Goal: Task Accomplishment & Management: Manage account settings

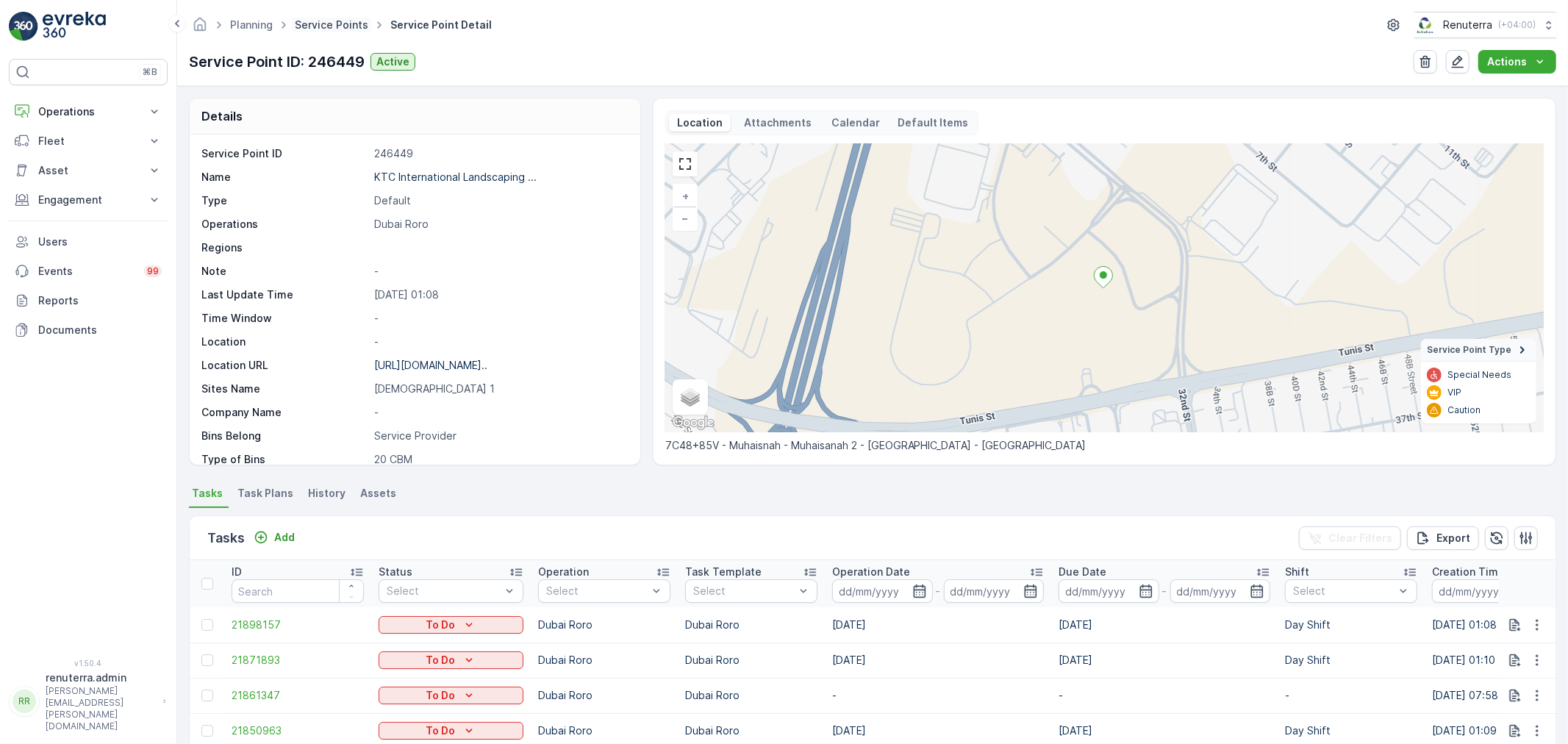
click at [311, 23] on link "Service Points" at bounding box center [332, 25] width 74 height 13
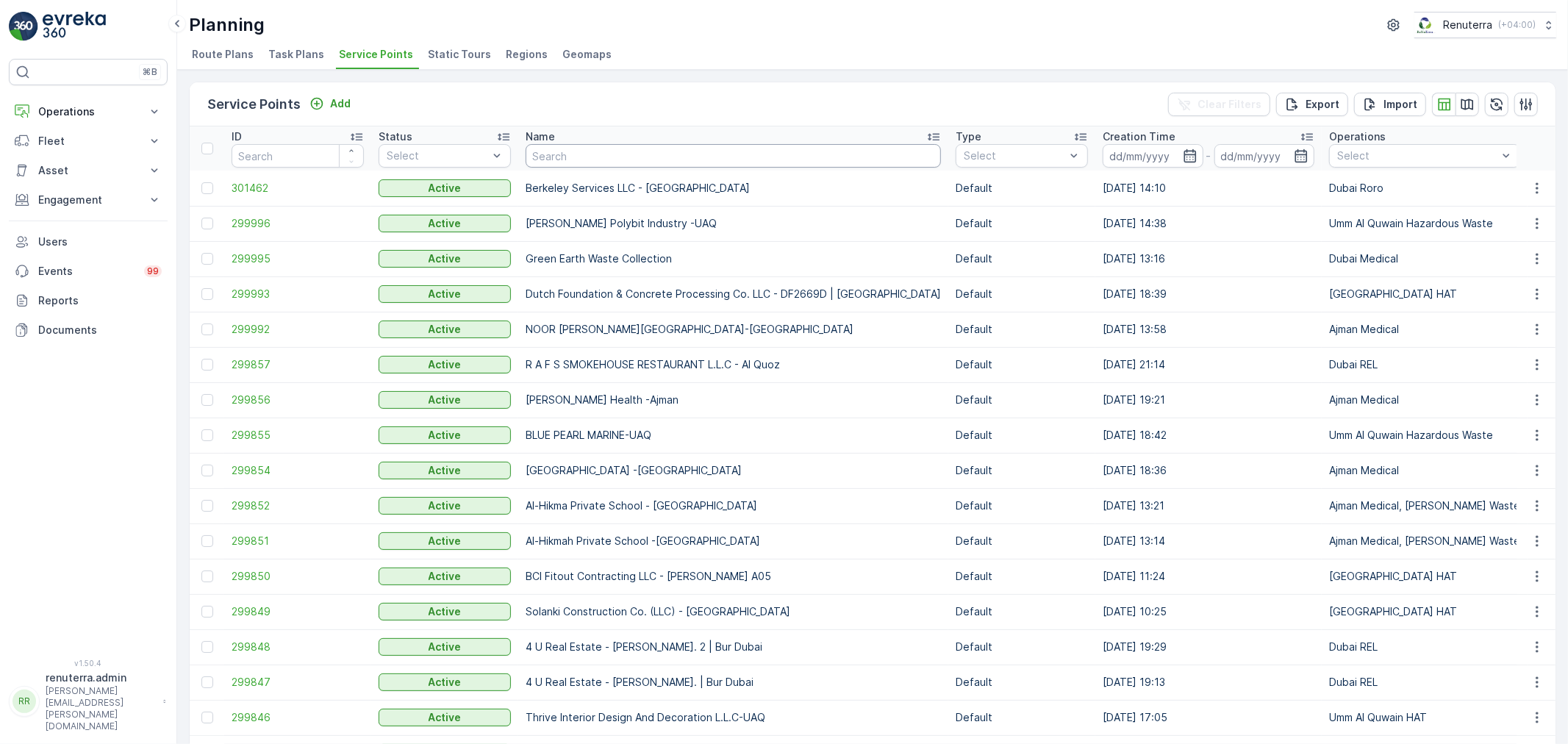
click at [542, 154] on input "text" at bounding box center [733, 156] width 415 height 24
click at [357, 96] on div "Service Points Add Clear Filters Export Import" at bounding box center [873, 104] width 1366 height 44
click at [331, 103] on p "Add" at bounding box center [340, 103] width 20 height 15
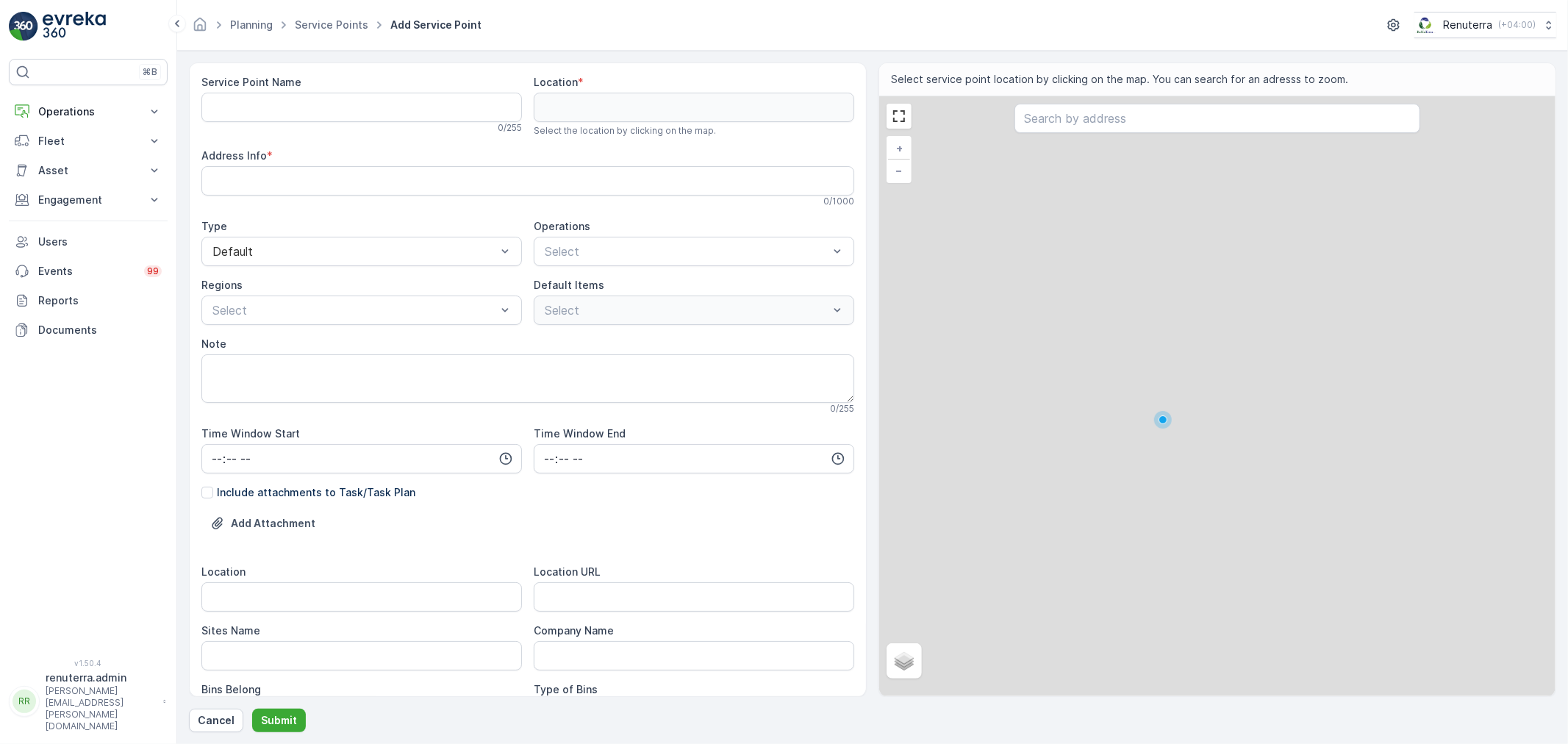
click at [289, 126] on div "0 / 255" at bounding box center [361, 127] width 320 height 12
click at [269, 100] on Name "Service Point Name" at bounding box center [361, 107] width 320 height 30
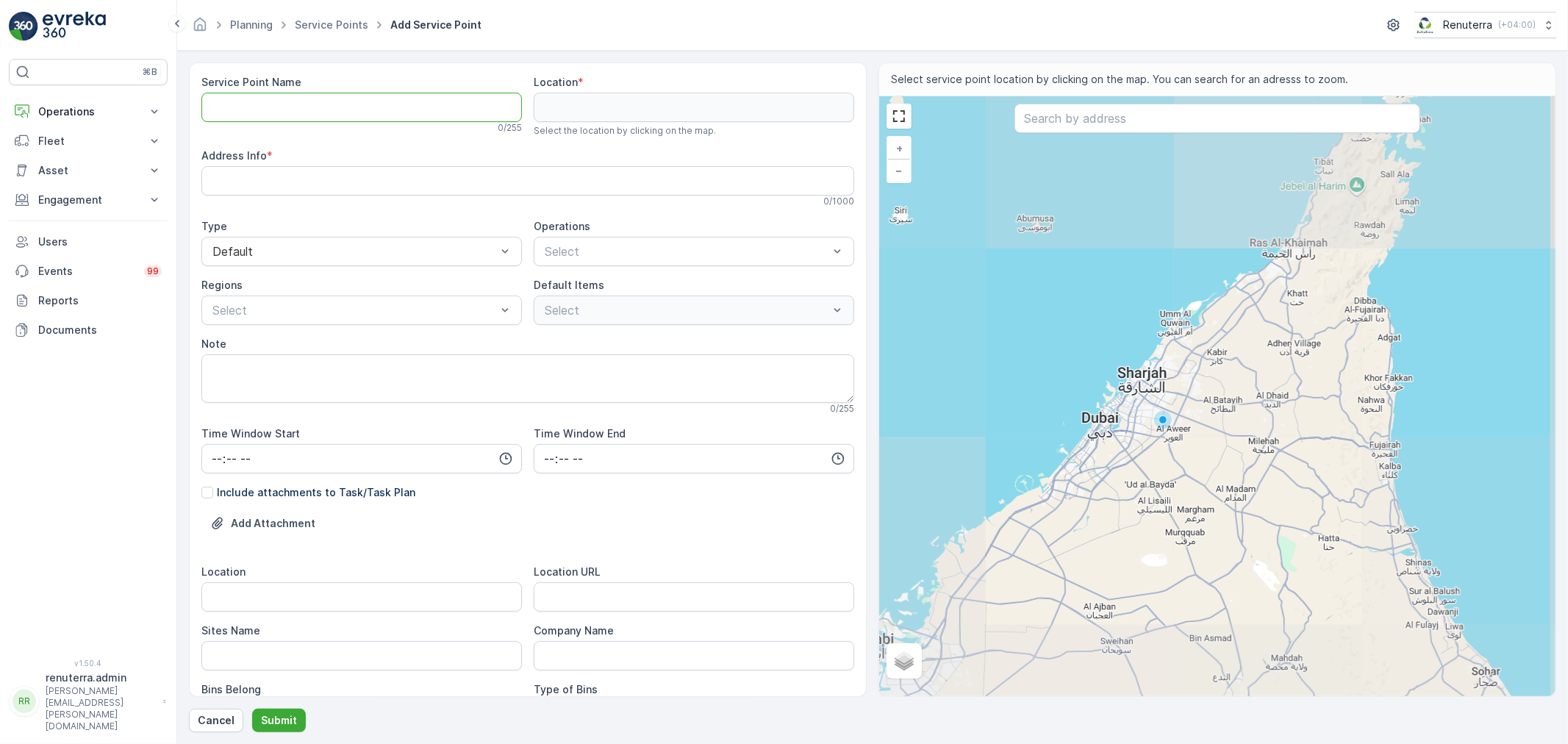
paste Name "GOLDEN METAL CAN INDUSTRIES L.L.C"
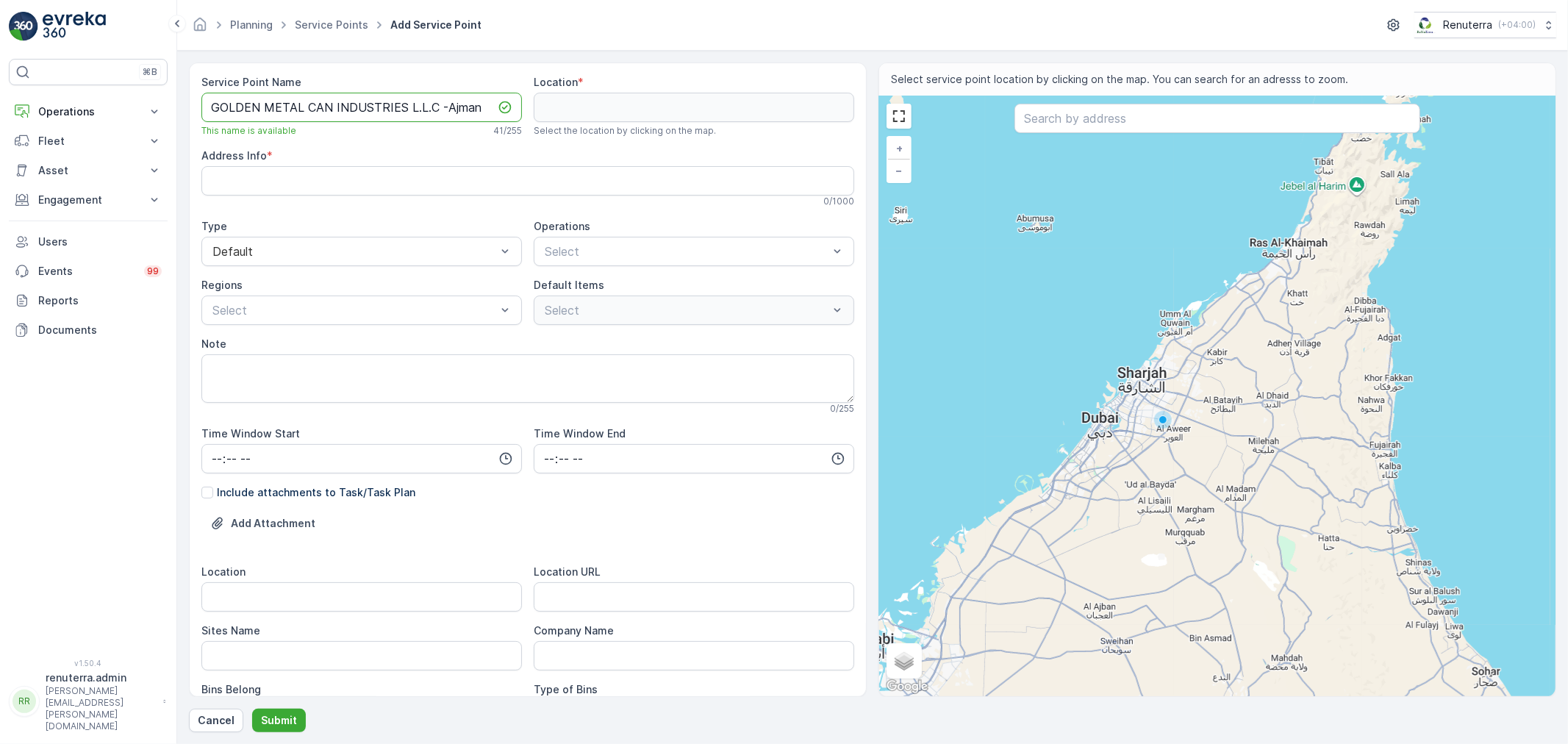
drag, startPoint x: 481, startPoint y: 111, endPoint x: 201, endPoint y: 74, distance: 282.4
click at [201, 74] on div "Service Point Name GOLDEN METAL CAN INDUSTRIES L.L.C -Ajman This name is availa…" at bounding box center [528, 380] width 678 height 634
type Name "GOLDEN METAL CAN INDUSTRIES L.L.C -Ajman"
click at [1162, 128] on input "text" at bounding box center [1218, 118] width 406 height 30
paste input "Golden Metal Can Industries LLC - Br"
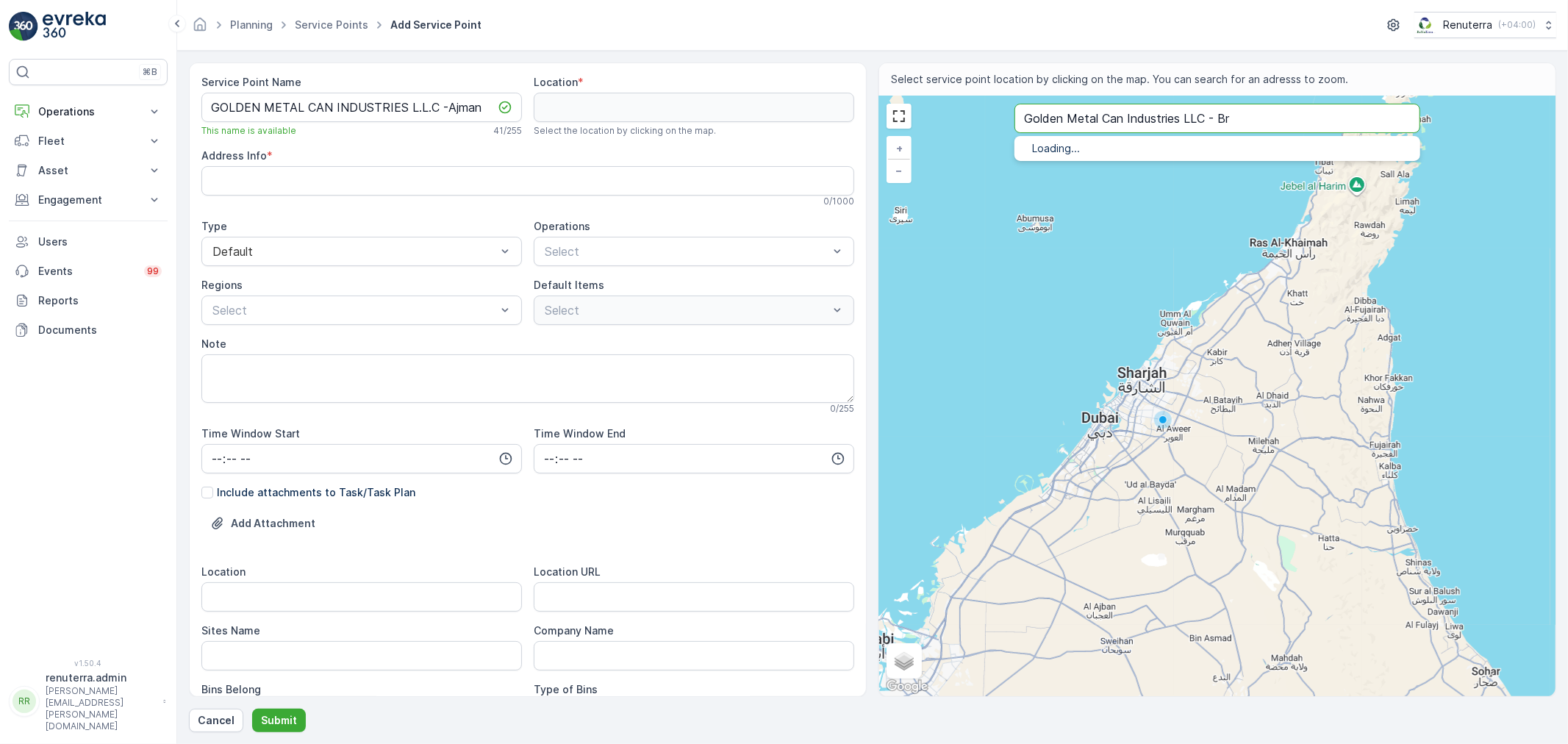
type input "Golden Metal Can Industries LLC - Br"
drag, startPoint x: 1115, startPoint y: 181, endPoint x: 1108, endPoint y: 183, distance: 7.3
click at [1108, 183] on p "Ajman - United Arab Emirates" at bounding box center [1235, 178] width 346 height 12
type input "25.3907056,55.4851767"
type Info "9FRP+73M - Ajman Industrial 1 - Ajman - United Arab Emirates"
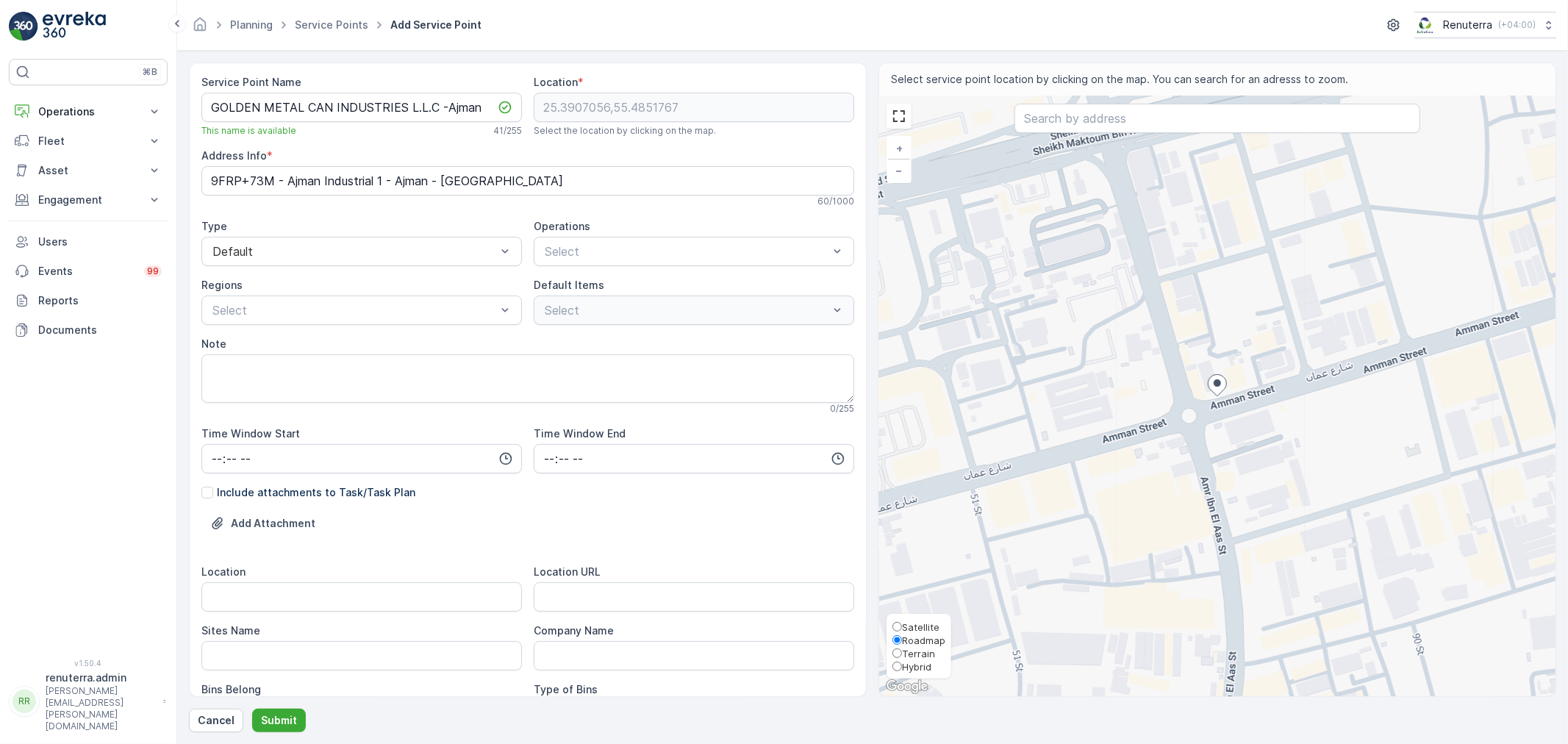
click at [918, 632] on label "Roadmap" at bounding box center [919, 639] width 53 height 13
click at [902, 635] on input "Roadmap" at bounding box center [897, 640] width 9 height 9
click at [918, 626] on span "Satellite" at bounding box center [921, 626] width 38 height 12
click at [902, 626] on input "Satellite" at bounding box center [897, 626] width 9 height 9
radio input "true"
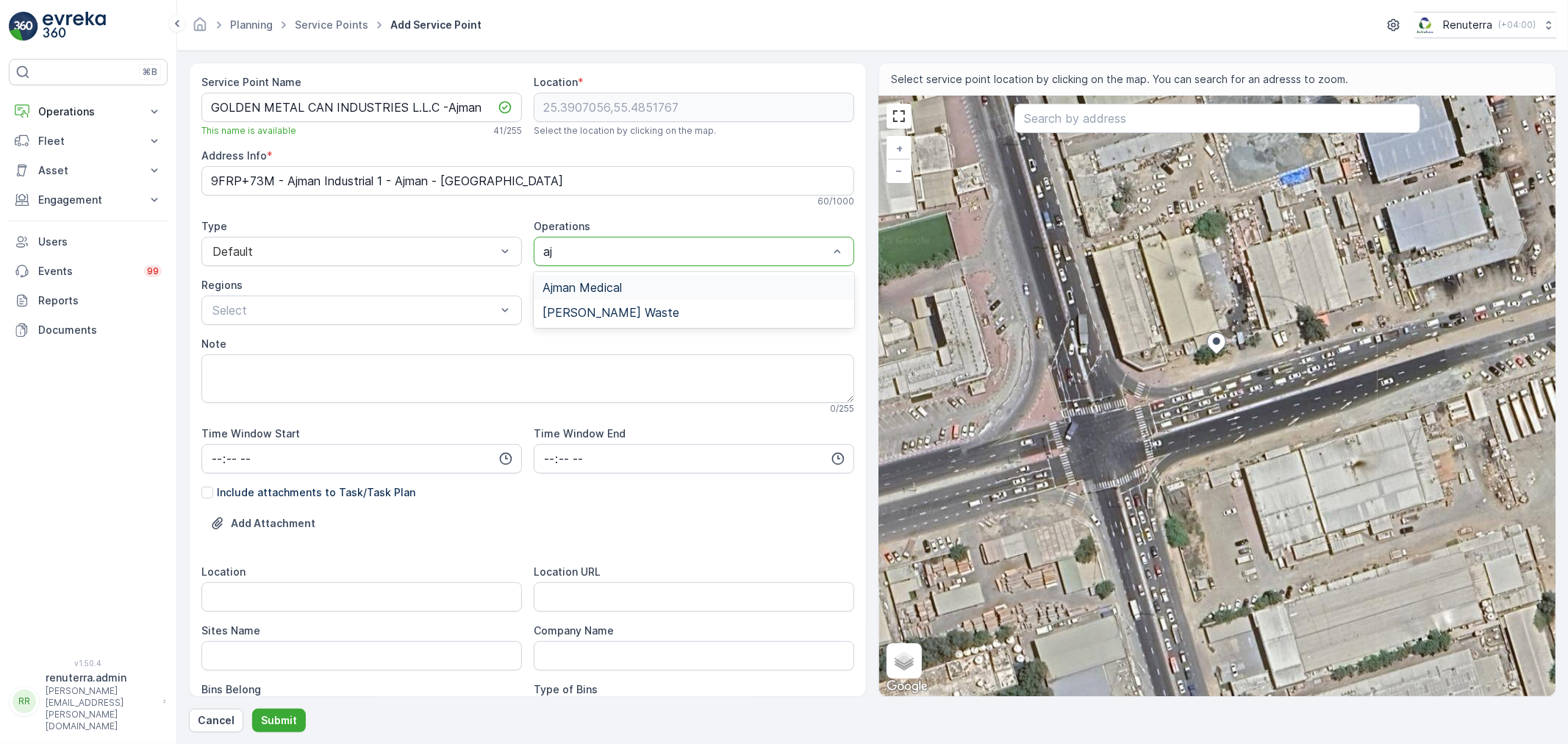
type input "ajm"
click at [652, 313] on span "[PERSON_NAME] Waste" at bounding box center [611, 313] width 137 height 13
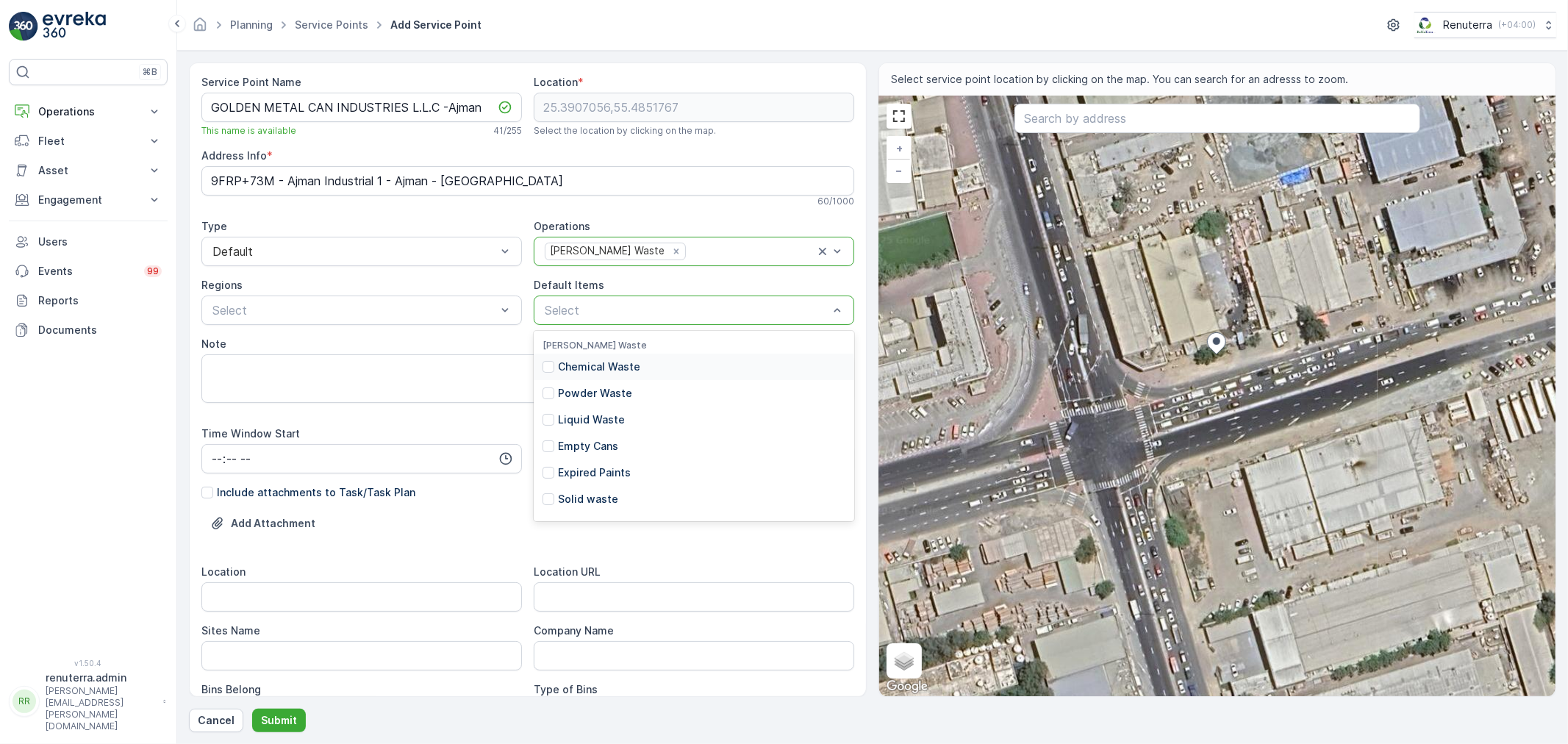
click at [600, 372] on p "Chemical Waste" at bounding box center [599, 367] width 82 height 15
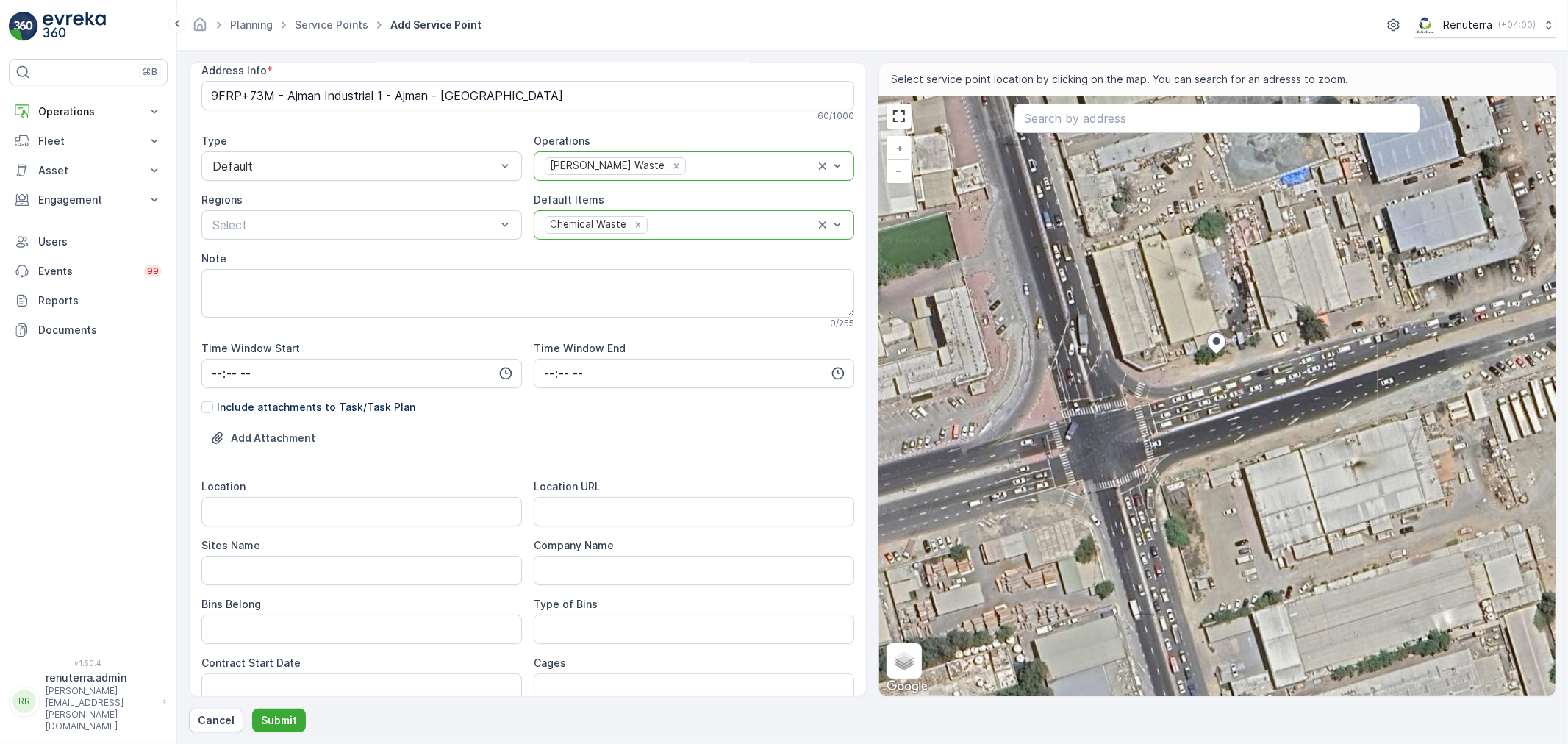
scroll to position [326, 0]
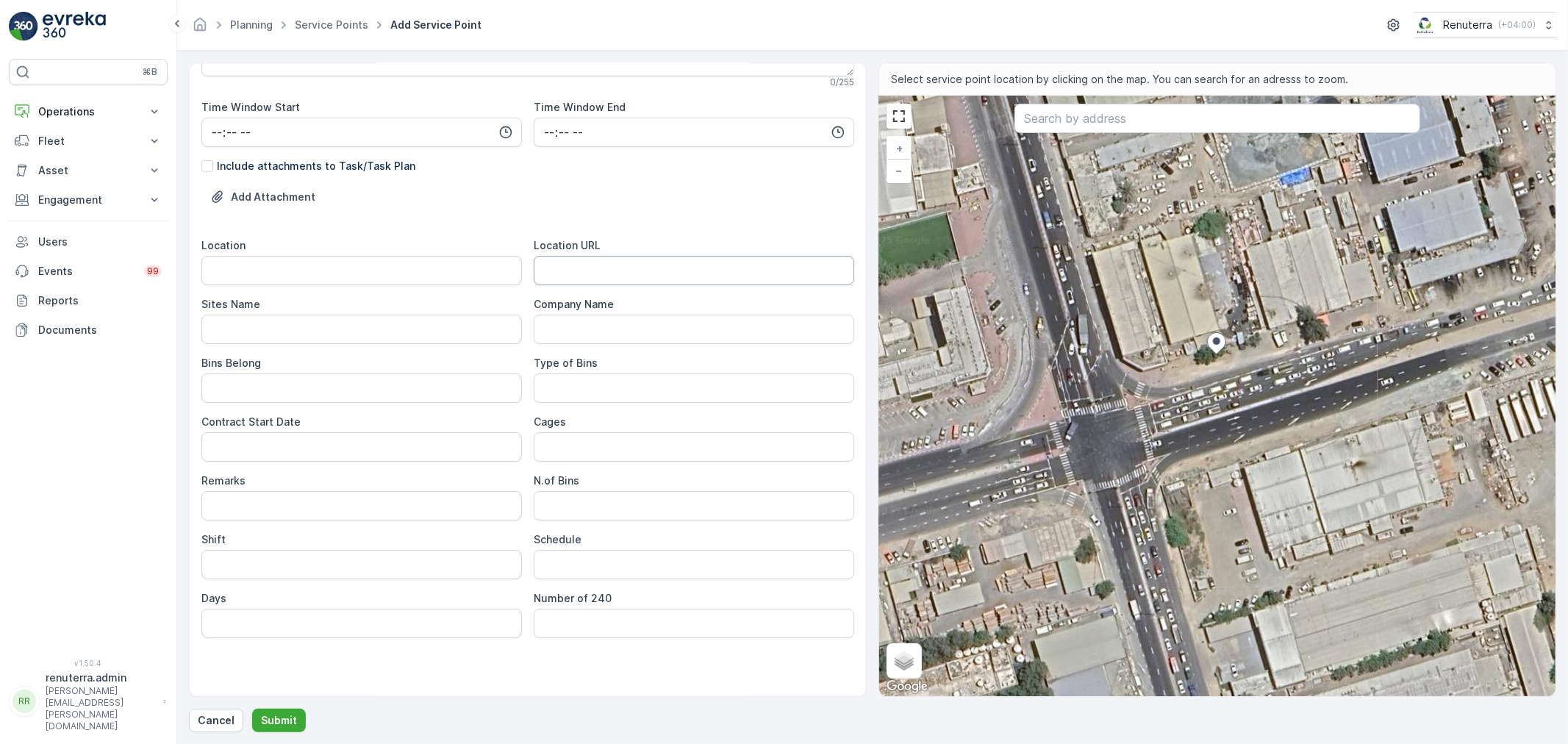
click at [588, 254] on div "Location URL" at bounding box center [694, 261] width 320 height 47
click at [588, 259] on URL "Location URL" at bounding box center [694, 270] width 320 height 30
paste URL "https://maps.app.goo.gl/z2UG8ukQf4p1bDUH6"
type URL "https://maps.app.goo.gl/z2UG8ukQf4p1bDUH6"
click at [434, 277] on input "Location" at bounding box center [361, 270] width 320 height 30
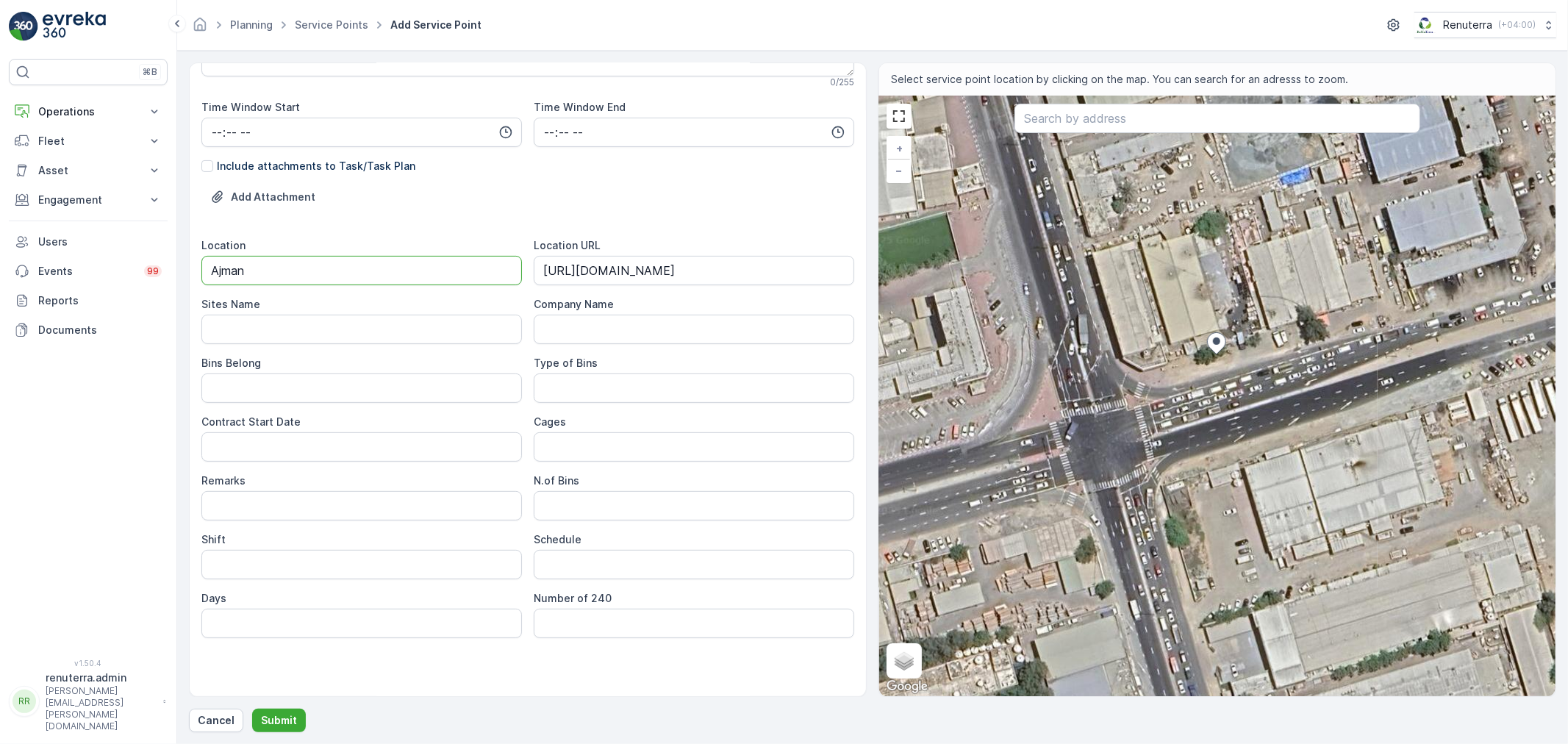
drag, startPoint x: 153, startPoint y: 280, endPoint x: 195, endPoint y: 312, distance: 52.8
click at [148, 280] on div "⌘B Operations Insights Planning Routes & Tasks Cockpit Settings Fleet Live Trac…" at bounding box center [784, 372] width 1568 height 744
type input "Ajman"
click at [208, 333] on Name "Sites Name" at bounding box center [361, 329] width 320 height 30
paste Name "Ajman"
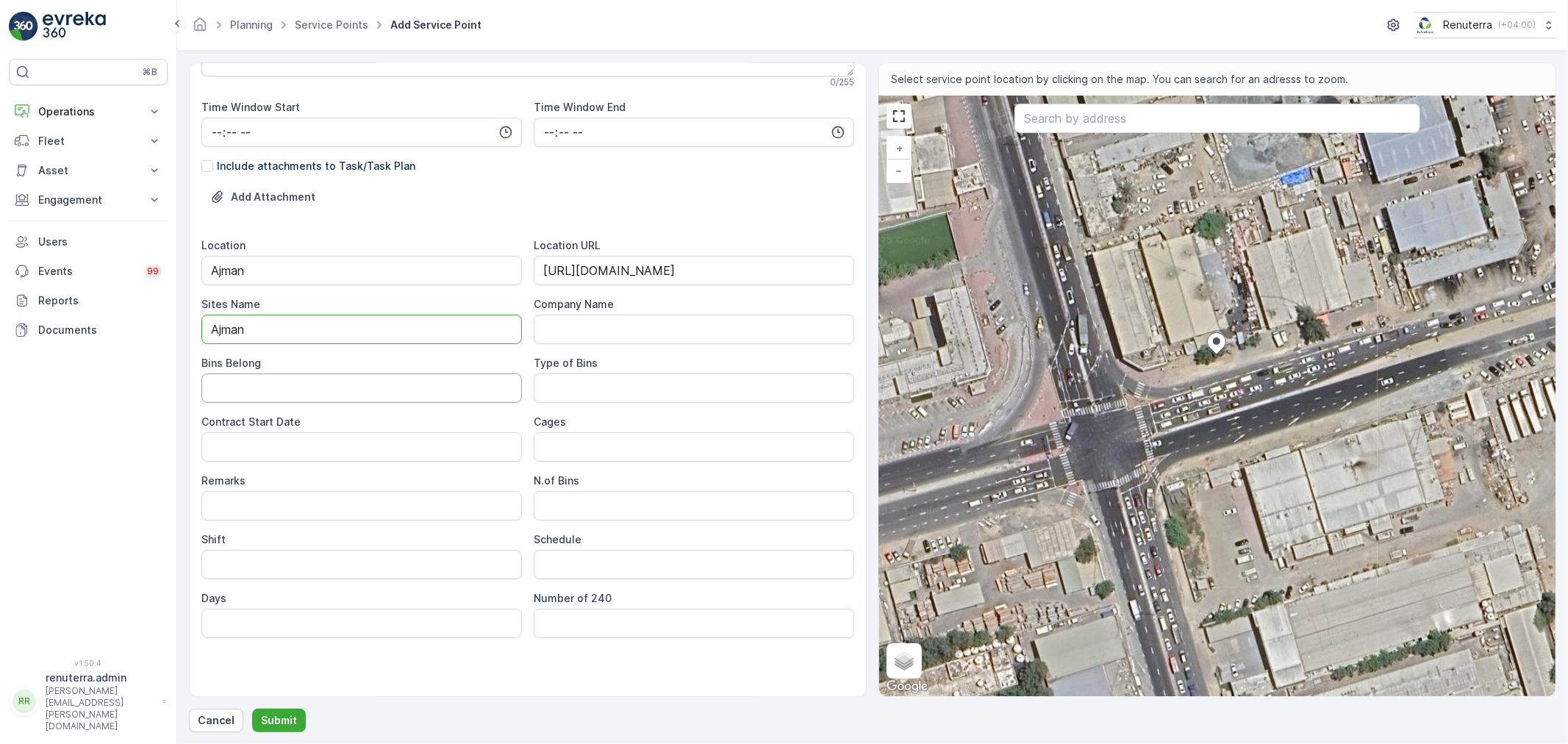
type Name "Ajman"
click at [230, 377] on Belong "Bins Belong" at bounding box center [361, 388] width 320 height 30
type Belong "Client"
click at [341, 460] on Date "Contract Start Date" at bounding box center [361, 447] width 320 height 30
type Date "20-09-2025"
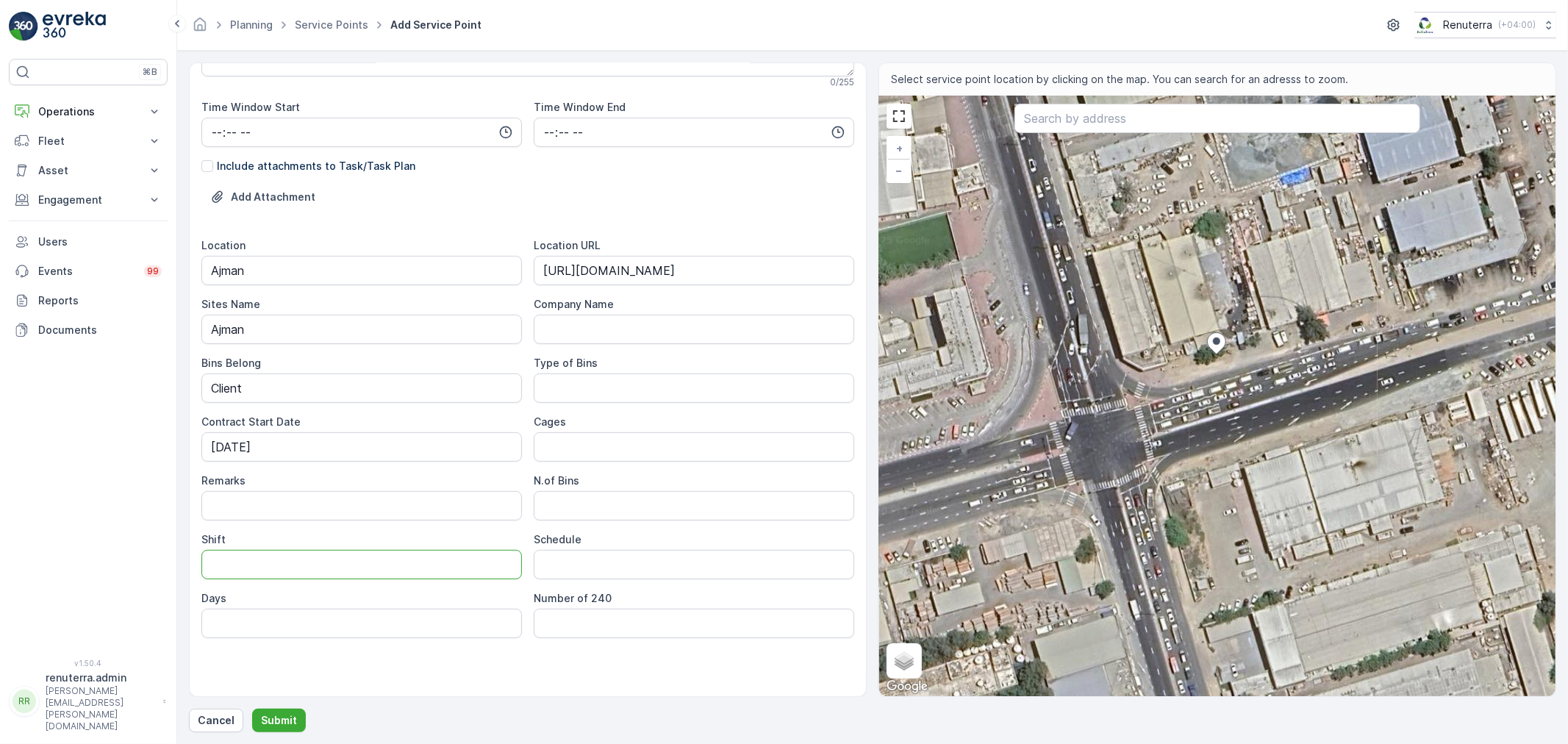
click at [381, 566] on input "Shift" at bounding box center [361, 564] width 320 height 30
type input "Day Shift"
click at [640, 680] on div "Service Point Name GOLDEN METAL CAN INDUSTRIES L.L.C -Ajman This name is availa…" at bounding box center [528, 222] width 653 height 948
click at [265, 709] on button "Submit" at bounding box center [279, 720] width 53 height 24
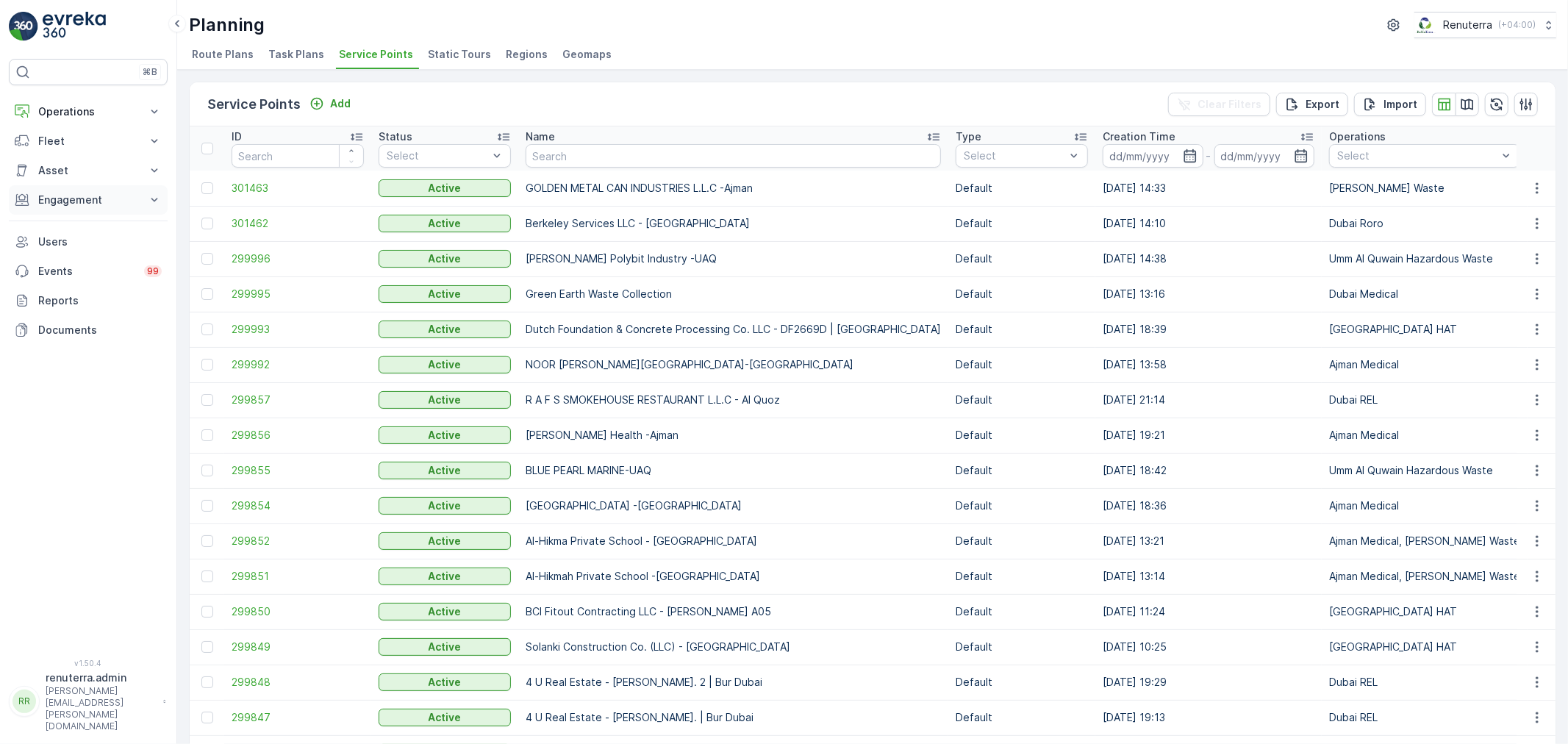
click at [85, 197] on p "Engagement" at bounding box center [88, 200] width 100 height 15
click at [299, 191] on span "301463" at bounding box center [297, 188] width 132 height 15
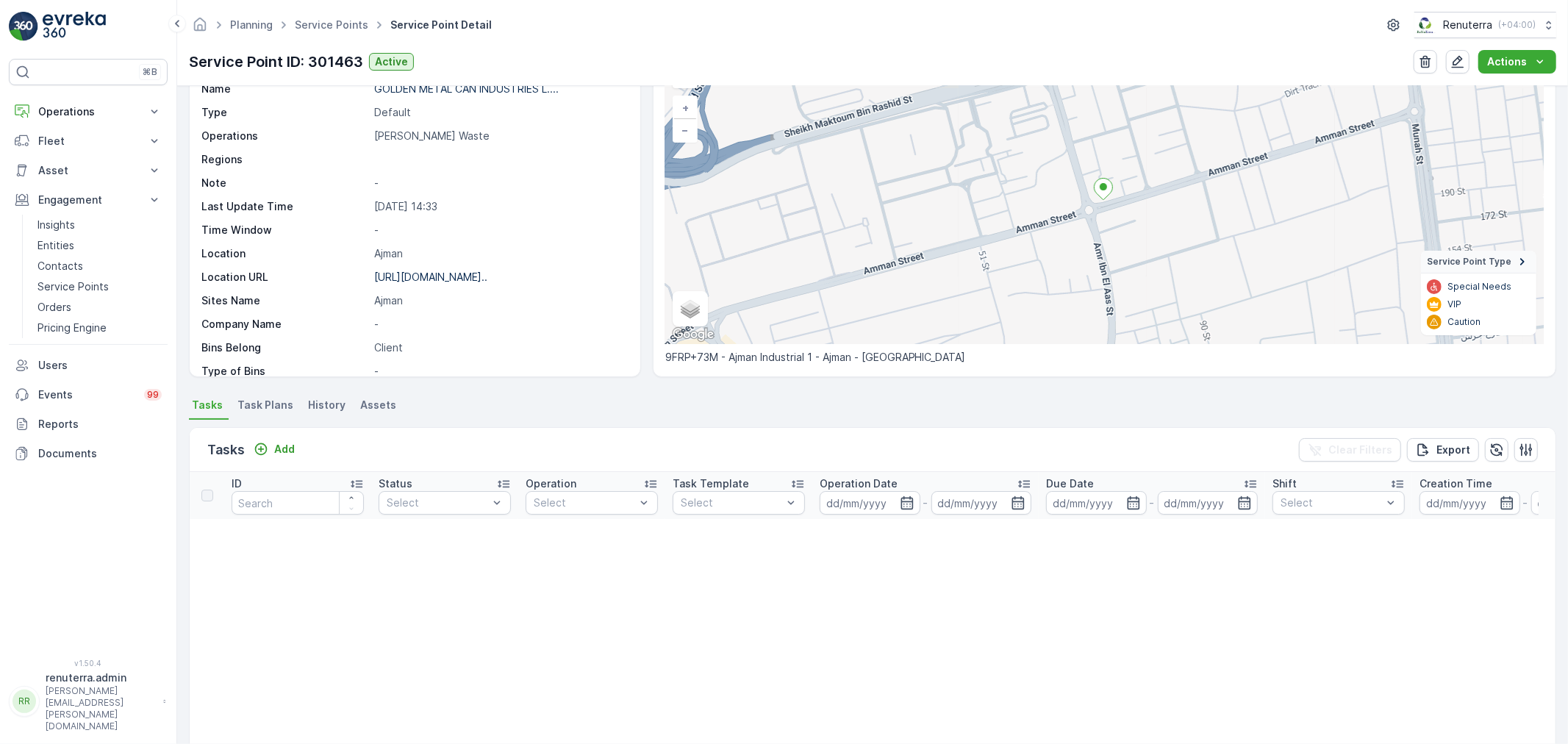
scroll to position [244, 0]
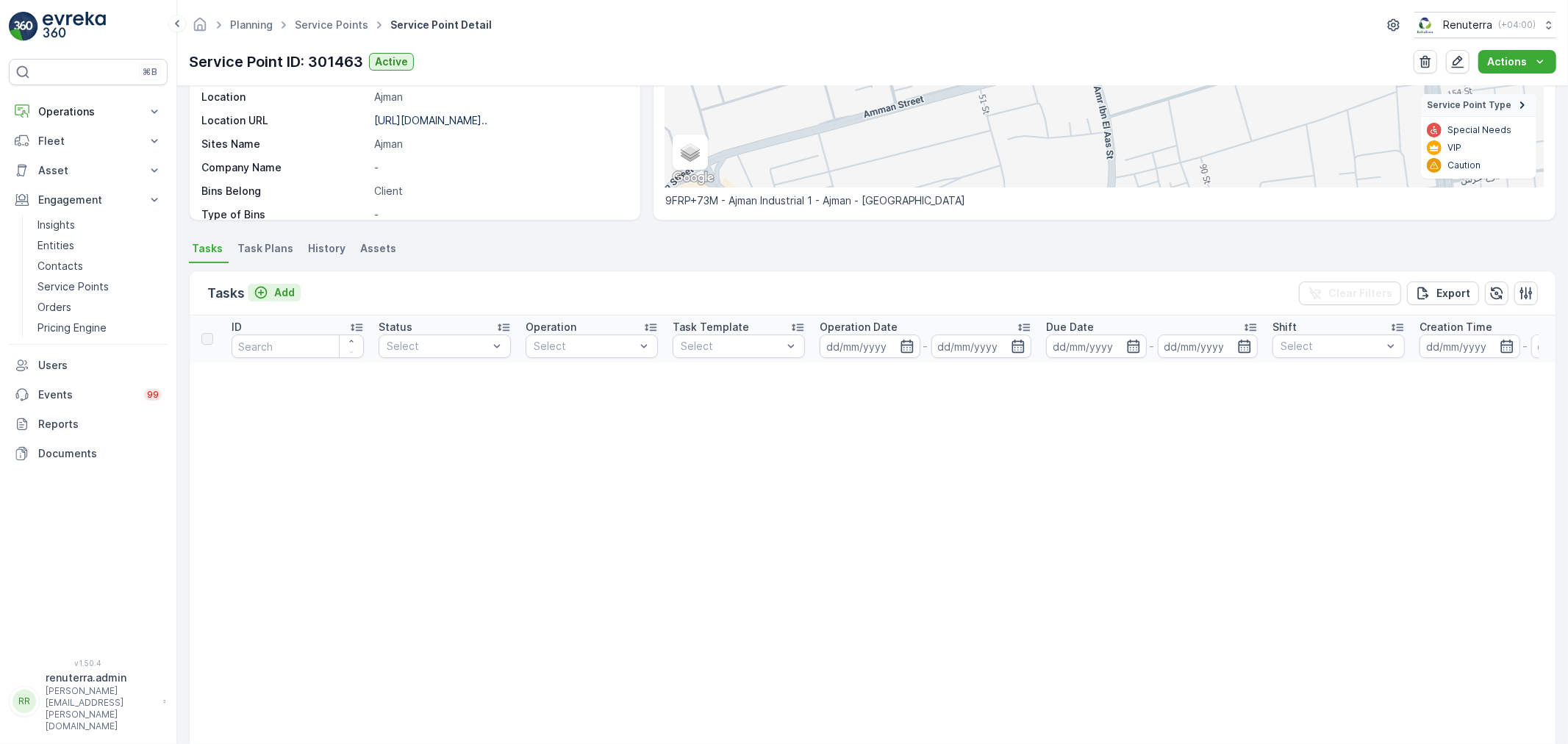
click at [299, 289] on button "Add" at bounding box center [274, 292] width 53 height 18
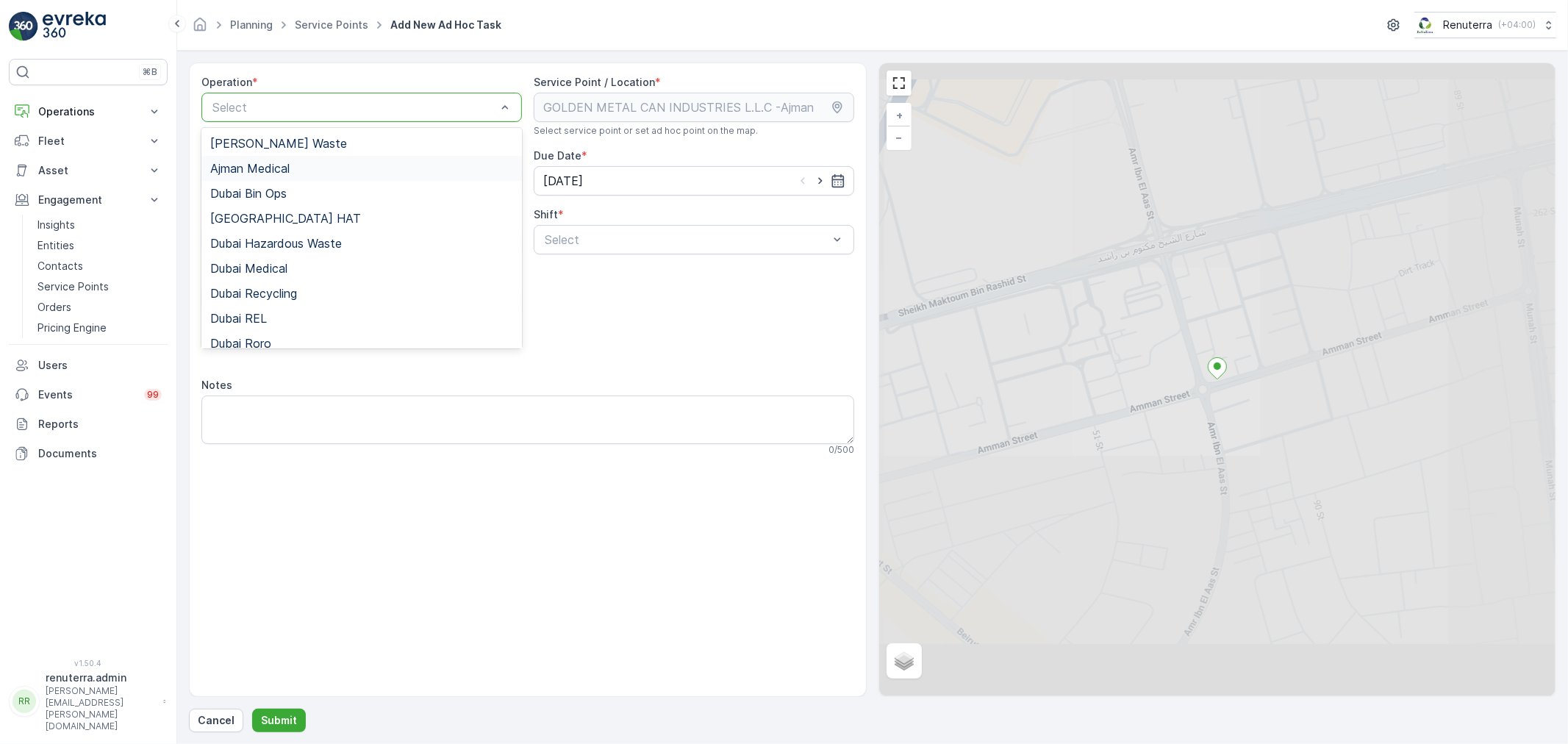
click at [314, 142] on span "[PERSON_NAME] Waste" at bounding box center [279, 143] width 137 height 13
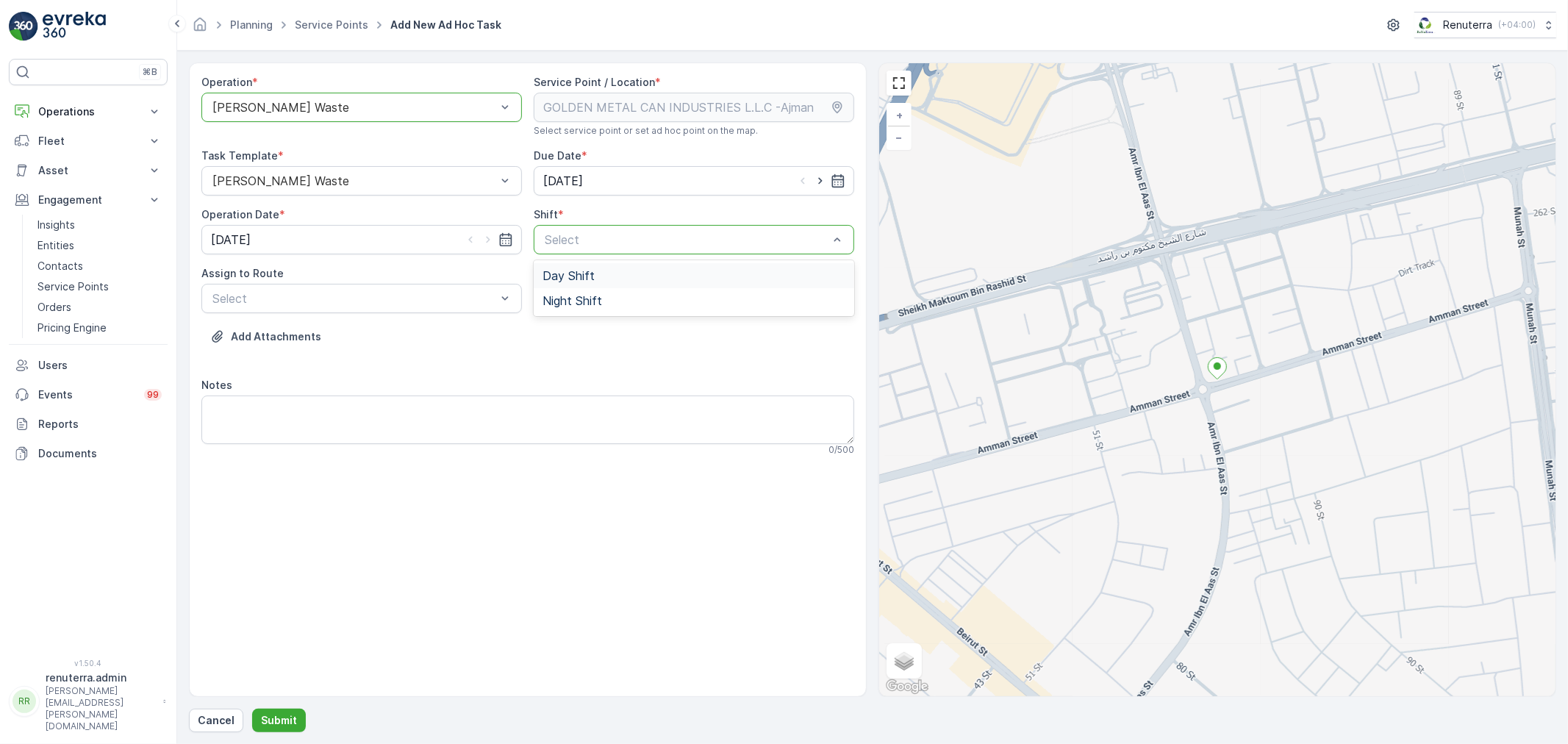
drag, startPoint x: 557, startPoint y: 277, endPoint x: 491, endPoint y: 278, distance: 66.0
click at [557, 275] on span "Day Shift" at bounding box center [568, 276] width 53 height 13
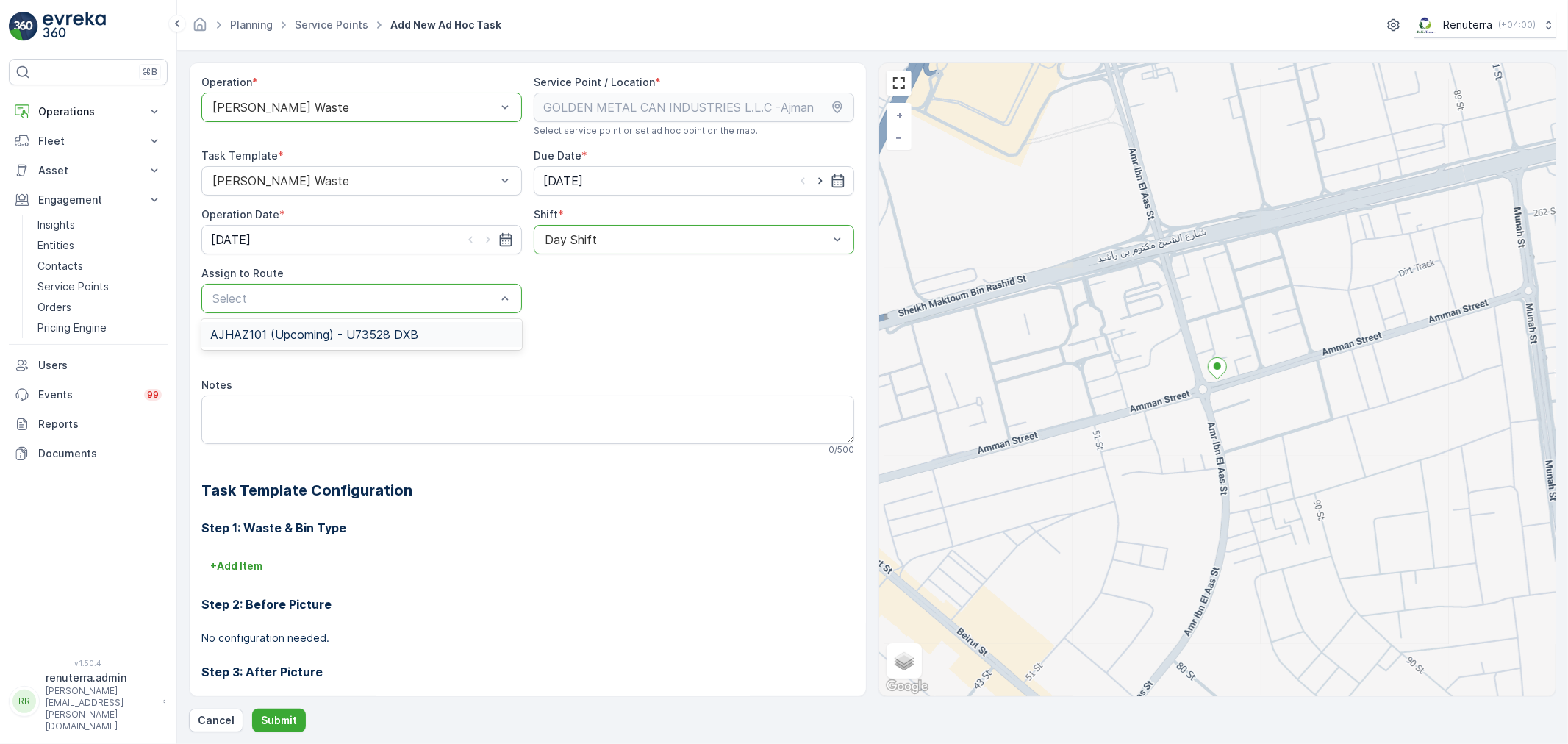
drag, startPoint x: 354, startPoint y: 334, endPoint x: 350, endPoint y: 357, distance: 23.3
click at [353, 335] on span "AJHAZ101 (Upcoming) - U73528 DXB" at bounding box center [315, 334] width 208 height 13
click at [295, 728] on button "Submit" at bounding box center [279, 720] width 53 height 24
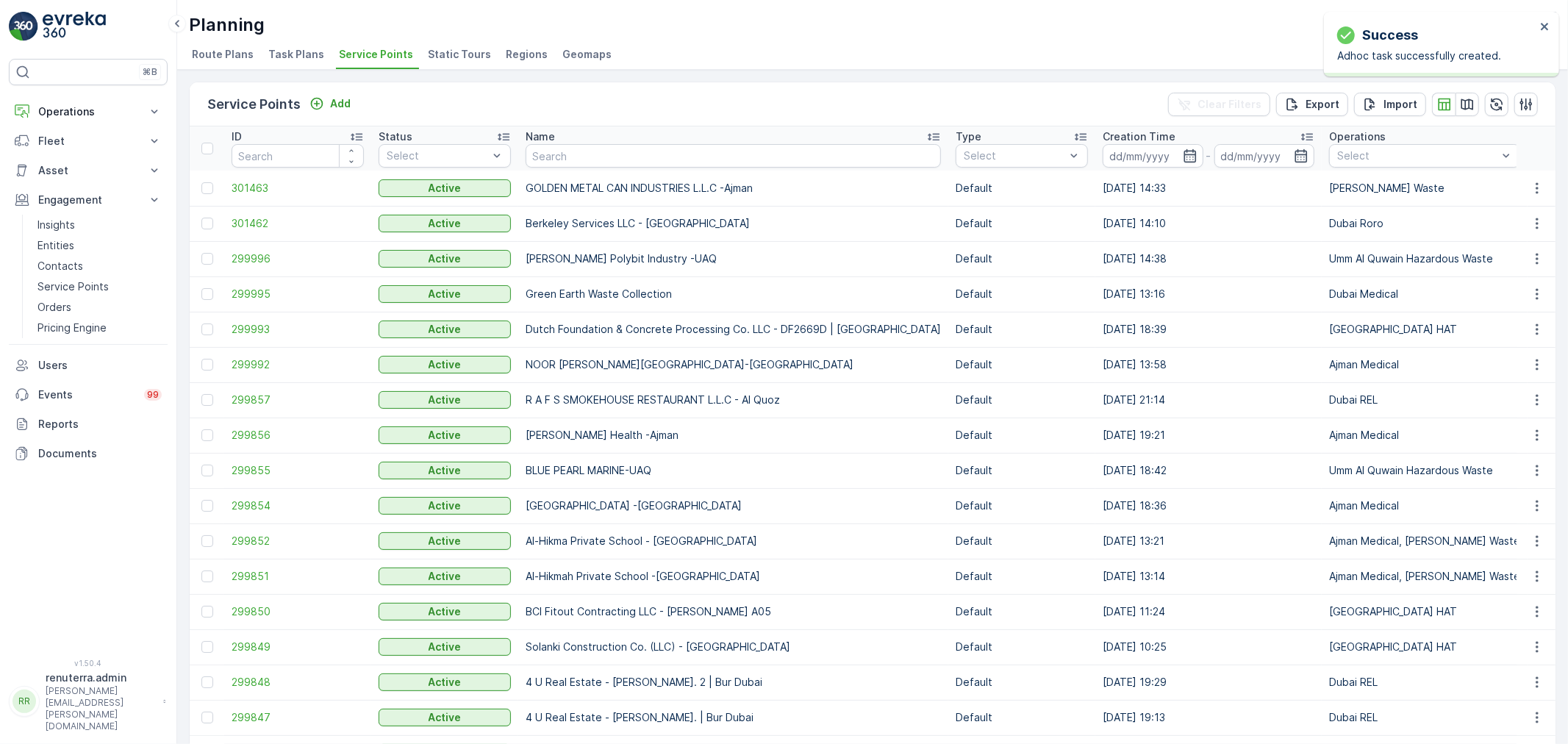
click at [83, 113] on p "Operations" at bounding box center [88, 112] width 100 height 15
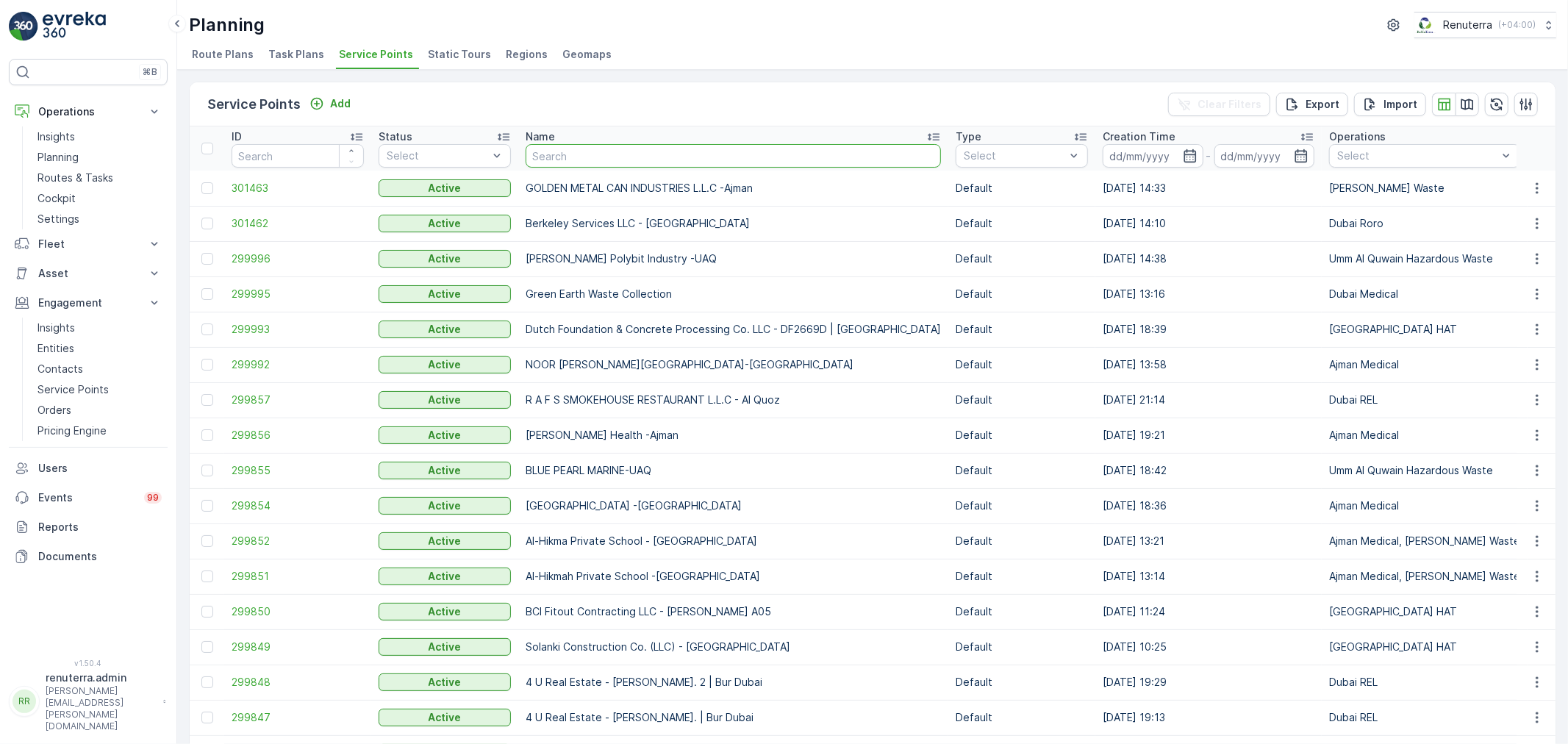
click at [560, 150] on input "text" at bounding box center [733, 156] width 415 height 24
type input "Citro"
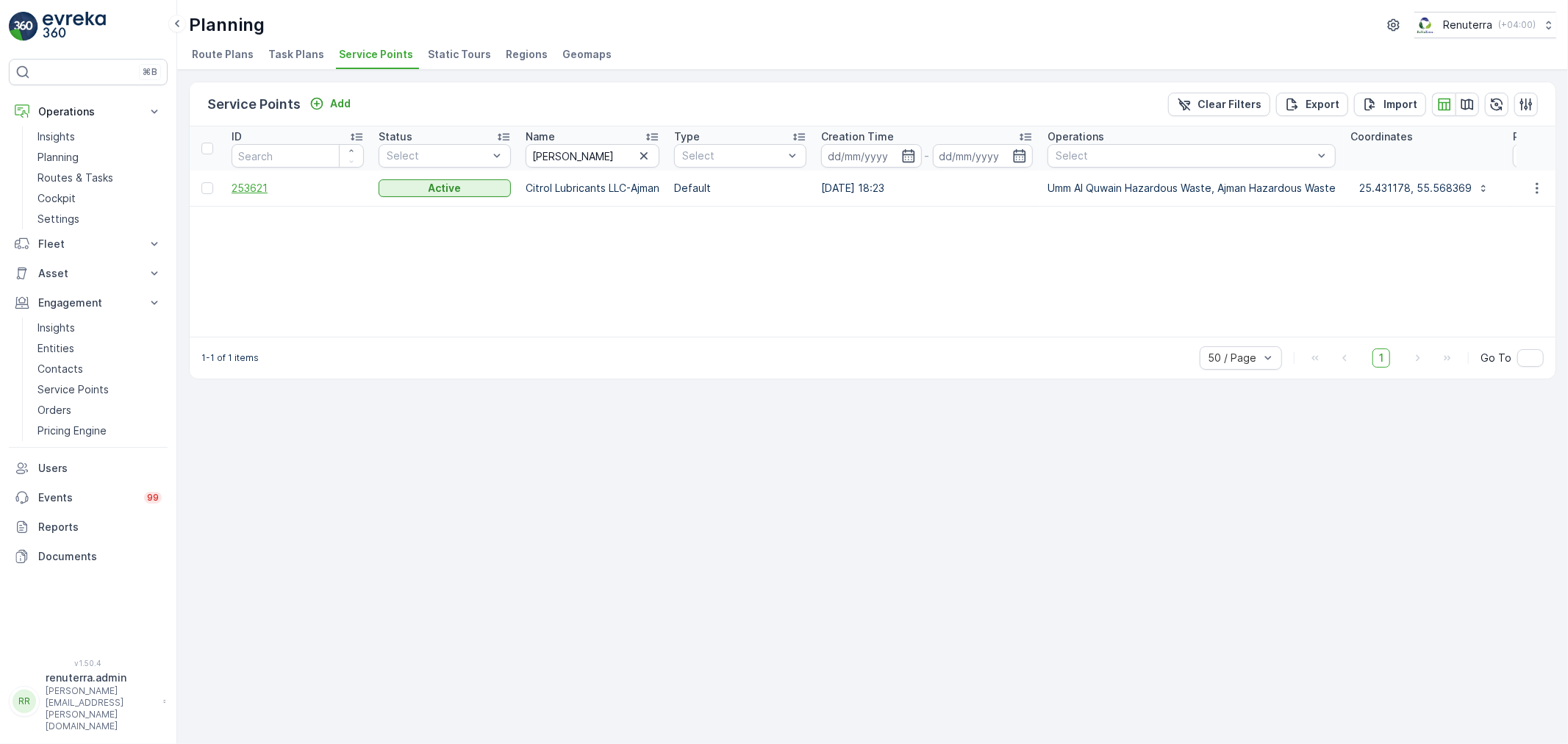
click at [265, 183] on span "253621" at bounding box center [297, 188] width 132 height 15
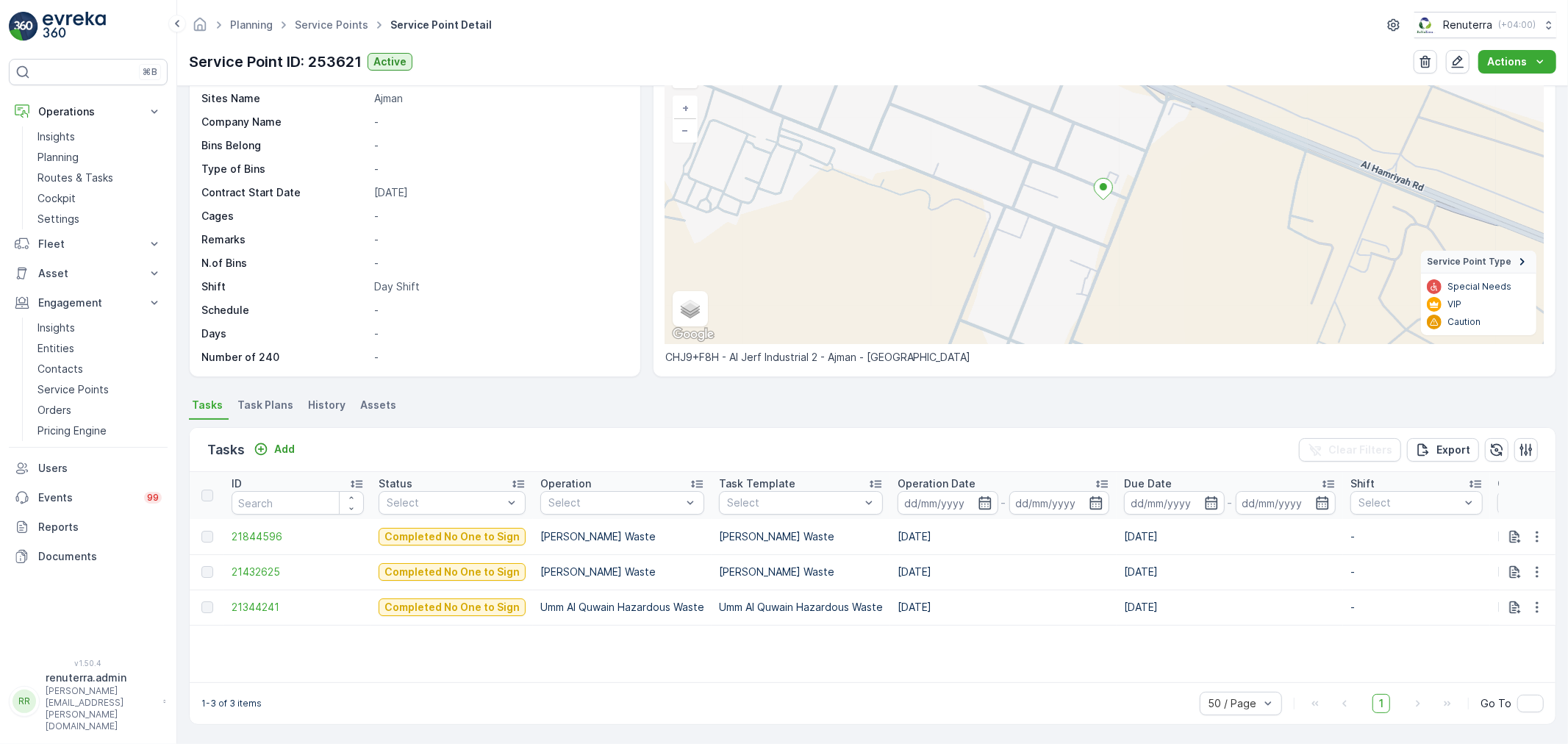
scroll to position [89, 0]
click at [269, 443] on div "Add" at bounding box center [274, 449] width 42 height 15
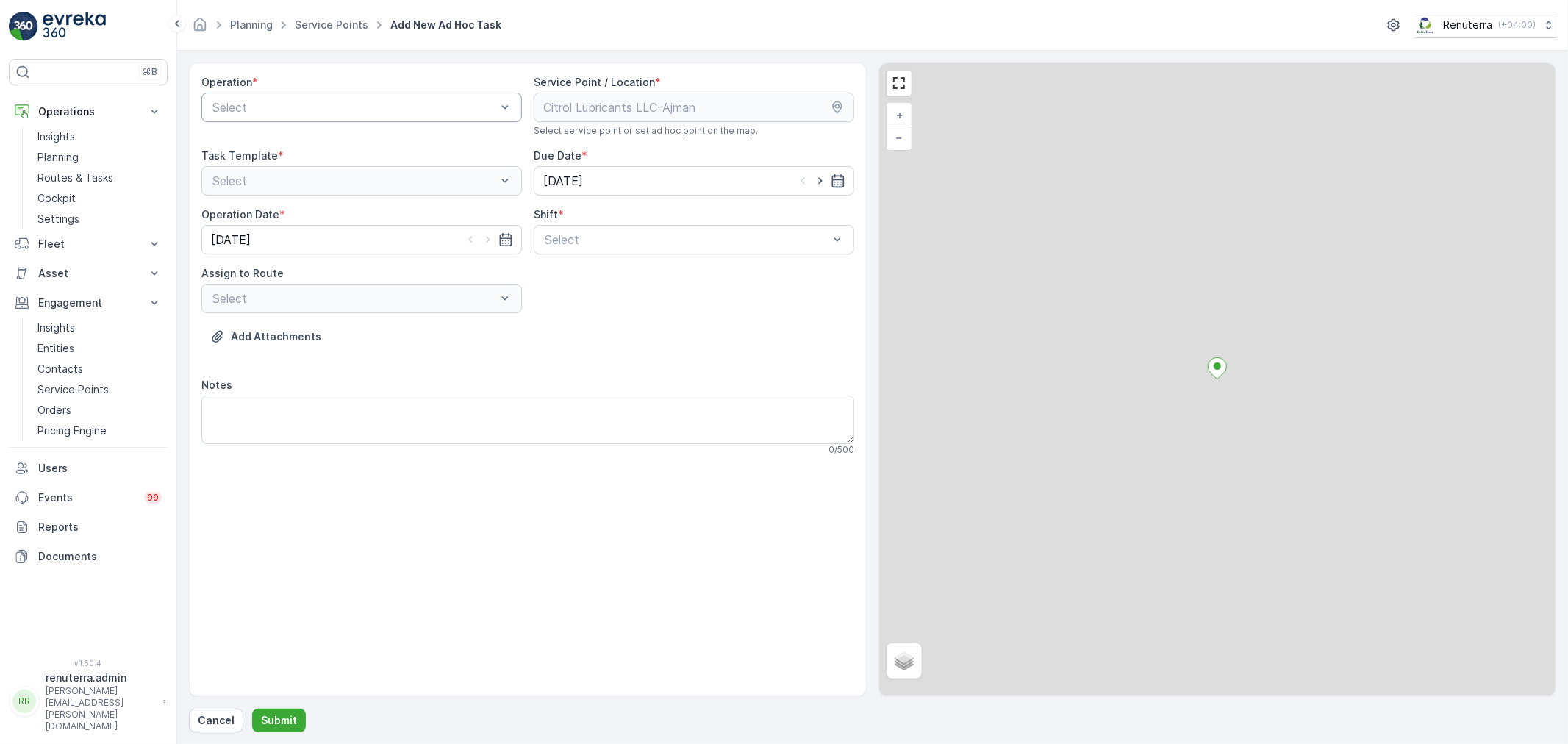
click at [263, 118] on div "Select" at bounding box center [361, 107] width 320 height 30
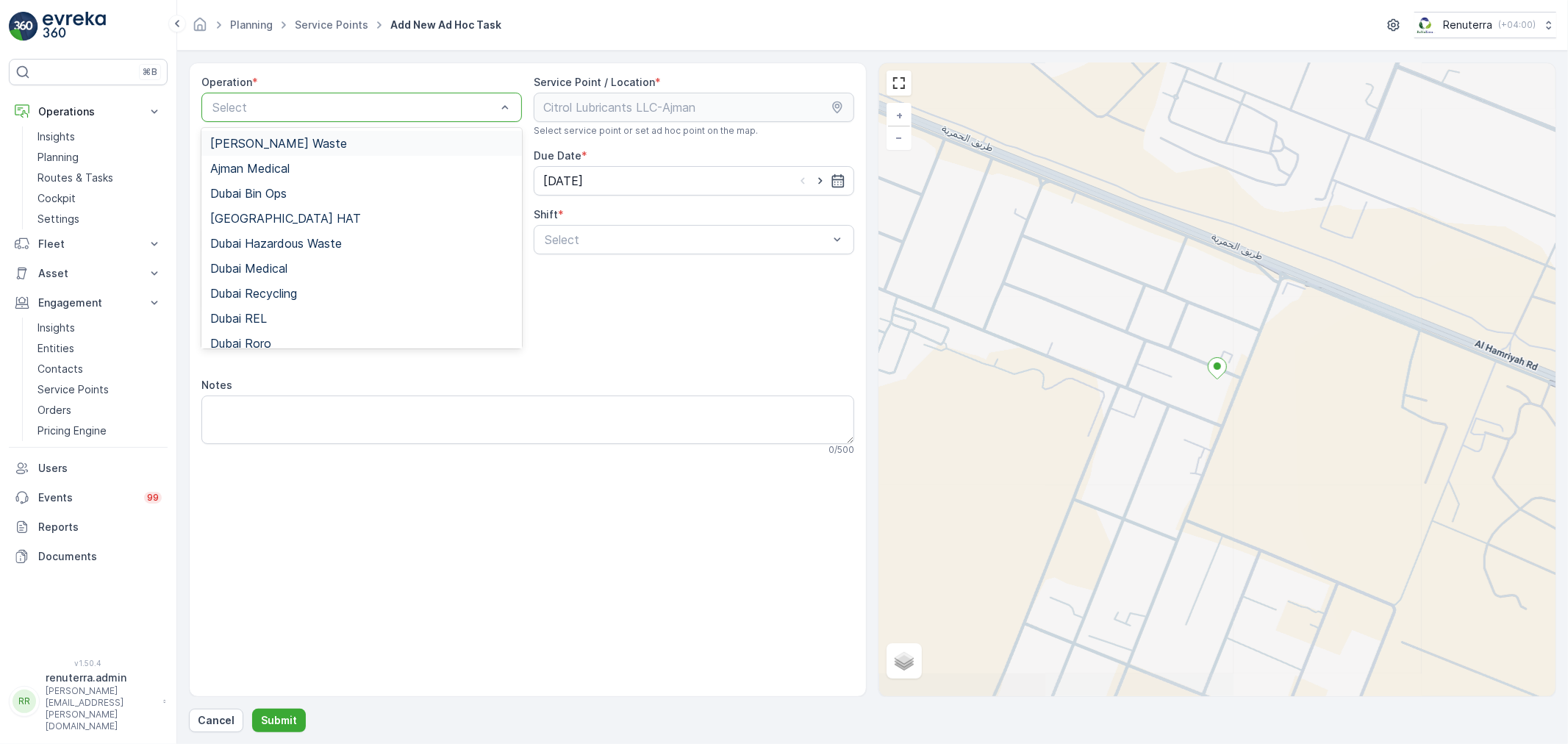
drag, startPoint x: 295, startPoint y: 148, endPoint x: 316, endPoint y: 148, distance: 21.0
click at [294, 148] on span "[PERSON_NAME] Waste" at bounding box center [279, 143] width 137 height 13
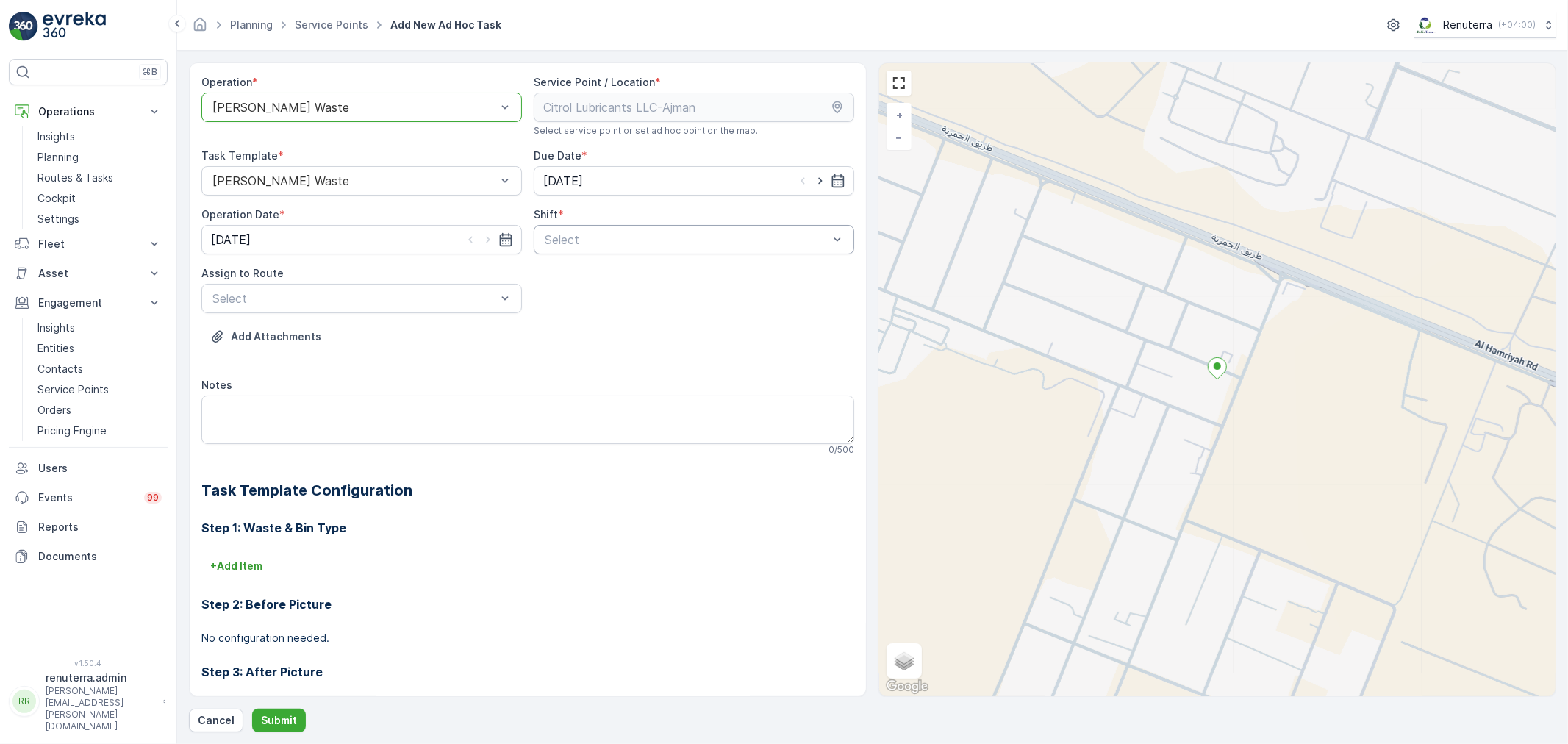
click at [545, 228] on div "Select" at bounding box center [694, 240] width 320 height 30
click at [574, 270] on span "Day Shift" at bounding box center [568, 276] width 53 height 13
click at [420, 332] on div "AJHAZ101 (Upcoming) - U73528 DXB" at bounding box center [362, 334] width 303 height 13
click at [277, 714] on p "Submit" at bounding box center [279, 720] width 36 height 15
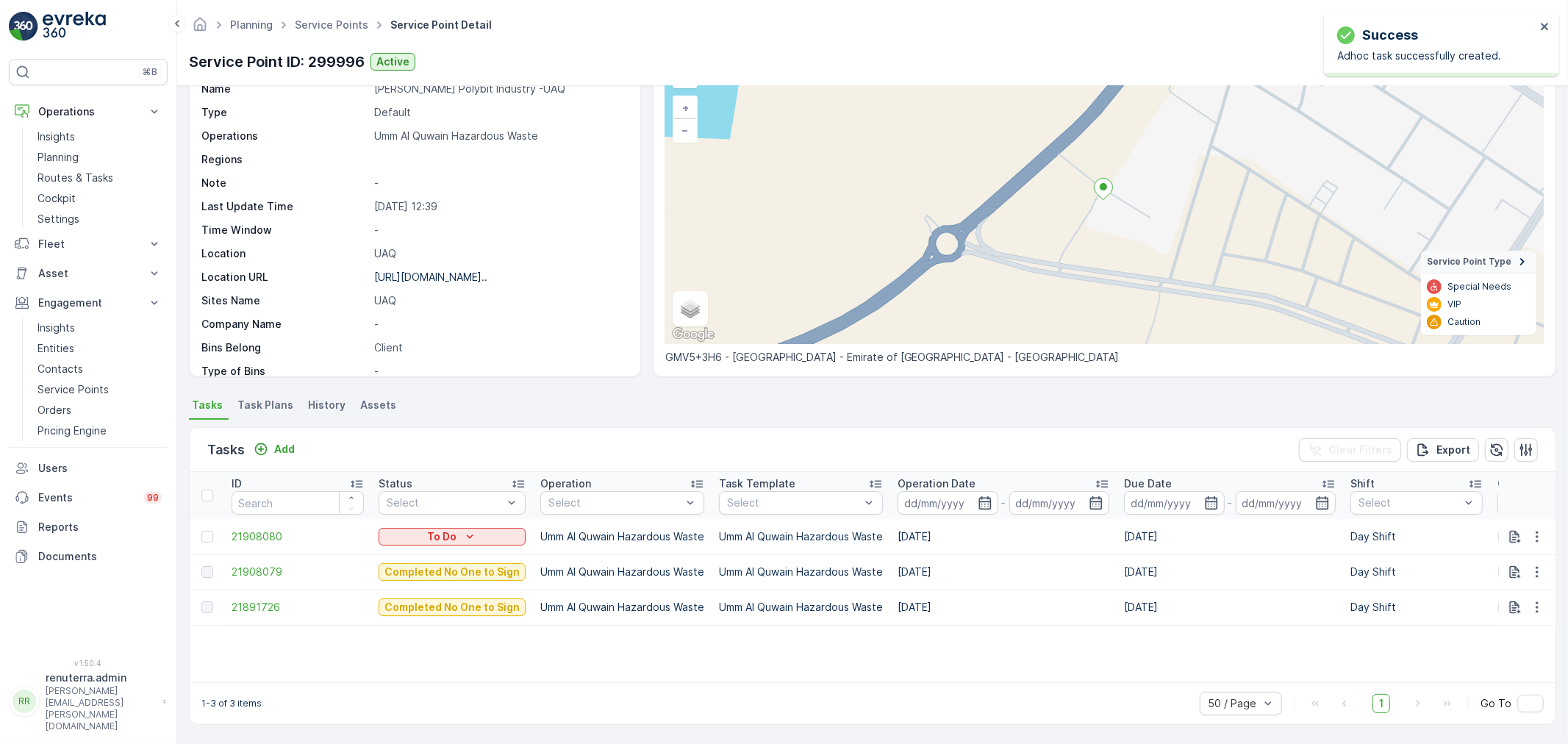
scroll to position [89, 0]
click at [288, 453] on p "Add" at bounding box center [284, 449] width 20 height 15
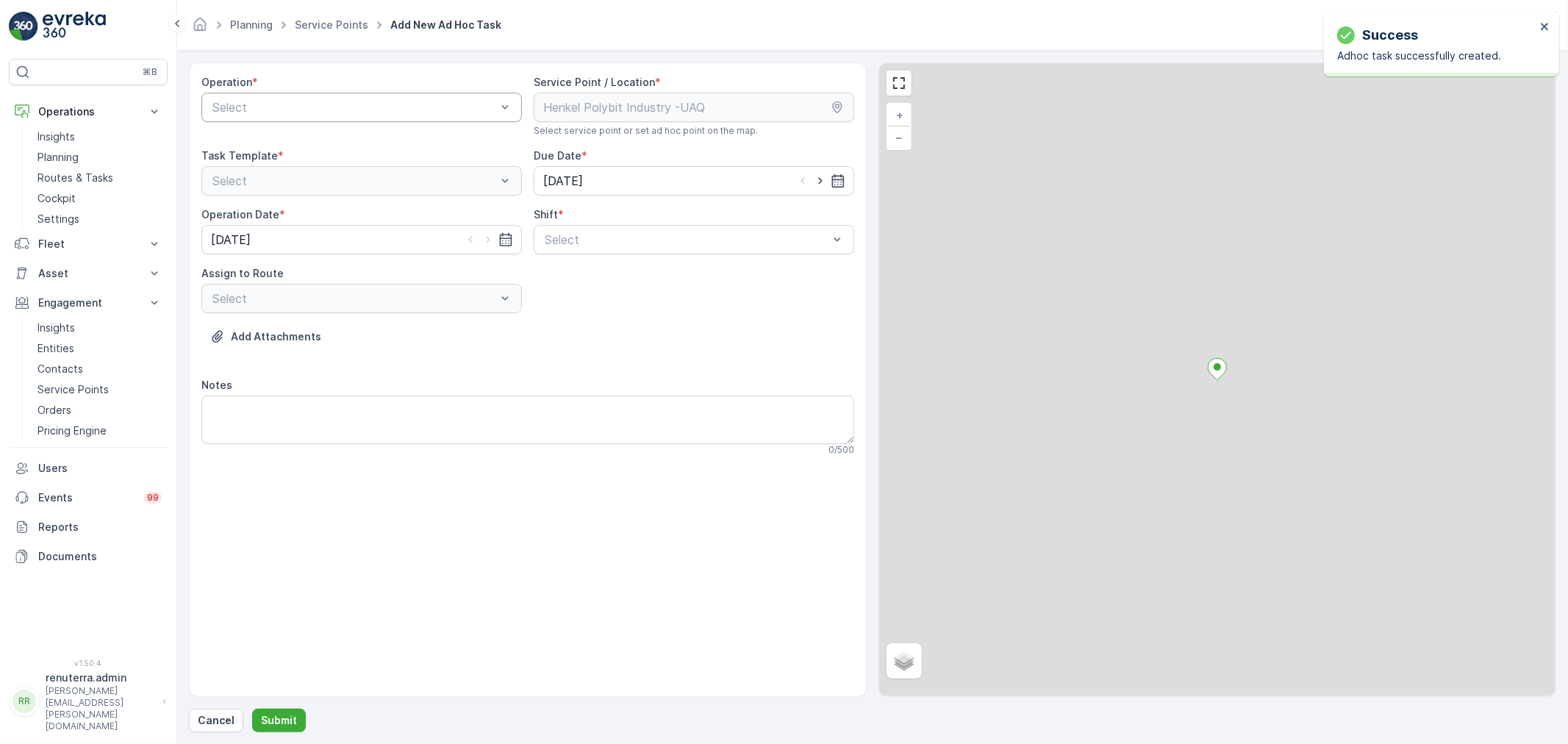
click at [306, 121] on div "Select" at bounding box center [361, 107] width 320 height 30
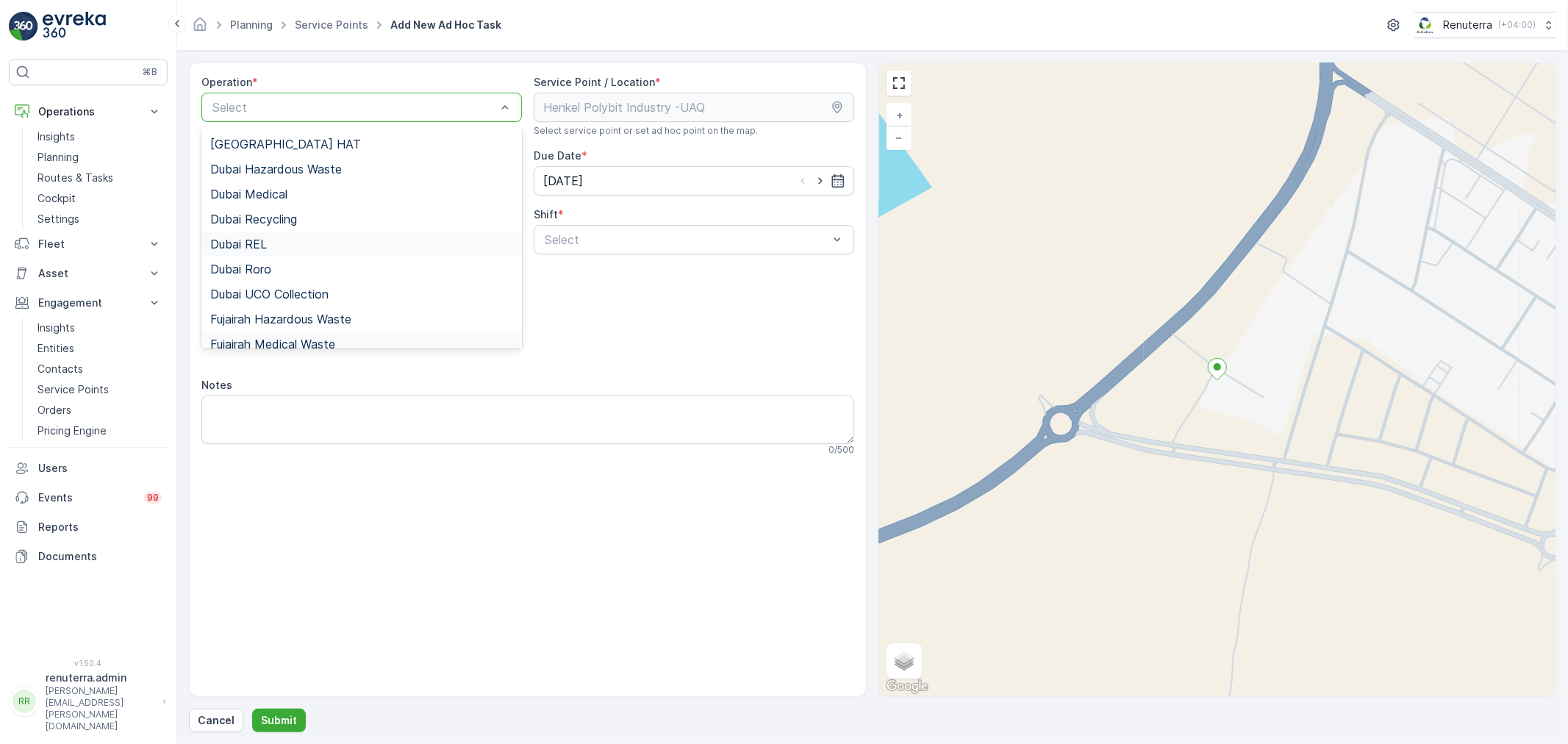
scroll to position [184, 0]
click at [326, 310] on span "Umm Al Quwain Hazardous Waste" at bounding box center [303, 309] width 186 height 13
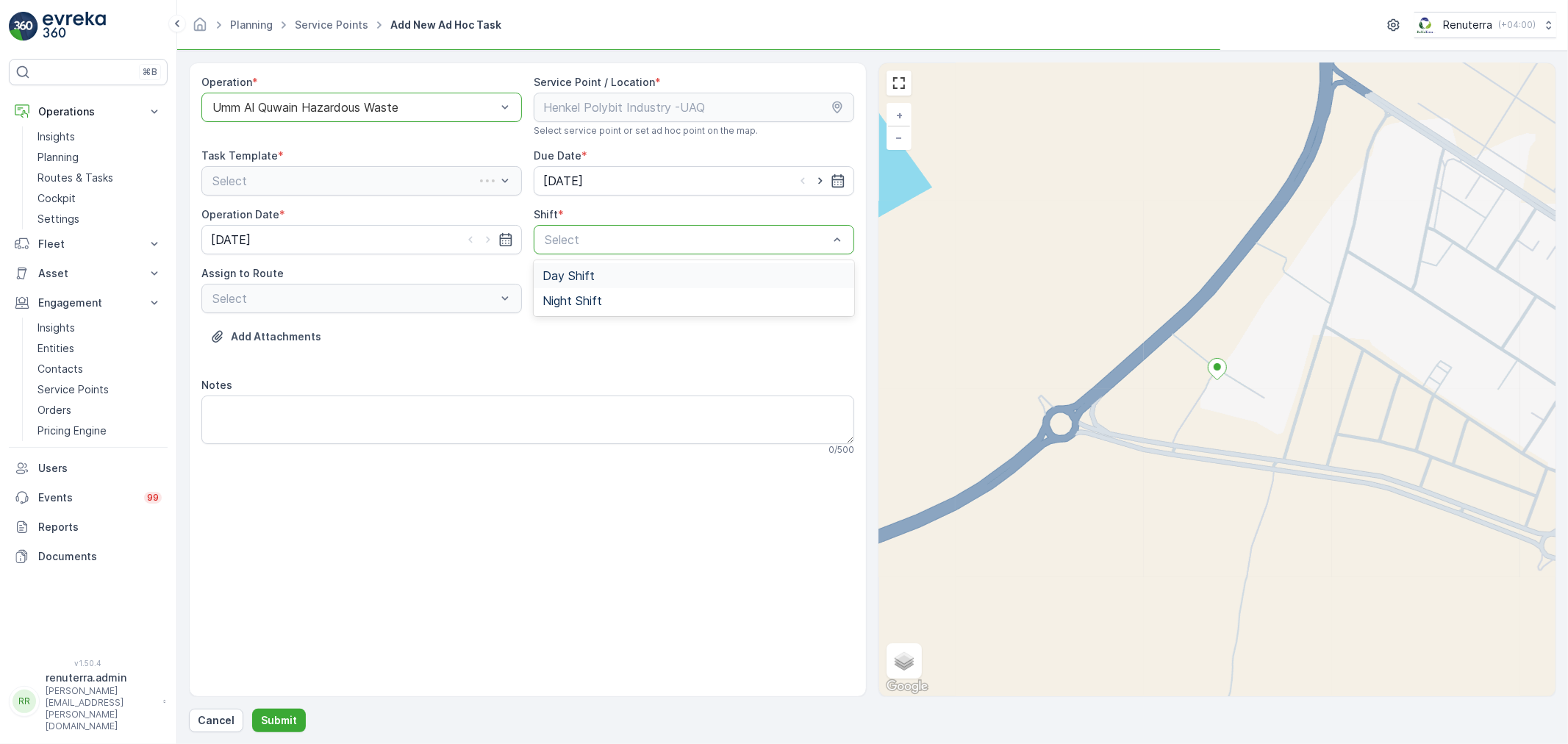
drag, startPoint x: 576, startPoint y: 225, endPoint x: 579, endPoint y: 269, distance: 44.1
click at [577, 225] on div "Select" at bounding box center [694, 240] width 320 height 30
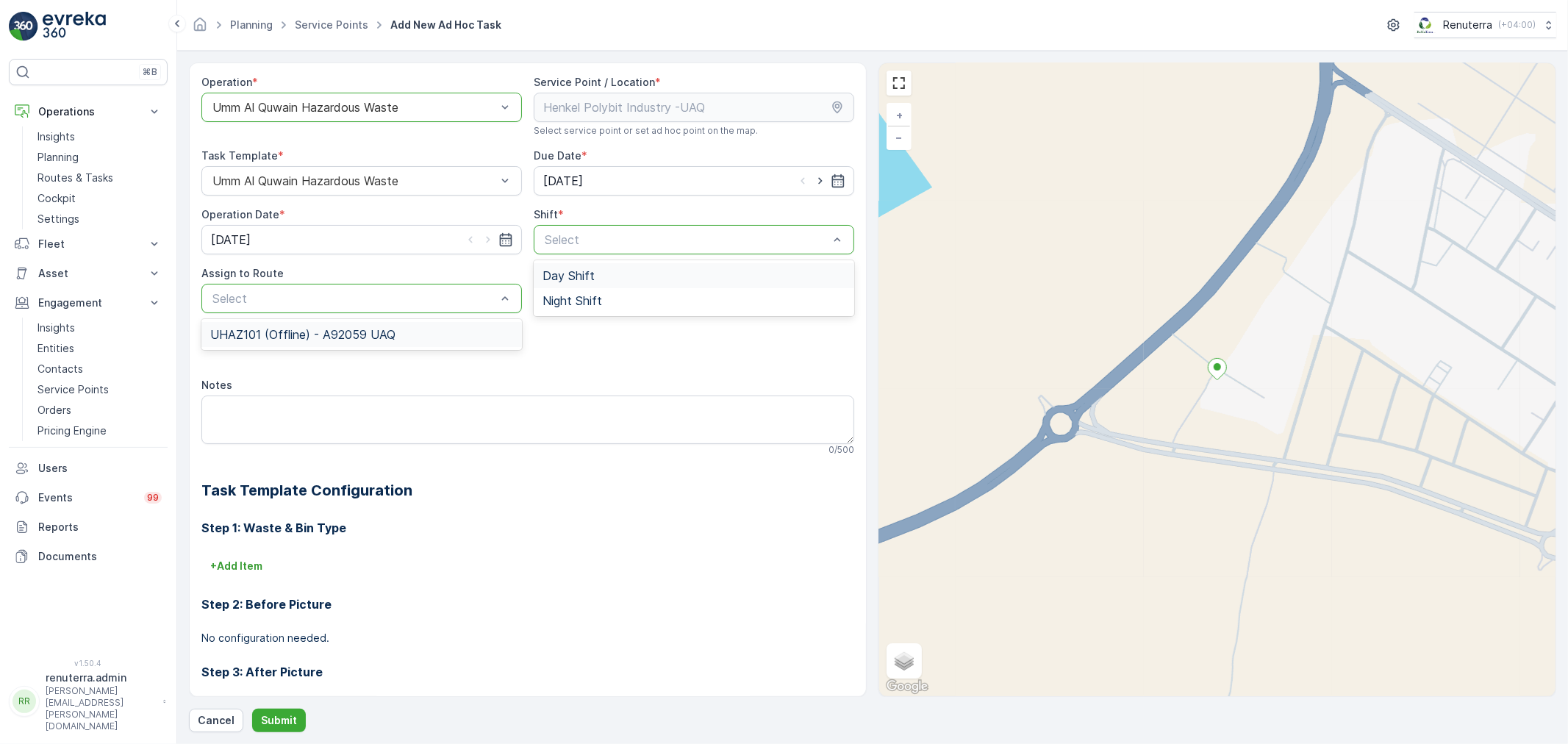
click at [581, 276] on span "Day Shift" at bounding box center [568, 276] width 53 height 13
click at [472, 332] on div "UHAZ101 (Offline) - A92059 UAQ" at bounding box center [362, 334] width 303 height 13
click at [287, 720] on p "Submit" at bounding box center [279, 720] width 36 height 15
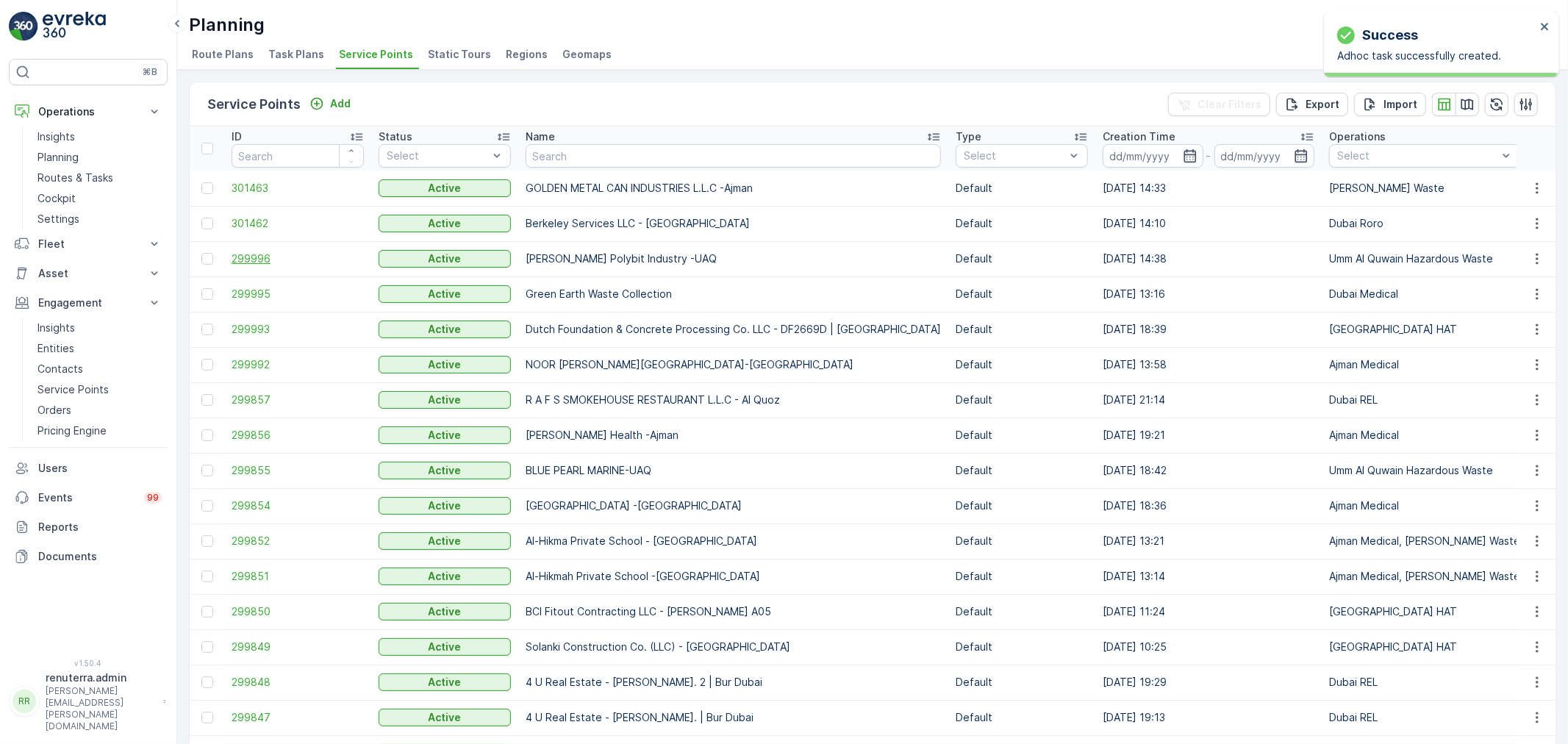
click at [250, 253] on span "299996" at bounding box center [297, 259] width 132 height 15
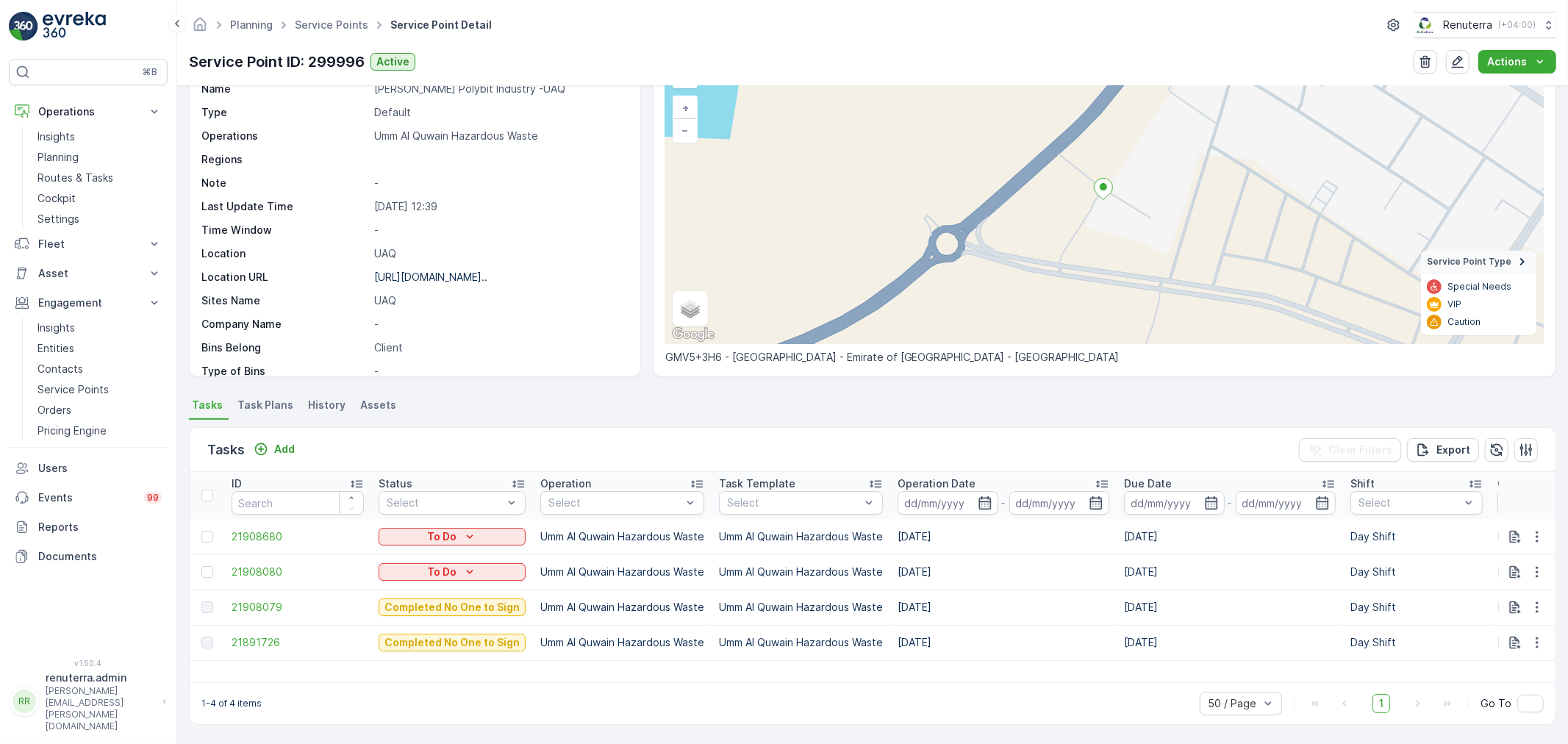
scroll to position [89, 0]
click at [277, 451] on p "Add" at bounding box center [284, 449] width 20 height 15
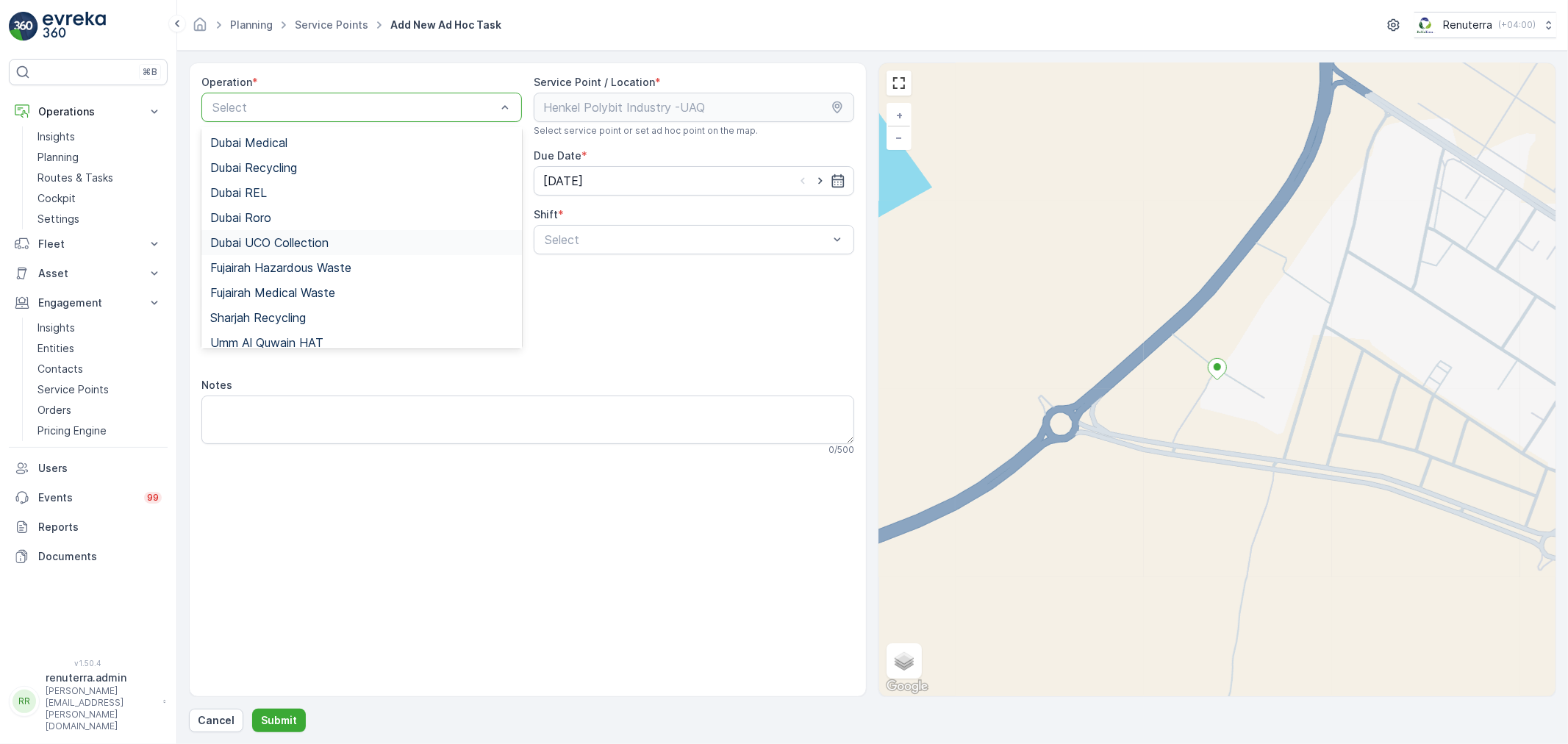
scroll to position [184, 0]
click at [297, 313] on span "Umm Al Quwain Hazardous Waste" at bounding box center [303, 309] width 186 height 13
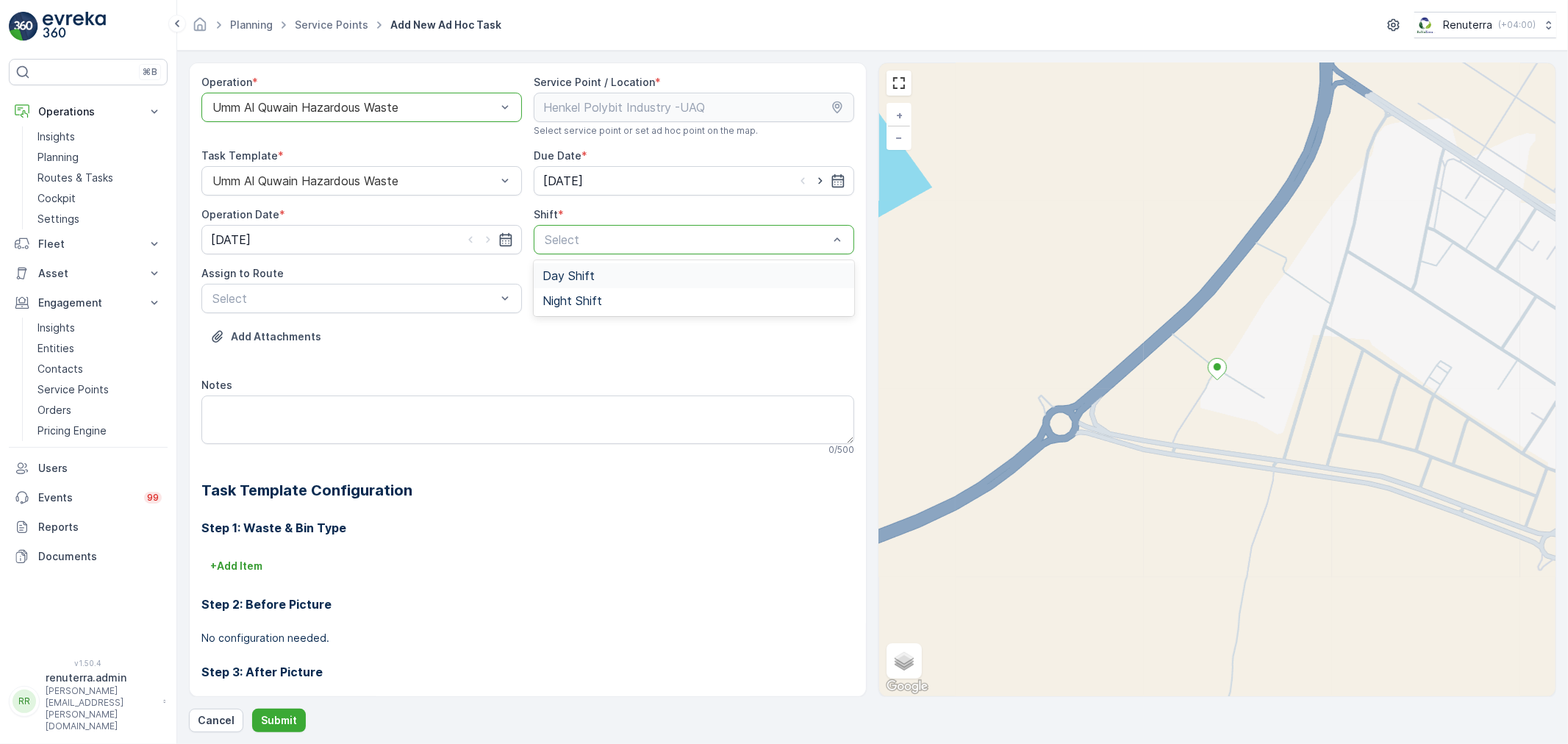
drag, startPoint x: 591, startPoint y: 236, endPoint x: 584, endPoint y: 272, distance: 36.7
click at [584, 272] on span "Day Shift" at bounding box center [568, 276] width 53 height 13
click at [410, 341] on div "UHAZ101 (Offline) - A92059 UAQ" at bounding box center [361, 334] width 320 height 25
click at [270, 721] on p "Submit" at bounding box center [279, 720] width 36 height 15
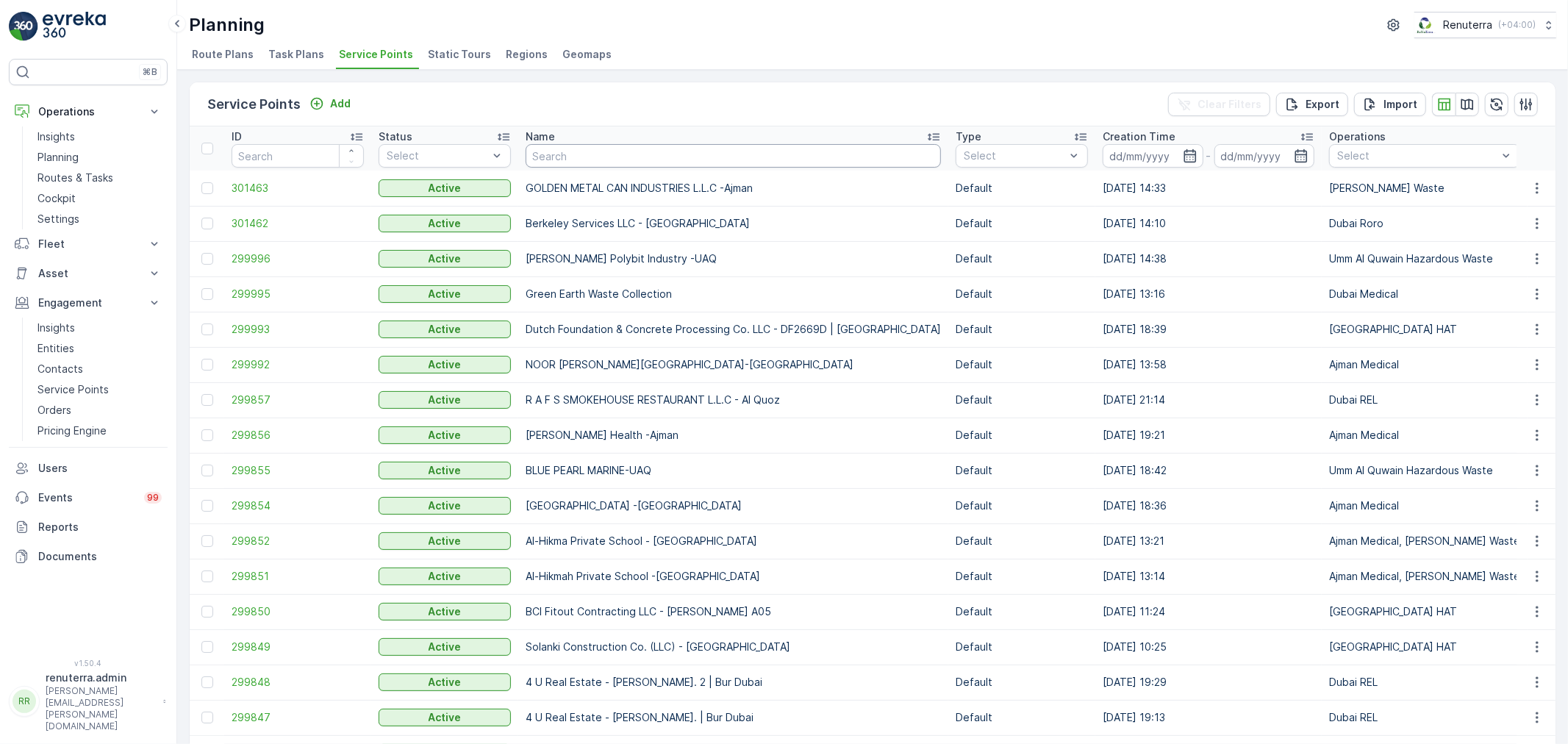
click at [574, 148] on input "text" at bounding box center [733, 156] width 415 height 24
type input "FGulf"
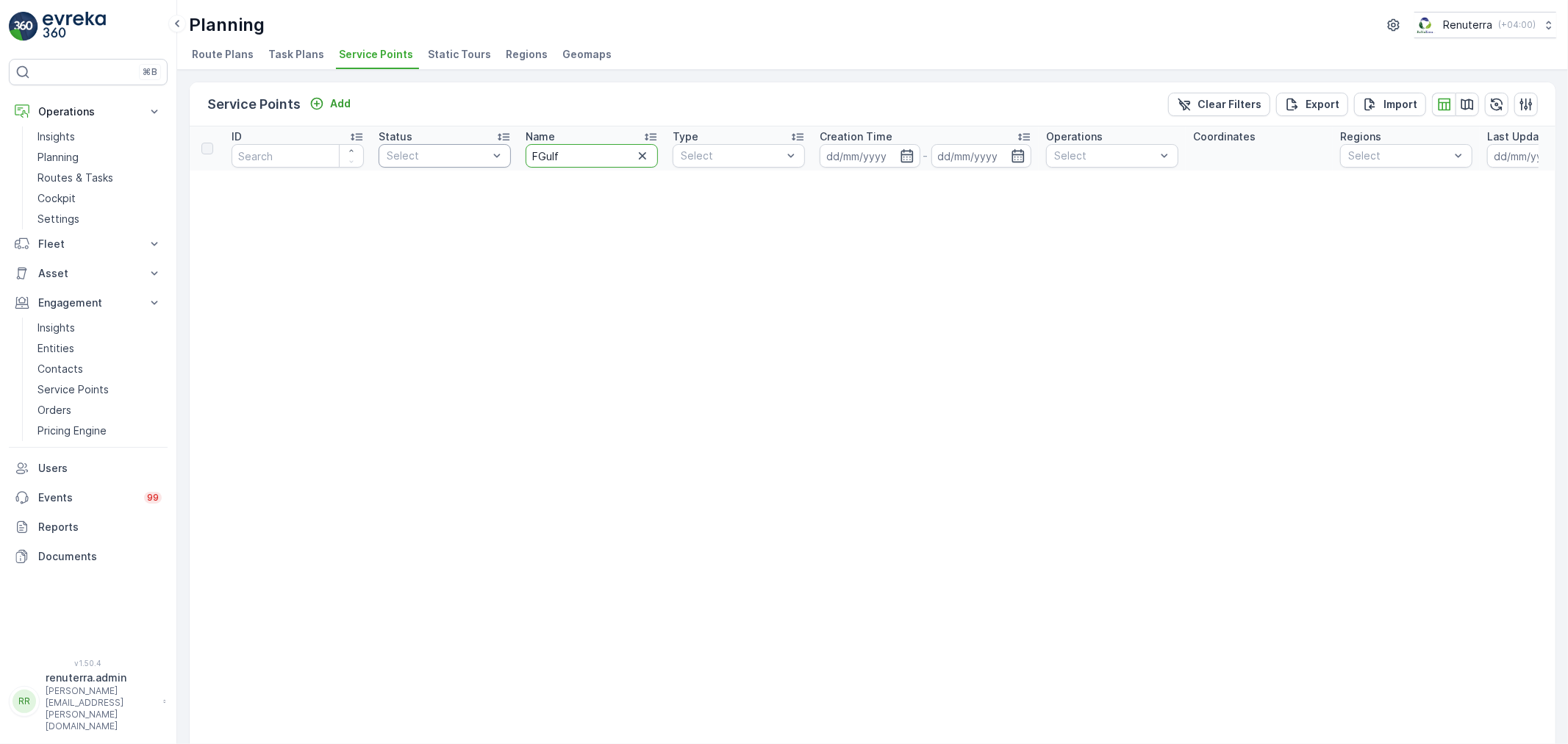
drag, startPoint x: 577, startPoint y: 157, endPoint x: 505, endPoint y: 154, distance: 72.1
type input "gulff"
drag, startPoint x: 572, startPoint y: 157, endPoint x: 505, endPoint y: 157, distance: 67.0
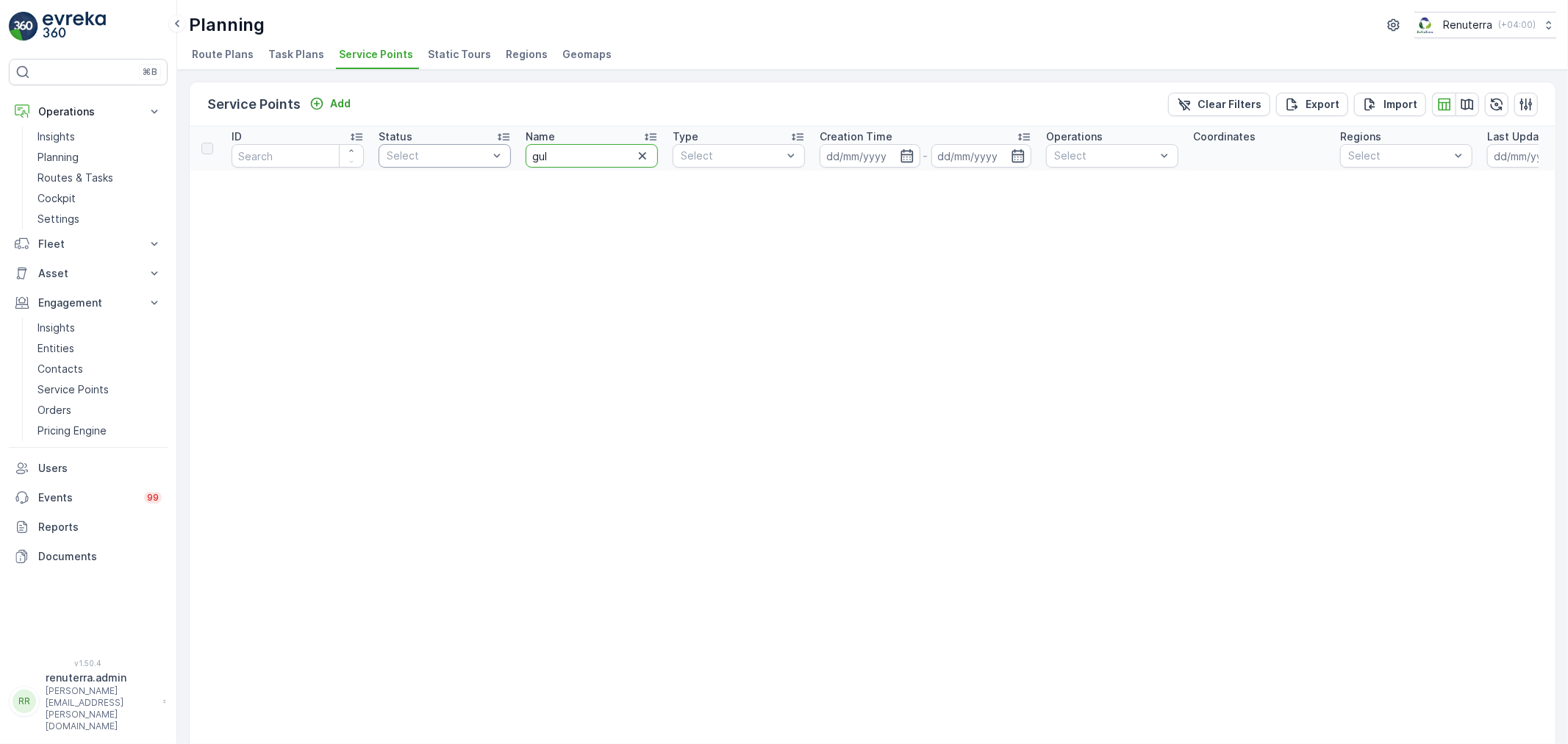
type input "gulf"
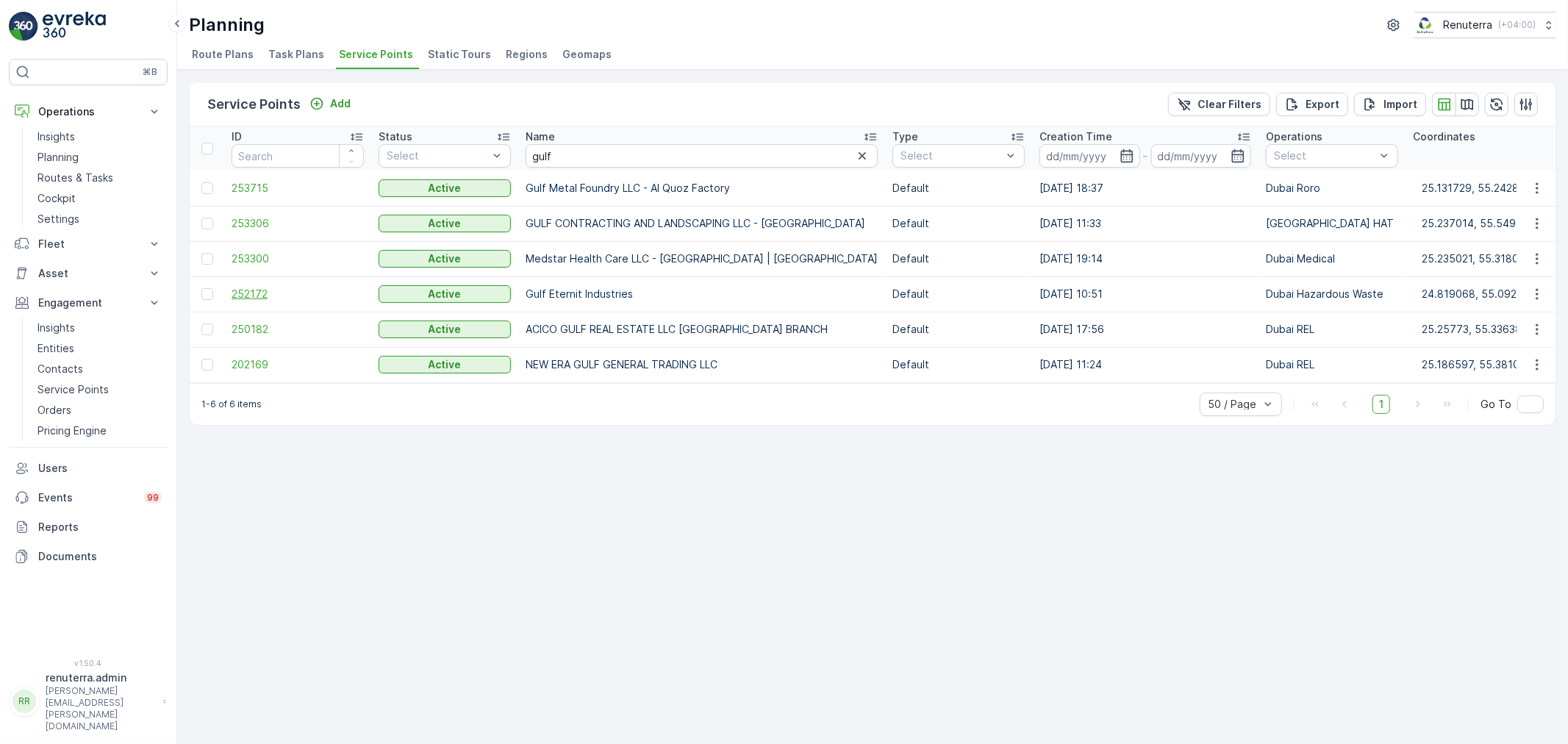
click at [239, 291] on span "252172" at bounding box center [297, 294] width 132 height 15
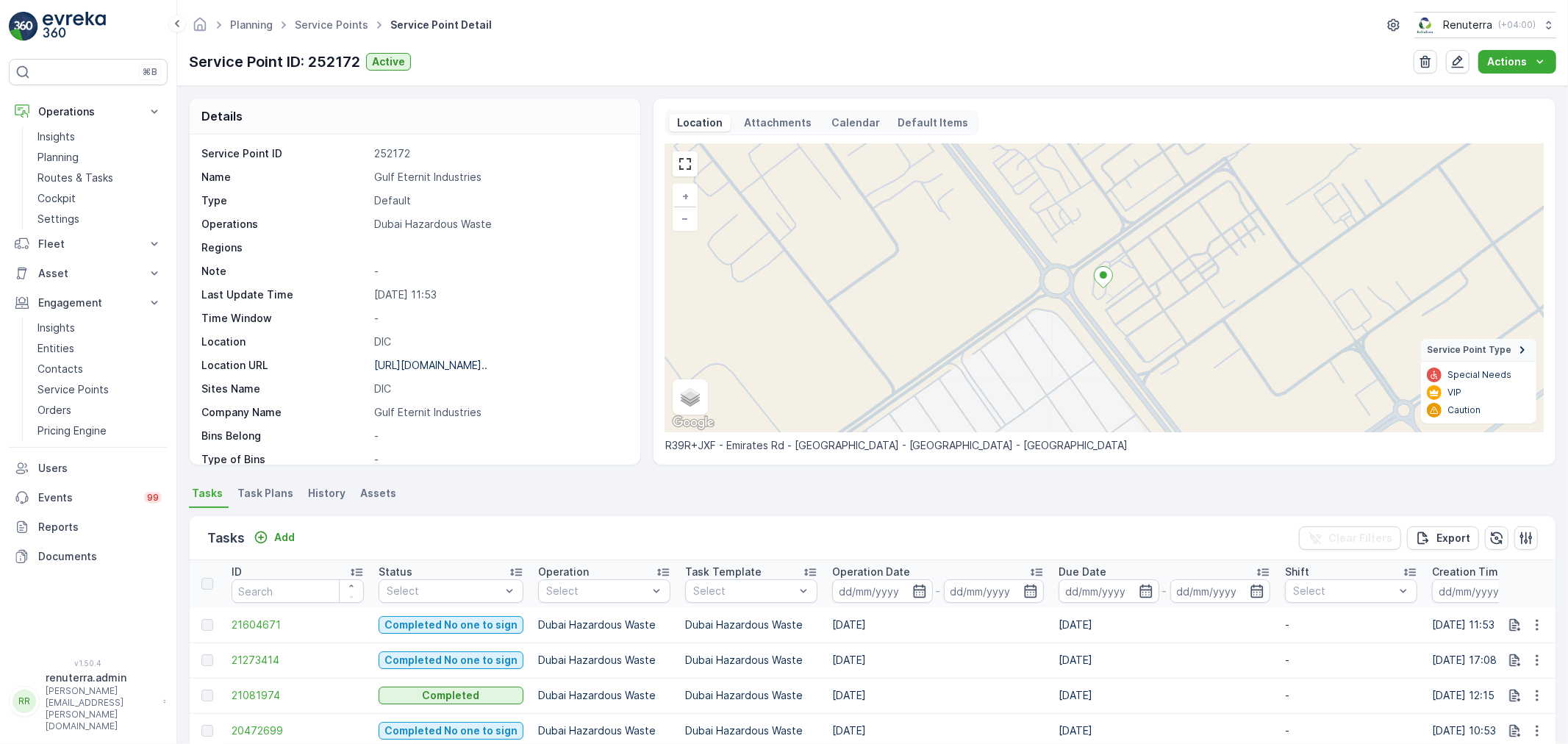
click at [246, 537] on div "Tasks Add" at bounding box center [254, 537] width 93 height 20
click at [255, 535] on icon "Add" at bounding box center [261, 537] width 15 height 15
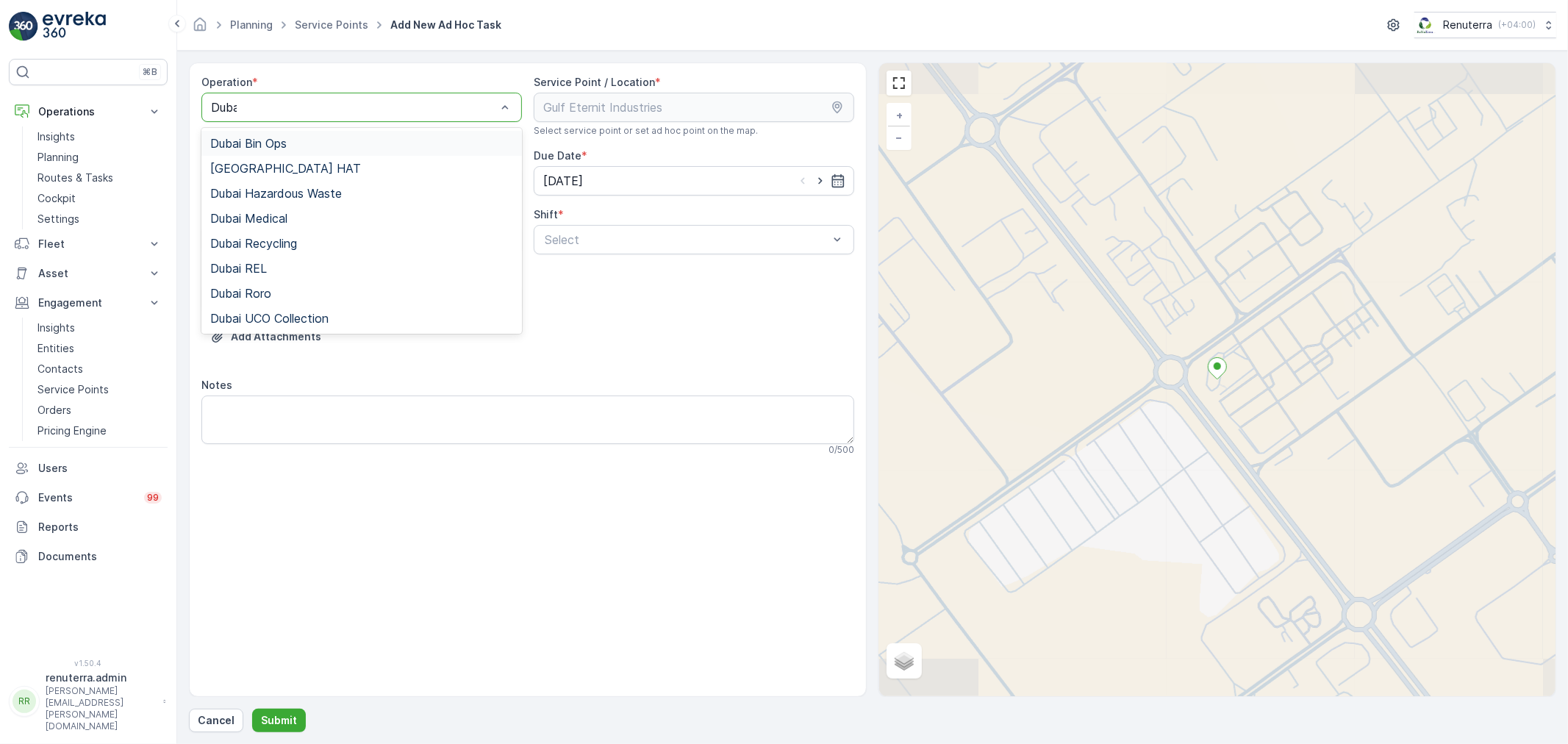
type input "Dubai"
click at [320, 189] on span "Dubai Hazardous Waste" at bounding box center [276, 193] width 132 height 13
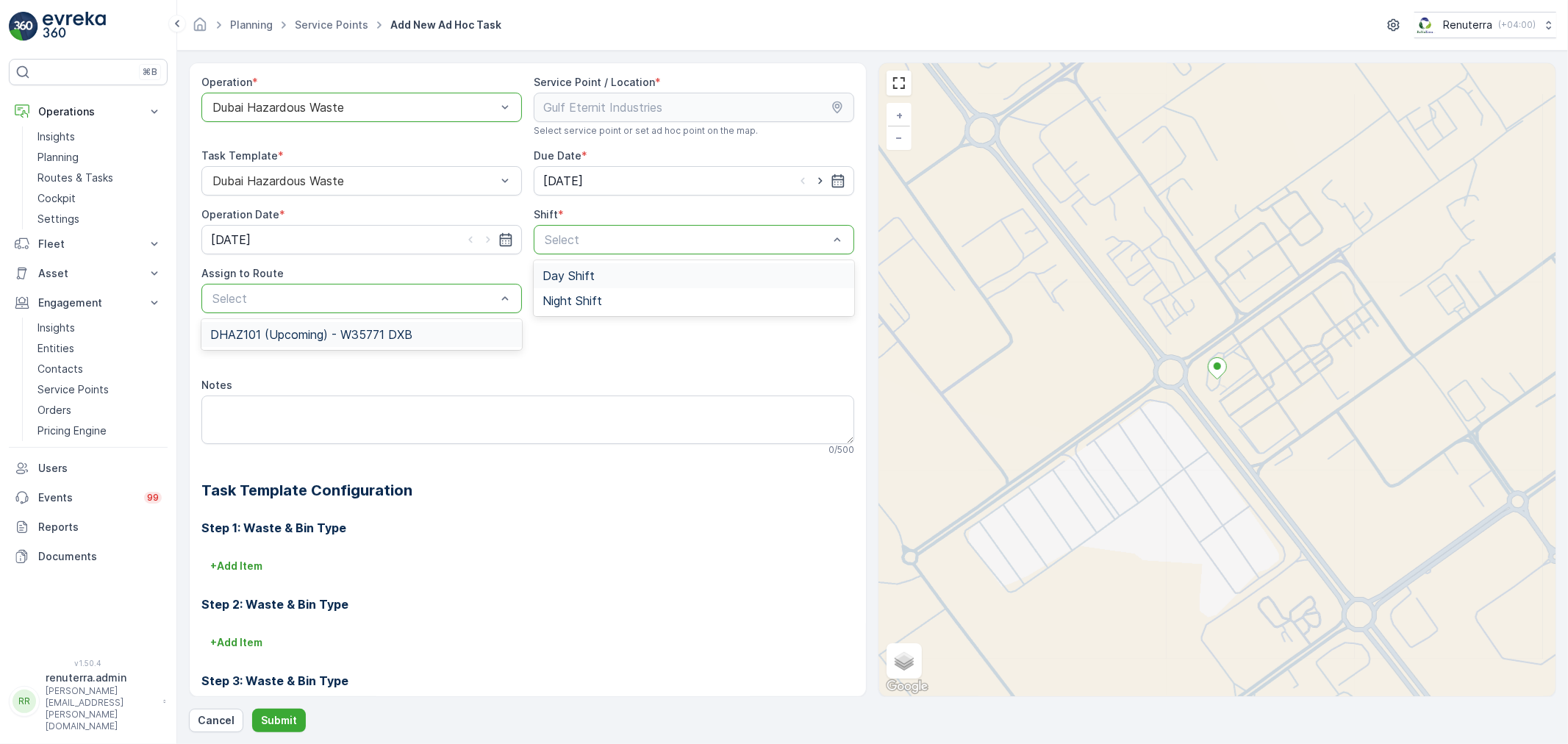
click at [408, 344] on div "DHAZ101 (Upcoming) - W35771 DXB" at bounding box center [361, 334] width 320 height 25
click at [552, 270] on span "Day Shift" at bounding box center [568, 276] width 53 height 13
click at [295, 718] on button "Submit" at bounding box center [279, 720] width 53 height 24
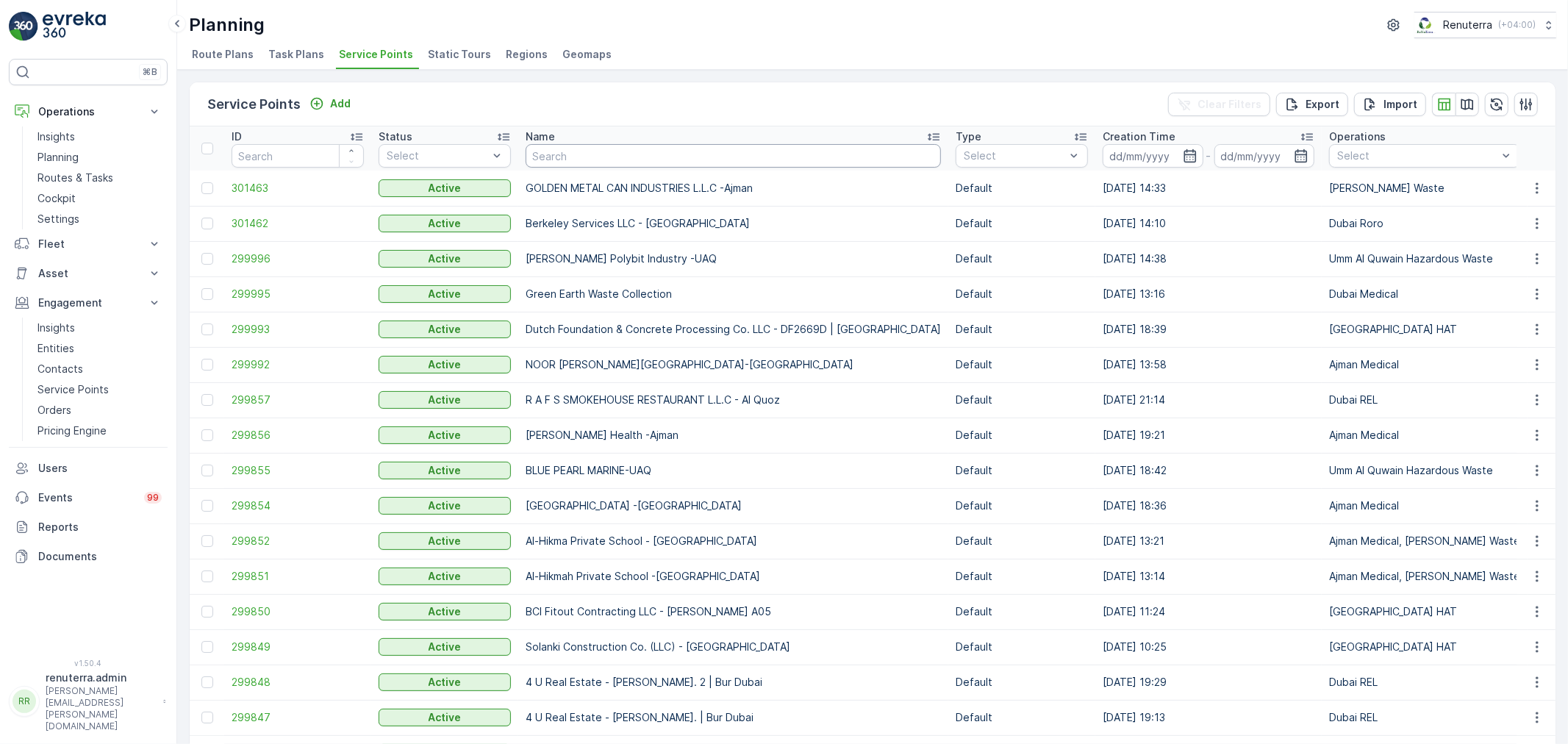
click at [574, 144] on input "text" at bounding box center [733, 156] width 415 height 24
type input "bhh"
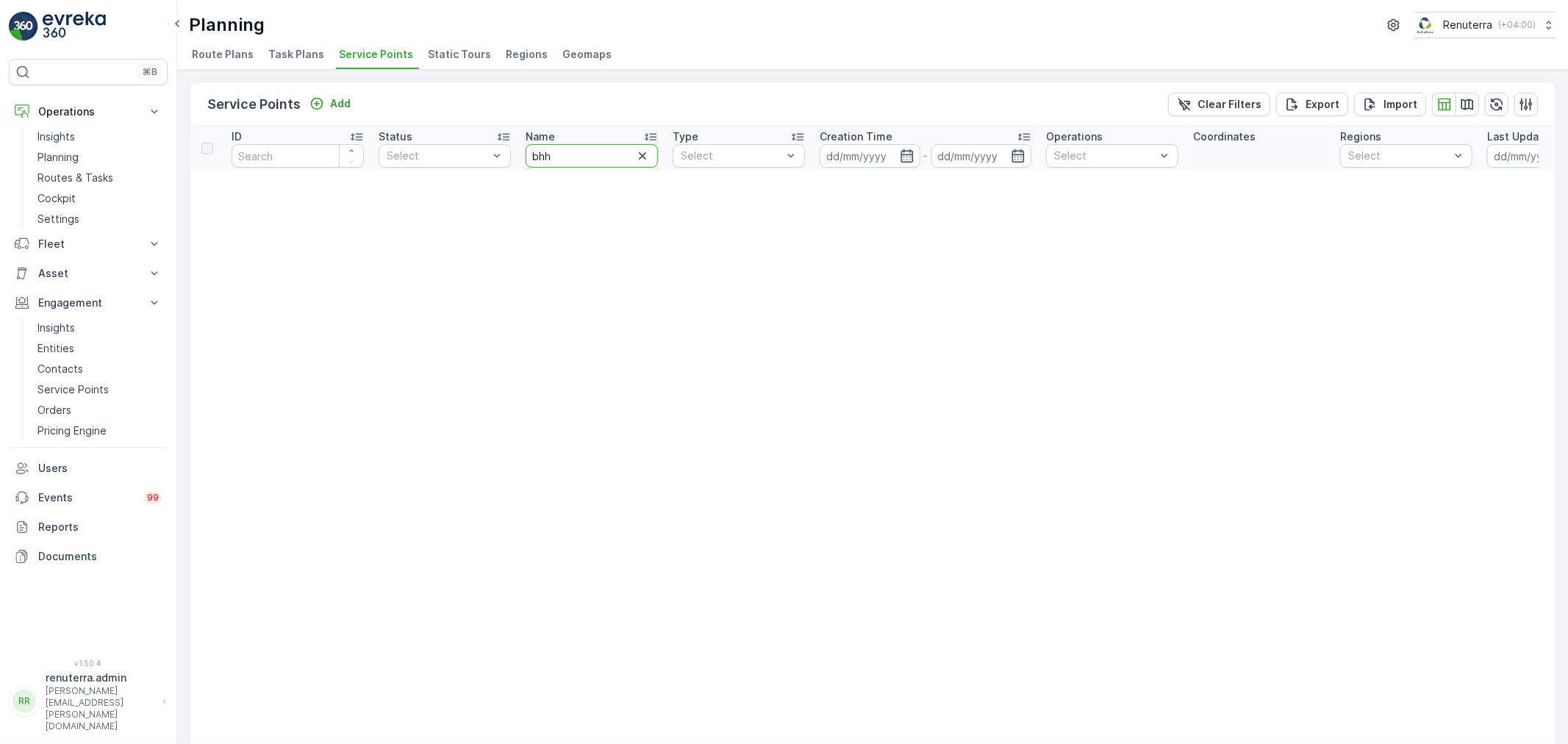
drag, startPoint x: 549, startPoint y: 158, endPoint x: 526, endPoint y: 158, distance: 23.0
click at [526, 158] on input "bhh" at bounding box center [591, 156] width 132 height 24
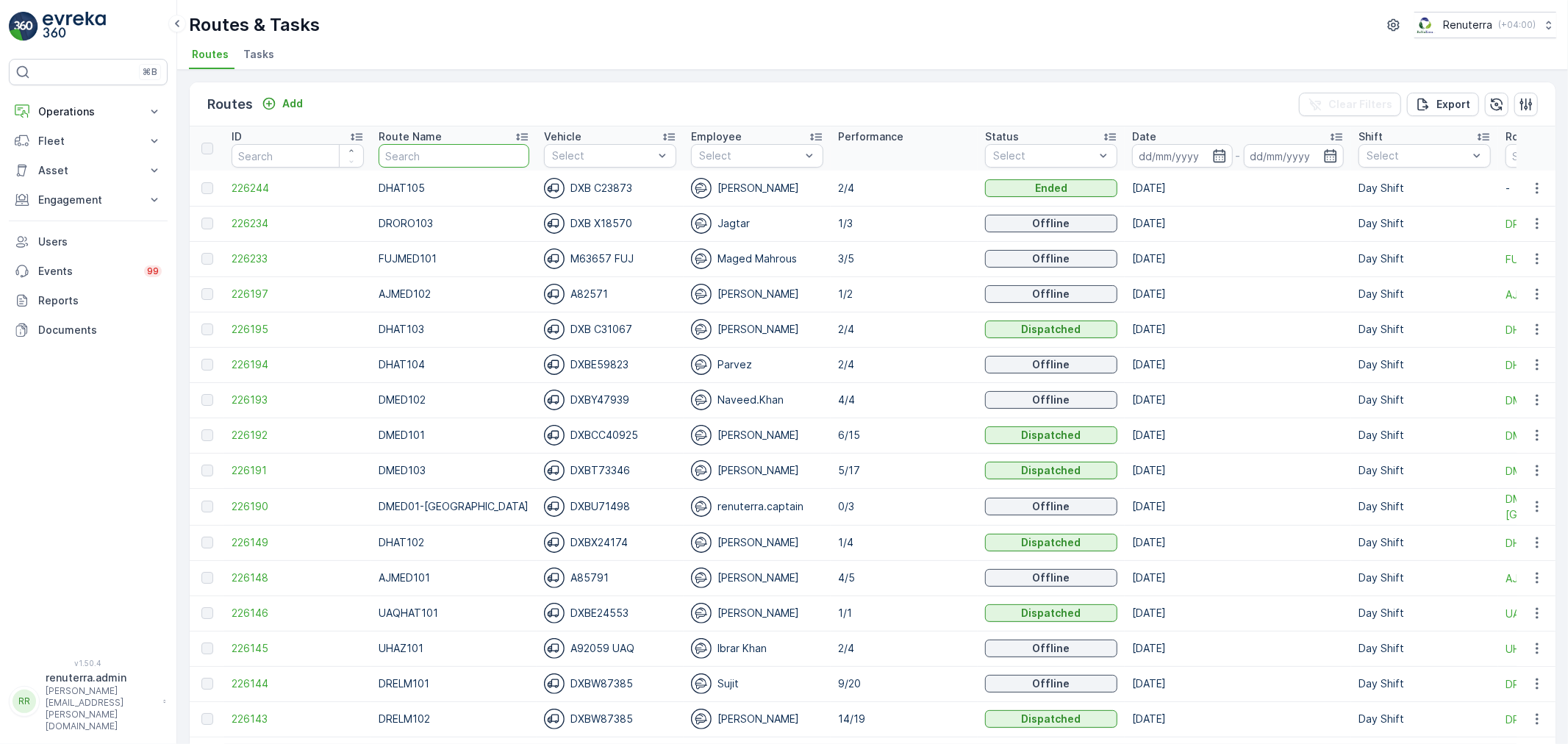
click at [434, 150] on input "text" at bounding box center [453, 156] width 150 height 24
click at [273, 94] on div "Routes Add" at bounding box center [258, 104] width 101 height 20
click at [277, 97] on div "Add" at bounding box center [282, 103] width 42 height 15
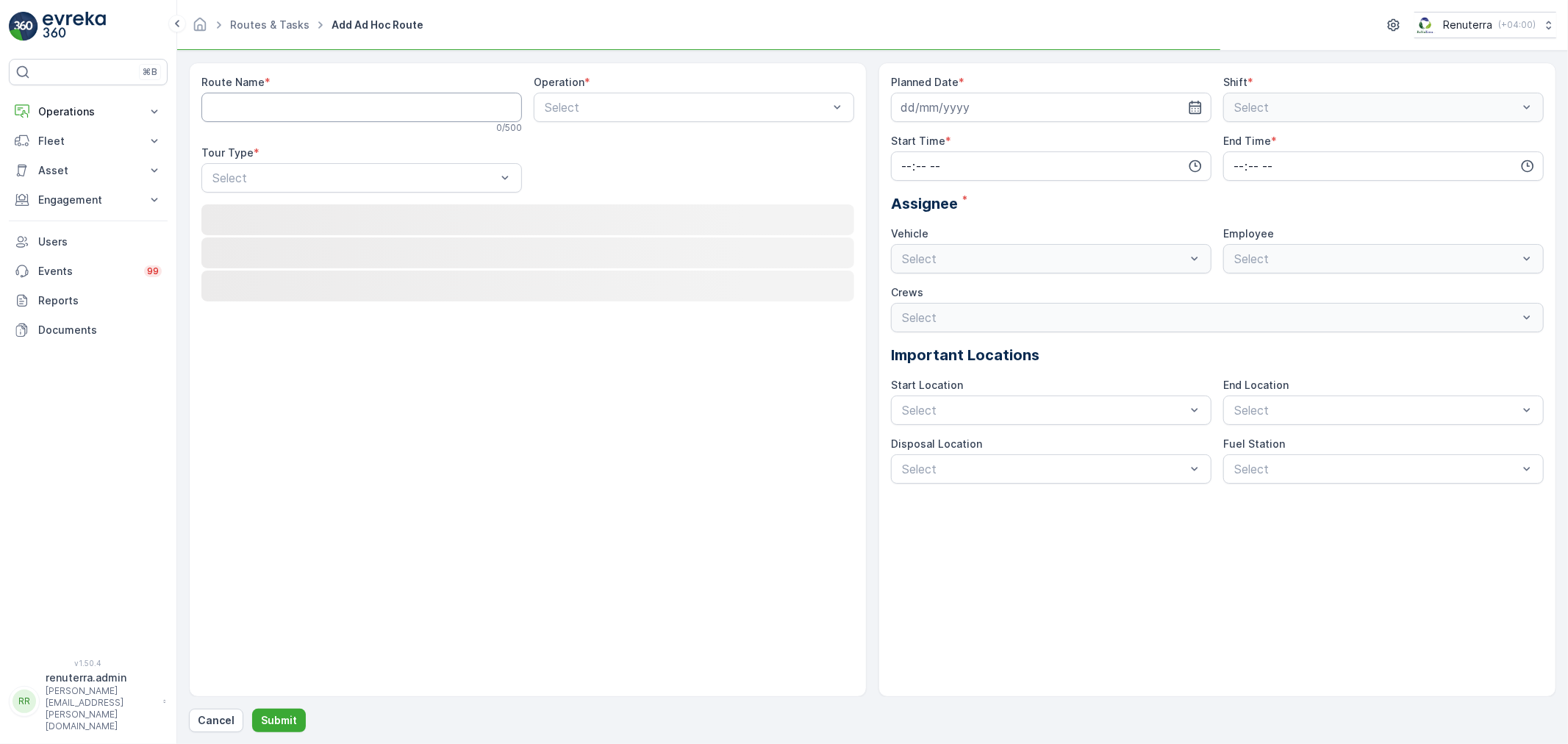
drag, startPoint x: 294, startPoint y: 103, endPoint x: 311, endPoint y: 116, distance: 21.4
click at [303, 100] on Name "Route Name" at bounding box center [361, 107] width 320 height 30
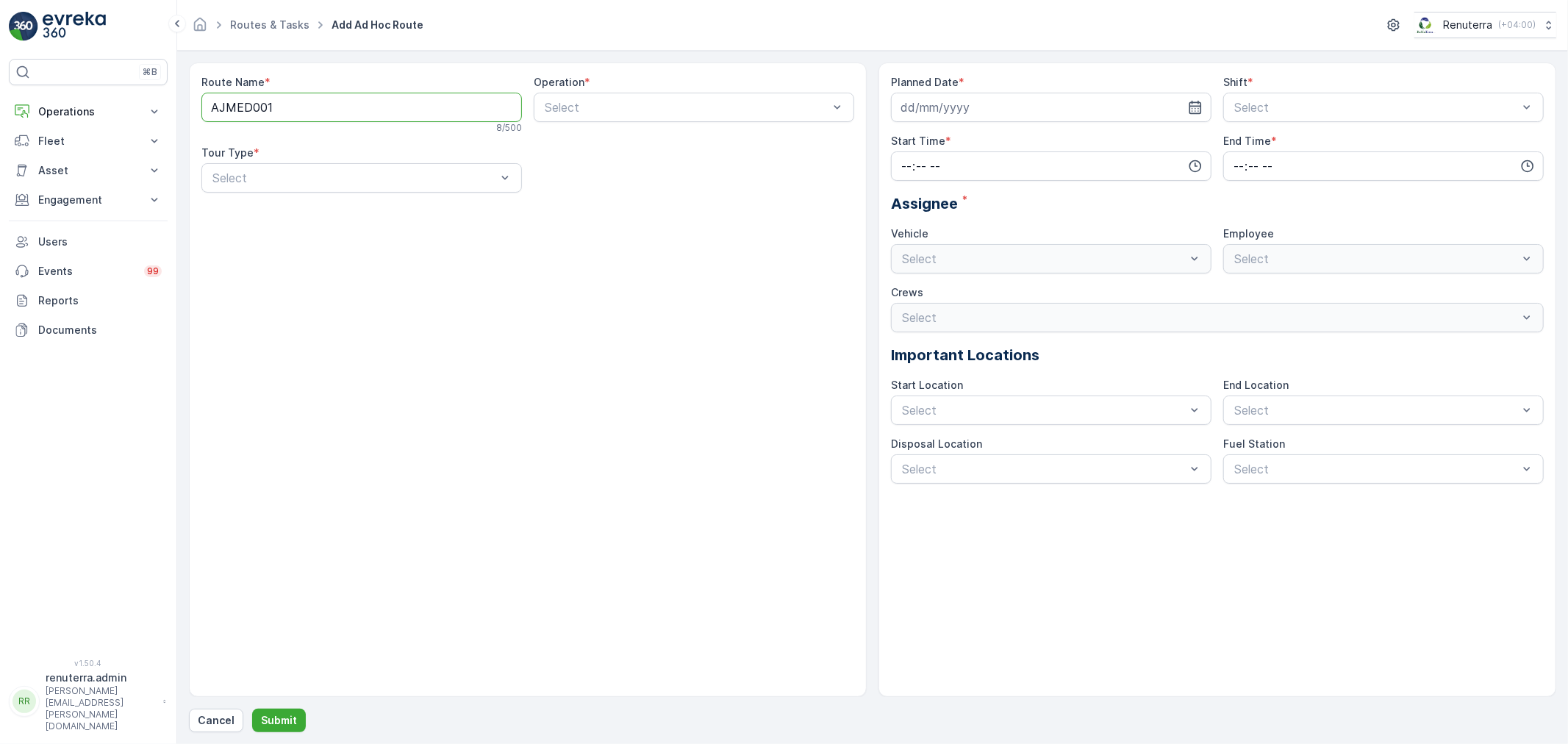
click at [297, 100] on Name "AJMED001" at bounding box center [361, 107] width 320 height 30
drag, startPoint x: 297, startPoint y: 107, endPoint x: 192, endPoint y: 99, distance: 105.3
click at [192, 99] on div "Route Name * AJMED001 8 / 500 Operation * Select Tour Type * Select" at bounding box center [528, 380] width 678 height 634
drag, startPoint x: 285, startPoint y: 105, endPoint x: 216, endPoint y: 111, distance: 69.3
click at [216, 111] on Name "Ajm" at bounding box center [361, 107] width 320 height 30
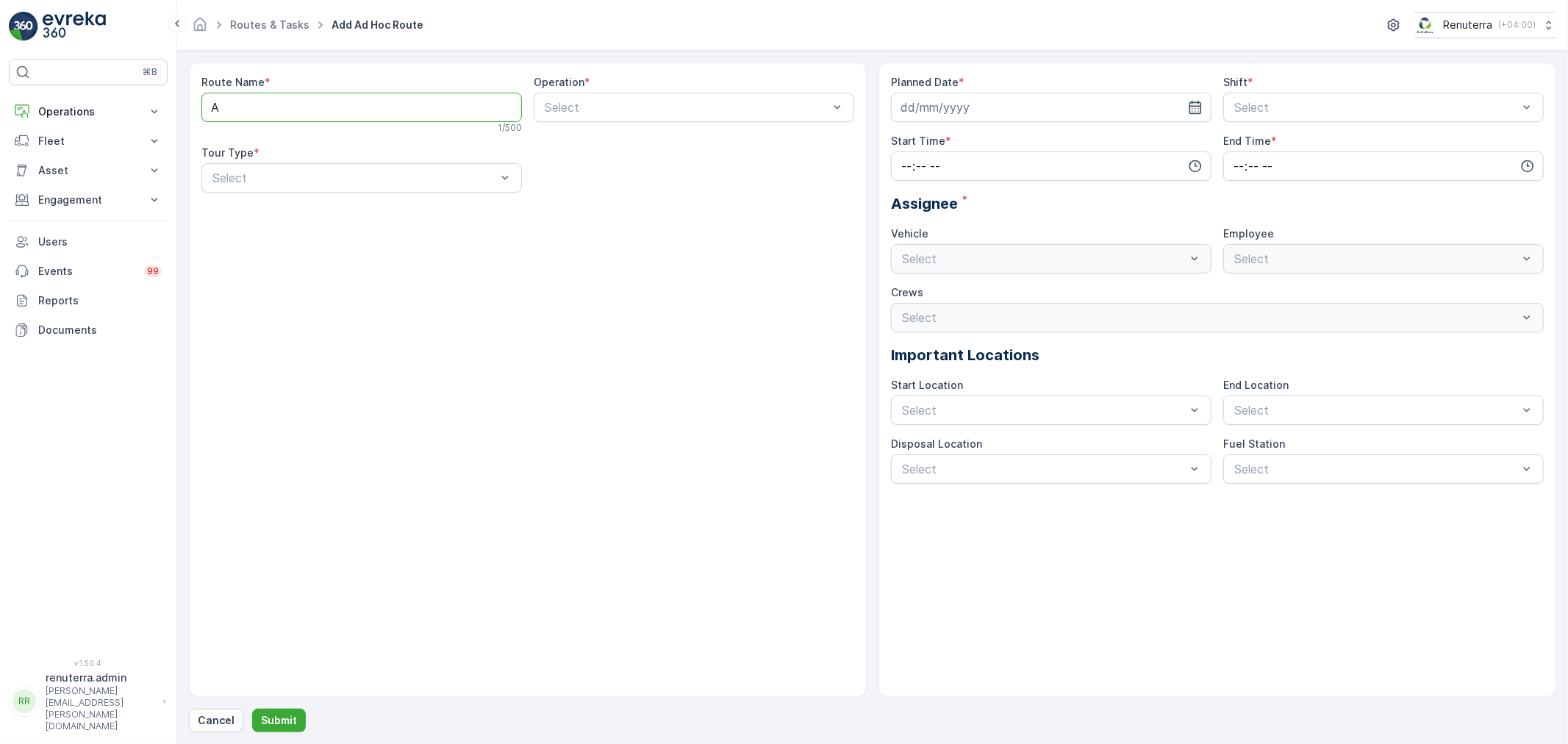
type Name "AJHAZ101"
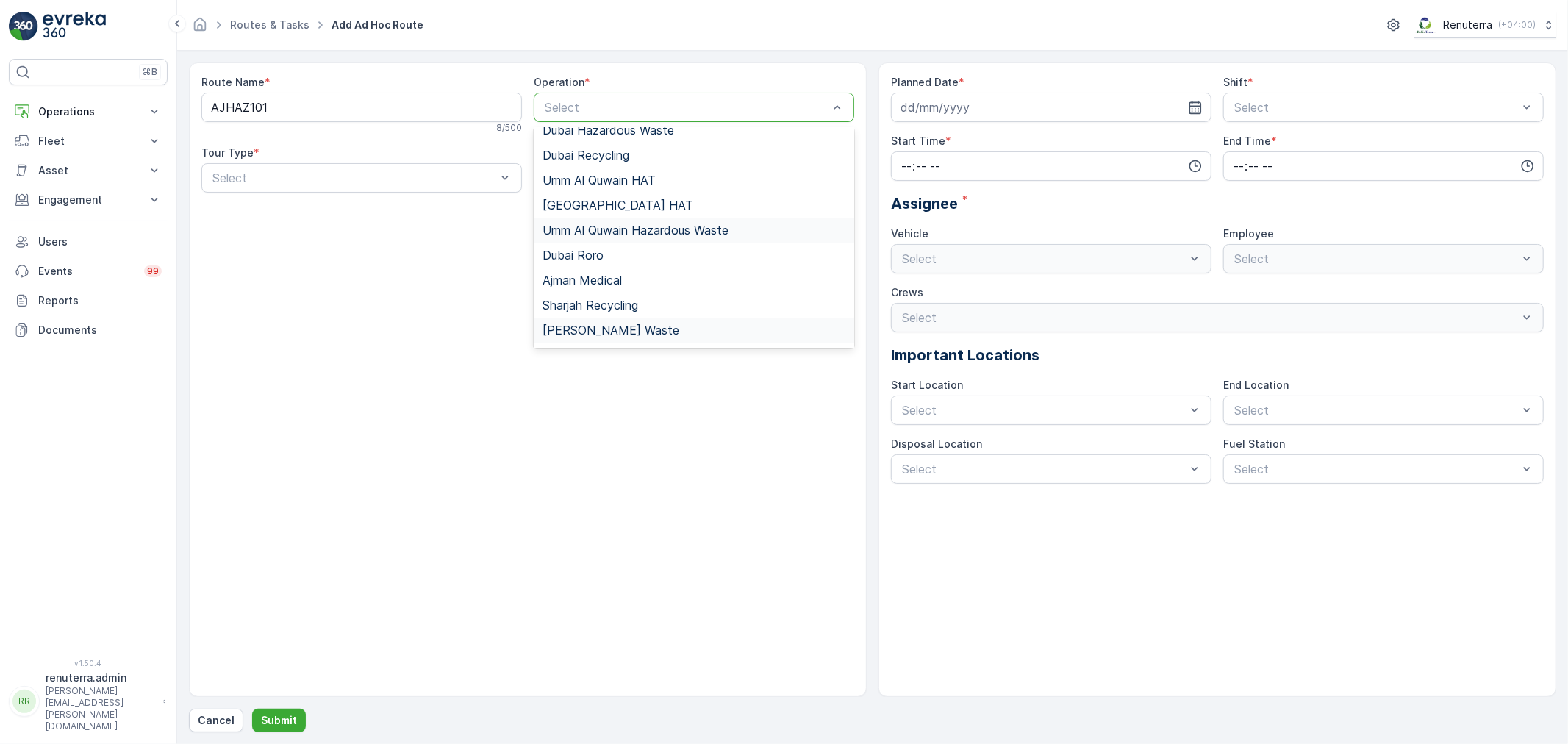
scroll to position [184, 0]
click at [620, 307] on span "[PERSON_NAME] Waste" at bounding box center [611, 309] width 137 height 13
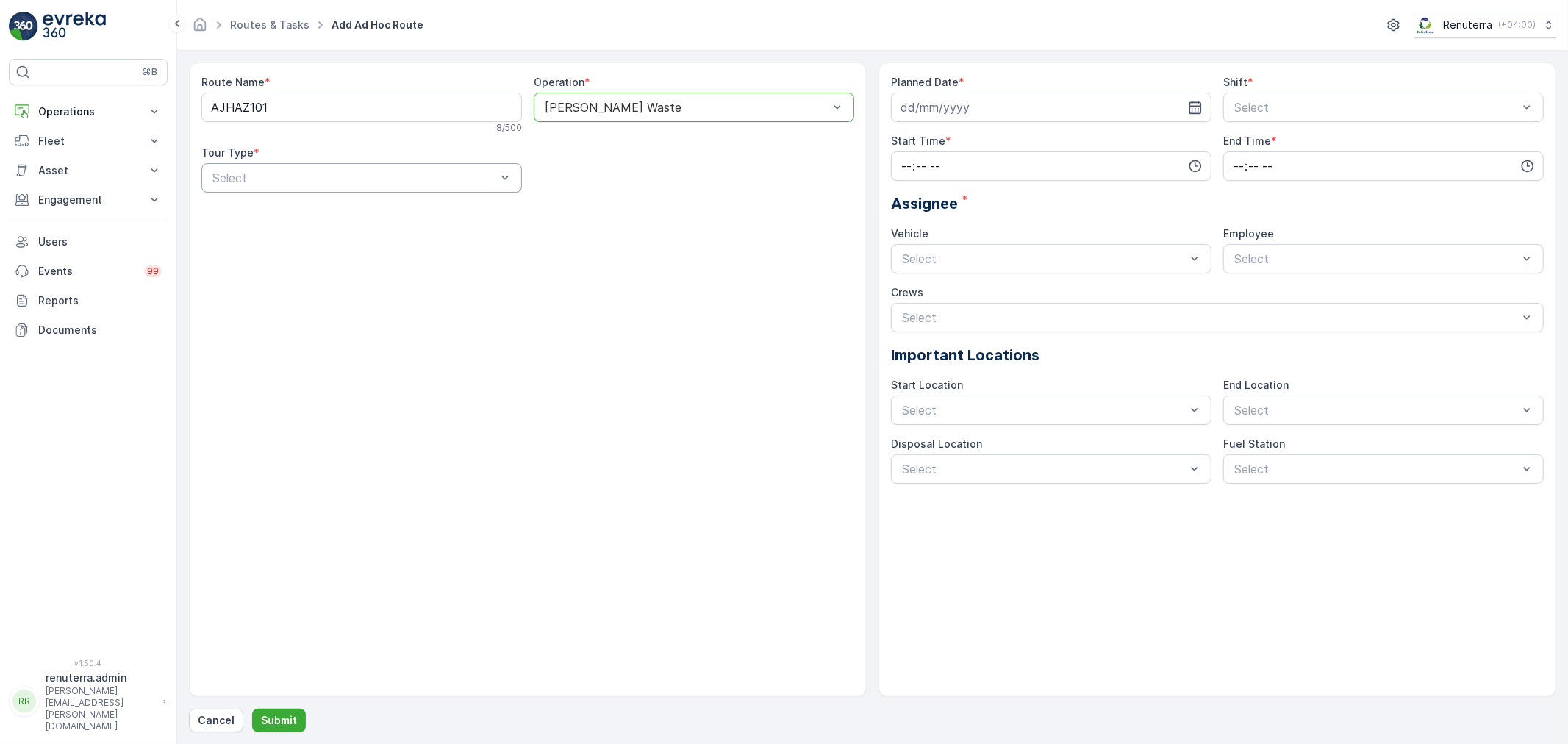
click at [450, 189] on div "Select" at bounding box center [361, 178] width 320 height 30
click at [371, 237] on div "Dynamic" at bounding box center [362, 239] width 303 height 13
drag, startPoint x: 954, startPoint y: 98, endPoint x: 953, endPoint y: 105, distance: 7.1
click at [953, 100] on input at bounding box center [1051, 107] width 320 height 30
click at [1076, 260] on div "20" at bounding box center [1075, 260] width 24 height 24
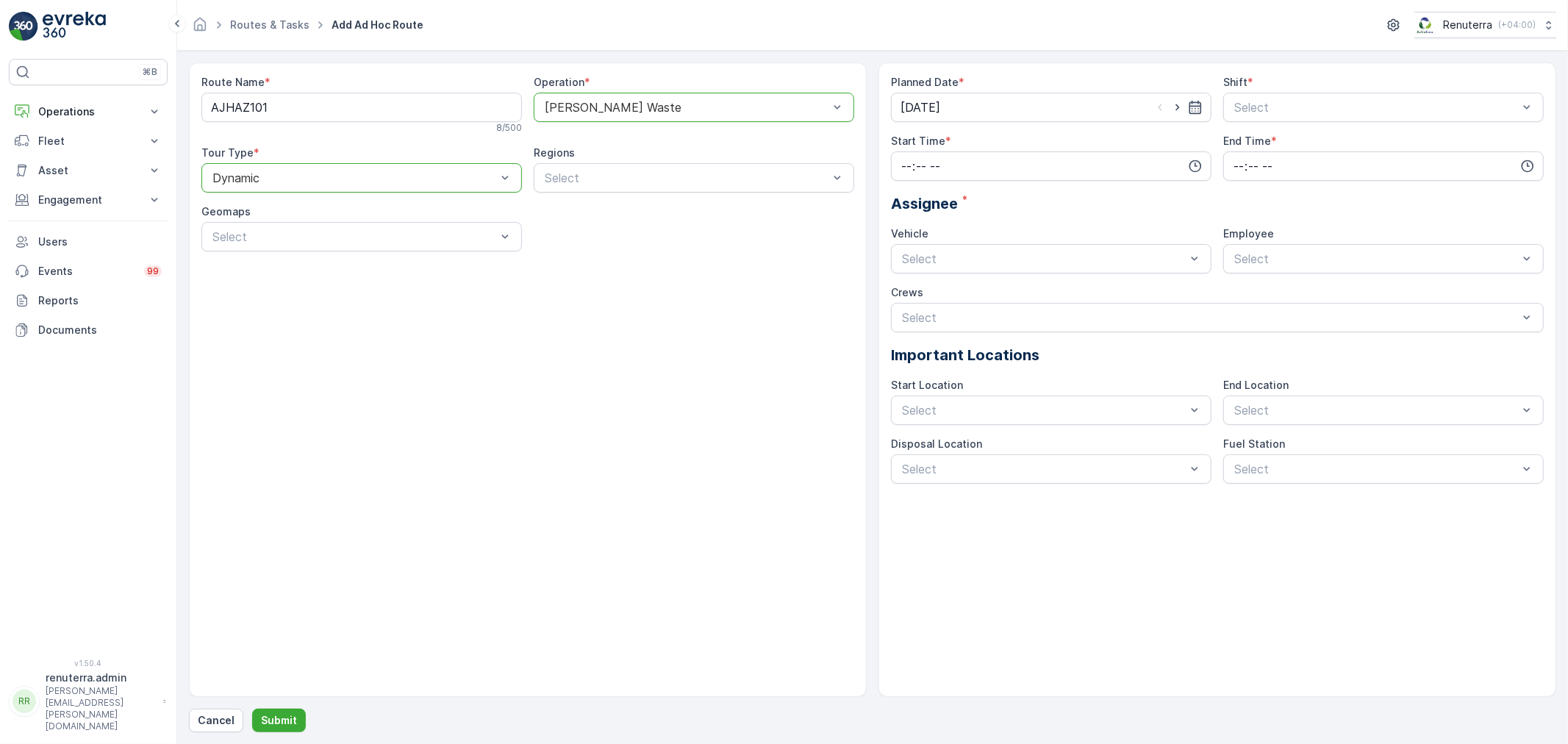
type input "[DATE]"
click at [1245, 145] on span "Day Shift" at bounding box center [1258, 143] width 53 height 13
drag, startPoint x: 1028, startPoint y: 171, endPoint x: 997, endPoint y: 178, distance: 31.8
click at [1023, 171] on input "time" at bounding box center [1051, 166] width 320 height 30
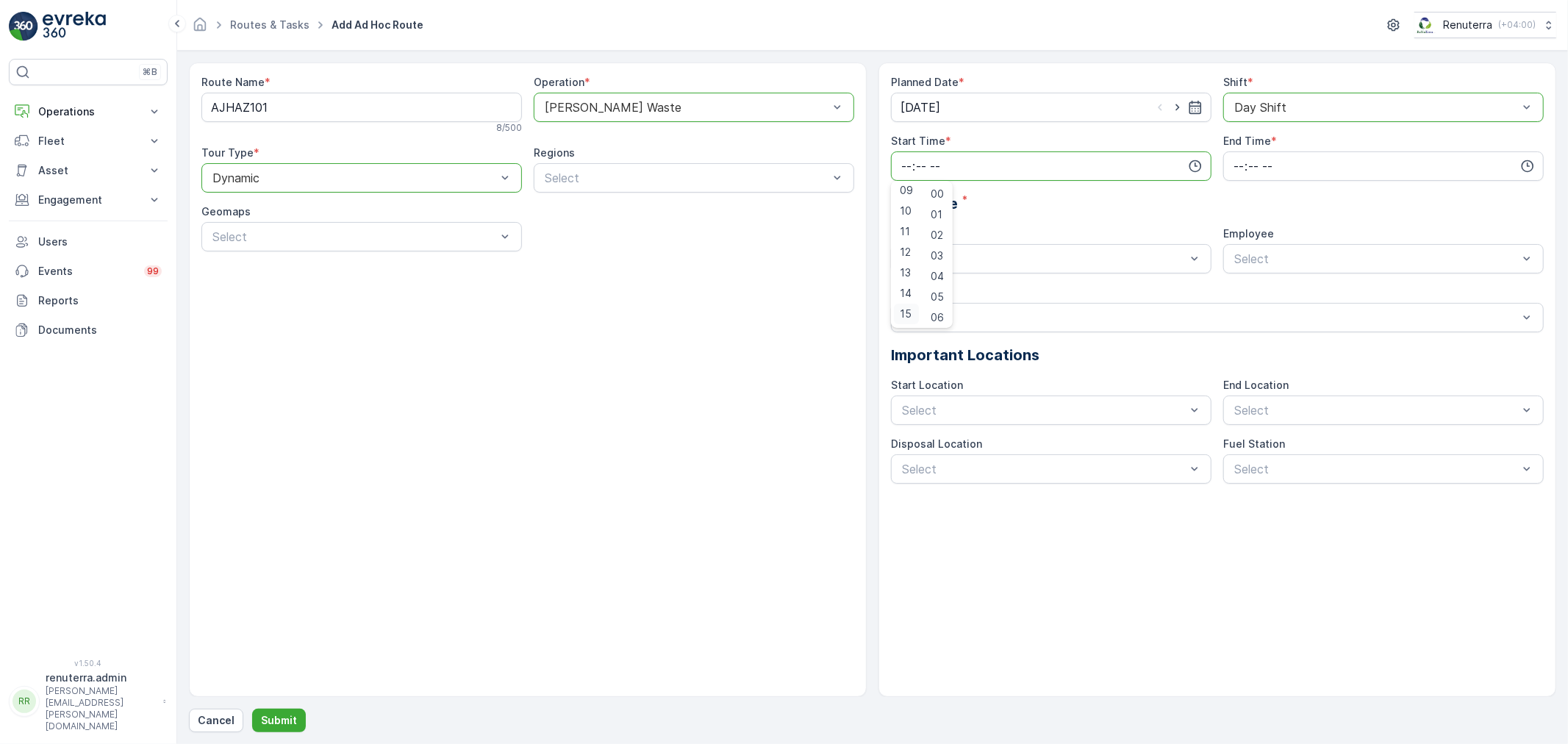
click at [911, 306] on div "15" at bounding box center [906, 313] width 25 height 20
type input "15:00"
click at [1231, 175] on input "time" at bounding box center [1383, 166] width 320 height 30
click at [1243, 255] on span "20" at bounding box center [1239, 253] width 13 height 15
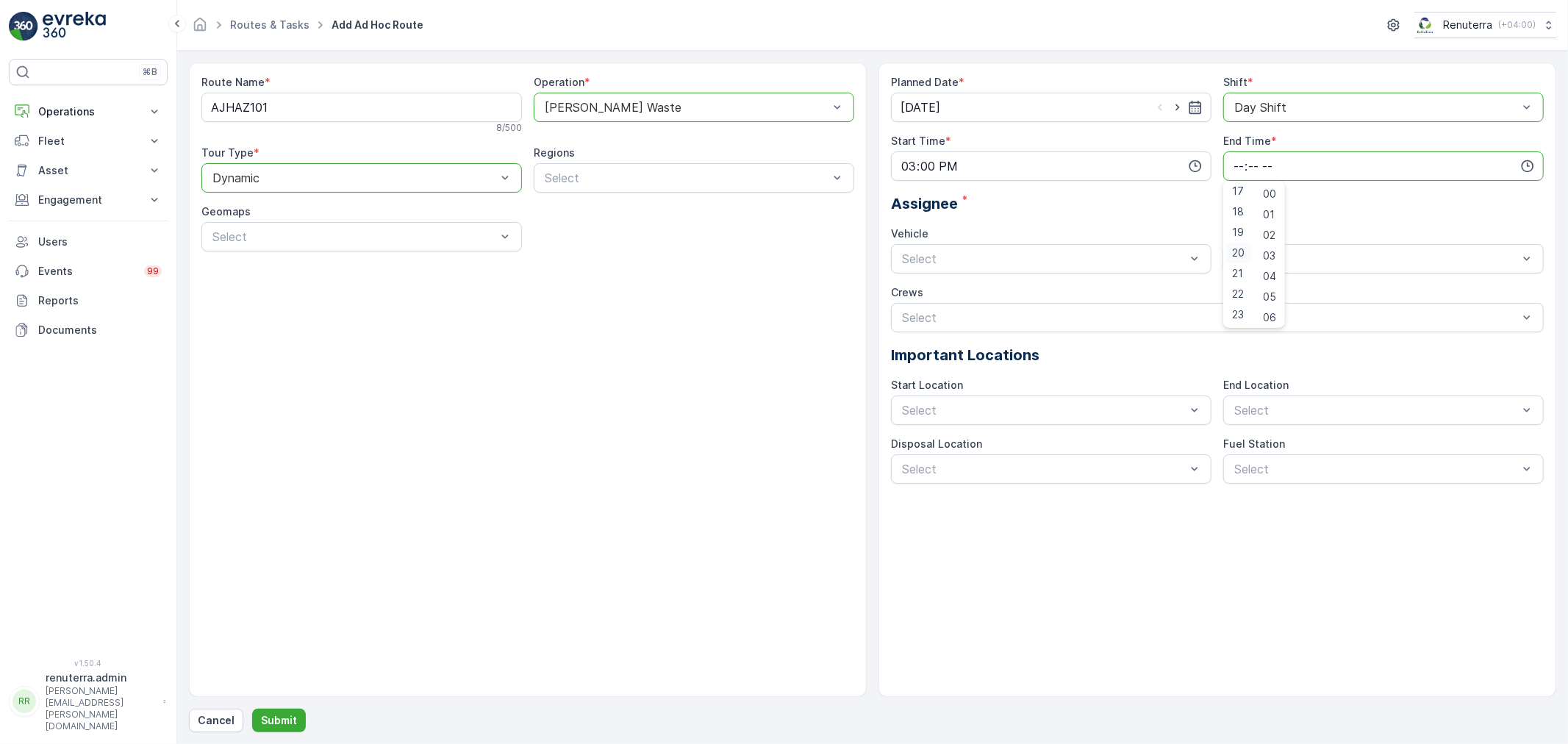
type input "20:00"
click at [952, 275] on div "Planned Date * 20.09.2025 Shift * option Day Shift, selected. Day Shift Start T…" at bounding box center [1218, 278] width 653 height 408
click at [941, 346] on span "U73528 DXB" at bounding box center [935, 345] width 72 height 13
drag, startPoint x: 1284, startPoint y: 260, endPoint x: 1282, endPoint y: 342, distance: 82.0
click at [1270, 393] on span "renuterra.captain" at bounding box center [1278, 395] width 92 height 13
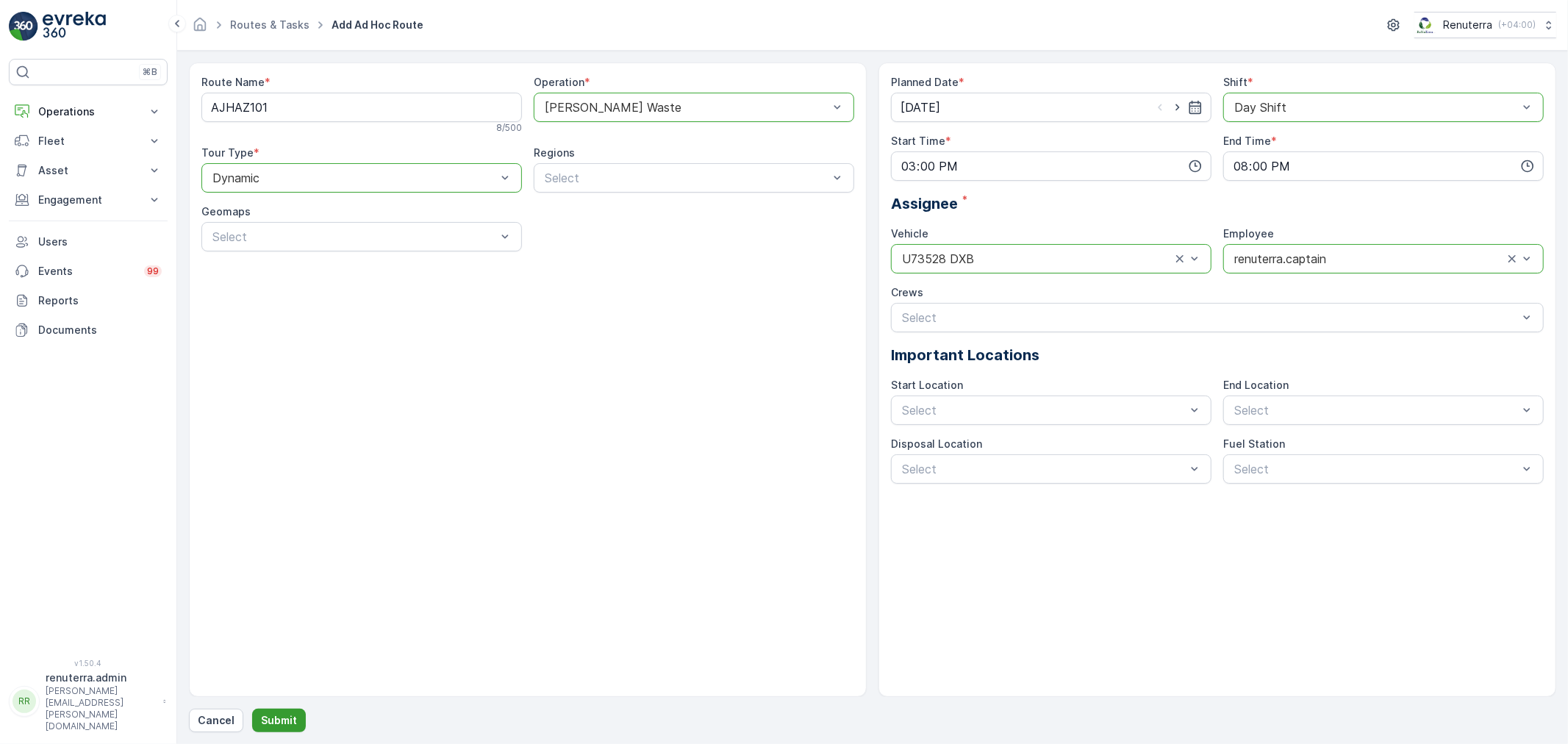
click at [291, 718] on p "Submit" at bounding box center [279, 720] width 36 height 15
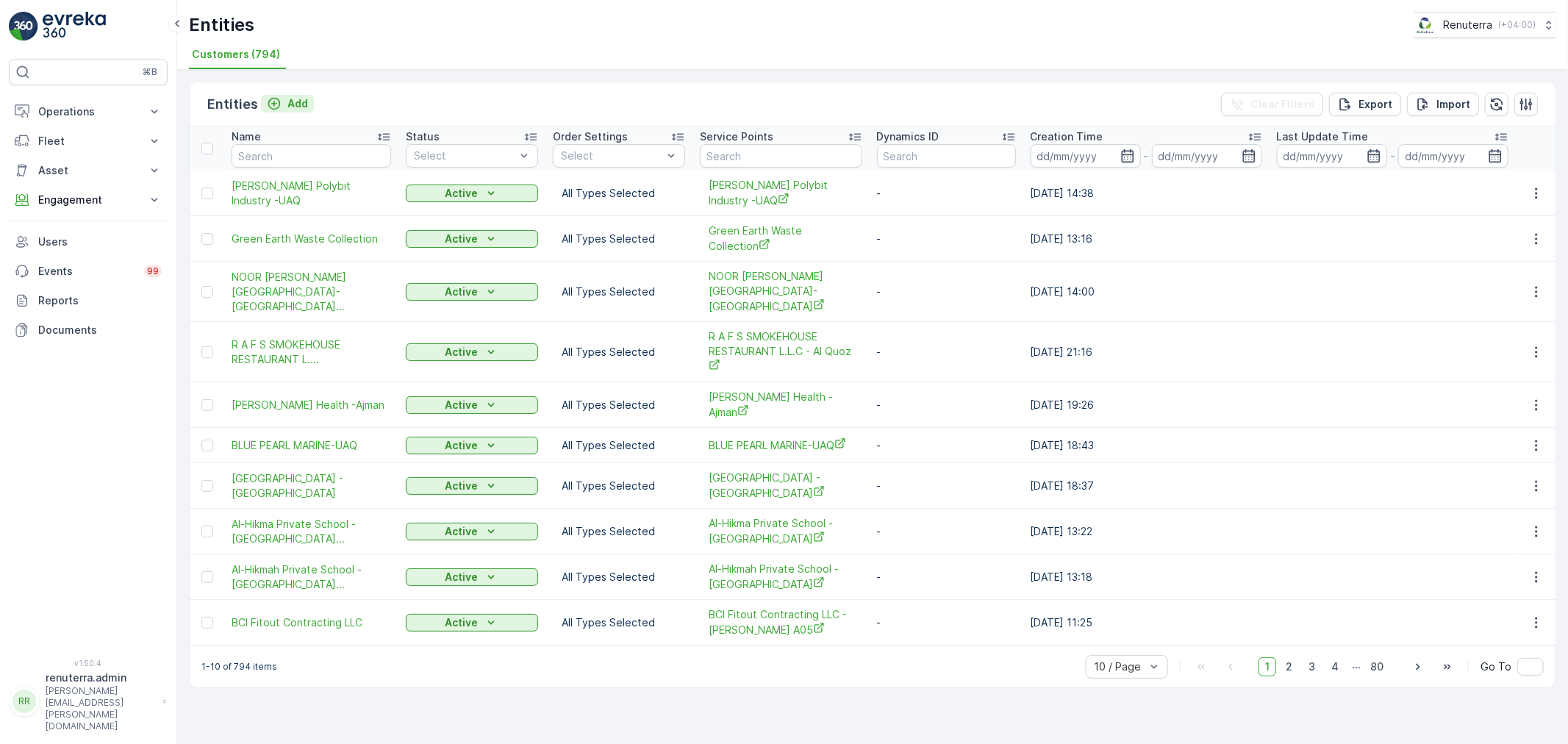
click at [303, 101] on p "Add" at bounding box center [298, 103] width 20 height 15
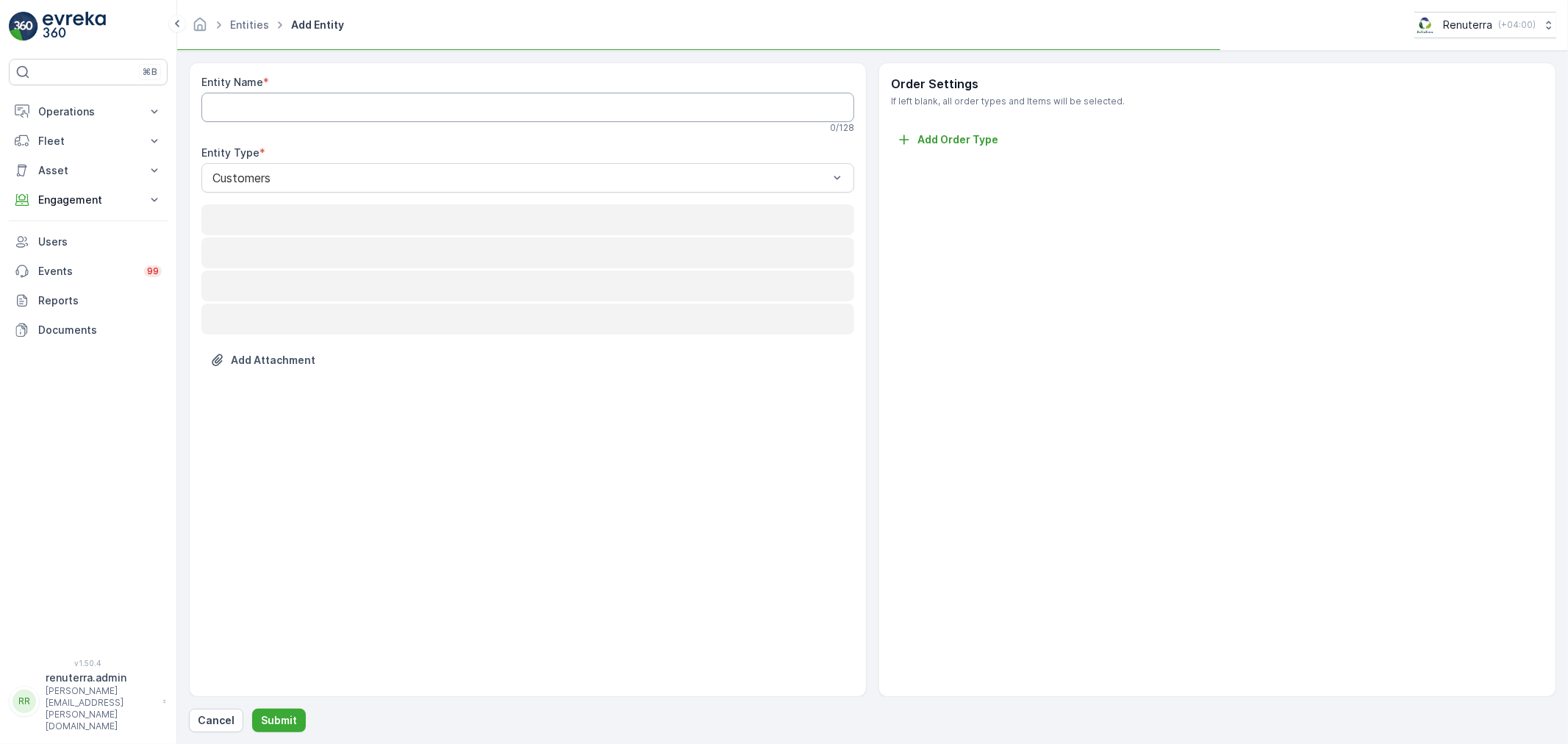
drag, startPoint x: 303, startPoint y: 101, endPoint x: 303, endPoint y: 121, distance: 20.0
click at [303, 121] on Name "Entity Name" at bounding box center [528, 107] width 653 height 30
paste Name "GOLDEN METAL CAN INDUSTRIES L.L.C -Ajman"
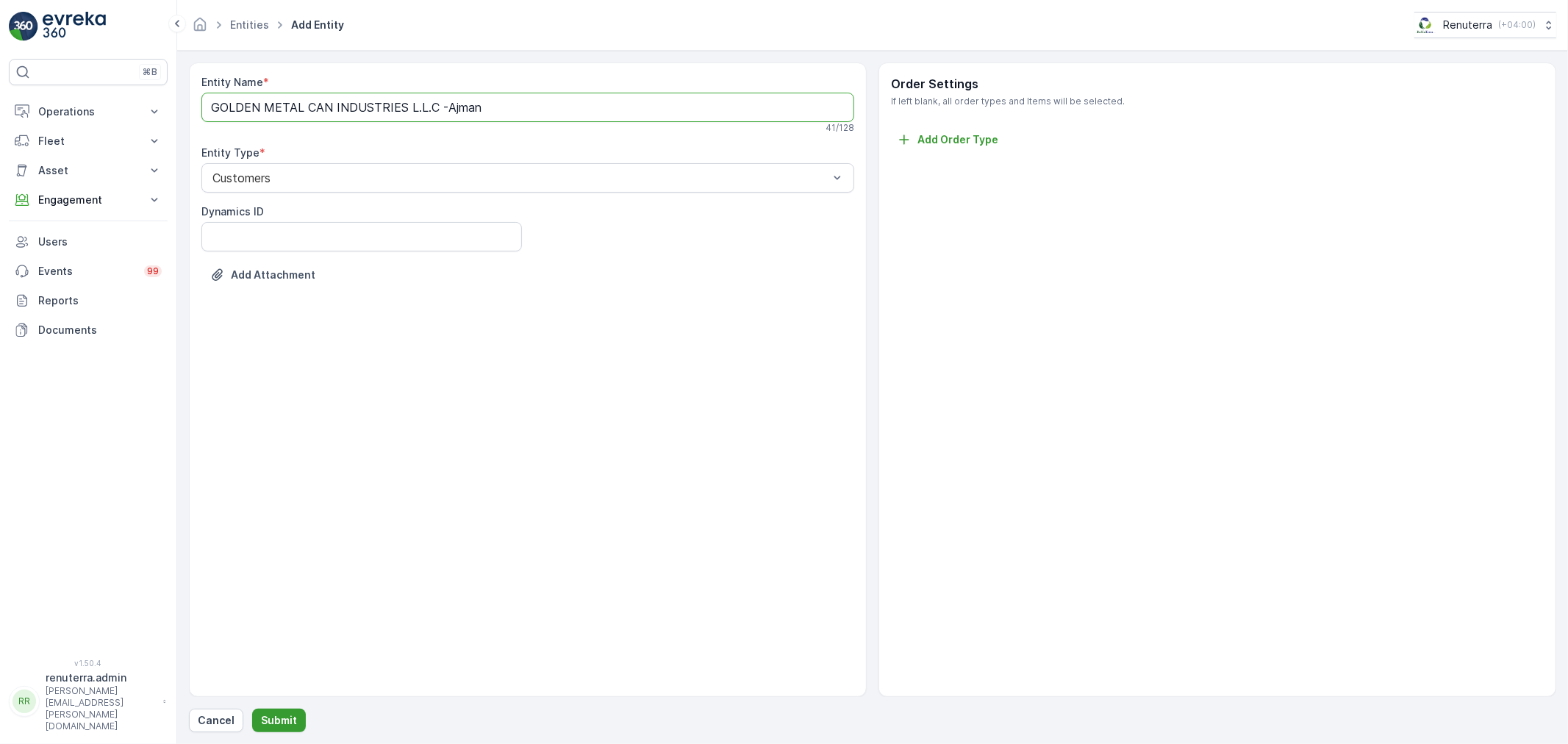
type Name "GOLDEN METAL CAN INDUSTRIES L.L.C -Ajman"
click at [297, 716] on button "Submit" at bounding box center [279, 720] width 53 height 24
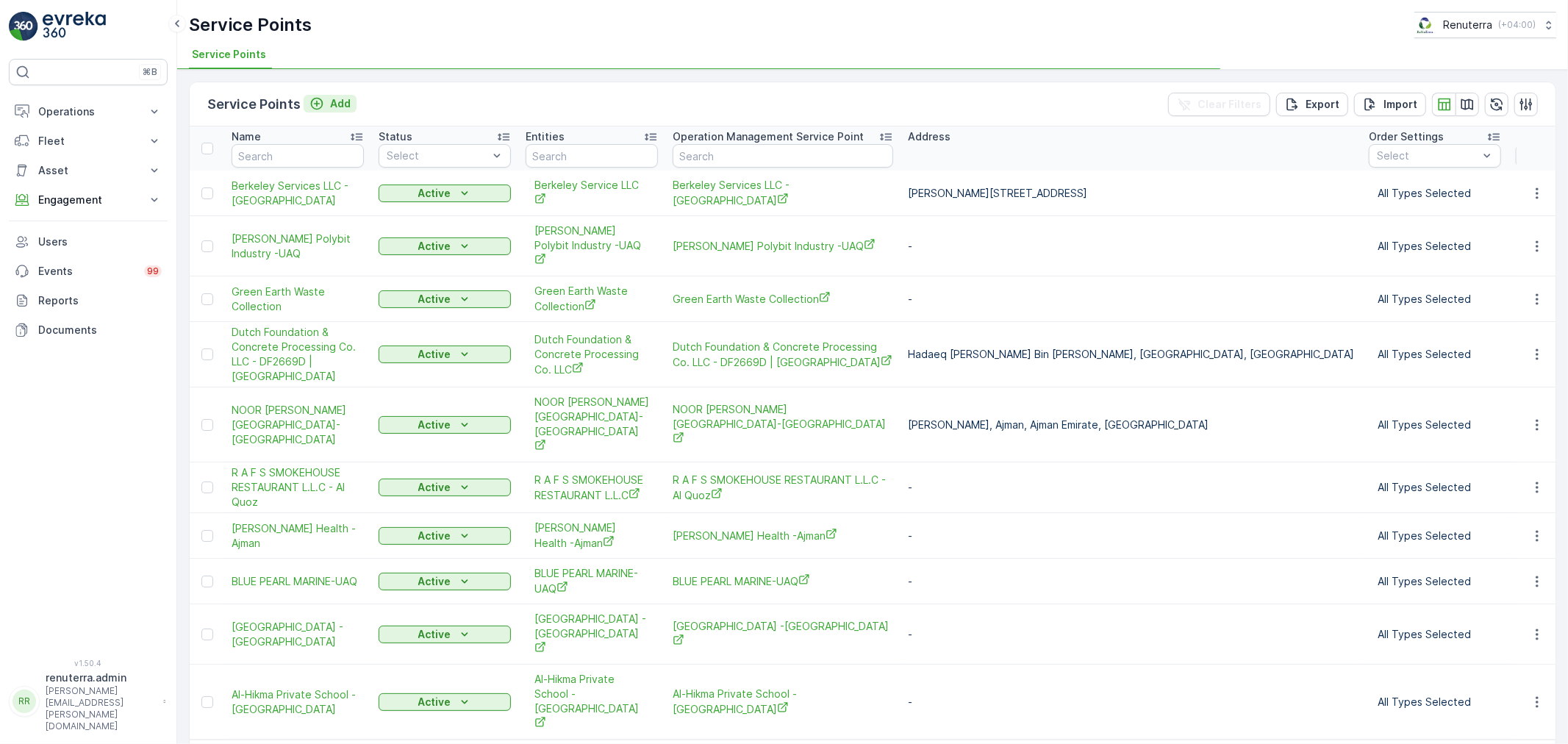
click at [350, 104] on button "Add" at bounding box center [329, 103] width 53 height 18
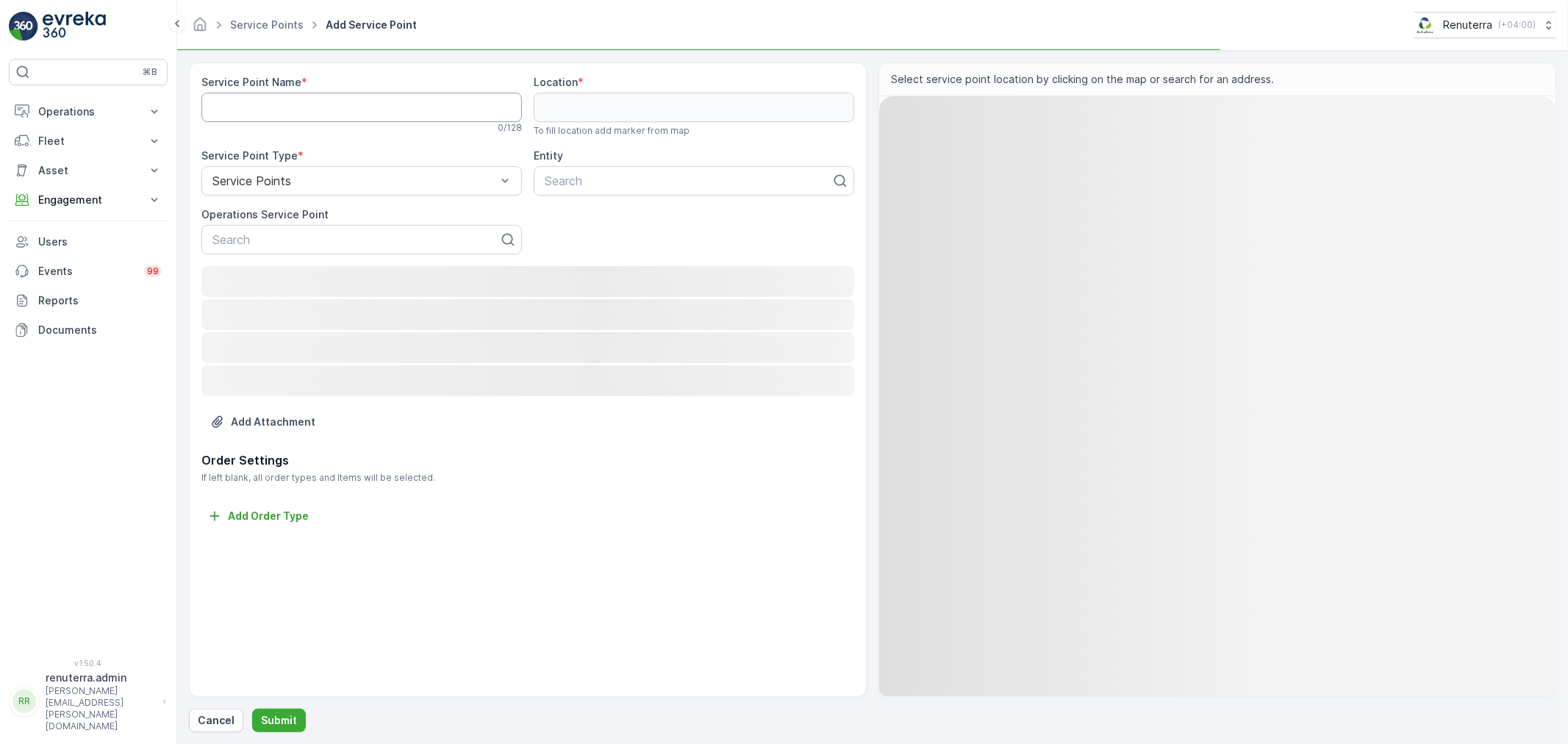
click at [334, 106] on Name "Service Point Name" at bounding box center [361, 107] width 320 height 30
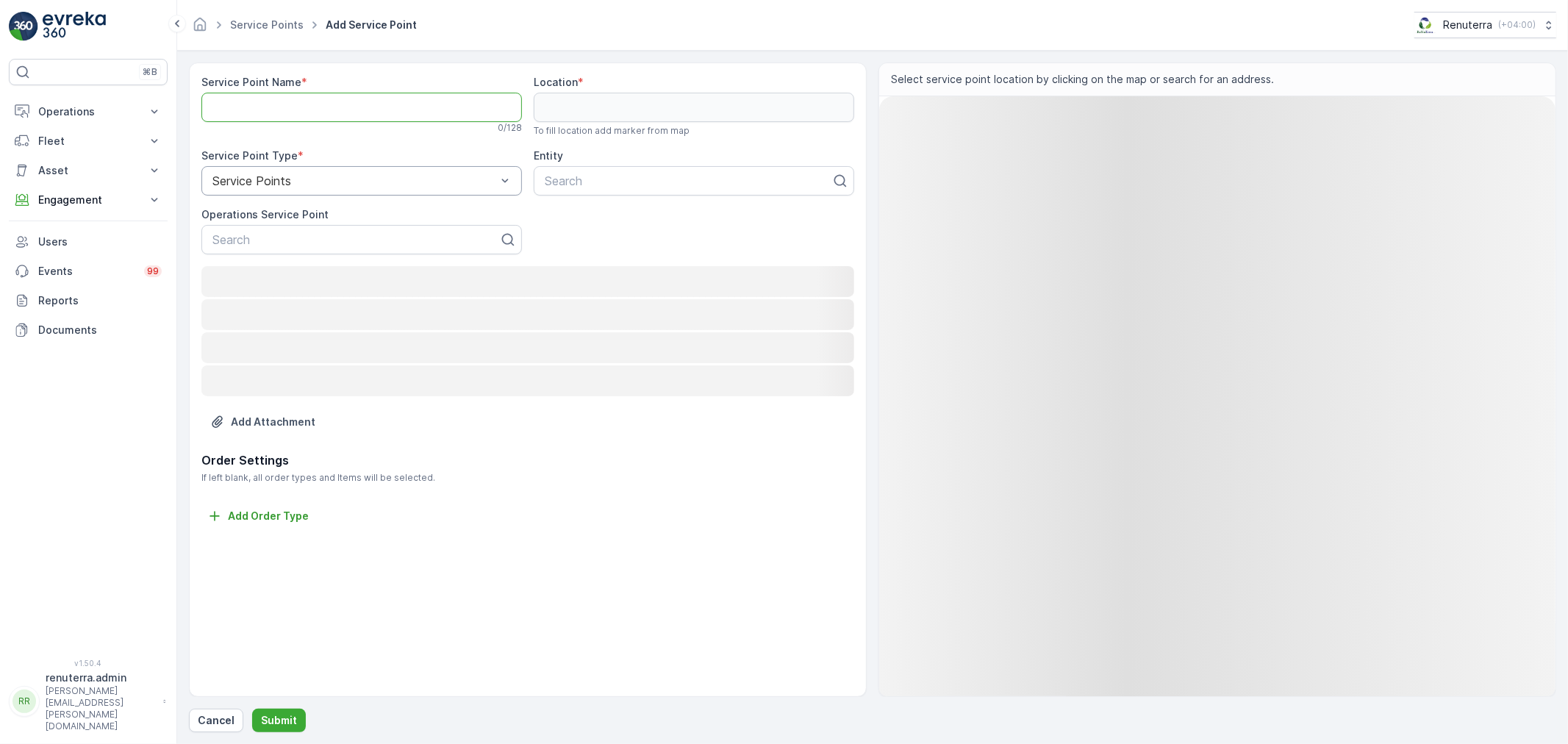
paste Name "GOLDEN METAL CAN INDUSTRIES L.L.C -Ajman"
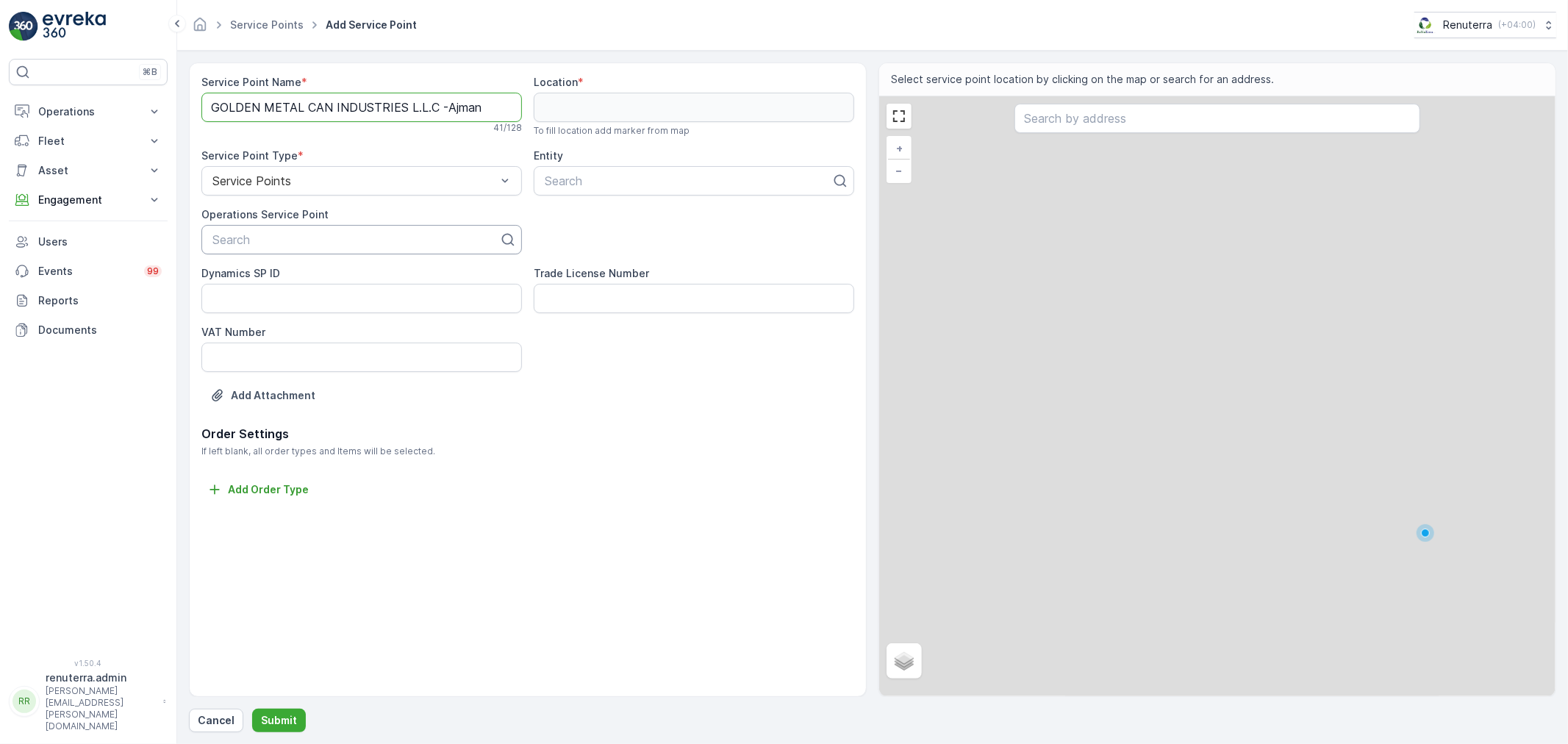
type Name "GOLDEN METAL CAN INDUSTRIES L.L.C -Ajman"
click at [298, 241] on div at bounding box center [356, 240] width 290 height 13
paste input "GOLDEN METAL CAN INDUSTRIES L.L.C -Ajman"
type input "GOLDEN METAL CAN INDUSTRIES L.L.C -Ajman"
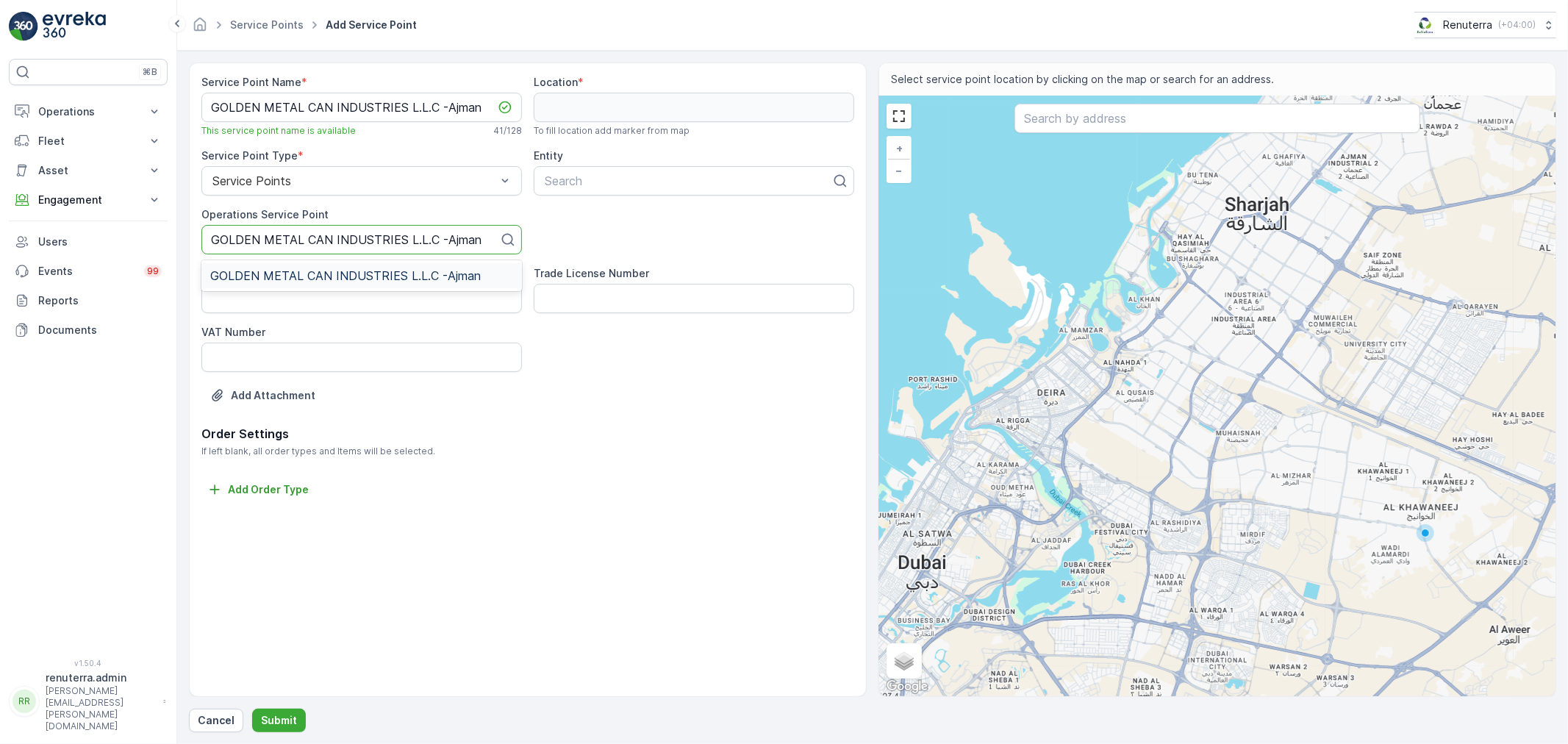
click at [332, 283] on div "GOLDEN METAL CAN INDUSTRIES L.L.C -Ajman" at bounding box center [361, 275] width 320 height 25
click at [599, 177] on div at bounding box center [688, 181] width 290 height 13
paste input "GOLDEN METAL CAN INDUSTRIES L.L.C -Ajman"
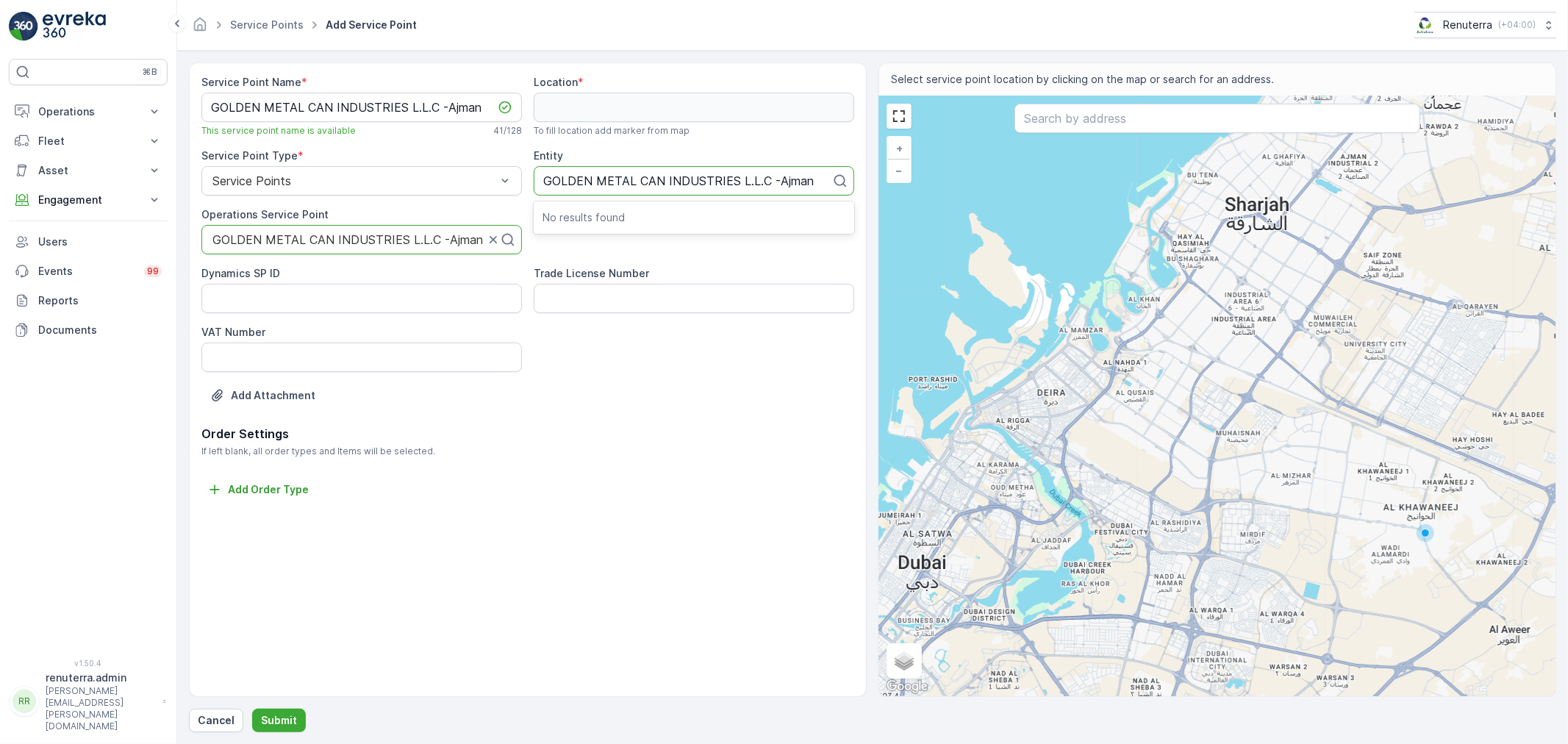
click at [605, 213] on p "No results found" at bounding box center [694, 218] width 303 height 15
type input "GOLDEN METAL CAN INDUSTRIES L.L.C"
click at [654, 225] on div "GOLDEN METAL CAN INDUSTRIES L.L.C -Ajman" at bounding box center [694, 217] width 320 height 25
click at [1076, 114] on input "text" at bounding box center [1218, 118] width 406 height 30
paste input "GOLDEN METAL CAN INDUSTRIES L.L.C -Ajman"
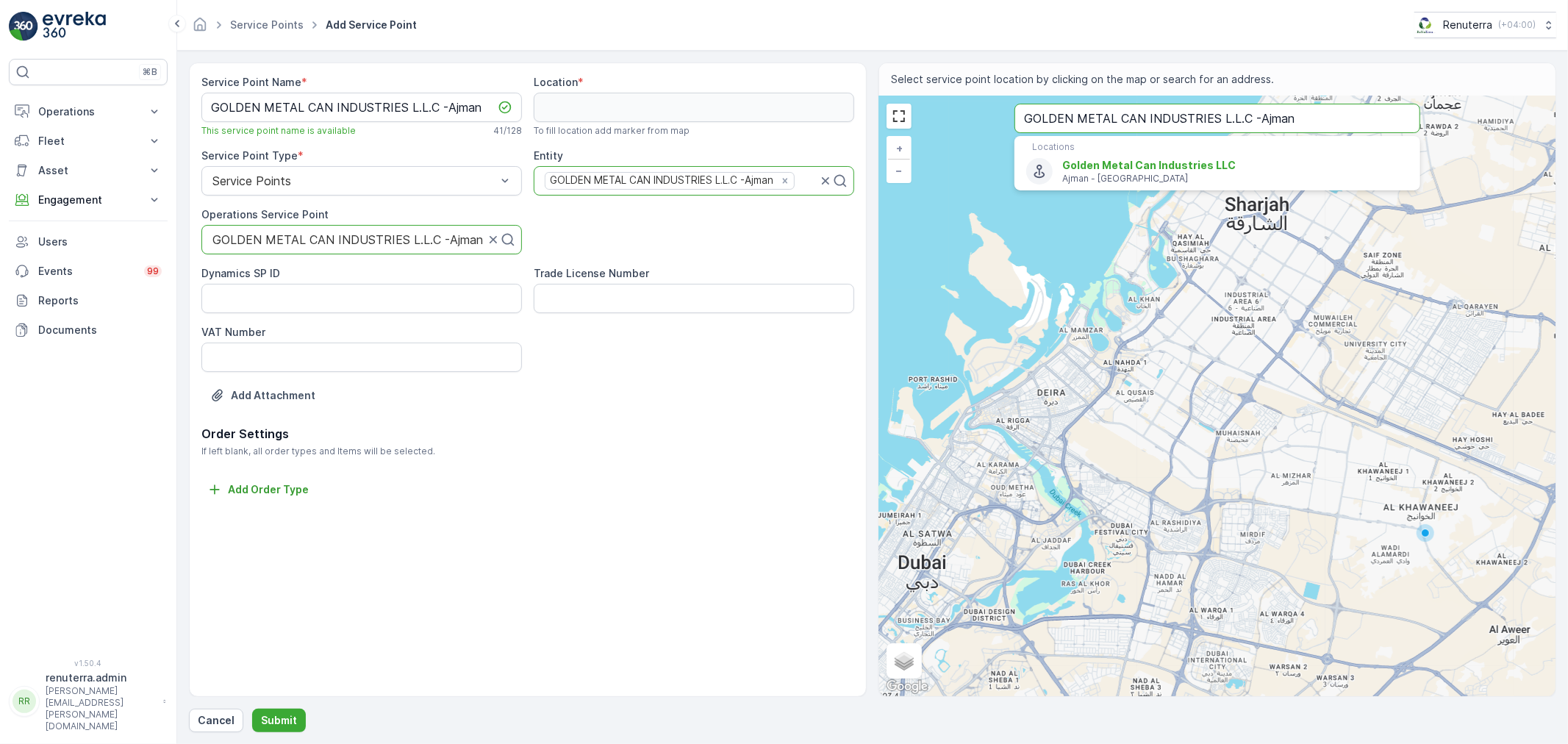
drag, startPoint x: 1187, startPoint y: 114, endPoint x: 1048, endPoint y: 115, distance: 139.0
click at [1049, 114] on input "GOLDEN METAL CAN INDUSTRIES L.L.C -Ajman" at bounding box center [1218, 118] width 406 height 30
paste input "Golden Metal Can Industries LLC - Br"
type input "GOLGolden Metal Can Industries LLC - Br"
drag, startPoint x: 1261, startPoint y: 109, endPoint x: 914, endPoint y: 107, distance: 347.0
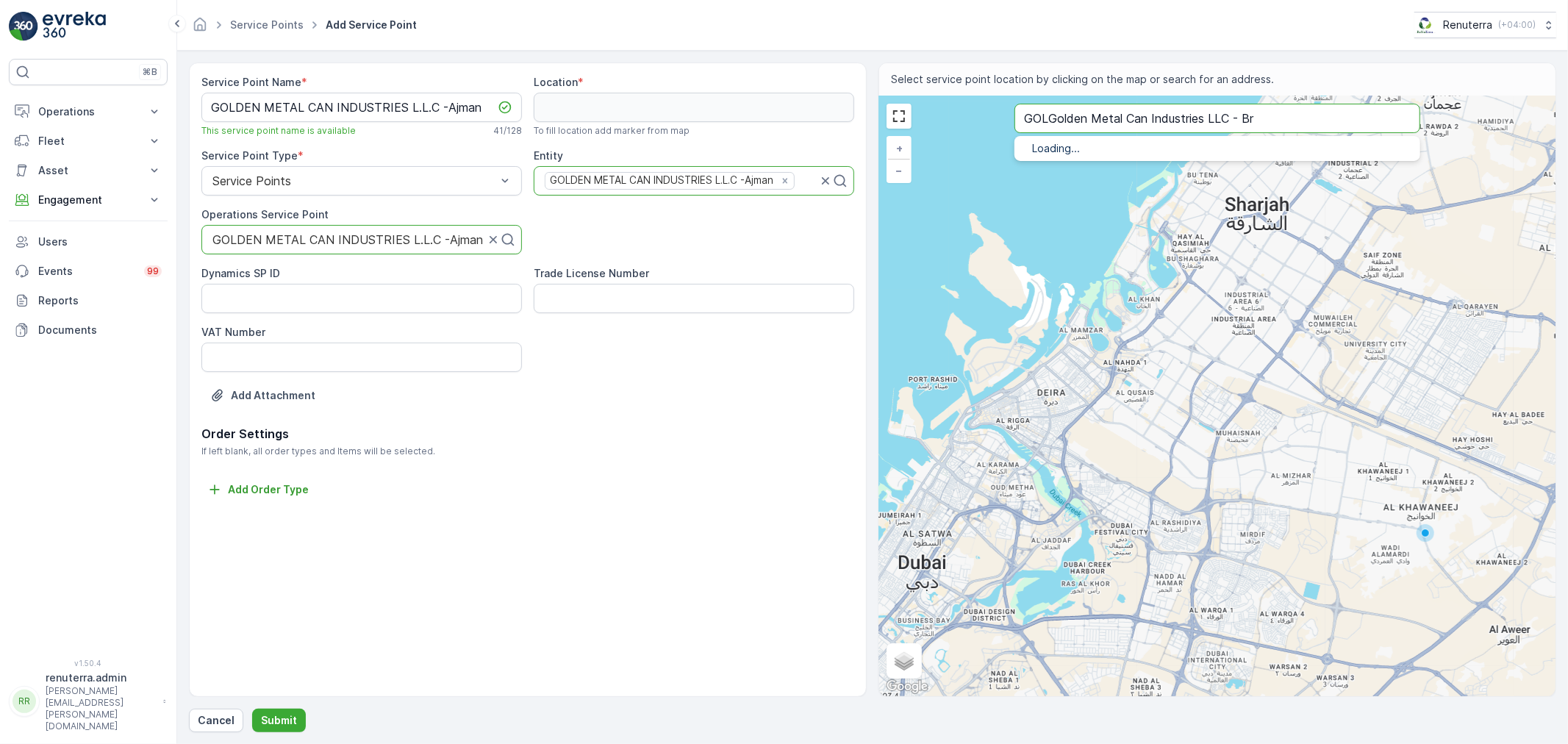
click at [912, 107] on div "+ − Satellite Roadmap Terrain Hybrid Leaflet Keyboard shortcuts Map Data Map da…" at bounding box center [1217, 396] width 676 height 599
type input "25.401254877458673,55.26594574229495"
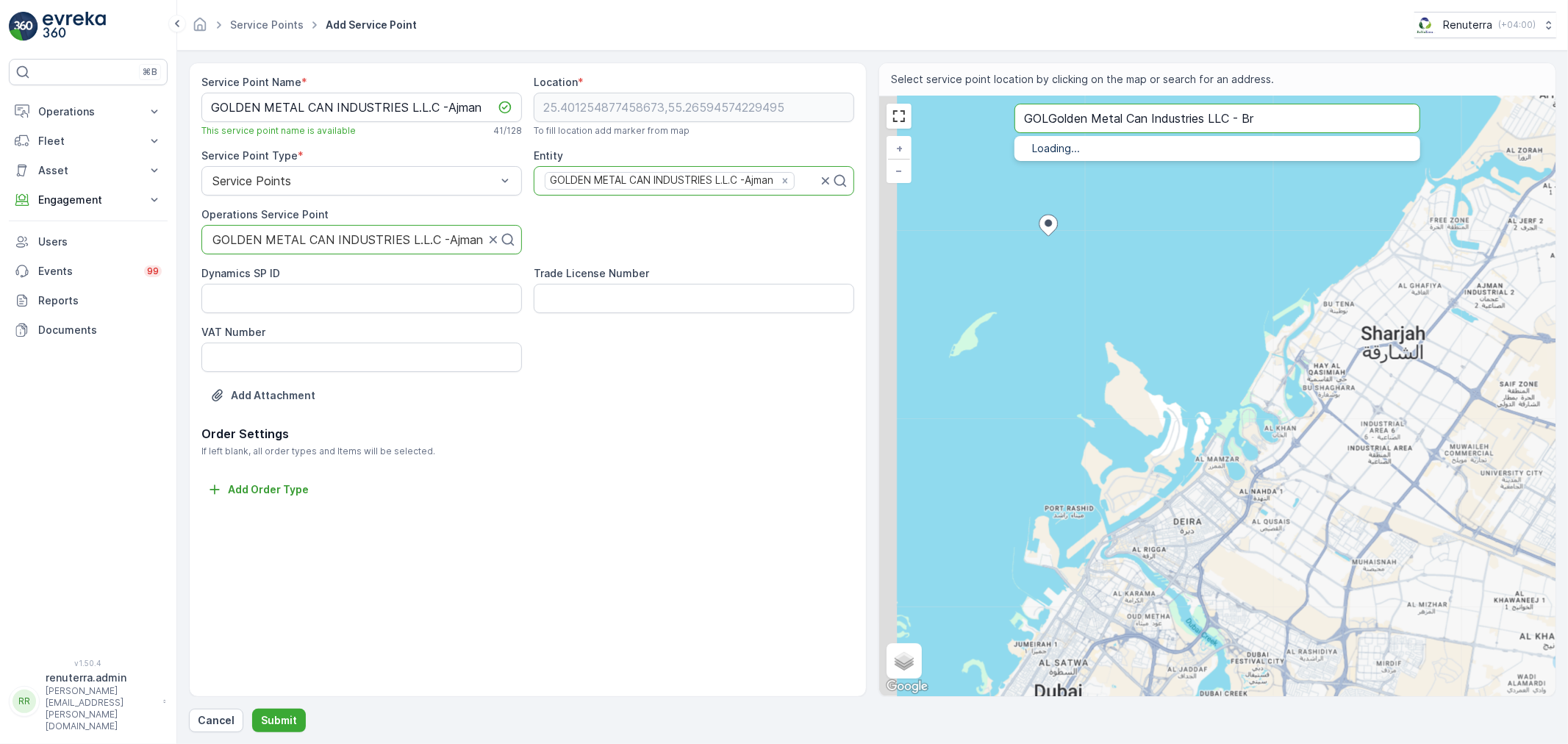
paste input "text"
type input "Golden Metal Can Industries LLC - Br"
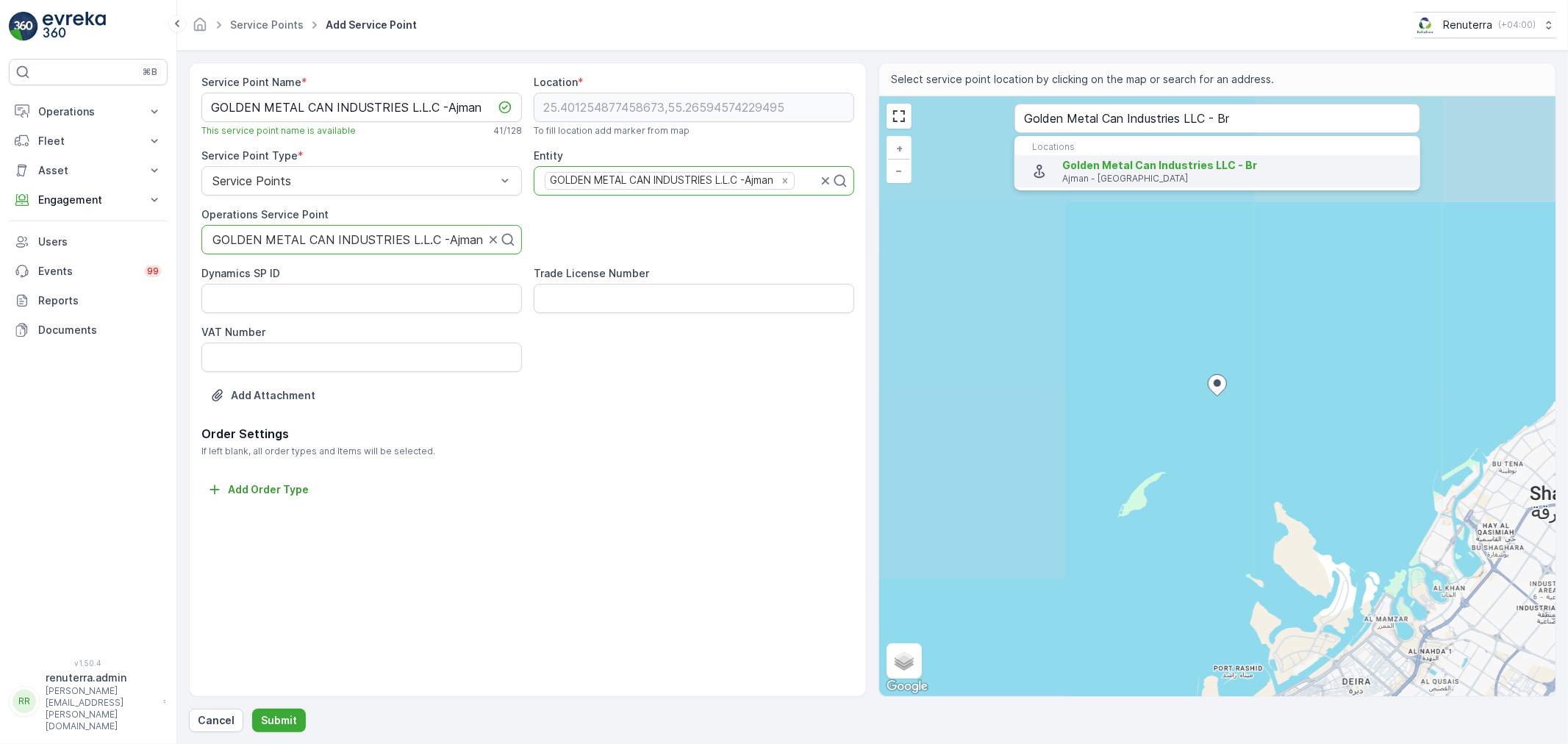
click at [1156, 155] on li "Golden Metal Can Industries LLC - Br Ajman - United Arab Emirates" at bounding box center [1218, 171] width 406 height 32
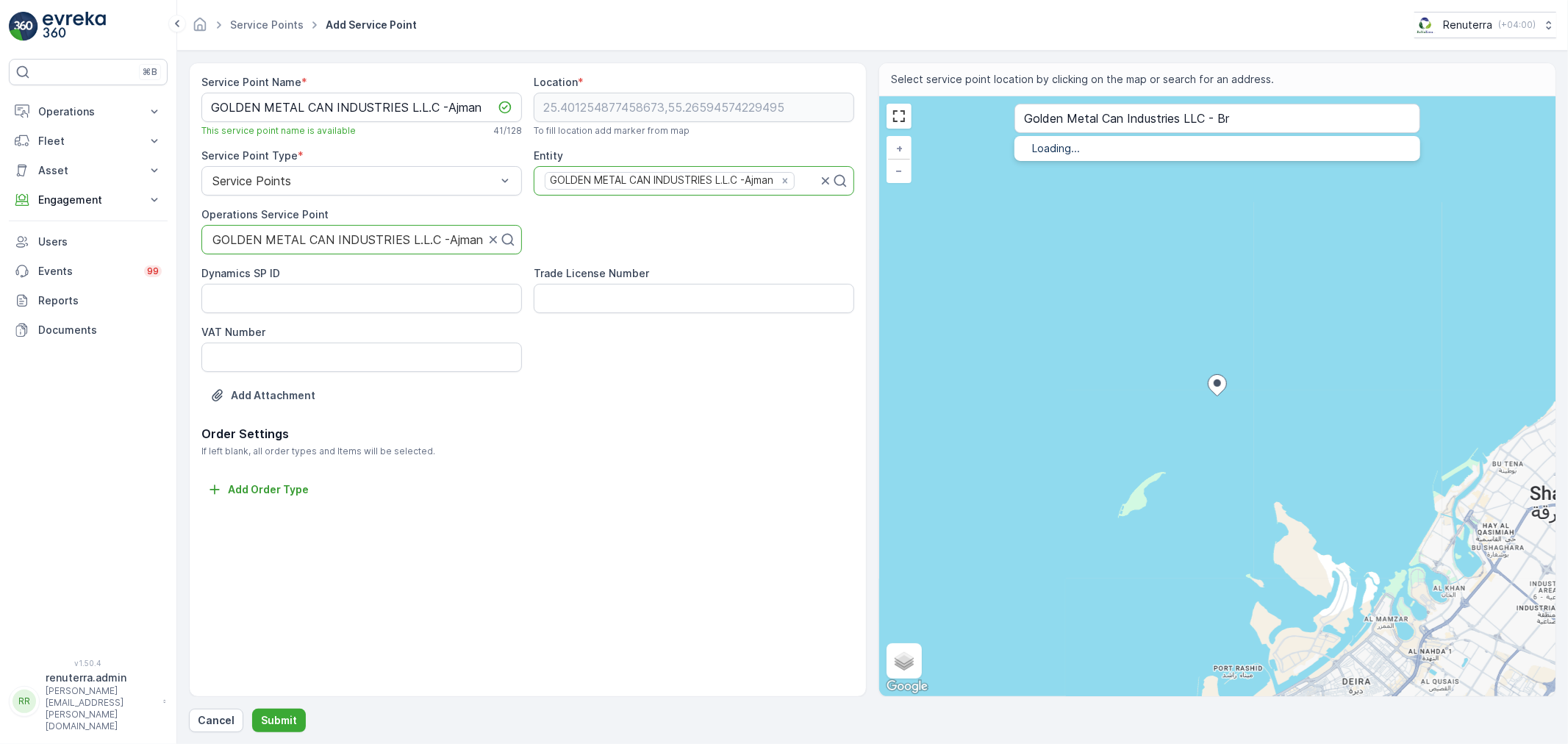
type input "25.3907056,55.4851767"
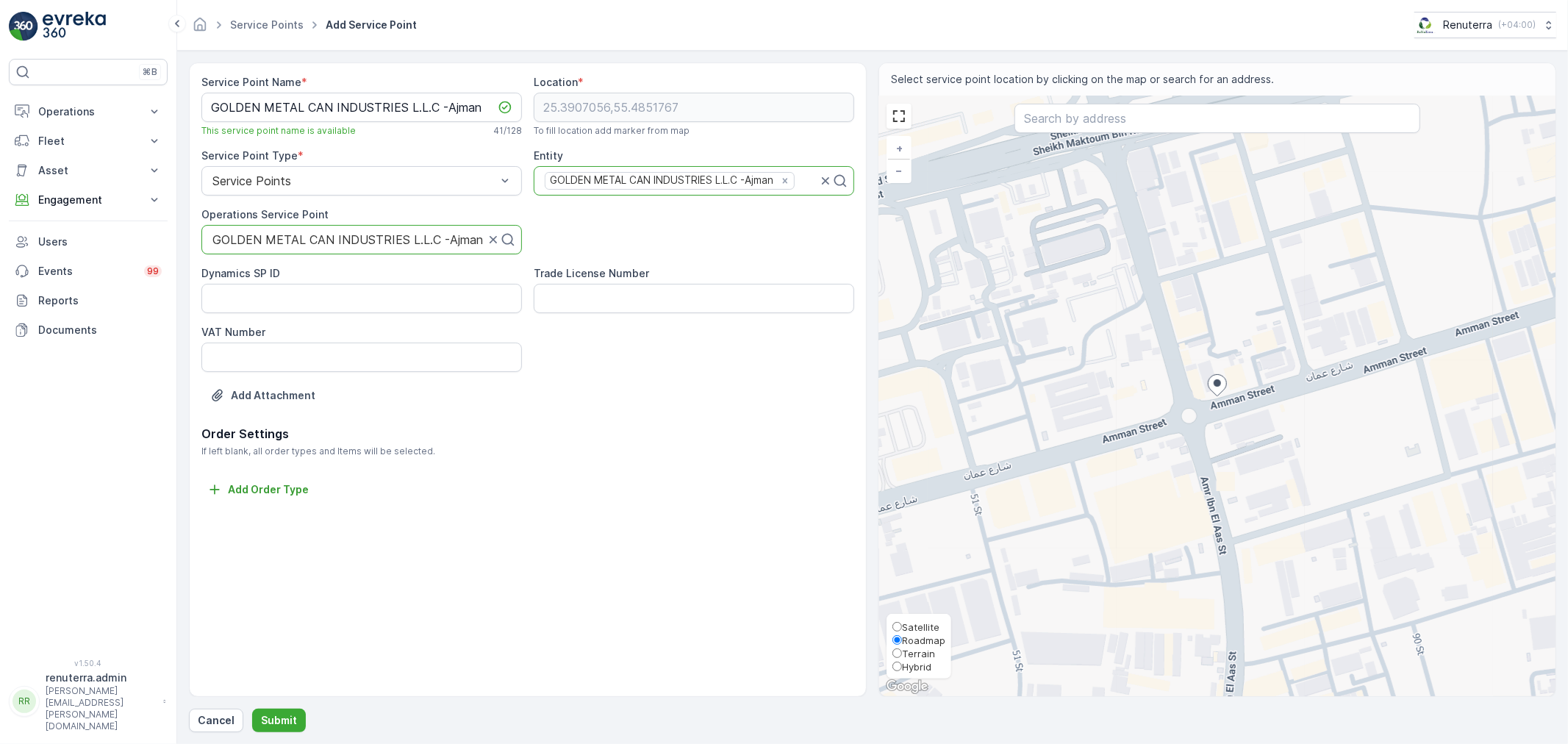
click at [909, 624] on span "Satellite" at bounding box center [921, 626] width 38 height 12
click at [902, 624] on input "Satellite" at bounding box center [897, 626] width 9 height 9
radio input "true"
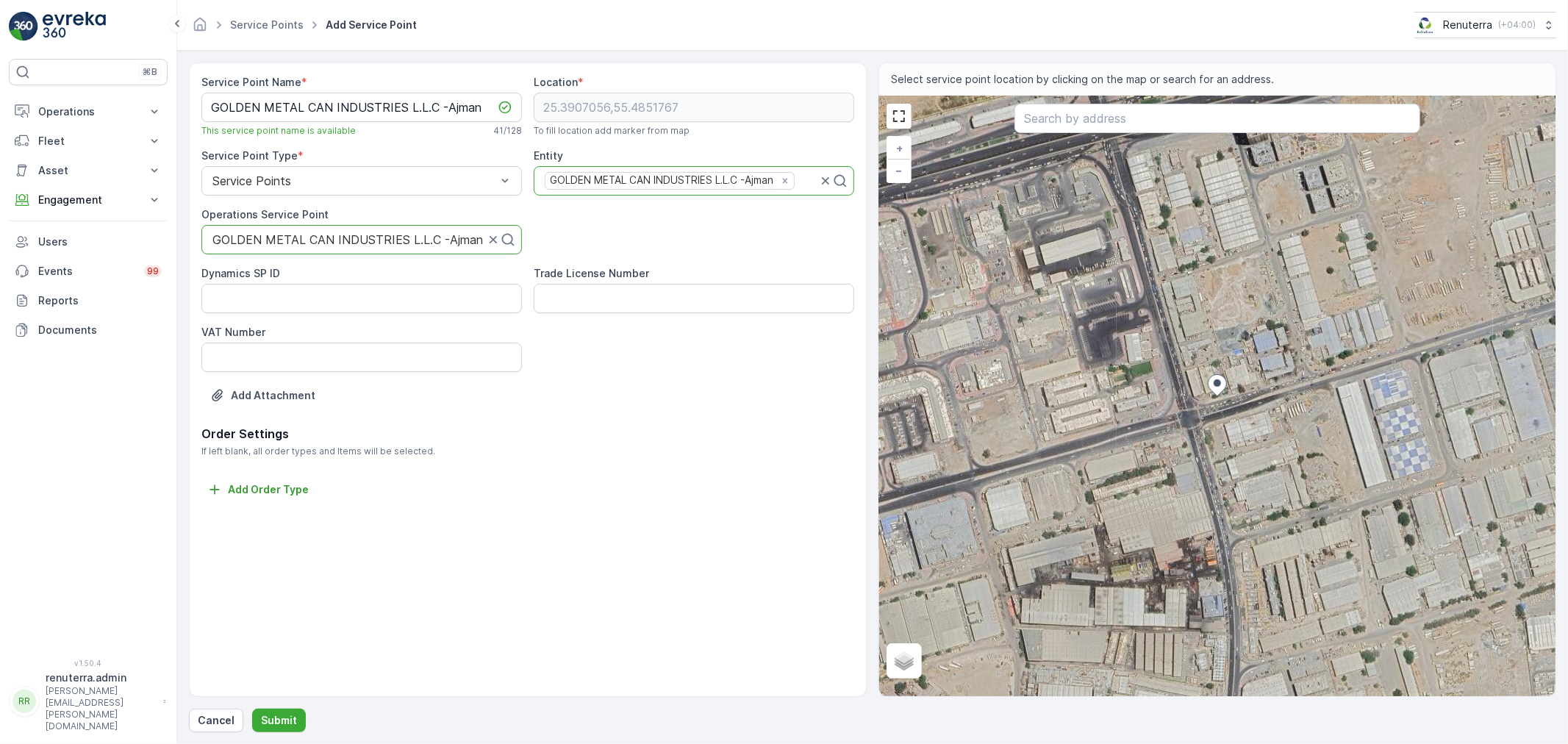
click at [280, 706] on div "Service Point Name * GOLDEN METAL CAN INDUSTRIES L.L.C -Ajman This service poin…" at bounding box center [873, 397] width 1367 height 669
click at [278, 722] on p "Submit" at bounding box center [279, 720] width 36 height 15
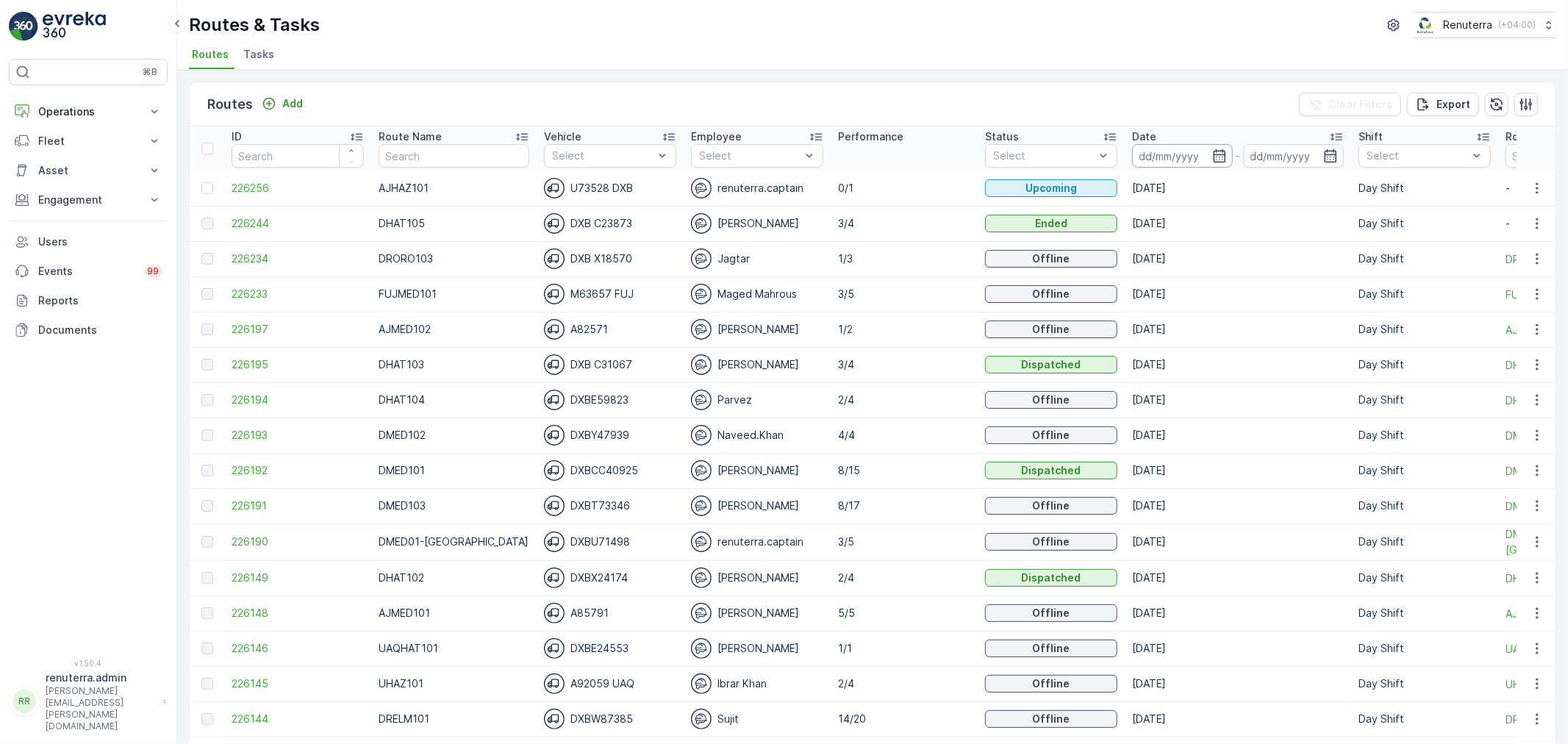
click at [1132, 148] on input at bounding box center [1182, 156] width 101 height 24
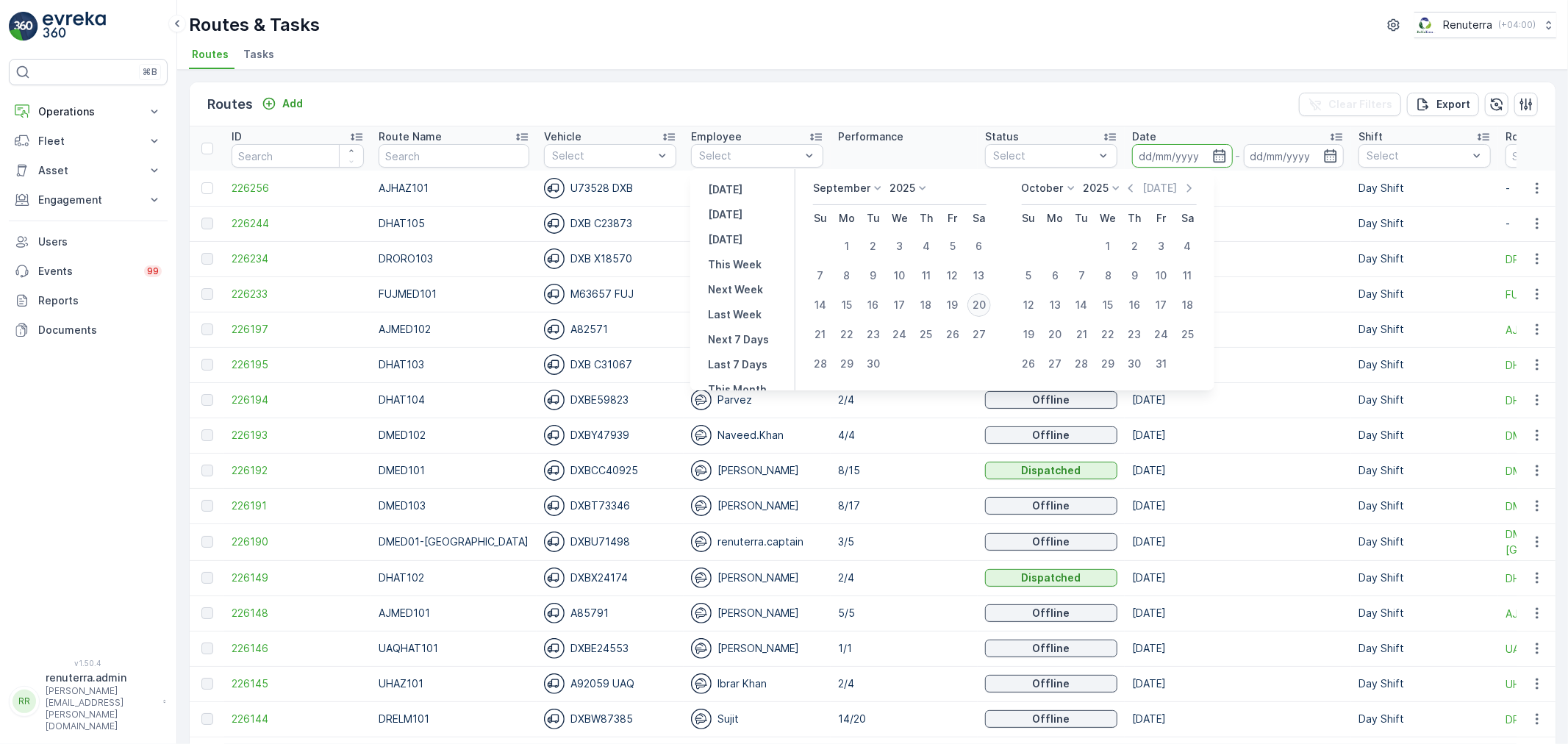
click at [974, 300] on div "20" at bounding box center [980, 305] width 24 height 24
type input "[DATE]"
click at [974, 300] on div "20" at bounding box center [980, 305] width 24 height 24
type input "[DATE]"
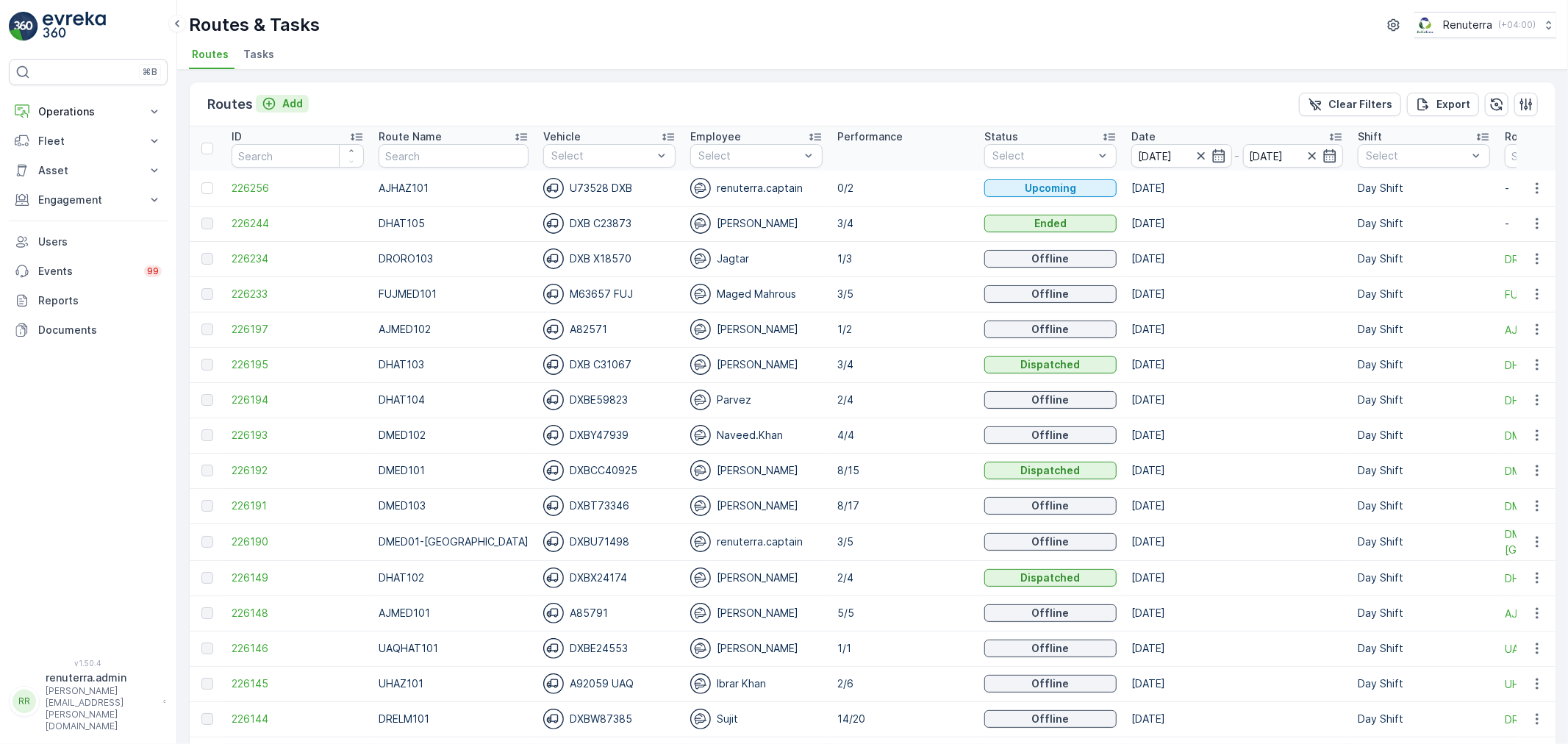
click at [263, 103] on icon "Add" at bounding box center [269, 104] width 13 height 13
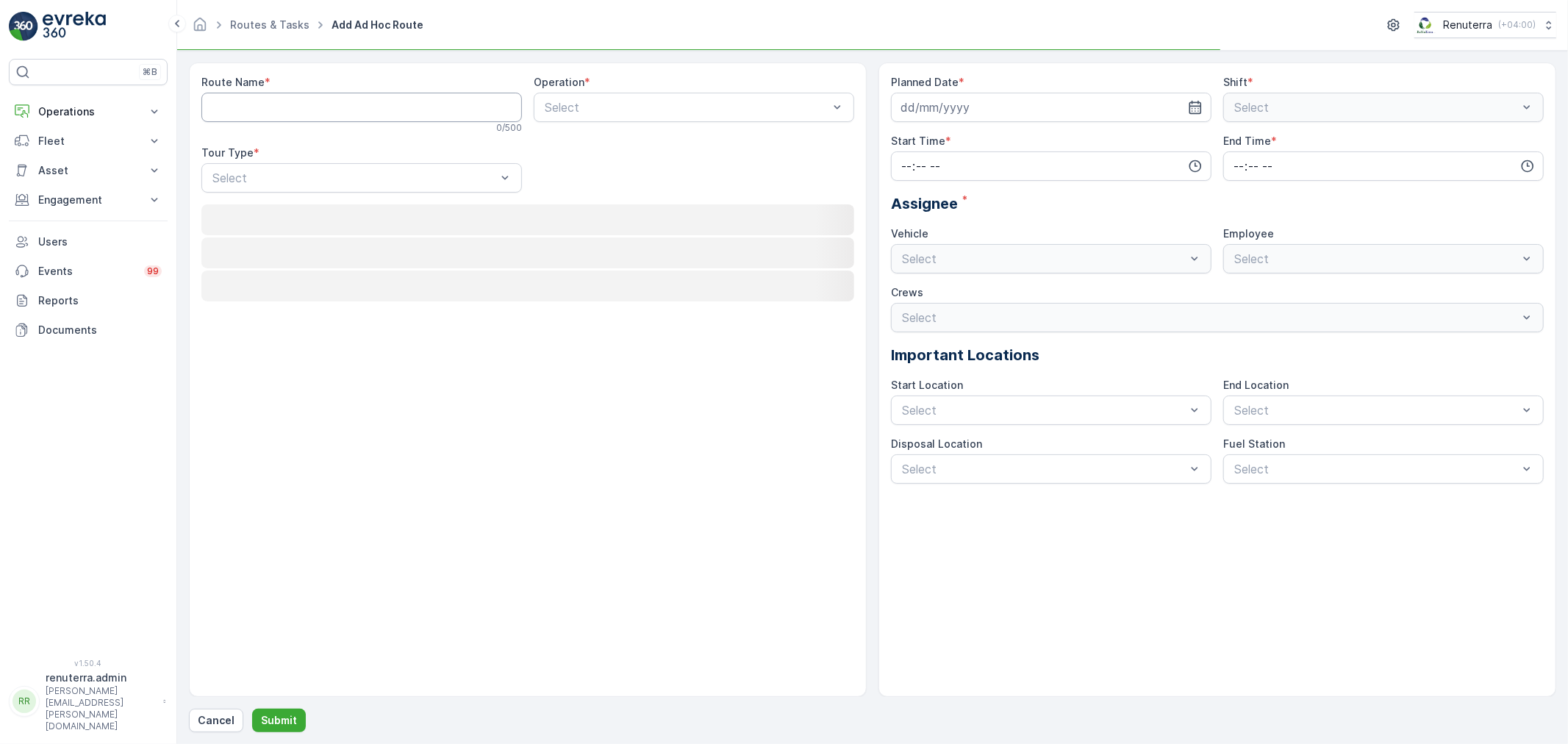
click at [290, 100] on Name "Route Name" at bounding box center [361, 107] width 320 height 30
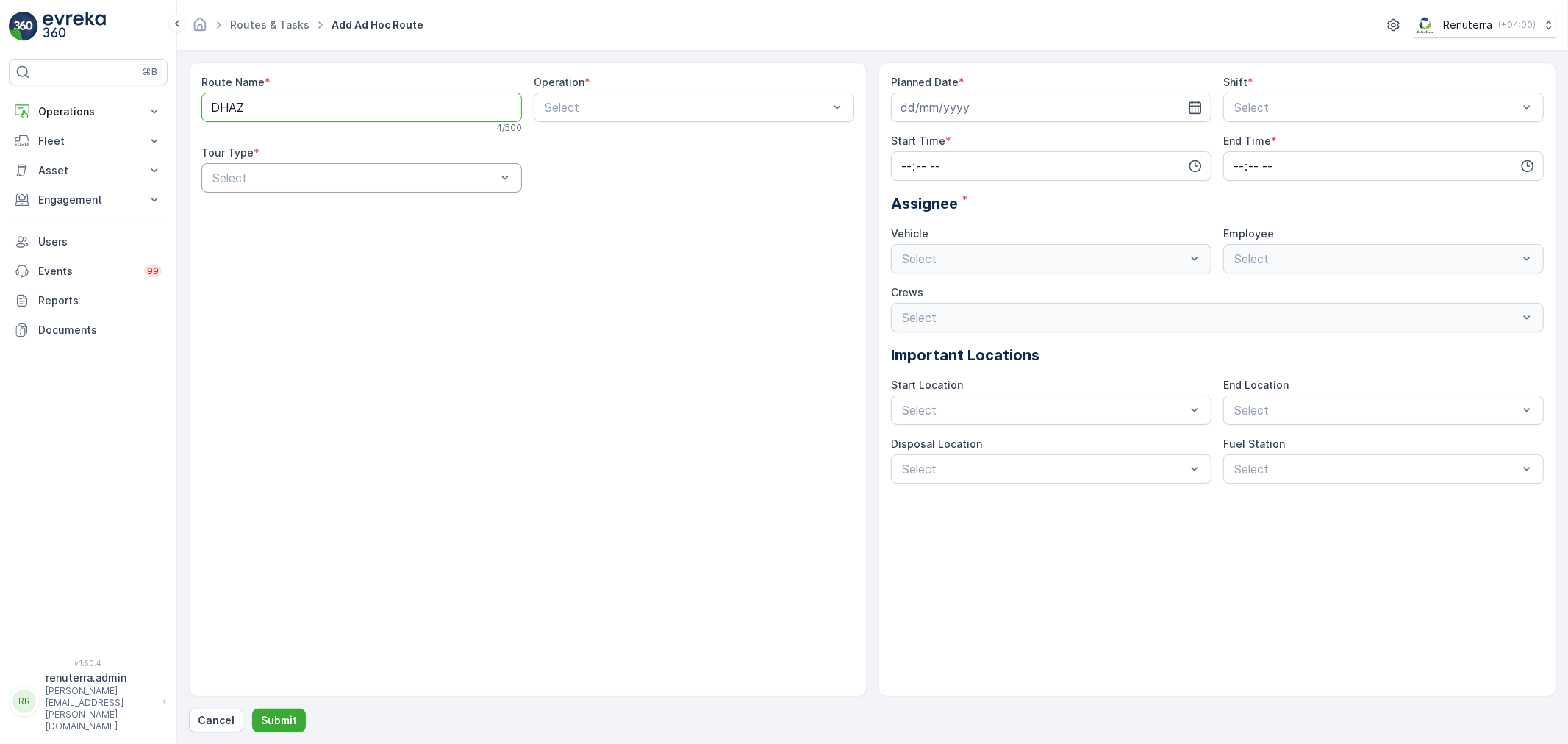
type Name "DHAZ101"
click at [562, 118] on div "Operation * Select" at bounding box center [694, 104] width 320 height 59
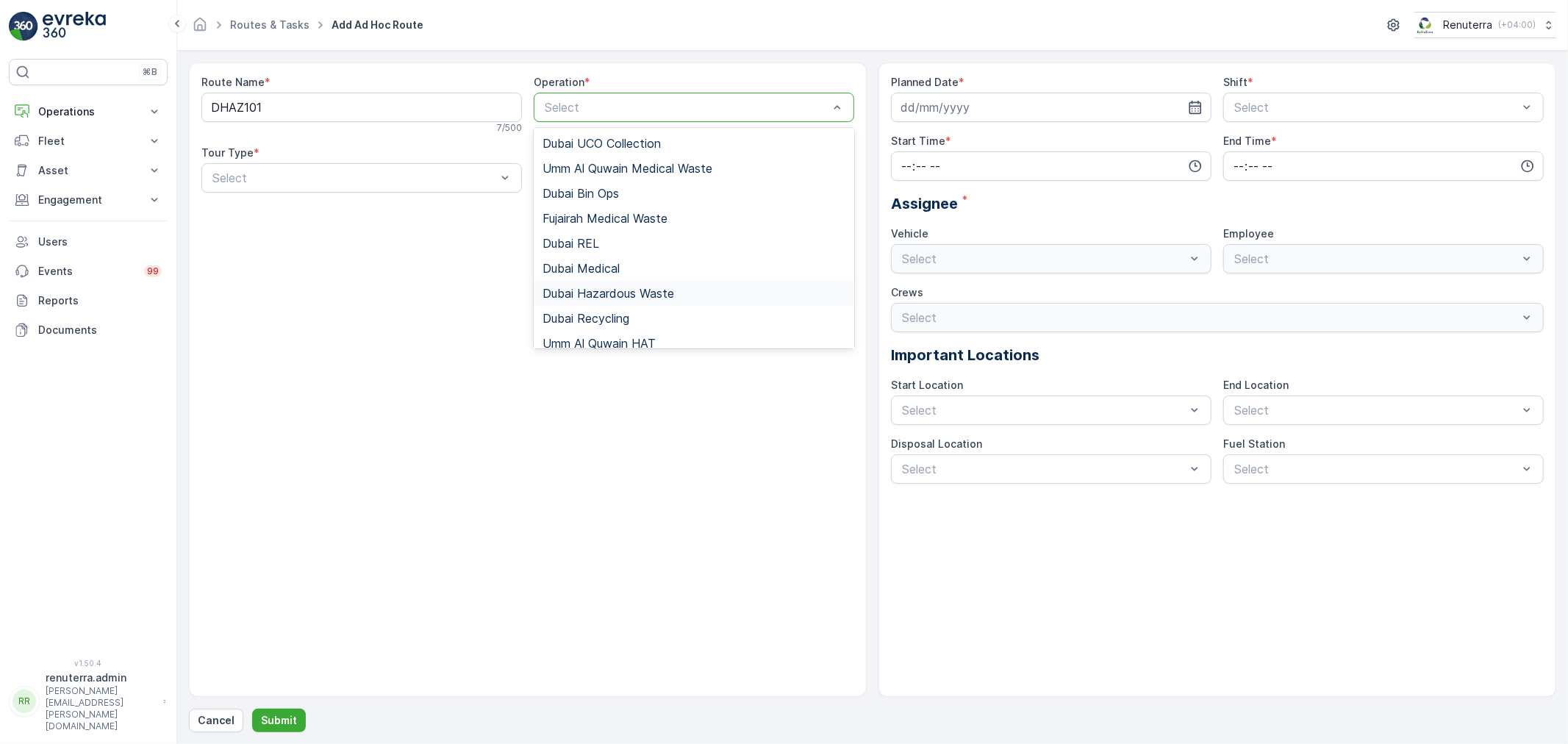
click at [615, 288] on span "Dubai Hazardous Waste" at bounding box center [608, 293] width 132 height 13
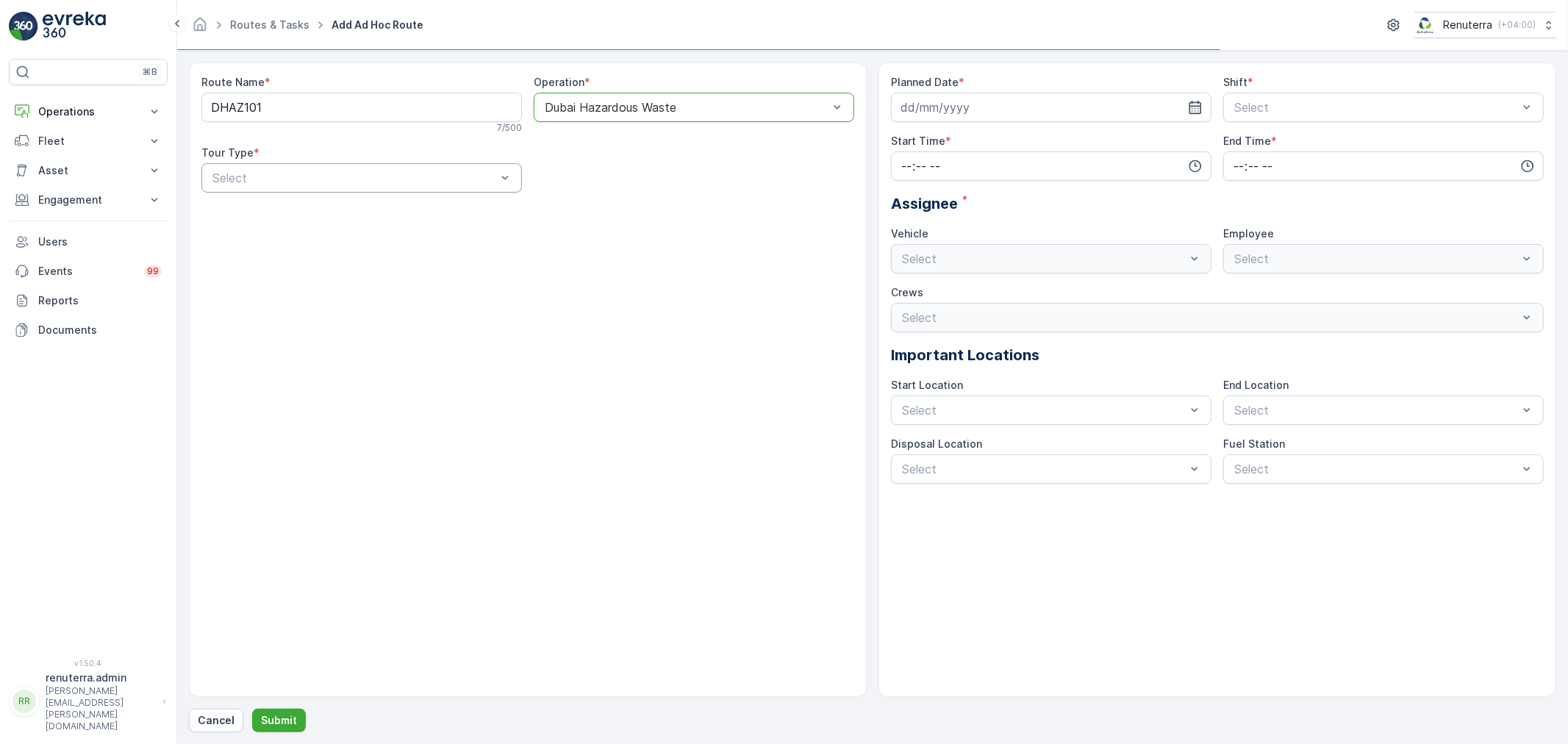
click at [370, 188] on div "Select" at bounding box center [361, 178] width 320 height 30
click at [382, 229] on div "Dynamic" at bounding box center [361, 238] width 320 height 25
click at [987, 124] on div "Planned Date * Shift * Select Start Time * End Time * Assignee * Vehicle Select…" at bounding box center [1218, 278] width 653 height 408
drag, startPoint x: 980, startPoint y: 114, endPoint x: 980, endPoint y: 121, distance: 7.0
click at [980, 113] on input at bounding box center [1051, 107] width 320 height 30
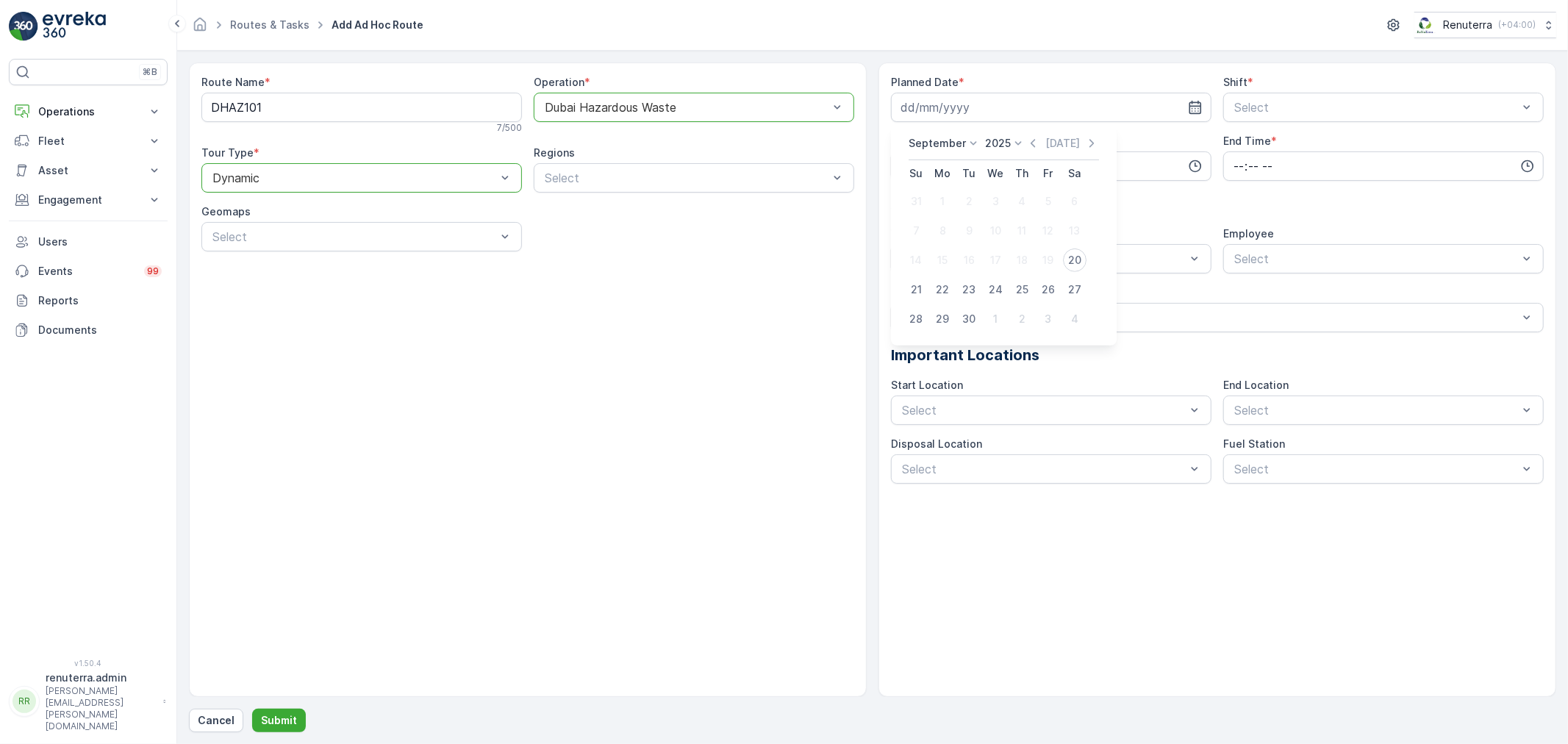
drag, startPoint x: 1083, startPoint y: 250, endPoint x: 1158, endPoint y: 222, distance: 80.1
click at [1081, 251] on button "20" at bounding box center [1075, 260] width 27 height 27
type input "[DATE]"
click at [1265, 150] on div "Day Shift" at bounding box center [1383, 143] width 320 height 25
click at [957, 158] on input "time" at bounding box center [1051, 166] width 320 height 30
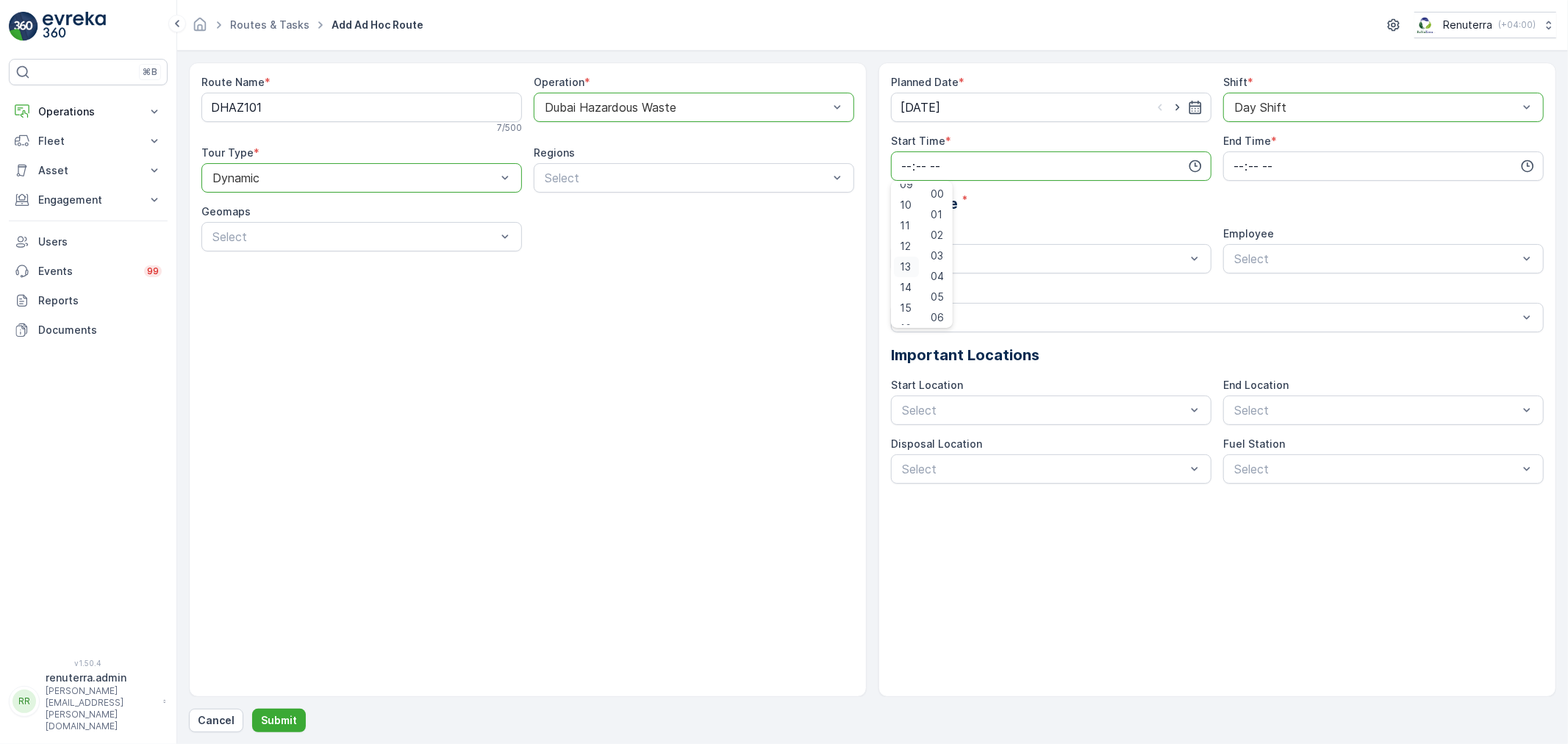
scroll to position [189, 0]
drag, startPoint x: 912, startPoint y: 313, endPoint x: 937, endPoint y: 301, distance: 27.7
click at [916, 313] on div "15" at bounding box center [906, 313] width 25 height 20
type input "15:00"
drag, startPoint x: 1307, startPoint y: 159, endPoint x: 1296, endPoint y: 188, distance: 31.0
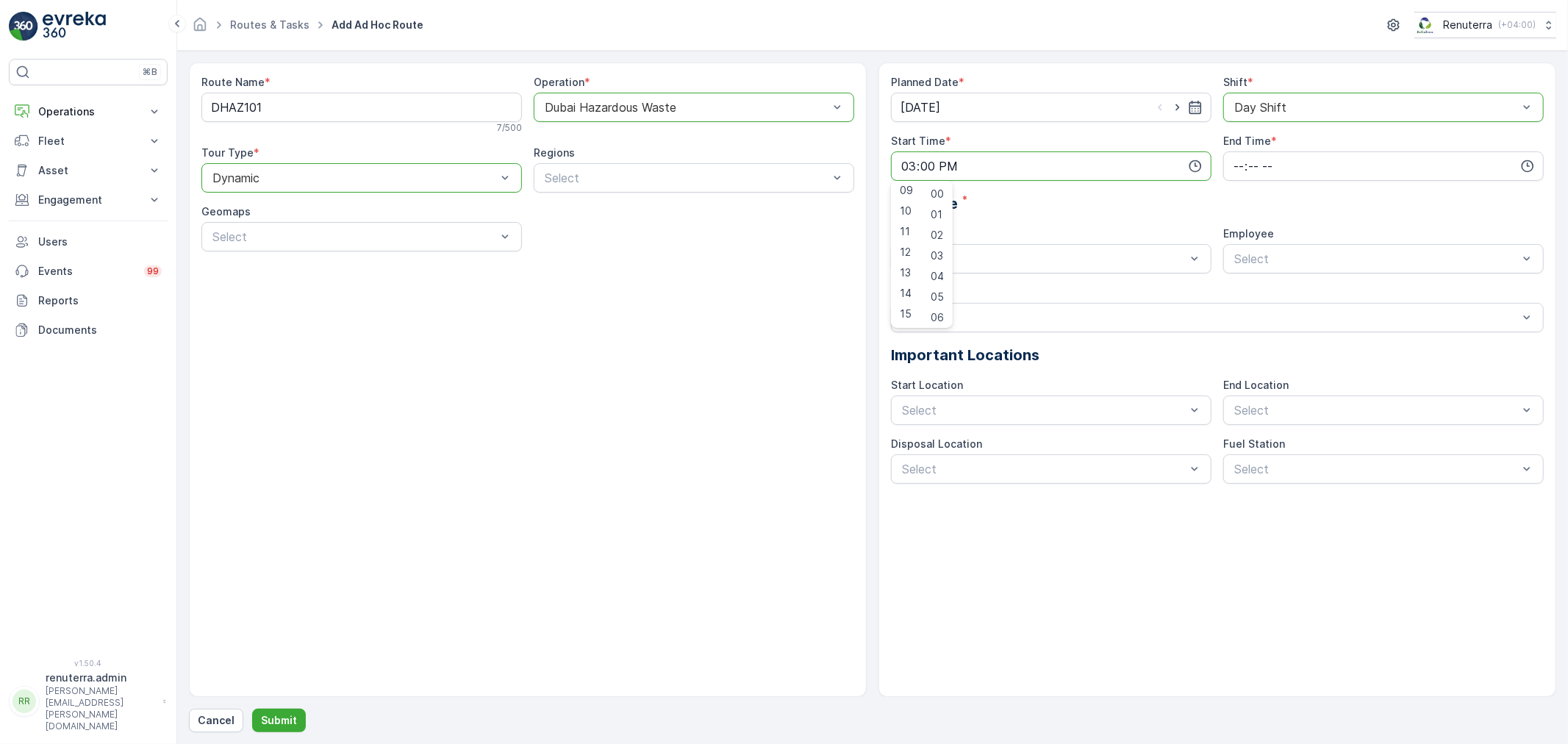
click at [1309, 159] on input "time" at bounding box center [1383, 166] width 320 height 30
drag, startPoint x: 1239, startPoint y: 246, endPoint x: 1189, endPoint y: 262, distance: 52.5
click at [1240, 246] on span "20" at bounding box center [1239, 253] width 13 height 15
type input "20:00"
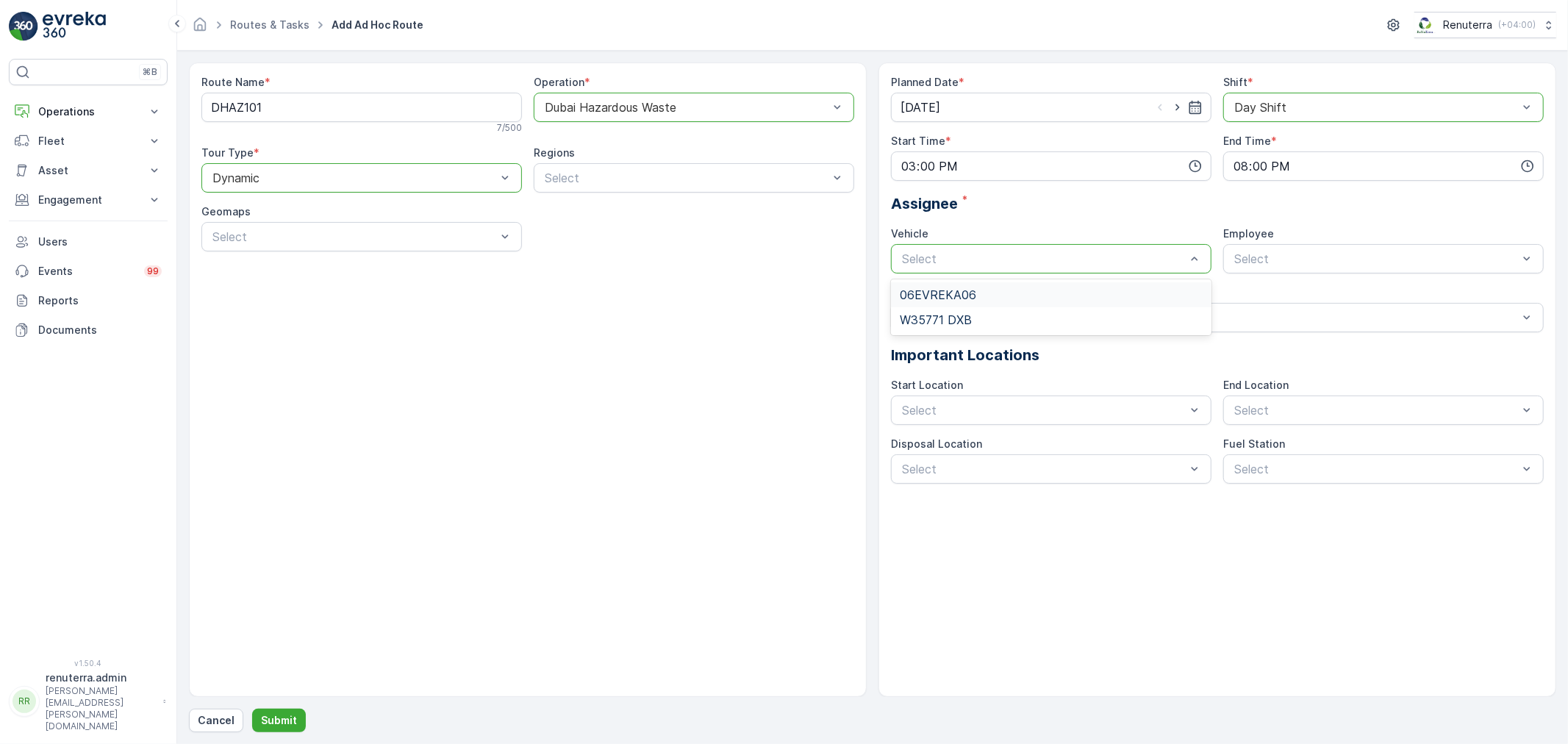
drag, startPoint x: 1044, startPoint y: 272, endPoint x: 995, endPoint y: 269, distance: 49.1
click at [1044, 270] on div "Select" at bounding box center [1051, 259] width 320 height 30
click at [948, 313] on span "W35771 DXB" at bounding box center [935, 320] width 72 height 13
click at [1289, 275] on div "Planned Date * 20.09.2025 Shift * option Day Shift, selected. Day Shift Start T…" at bounding box center [1218, 278] width 653 height 408
click at [1279, 348] on span "renuterra.captain" at bounding box center [1278, 345] width 92 height 13
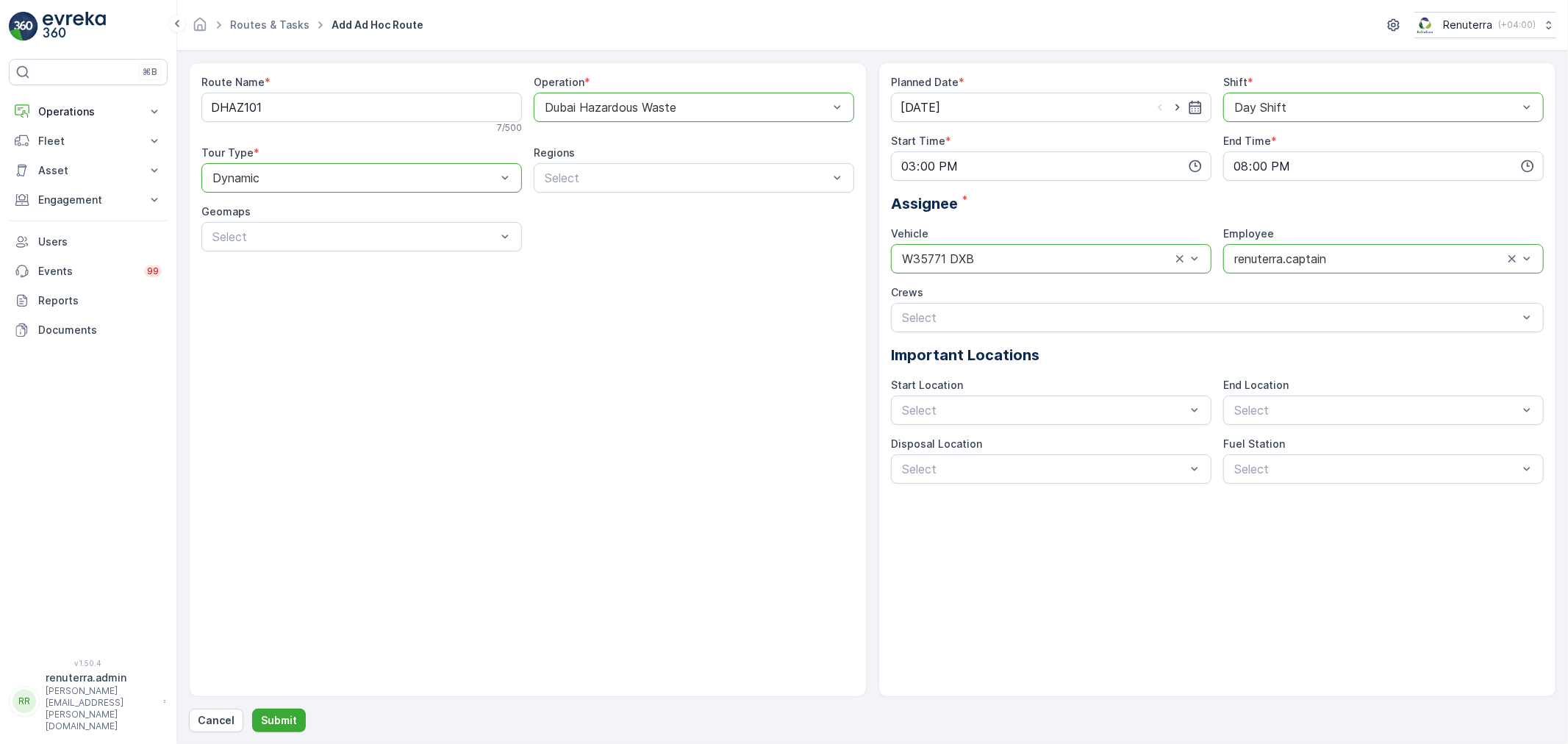
click at [267, 703] on div "Route Name * DHAZ101 7 / 500 Operation * option Dubai Hazardous Waste, selected…" at bounding box center [873, 397] width 1367 height 669
click at [267, 715] on p "Submit" at bounding box center [279, 720] width 36 height 15
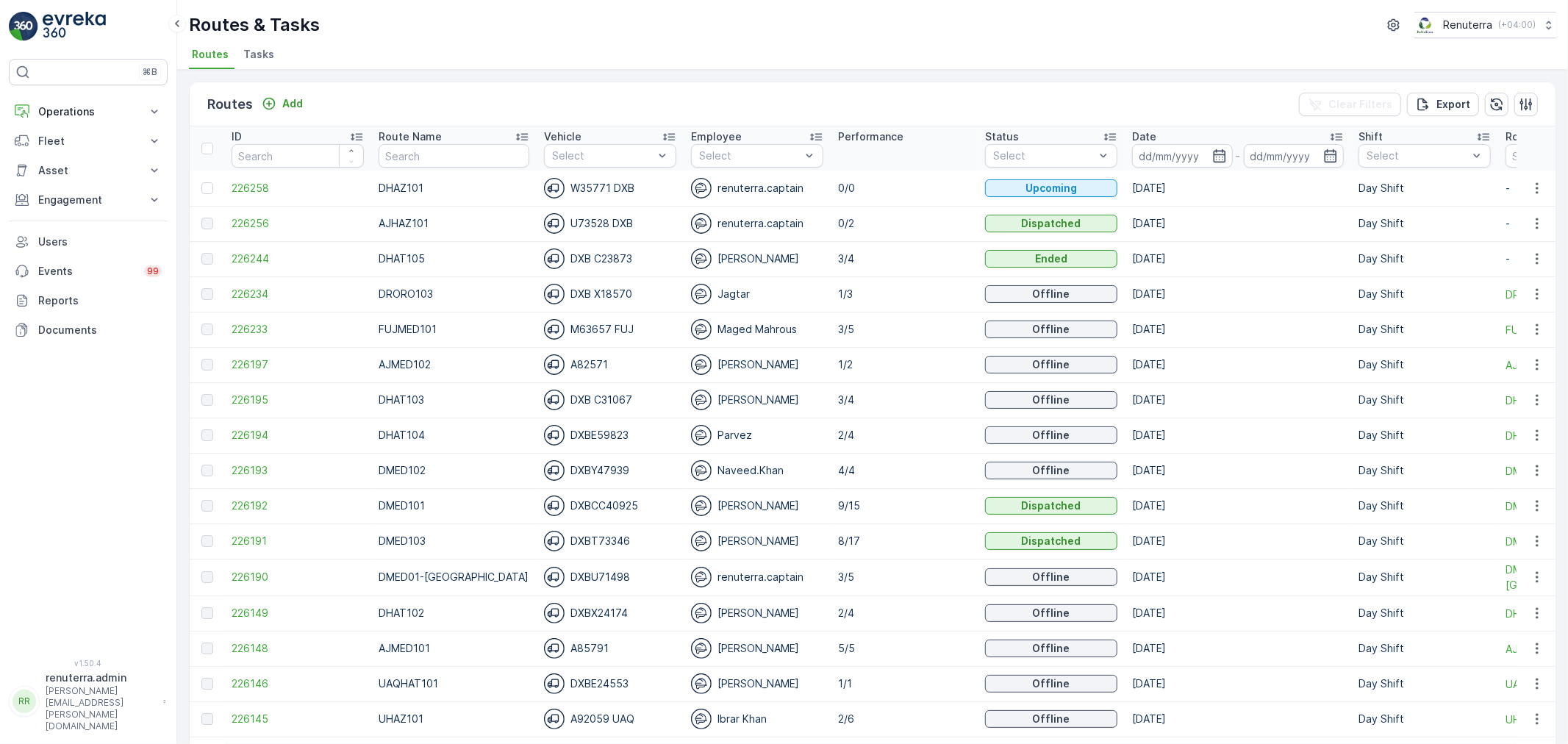
click at [243, 210] on td "226256" at bounding box center [297, 223] width 147 height 35
click at [244, 210] on td "226256" at bounding box center [297, 223] width 147 height 35
click at [246, 216] on span "226256" at bounding box center [297, 223] width 132 height 15
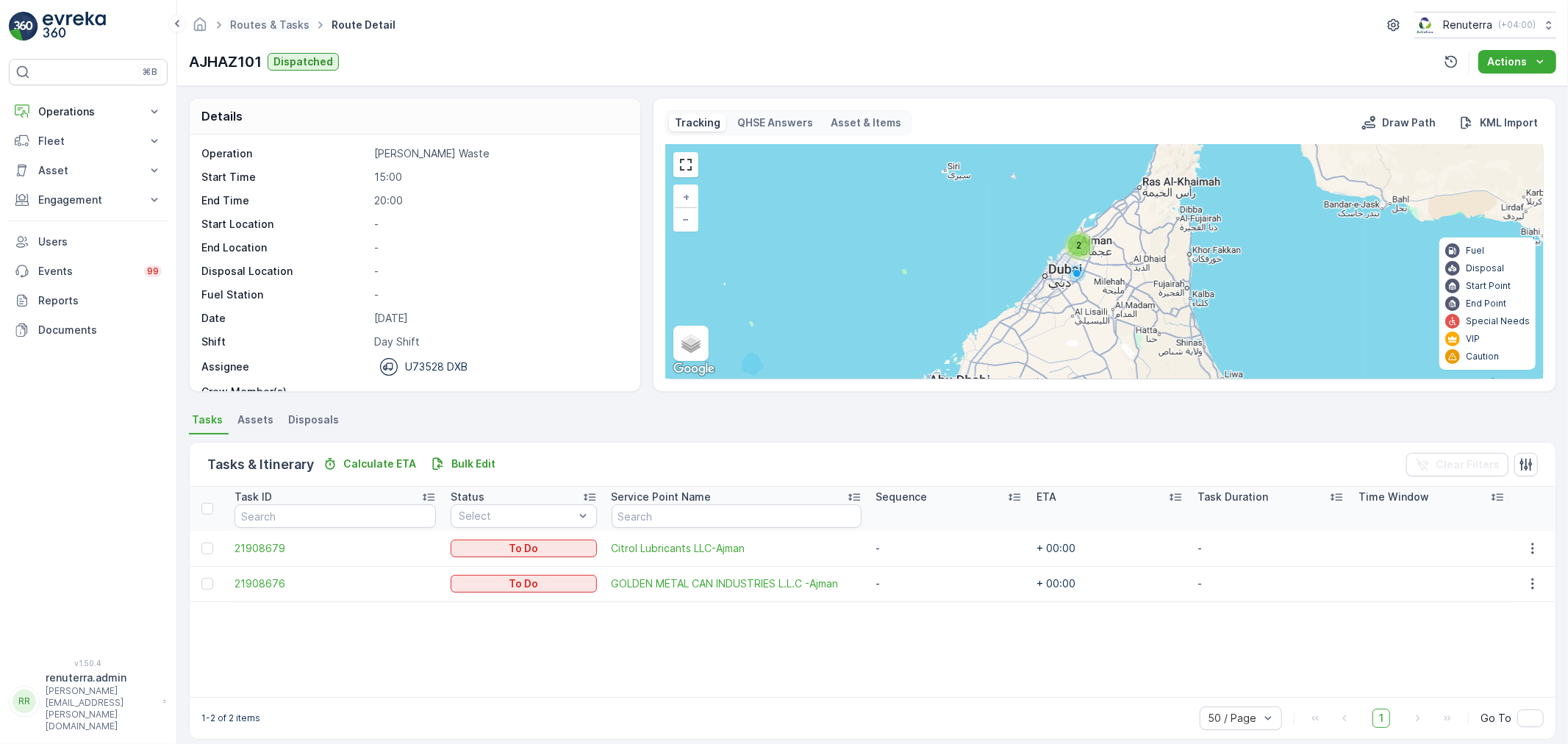
click at [290, 31] on span "Routes & Tasks" at bounding box center [269, 25] width 85 height 15
click at [269, 583] on span "21908676" at bounding box center [335, 584] width 201 height 15
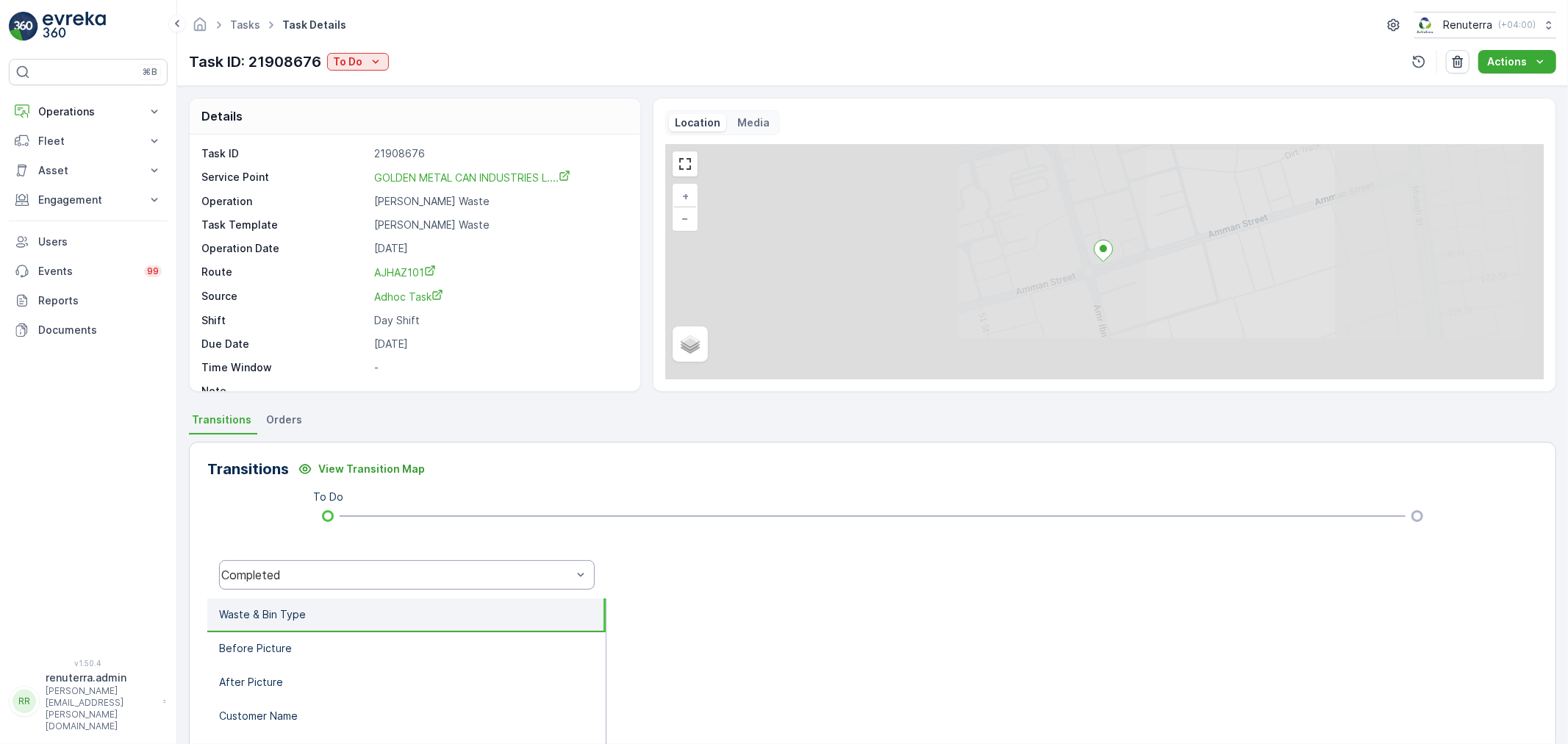
click at [369, 586] on div "Completed" at bounding box center [406, 574] width 375 height 30
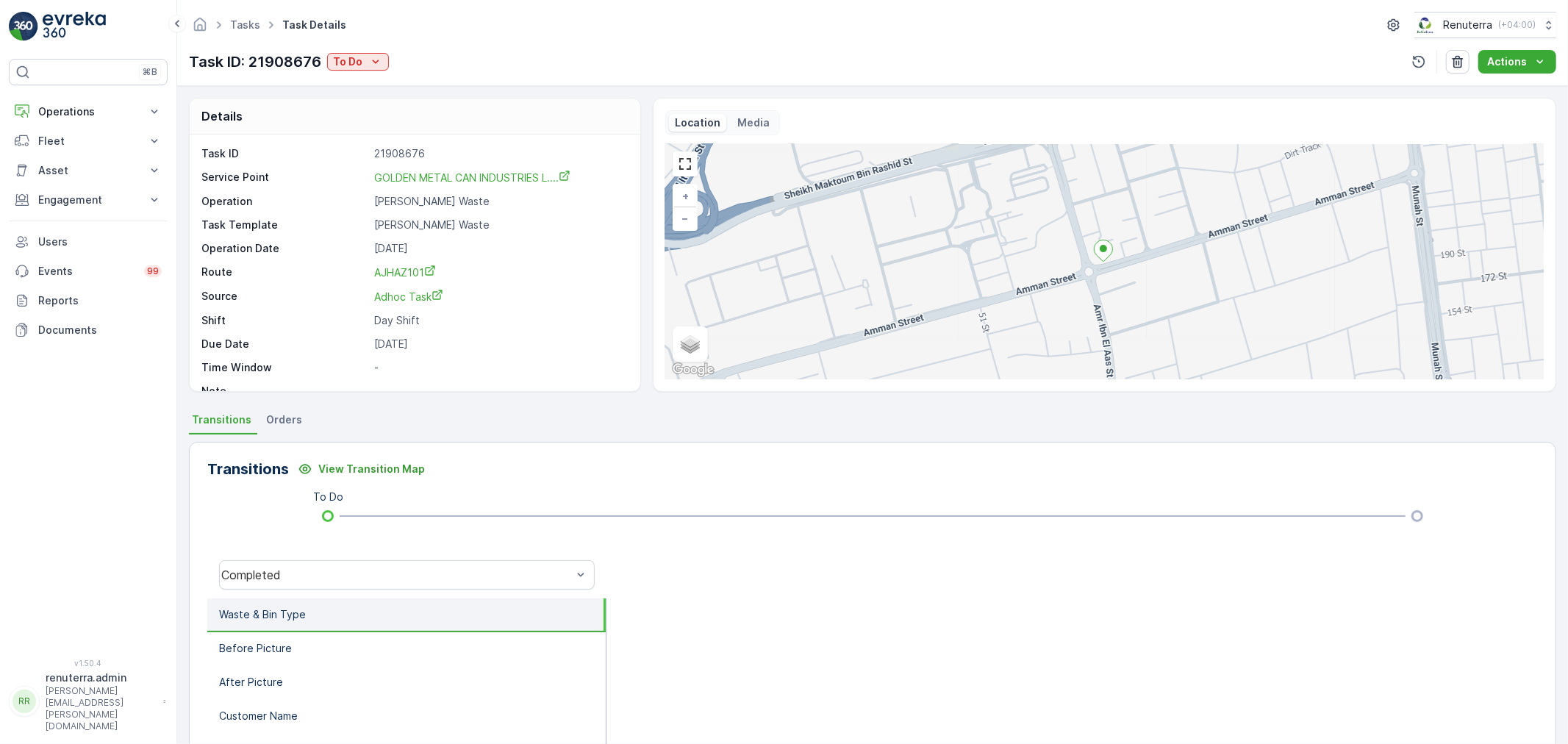
drag, startPoint x: 358, startPoint y: 70, endPoint x: 369, endPoint y: 100, distance: 32.0
click at [361, 68] on div "Task ID: 21908676 To Do" at bounding box center [289, 62] width 200 height 22
click at [373, 64] on icon "To Do" at bounding box center [375, 62] width 15 height 15
click at [380, 118] on span "Completed No One to Sign" at bounding box center [402, 125] width 134 height 15
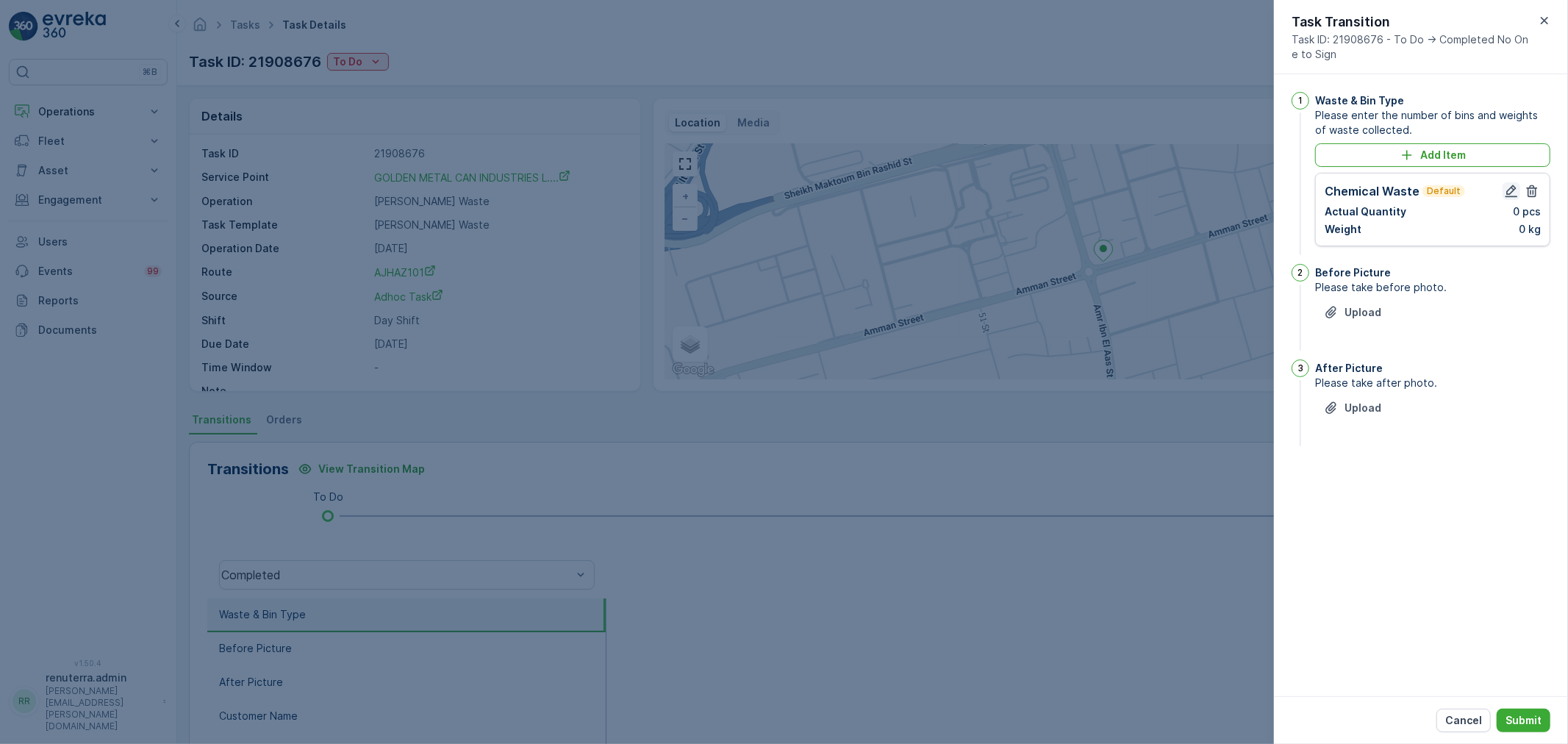
click at [1517, 195] on icon "button" at bounding box center [1512, 191] width 15 height 15
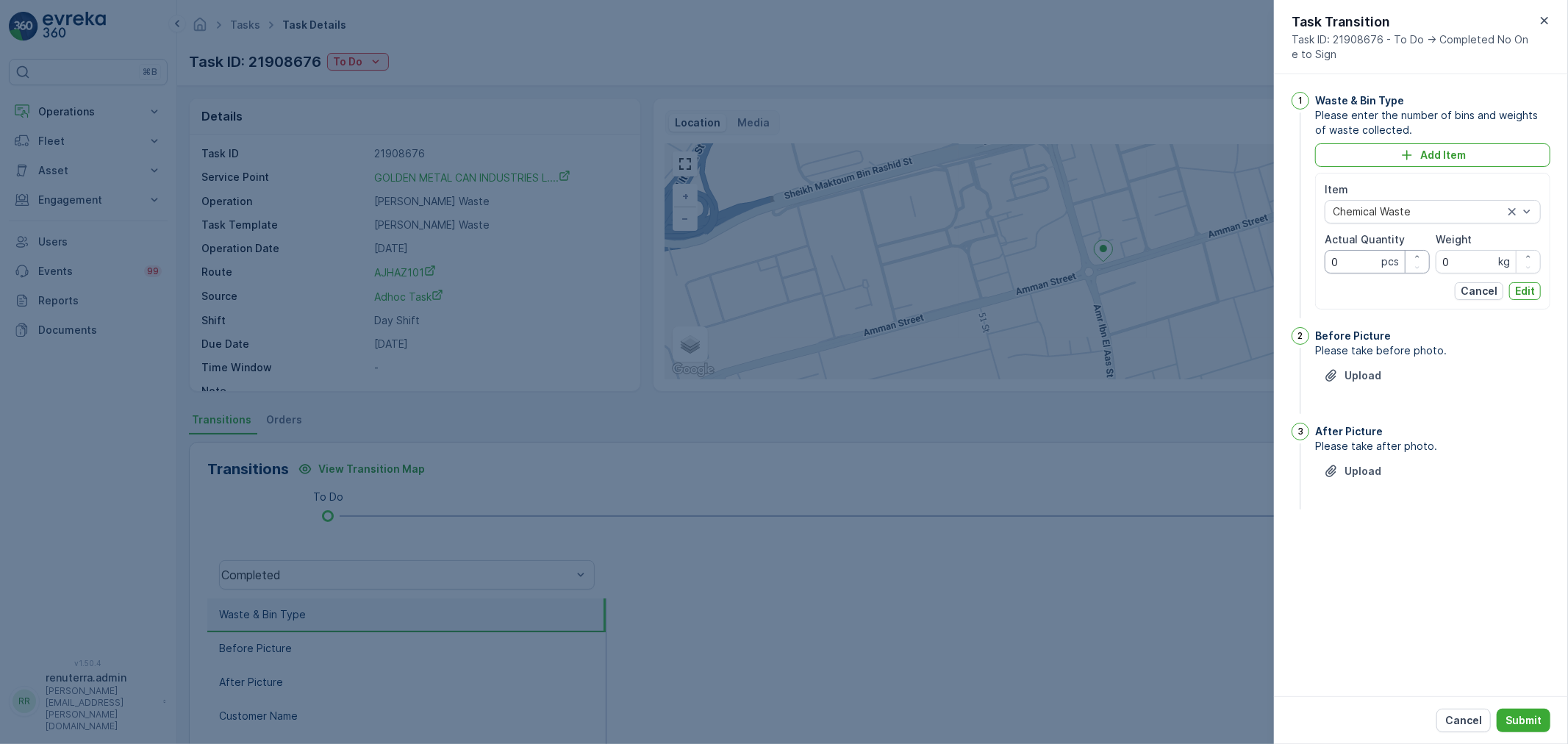
click at [1351, 250] on Quantity "0" at bounding box center [1377, 262] width 105 height 24
type Quantity "1"
click at [1446, 258] on input "0" at bounding box center [1488, 262] width 105 height 24
type input "1980"
click at [1529, 297] on p "Edit" at bounding box center [1526, 291] width 20 height 15
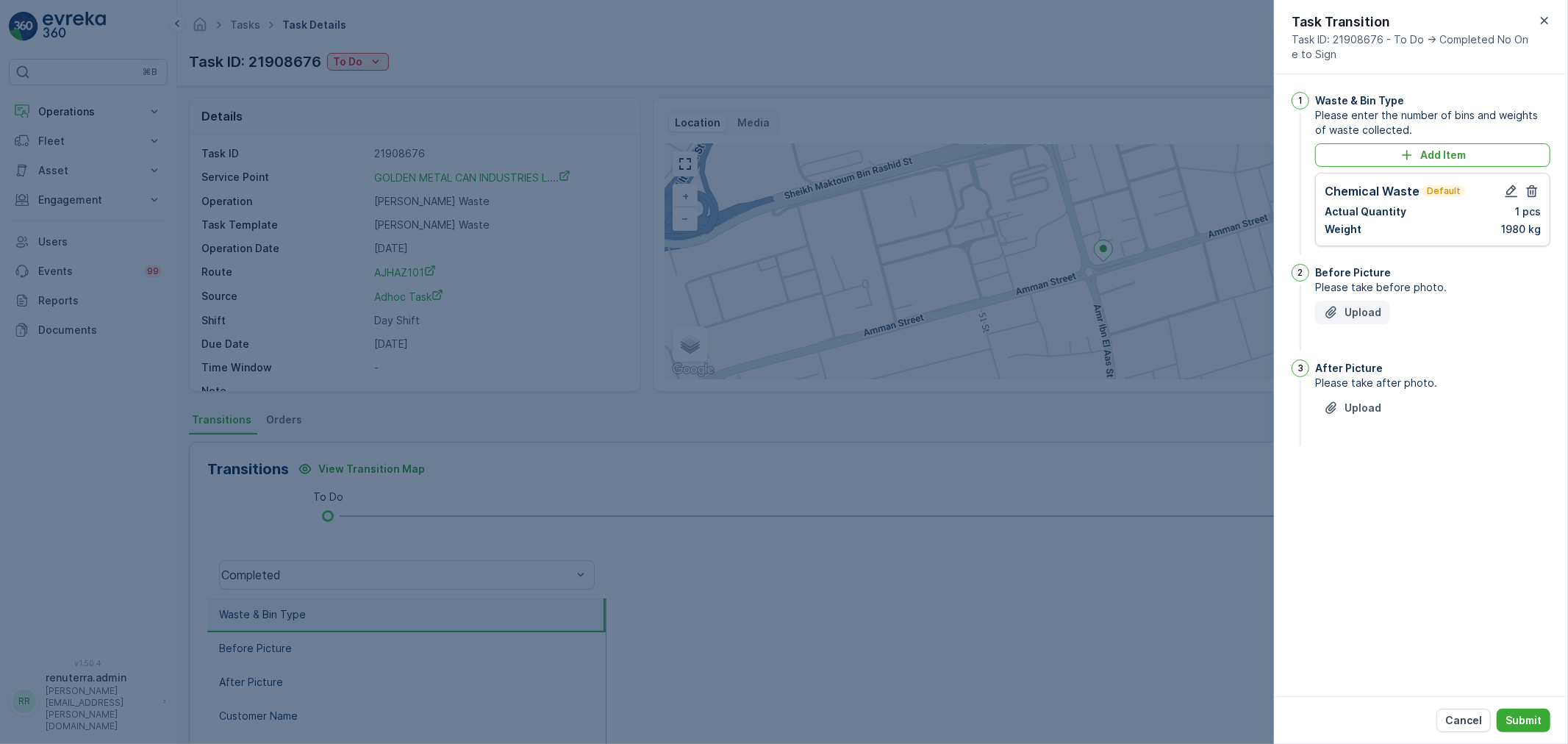
click at [1355, 324] on button "Upload" at bounding box center [1352, 313] width 75 height 24
click at [1354, 307] on p "Upload" at bounding box center [1363, 313] width 37 height 15
click at [1347, 481] on p "Upload" at bounding box center [1363, 481] width 37 height 15
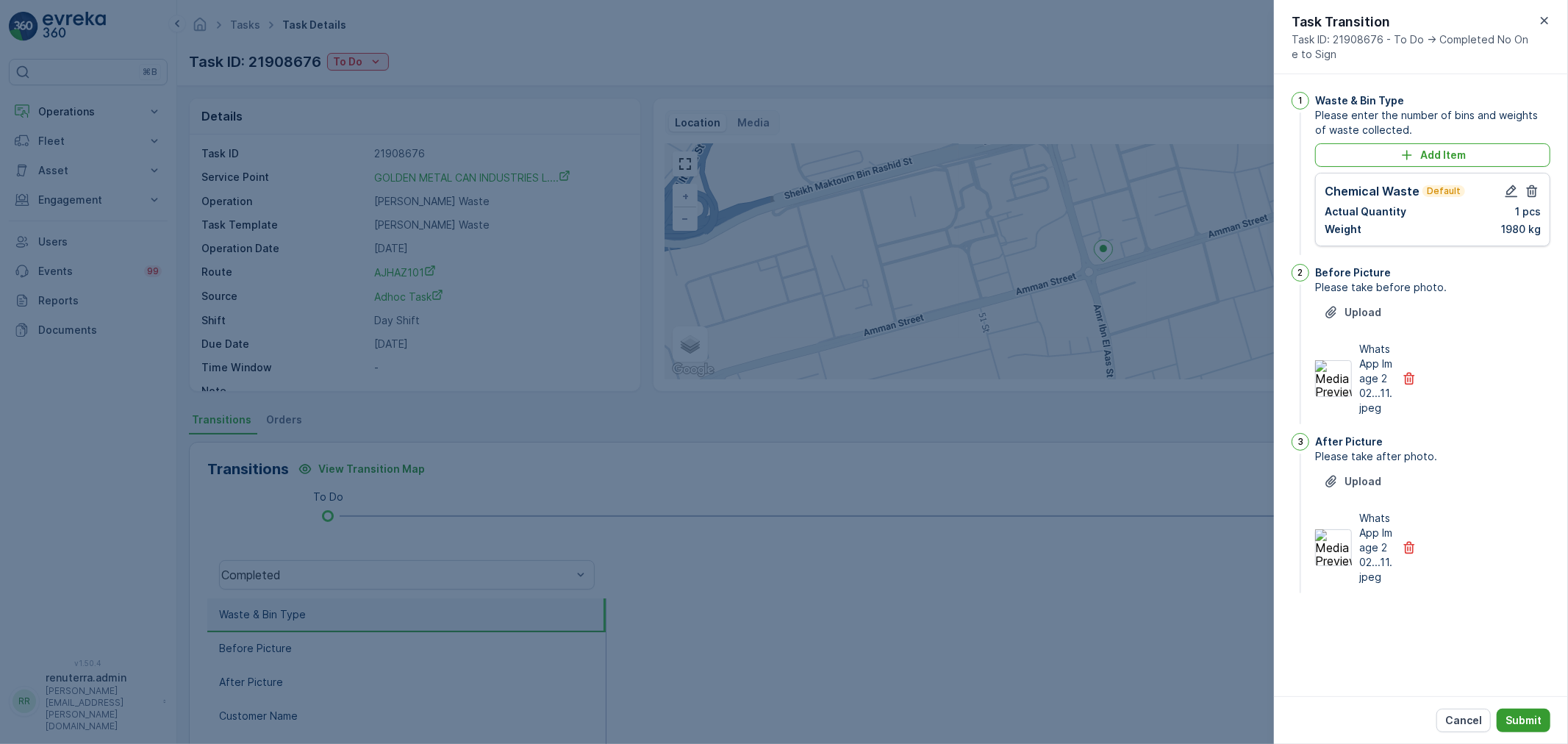
click at [1511, 713] on button "Submit" at bounding box center [1524, 720] width 53 height 24
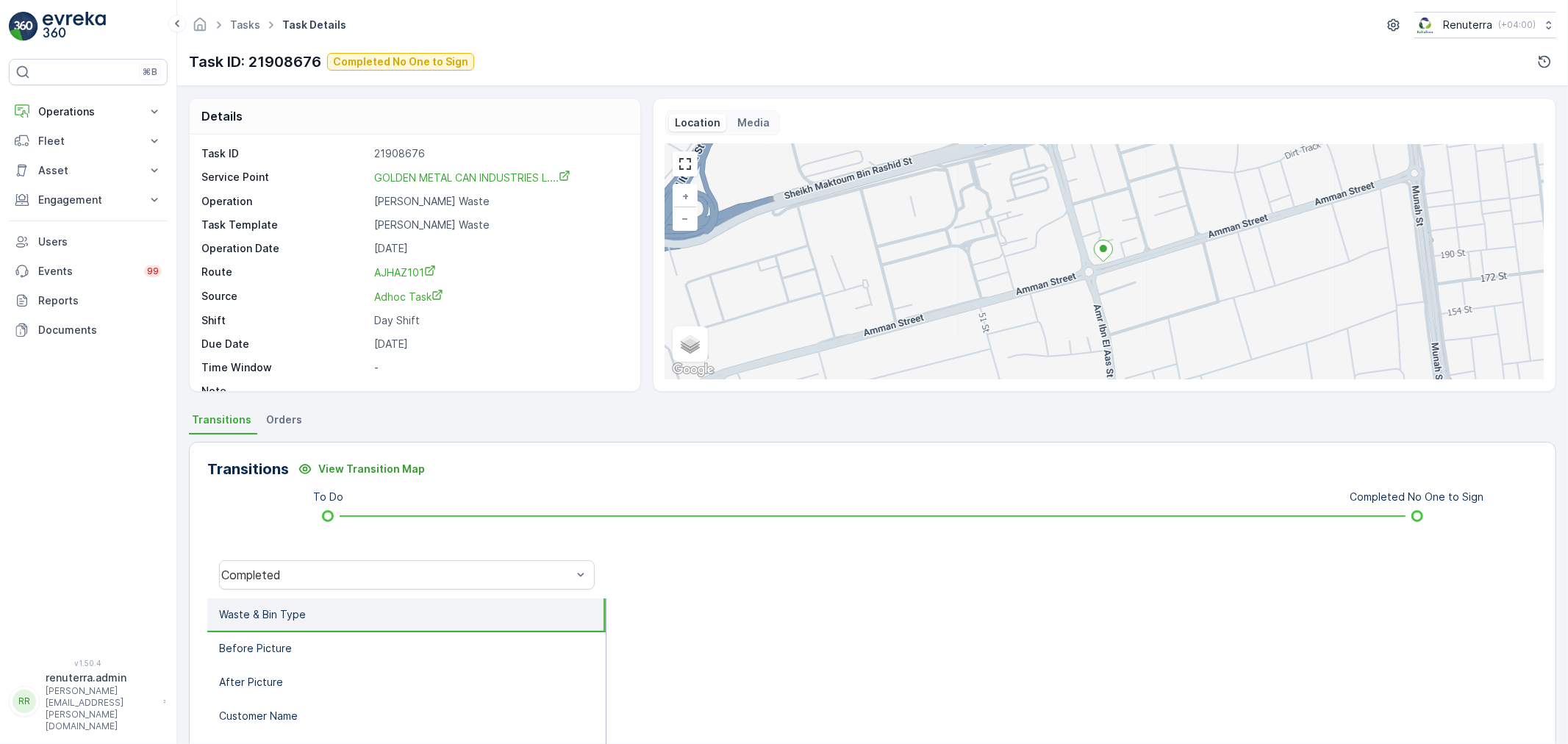
click at [406, 556] on div "Completed" at bounding box center [407, 574] width 399 height 47
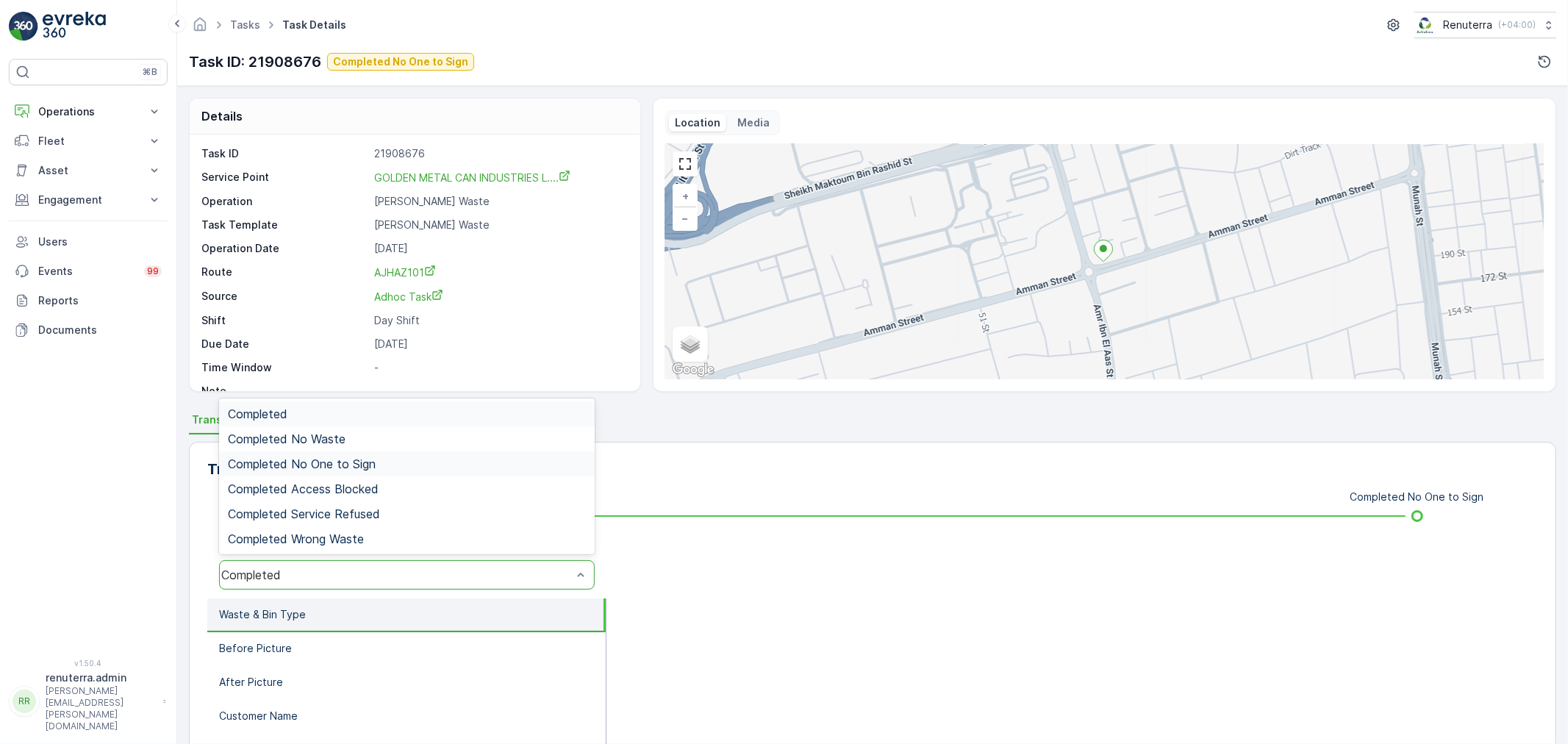
click at [350, 466] on span "Completed No One to Sign" at bounding box center [302, 464] width 148 height 13
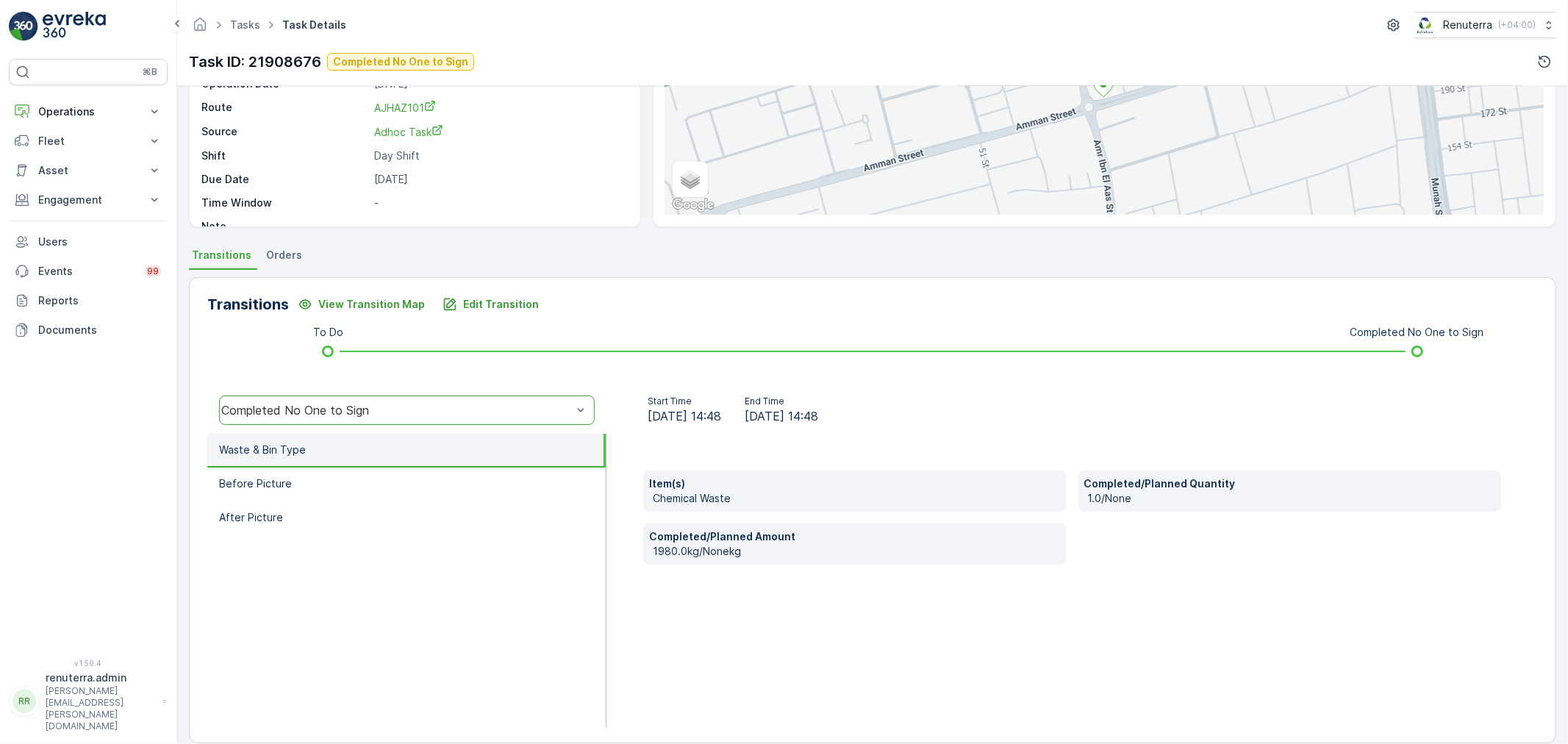
scroll to position [182, 0]
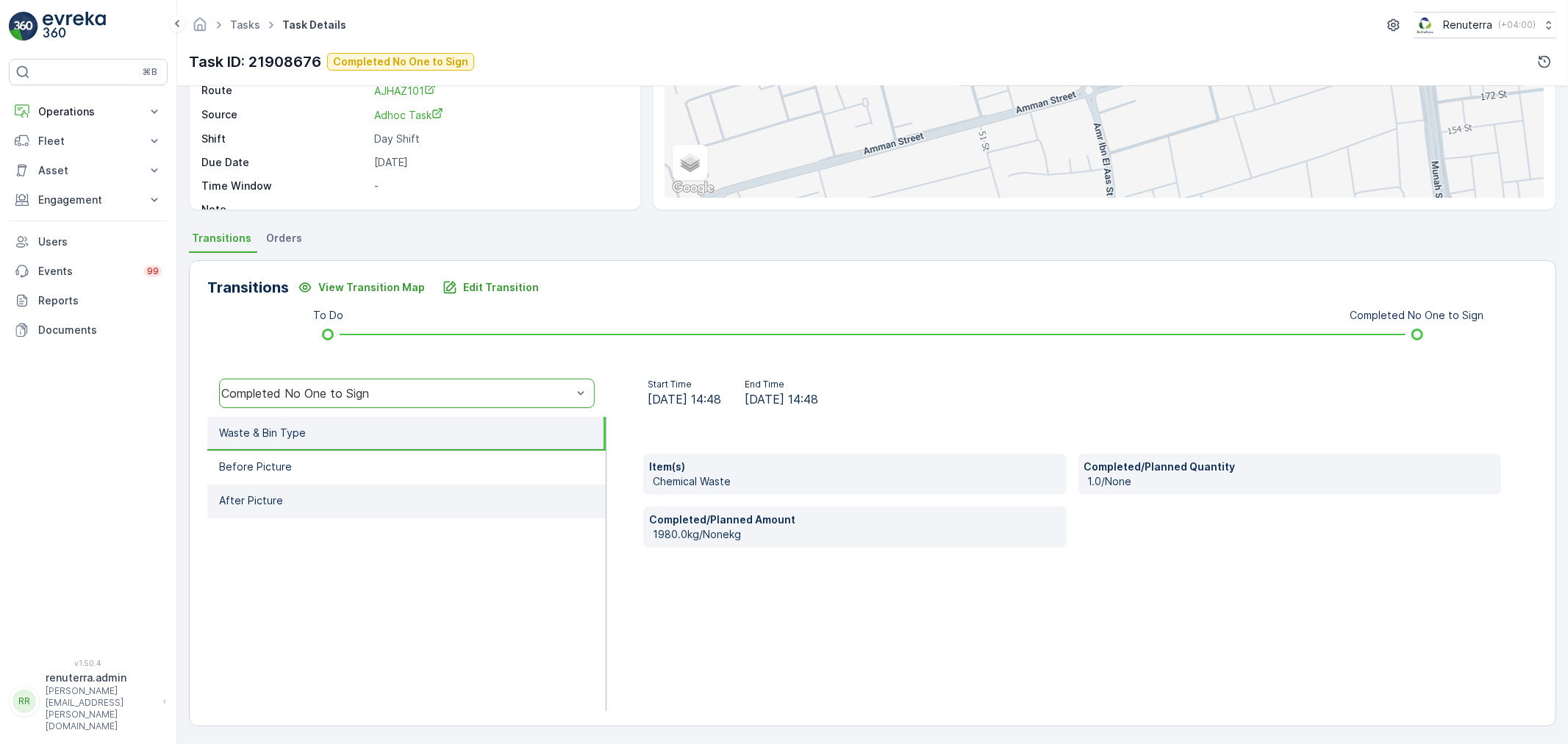
click at [401, 490] on li "After Picture" at bounding box center [407, 501] width 398 height 34
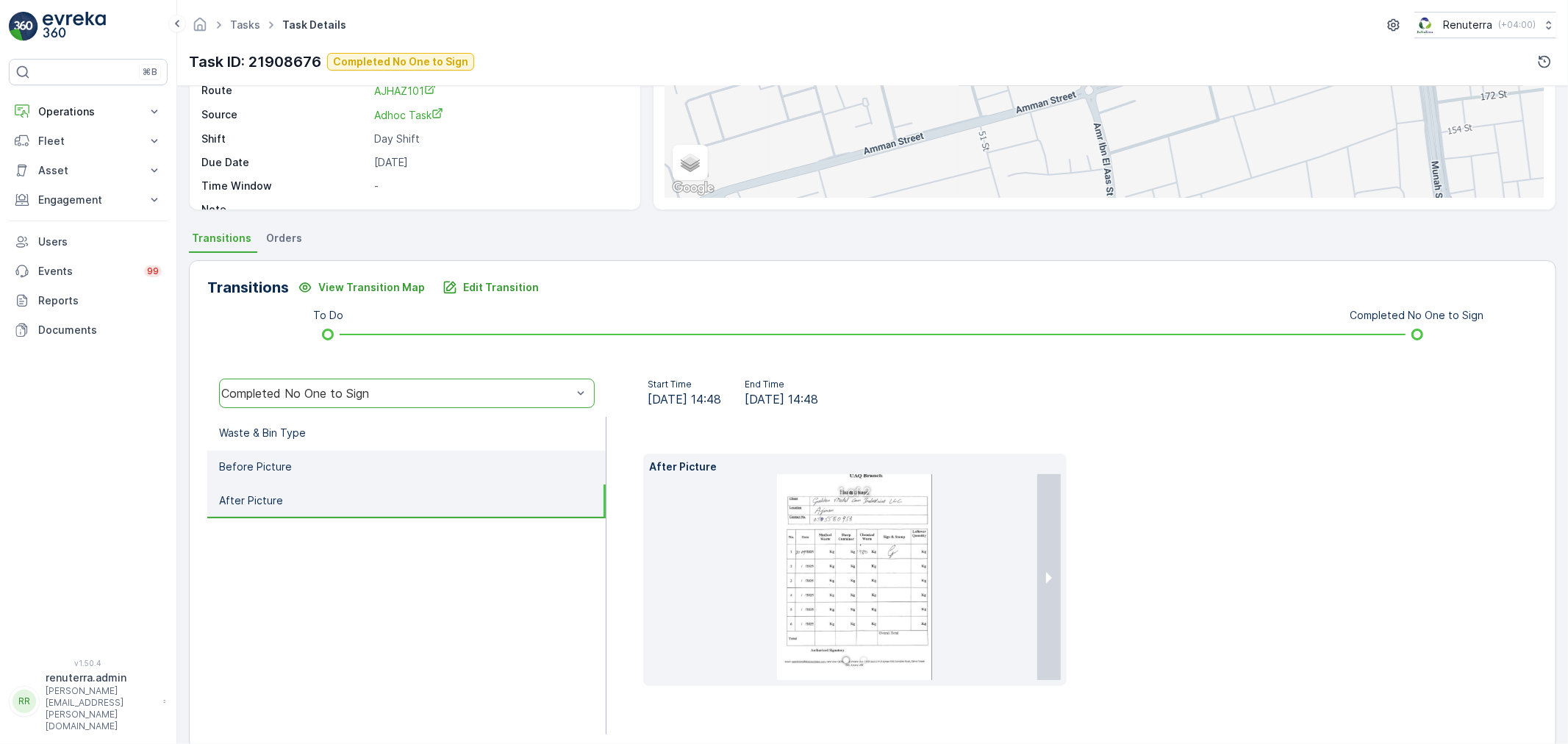
click at [386, 468] on li "Before Picture" at bounding box center [407, 467] width 398 height 34
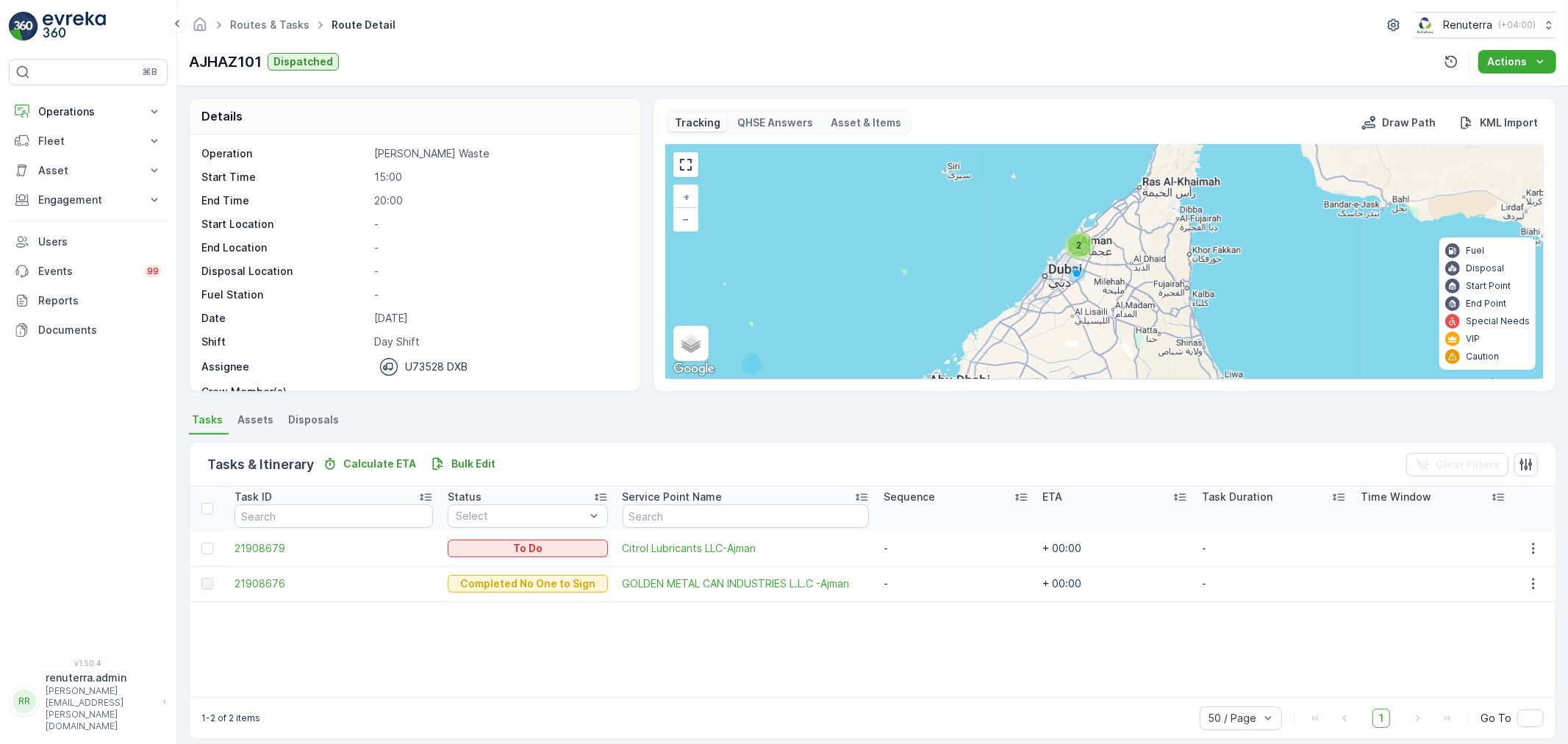
click at [257, 556] on td "21908679" at bounding box center [333, 548] width 213 height 35
click at [257, 551] on span "21908679" at bounding box center [333, 549] width 198 height 15
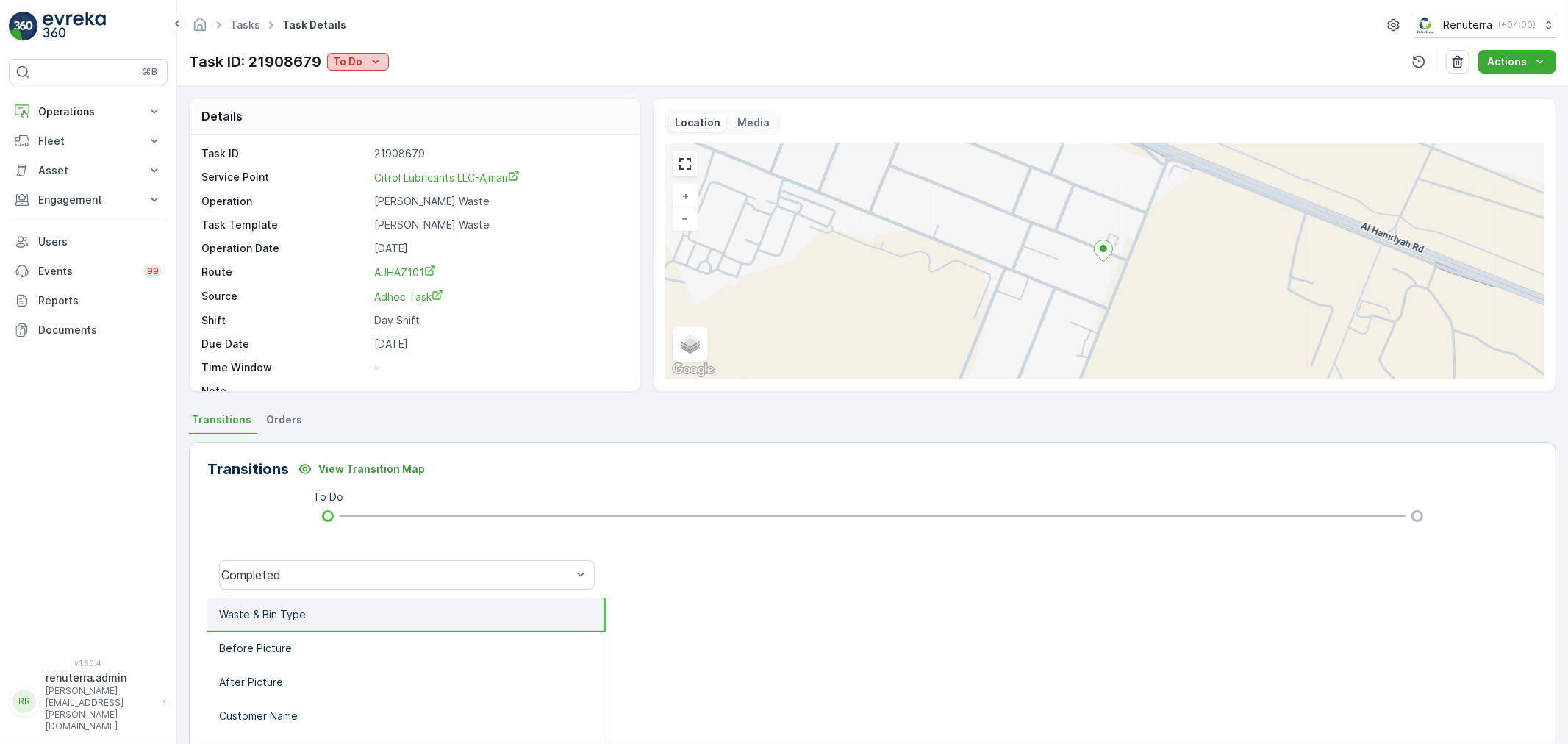
click at [377, 66] on icon "To Do" at bounding box center [375, 62] width 15 height 15
click at [437, 116] on div "Completed No One to Sign" at bounding box center [406, 124] width 152 height 20
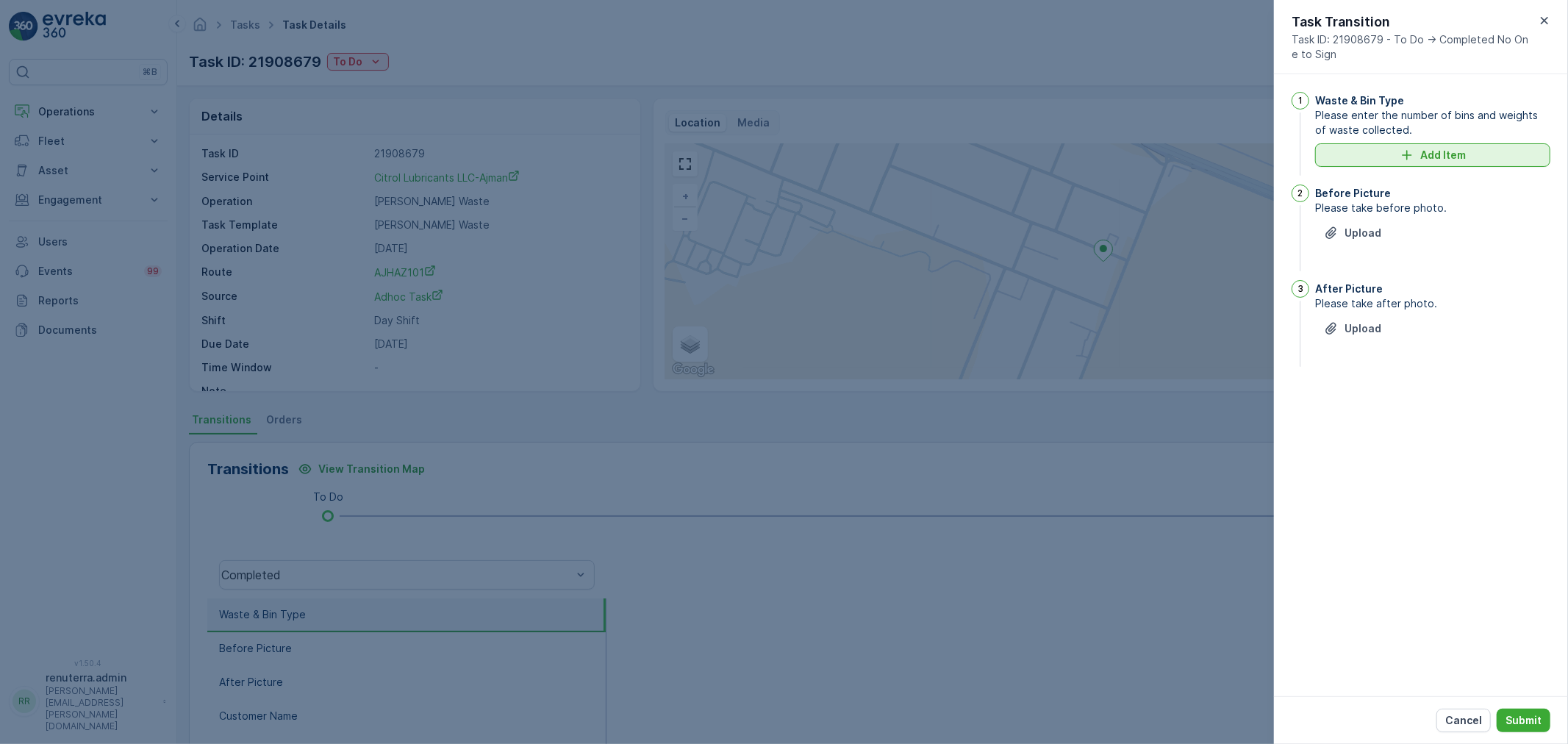
click at [1479, 147] on button "Add Item" at bounding box center [1432, 155] width 235 height 24
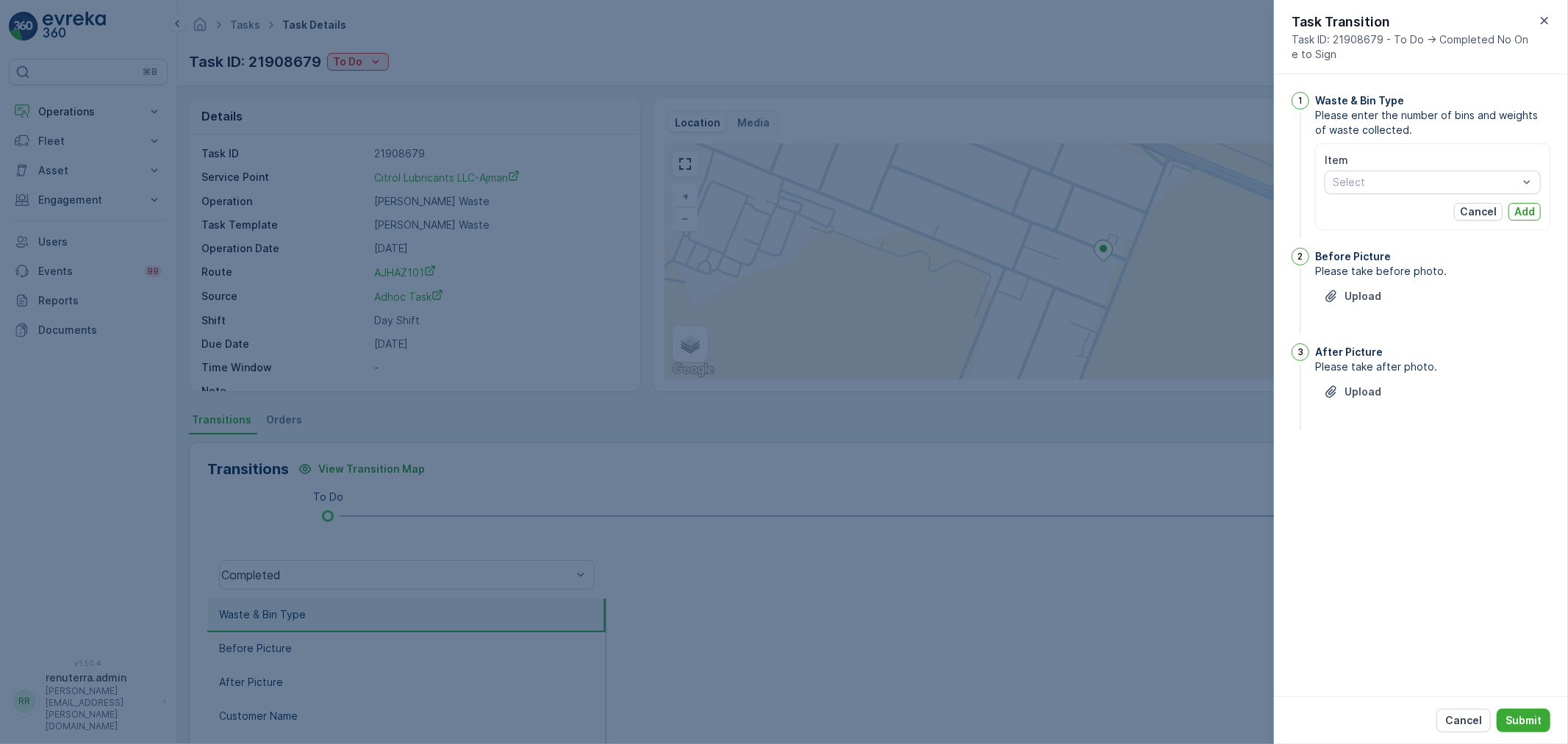
drag, startPoint x: 1476, startPoint y: 210, endPoint x: 1431, endPoint y: 209, distance: 45.0
click at [1478, 211] on p "Cancel" at bounding box center [1479, 212] width 37 height 15
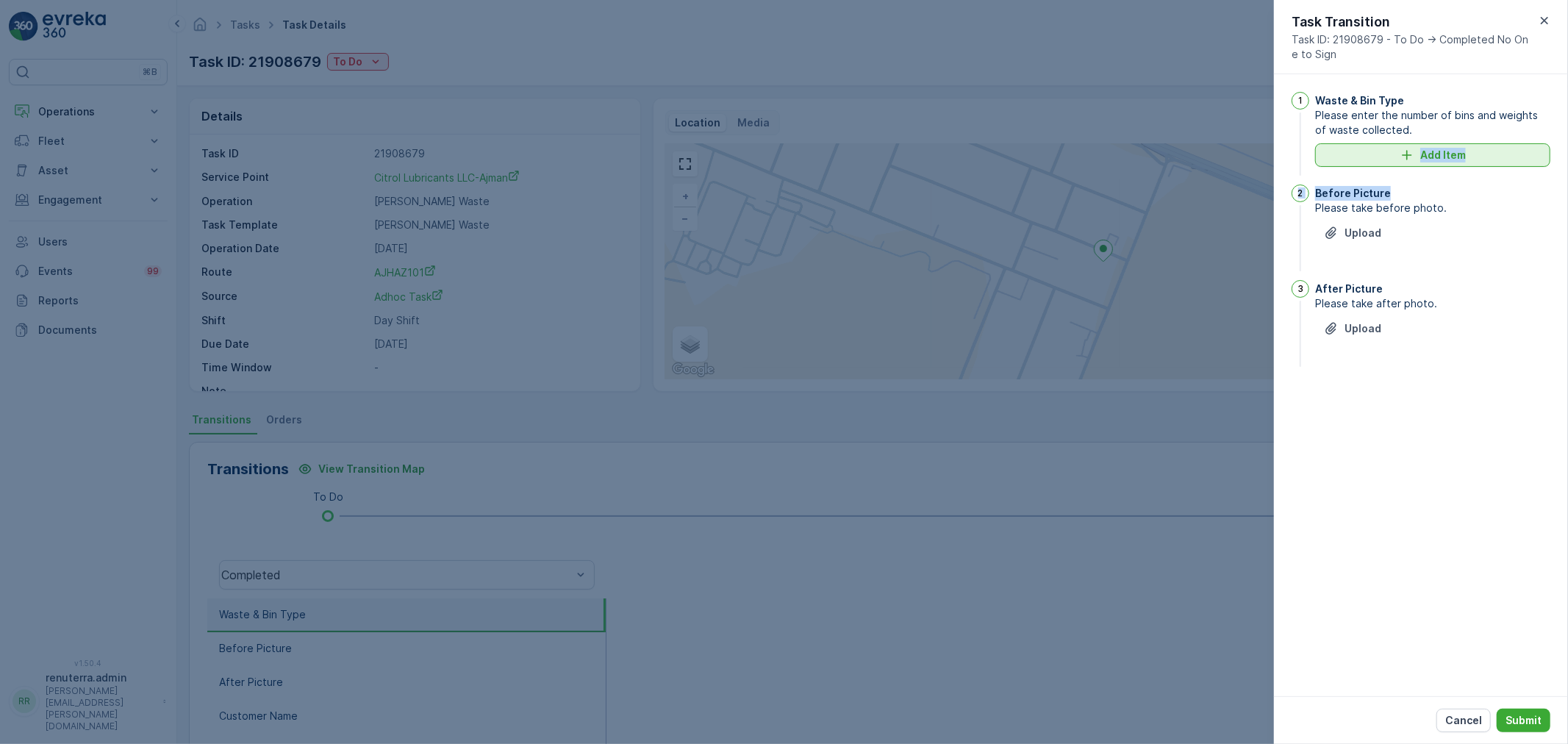
drag, startPoint x: 1411, startPoint y: 183, endPoint x: 1404, endPoint y: 153, distance: 30.8
click at [1407, 171] on div "1 Waste & Bin Type Please enter the number of bins and weights of waste collect…" at bounding box center [1420, 230] width 259 height 278
click at [1404, 153] on icon "Add Item" at bounding box center [1407, 155] width 15 height 15
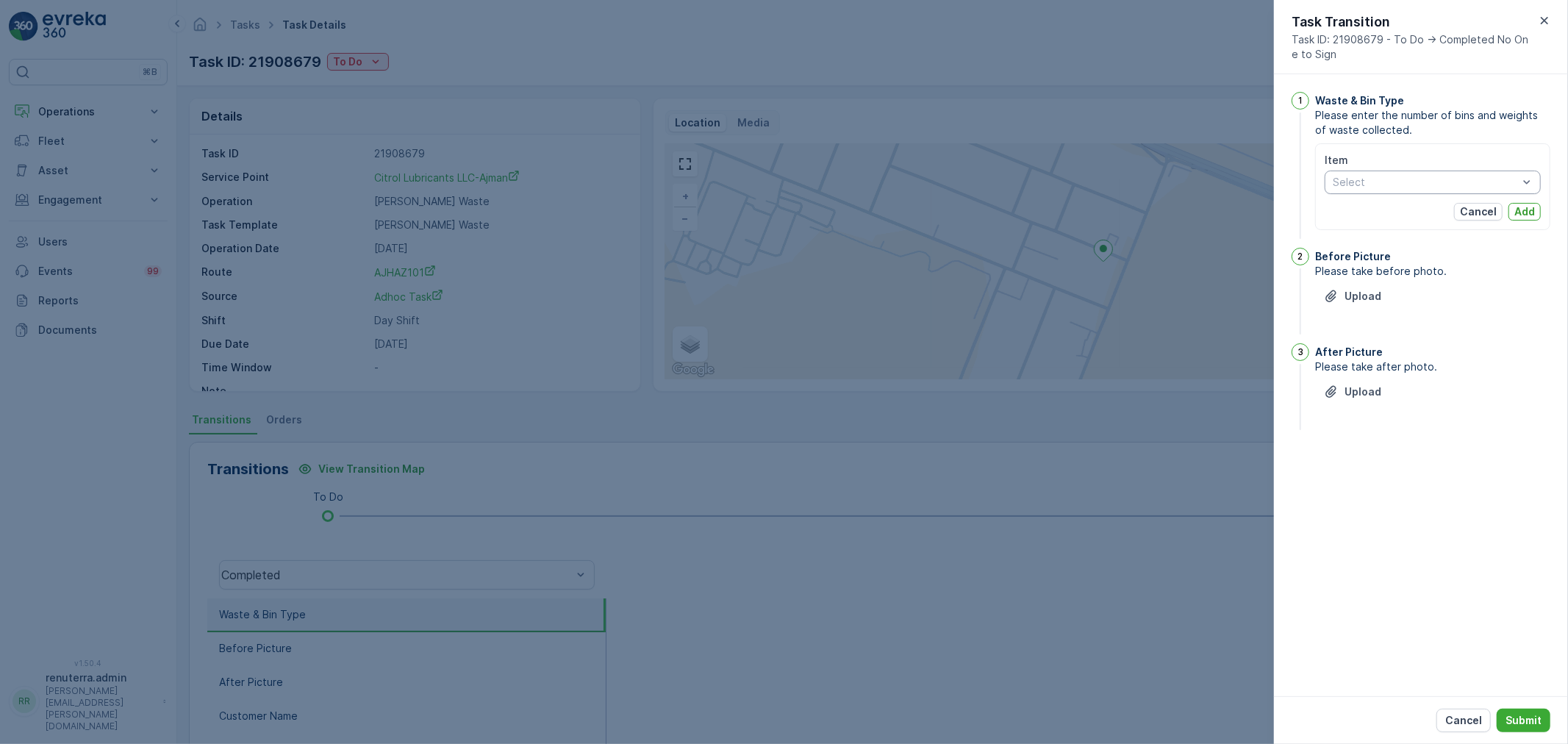
click at [1407, 173] on div "Select" at bounding box center [1432, 183] width 216 height 24
click at [1380, 252] on div "Liquid Waste" at bounding box center [1432, 262] width 216 height 24
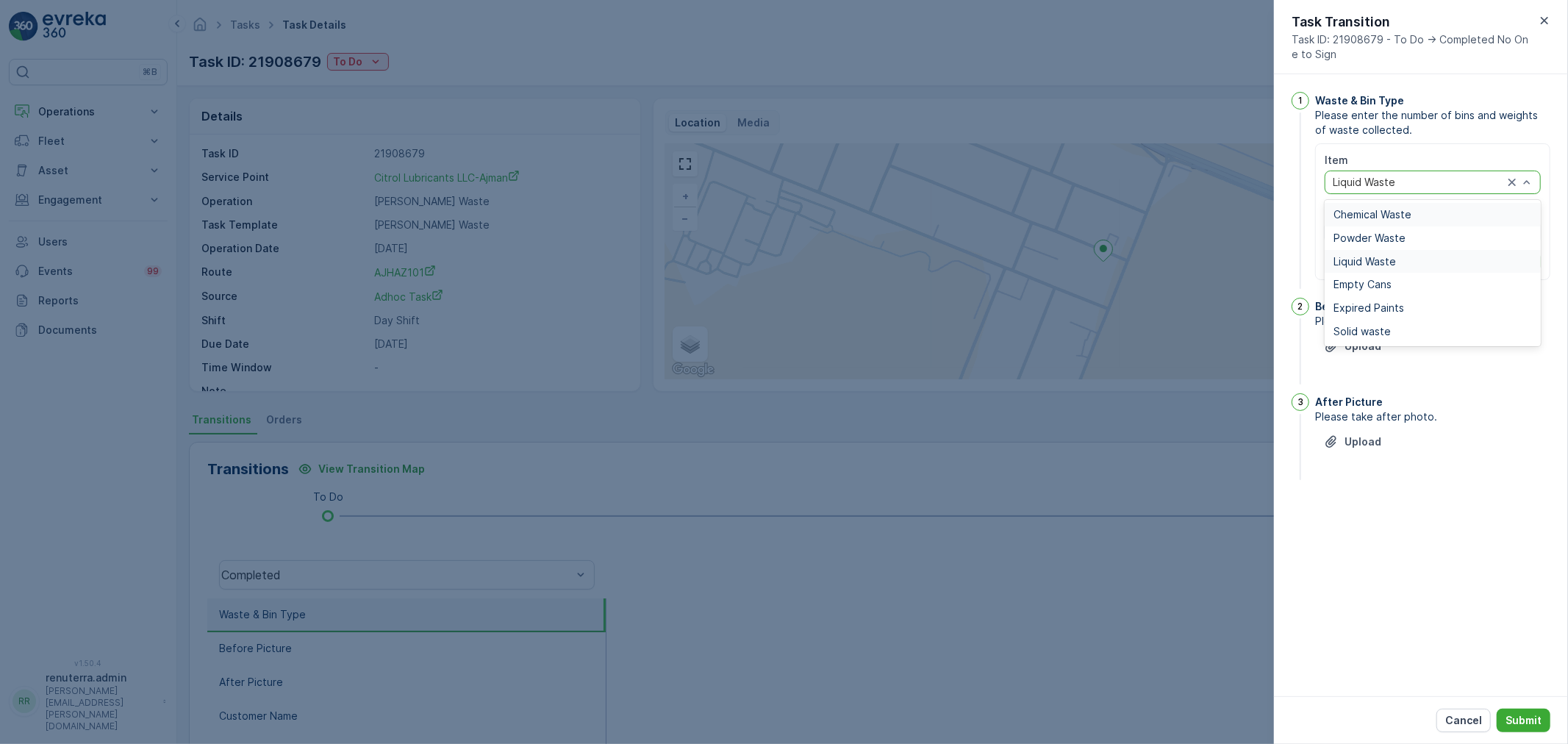
click at [1383, 194] on div "Liquid Waste" at bounding box center [1432, 183] width 216 height 24
click at [1384, 236] on span "Powder Waste" at bounding box center [1370, 238] width 72 height 12
click at [1408, 183] on div at bounding box center [1418, 182] width 173 height 12
click at [1385, 221] on div "Chemical Waste" at bounding box center [1432, 215] width 216 height 24
click at [1369, 232] on Quantity "Actual Quantity" at bounding box center [1377, 232] width 105 height 24
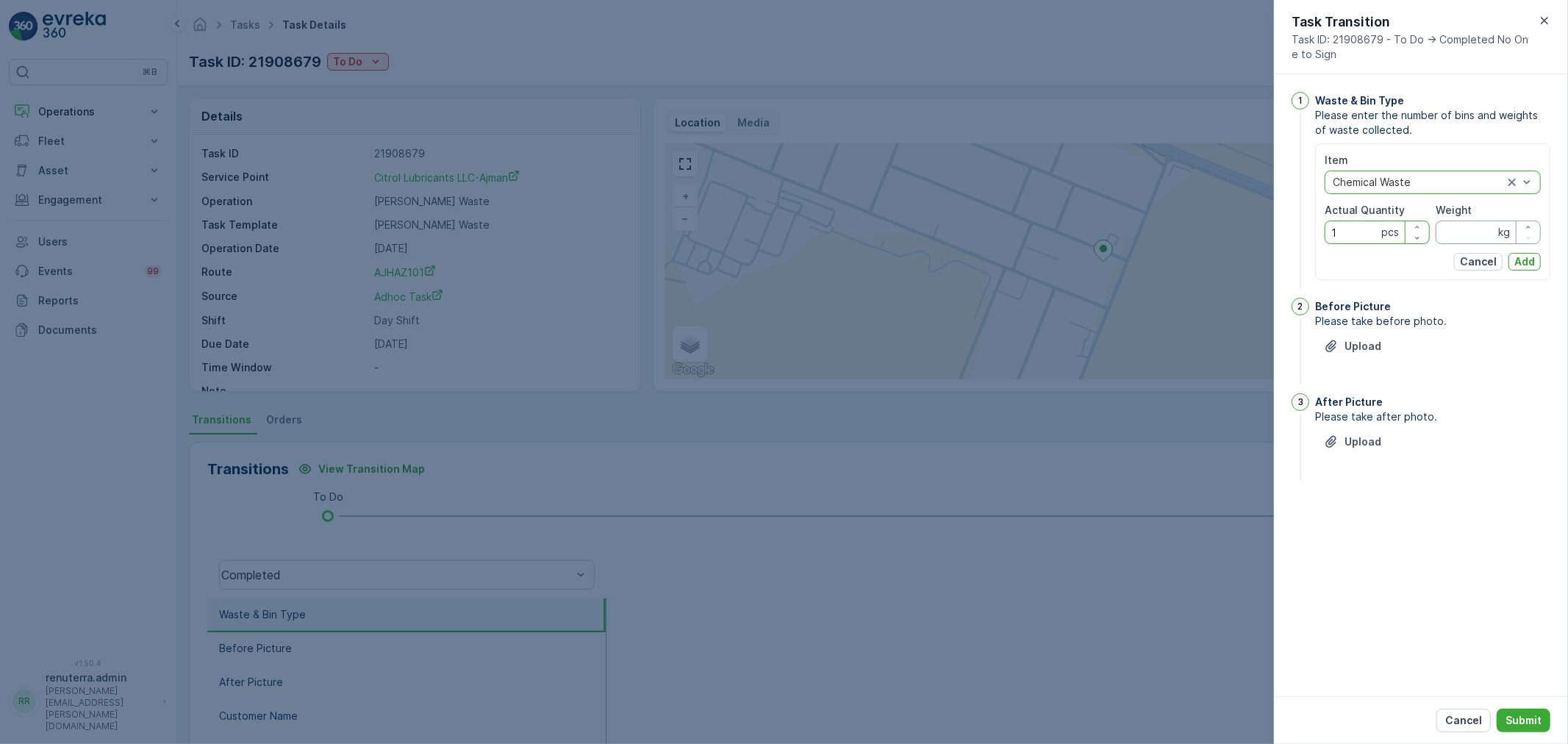
type Quantity "1"
click at [1461, 225] on input "Weight" at bounding box center [1488, 232] width 105 height 24
type input "2280"
click at [1519, 250] on div "Item option Chemical Waste, selected. Chemical Waste Actual Quantity 1 pcs Weig…" at bounding box center [1432, 212] width 216 height 118
click at [1515, 259] on p "Add" at bounding box center [1525, 262] width 20 height 15
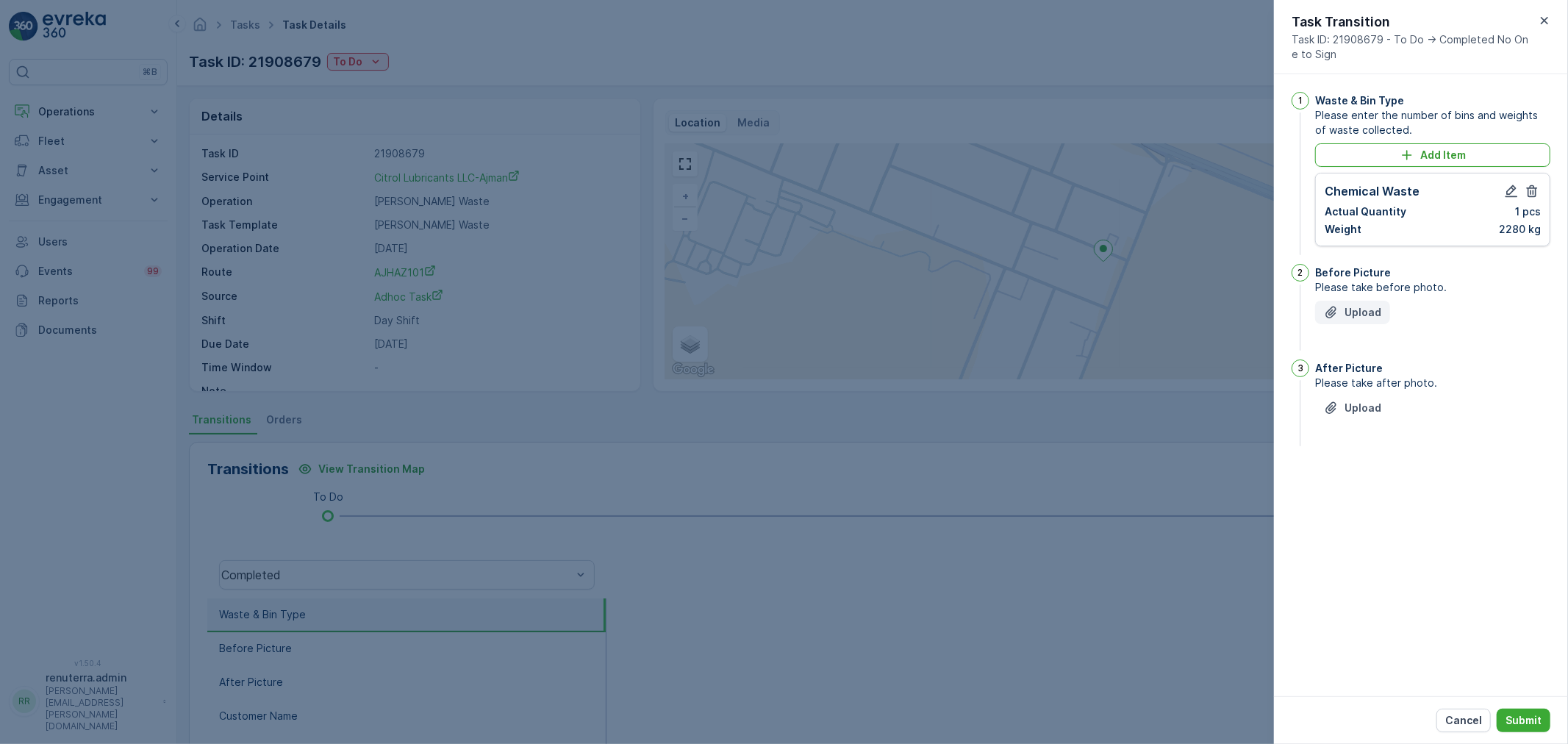
click at [1372, 311] on p "Upload" at bounding box center [1363, 313] width 37 height 15
click at [1382, 492] on button "Upload" at bounding box center [1352, 481] width 75 height 24
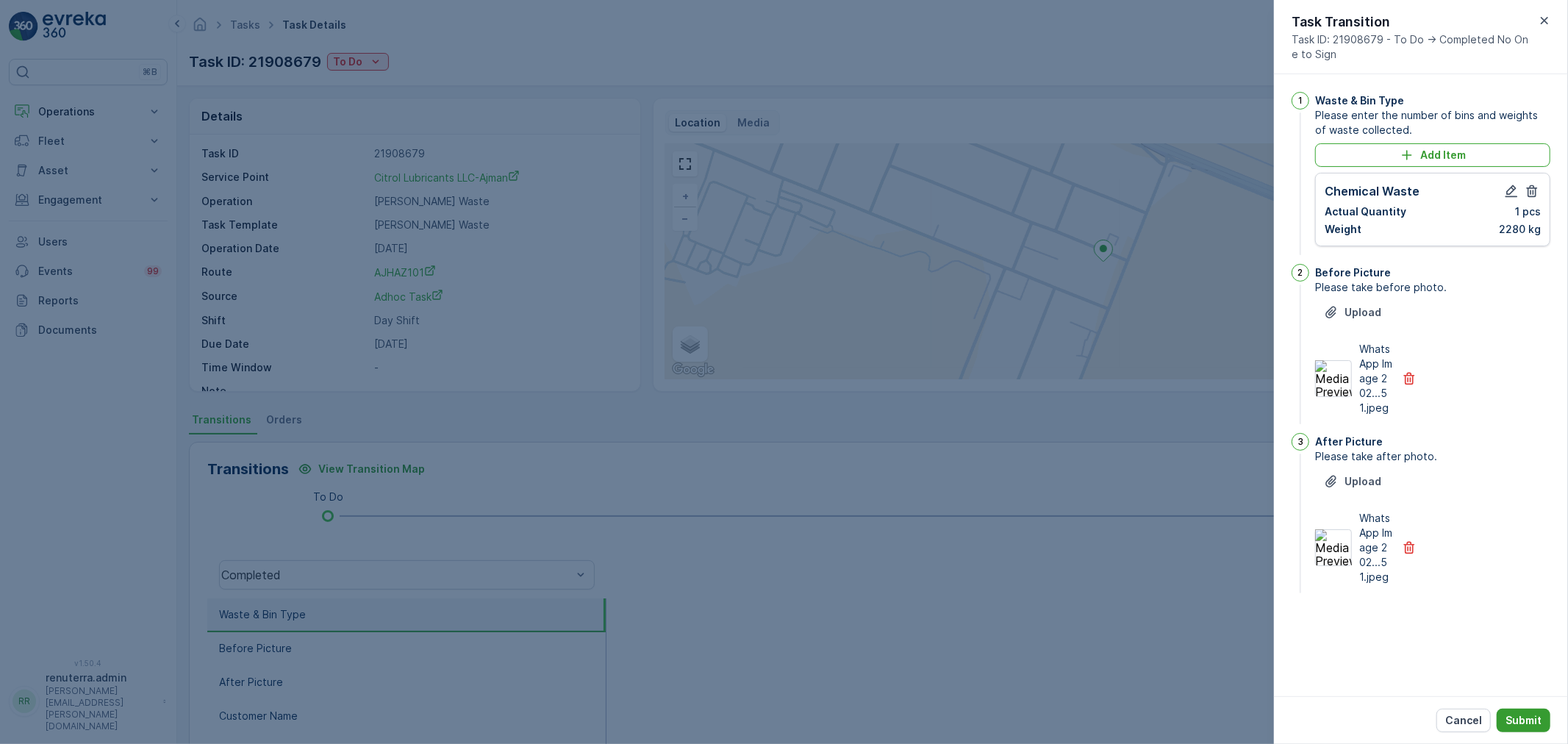
click at [1546, 729] on button "Submit" at bounding box center [1524, 720] width 53 height 24
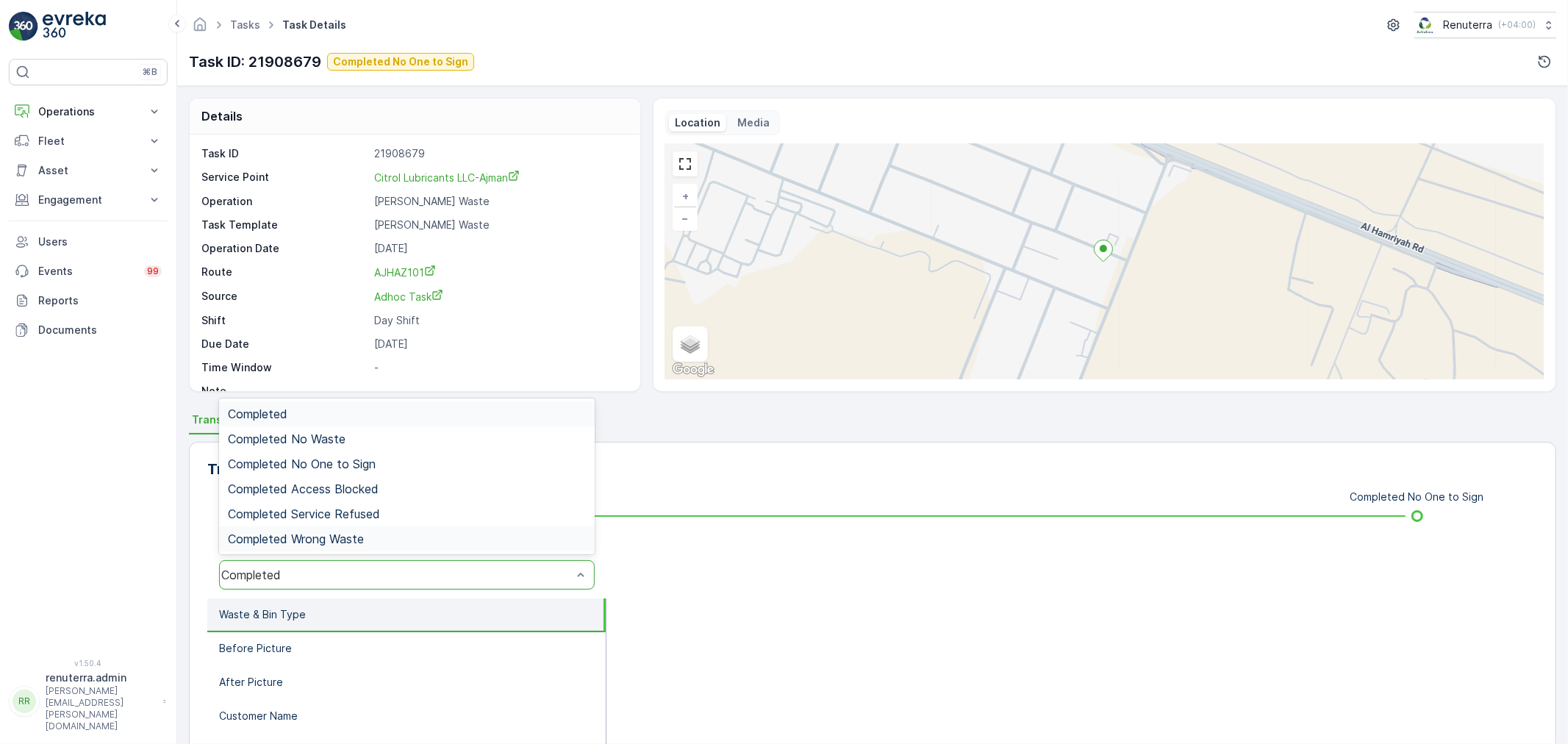
drag, startPoint x: 270, startPoint y: 577, endPoint x: 287, endPoint y: 526, distance: 53.8
click at [316, 468] on span "Completed No One to Sign" at bounding box center [302, 464] width 148 height 13
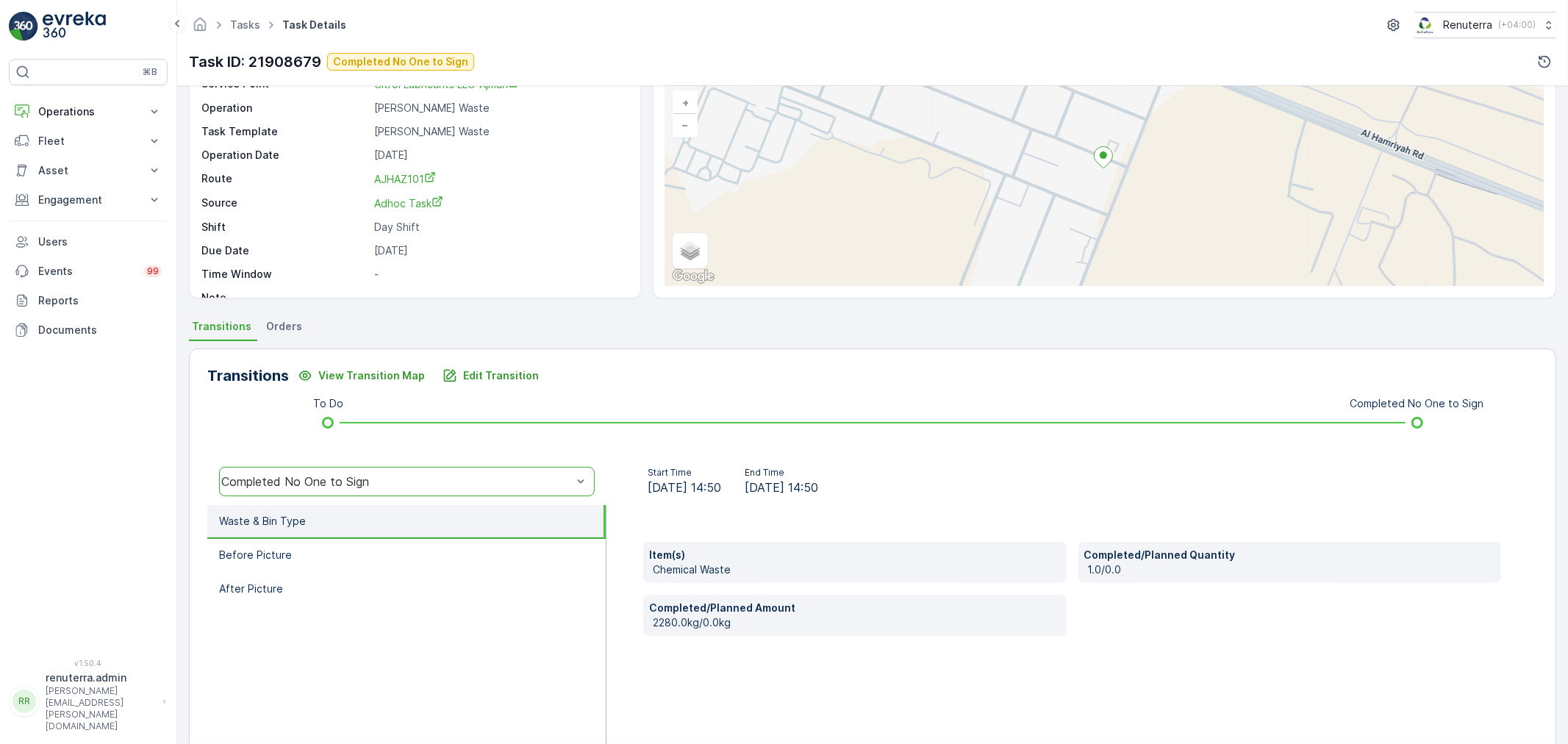
scroll to position [182, 0]
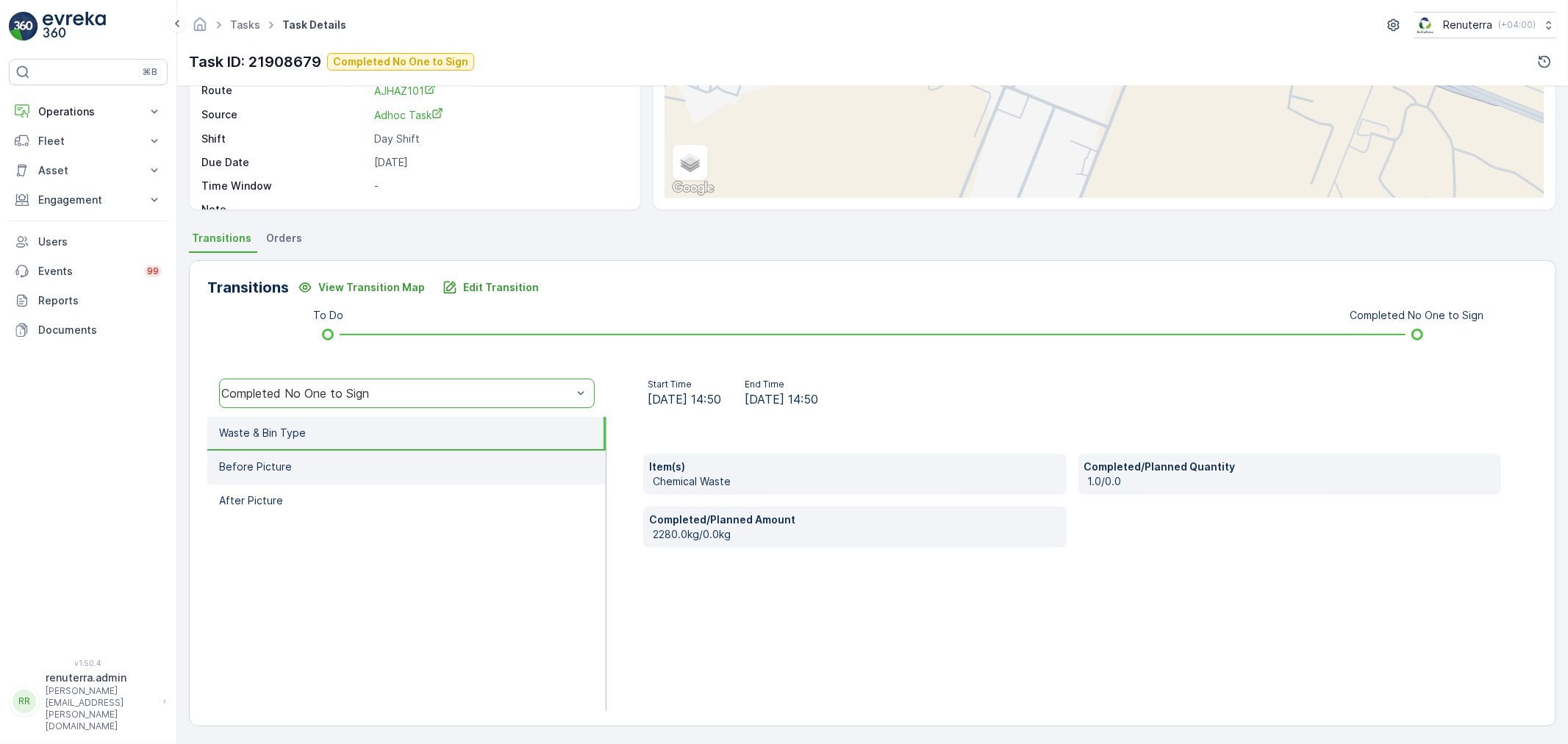
click at [344, 475] on li "Before Picture" at bounding box center [407, 467] width 398 height 34
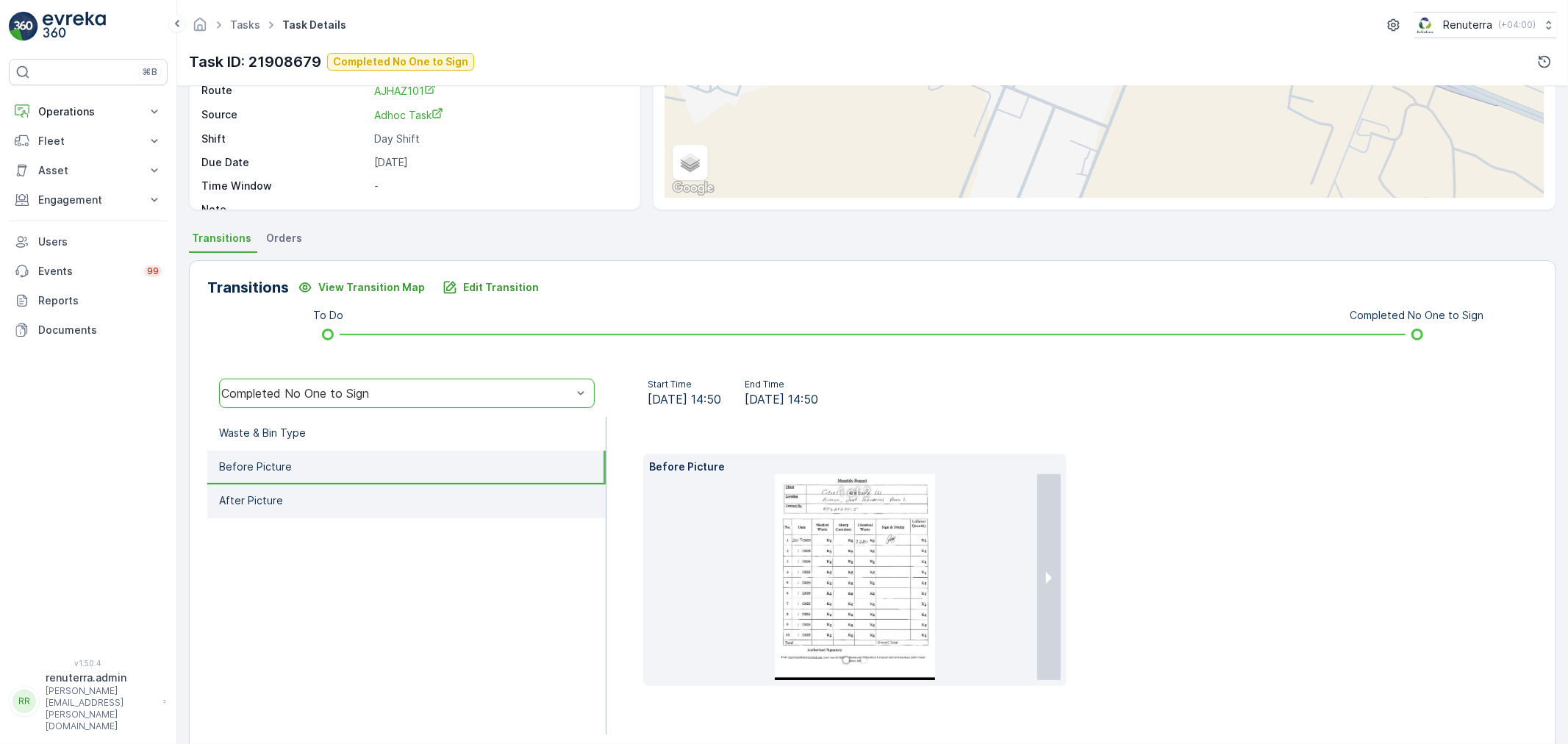
click at [359, 507] on li "After Picture" at bounding box center [407, 501] width 398 height 34
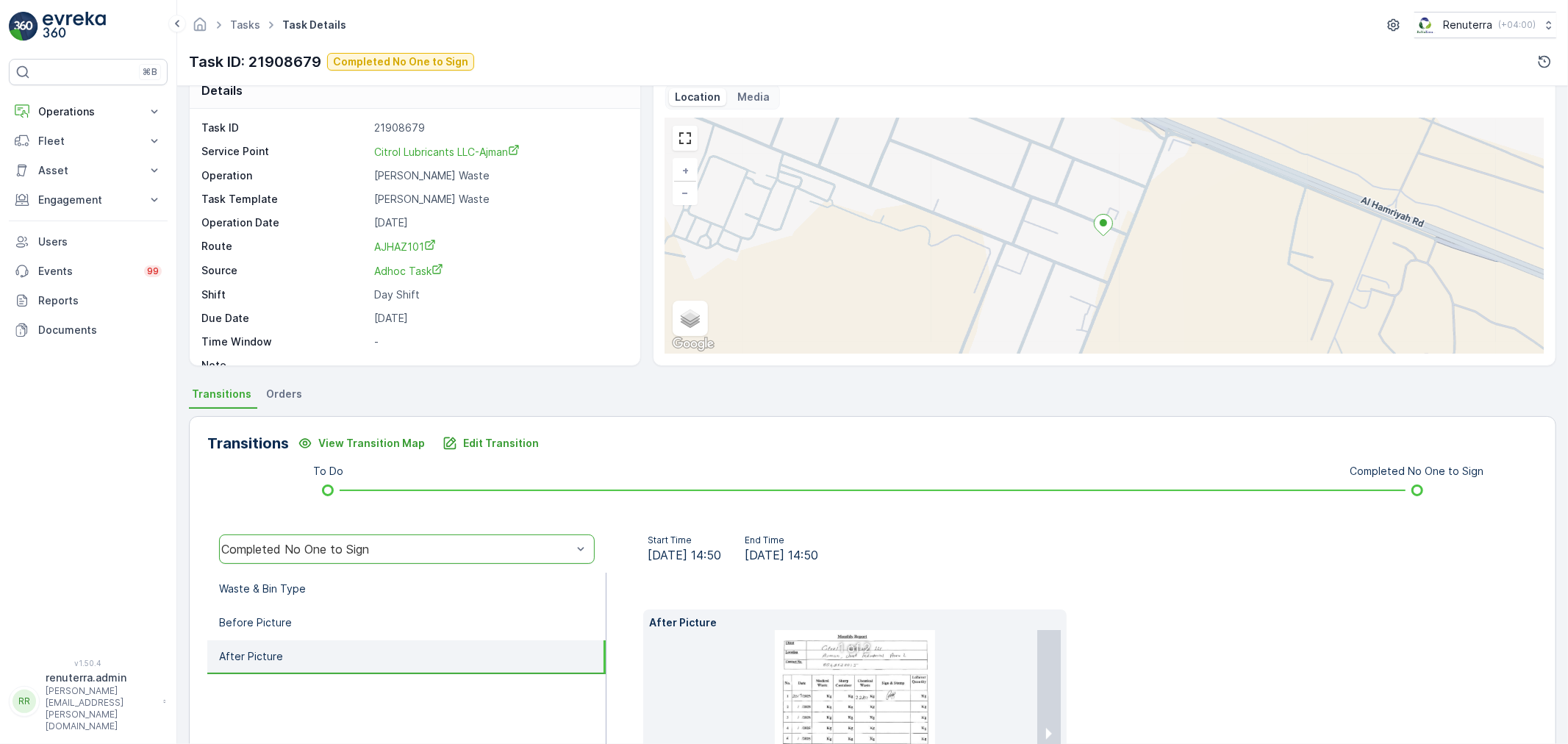
scroll to position [0, 0]
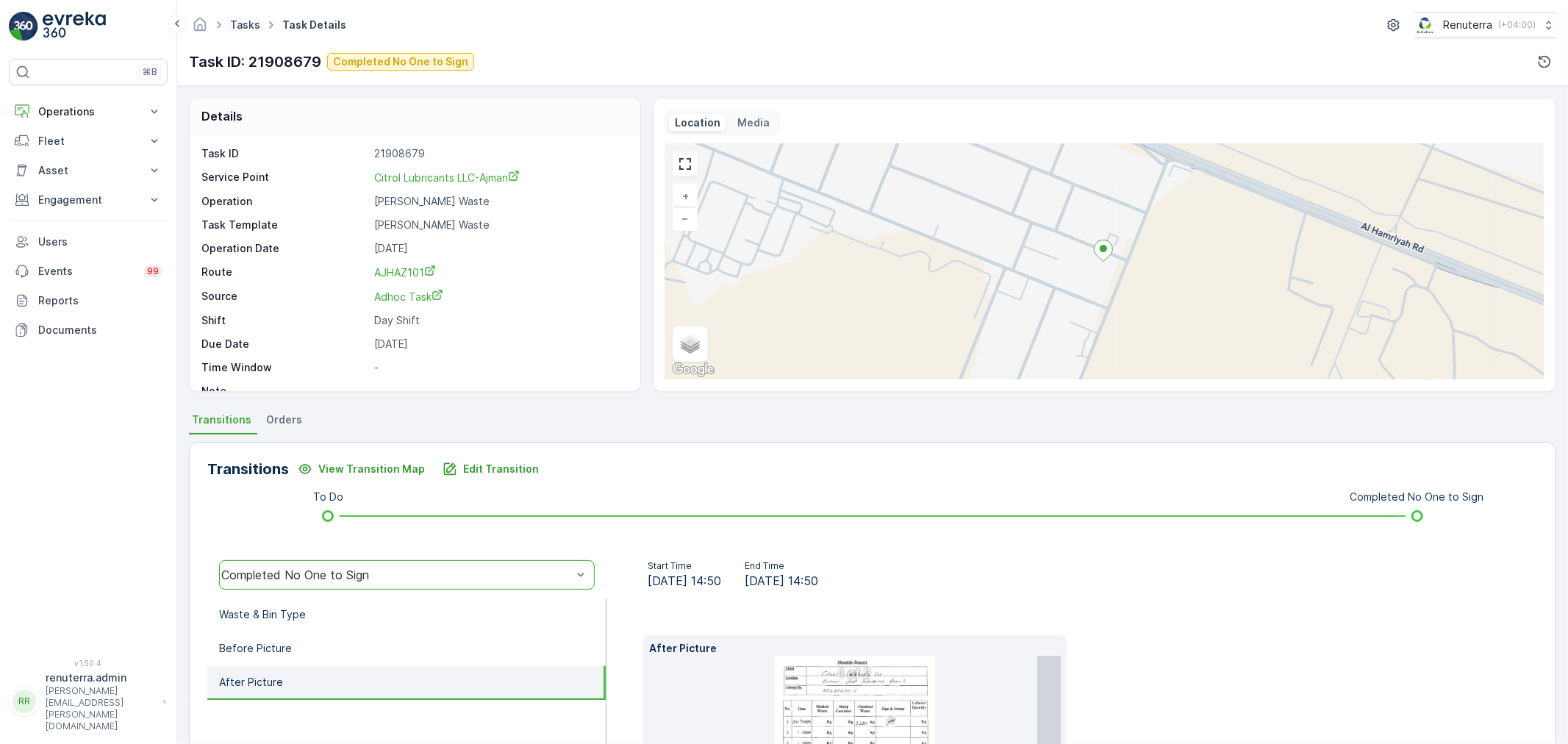
click at [244, 19] on link "Tasks" at bounding box center [244, 25] width 30 height 13
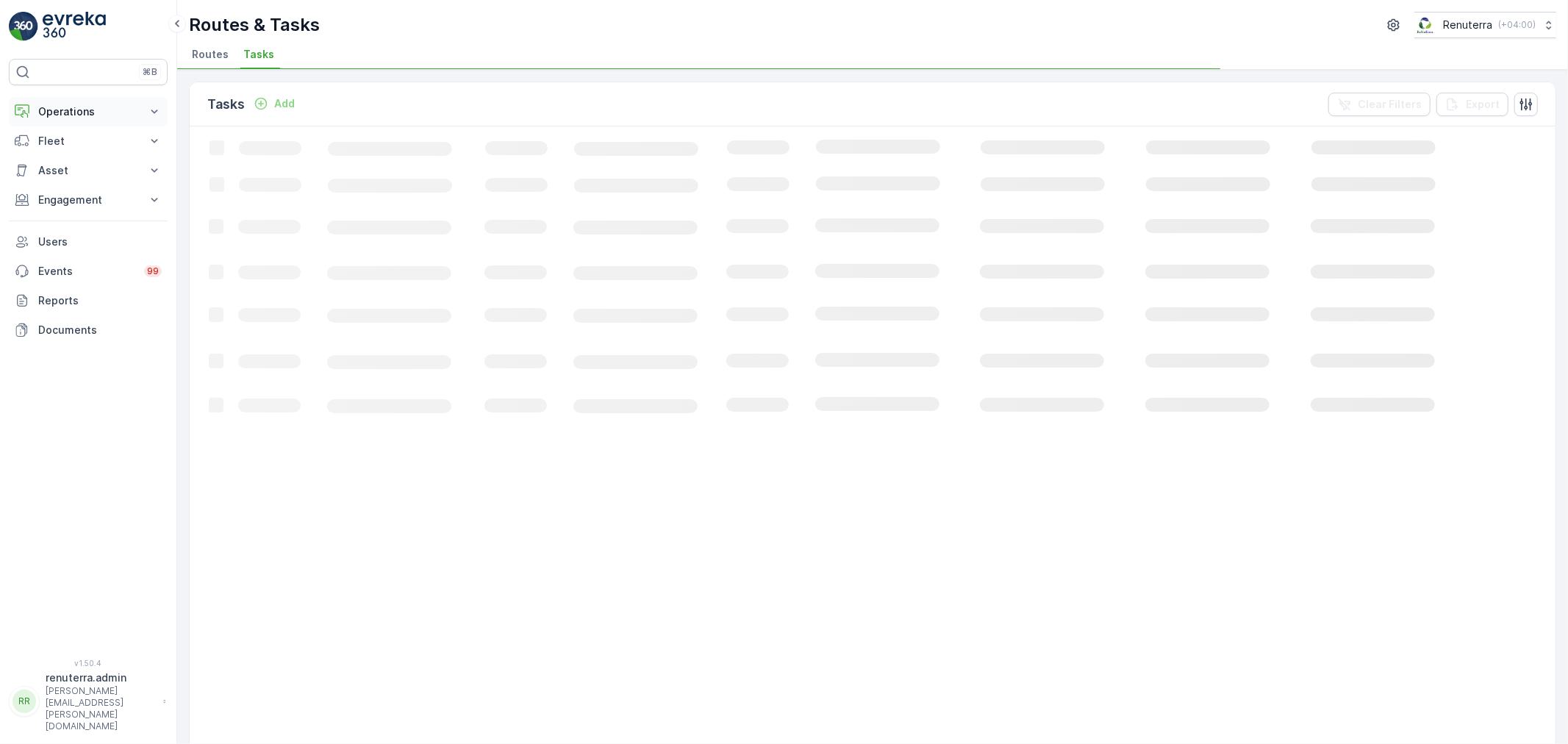
click at [83, 118] on button "Operations" at bounding box center [89, 112] width 159 height 30
click at [84, 165] on link "Planning" at bounding box center [99, 157] width 136 height 20
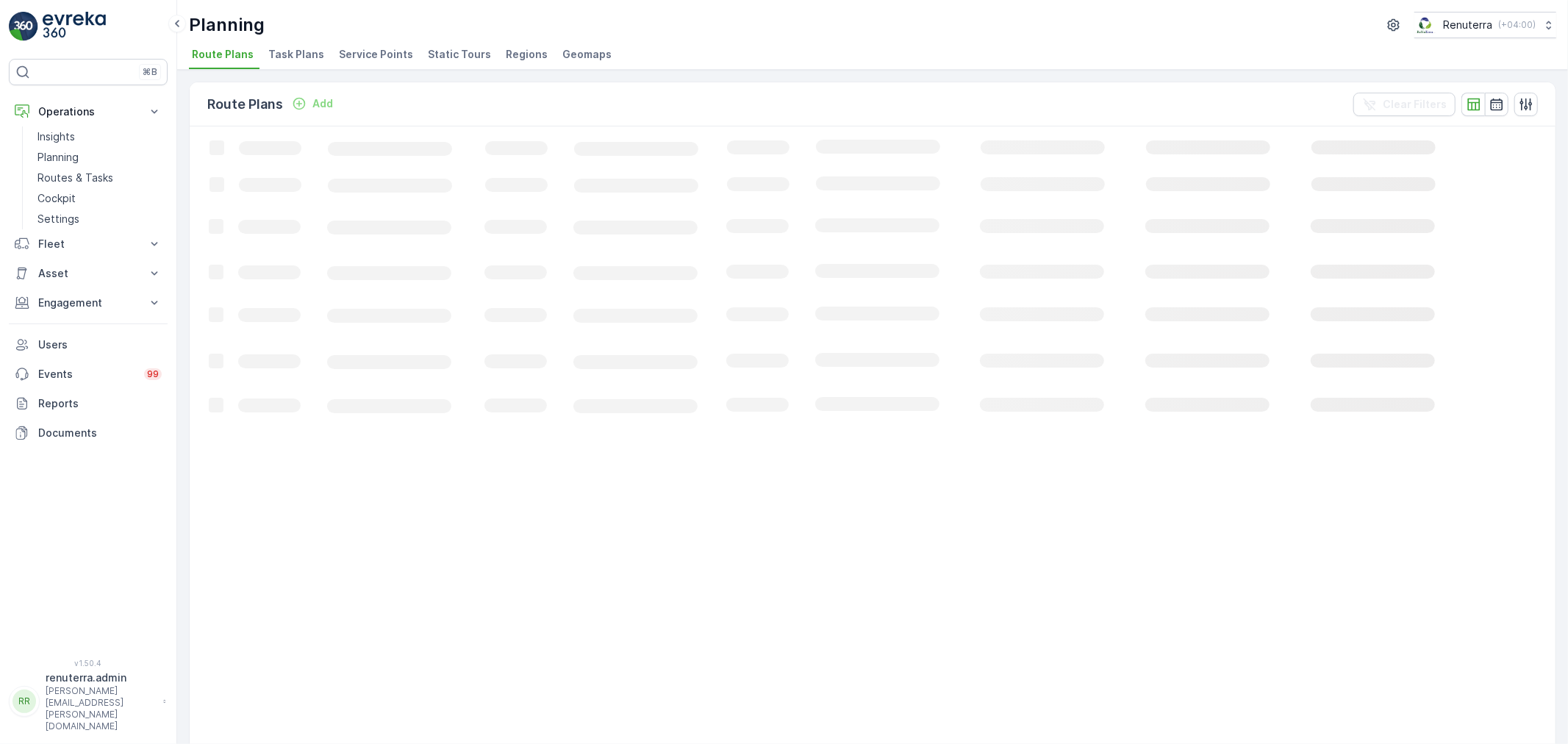
click at [367, 64] on li "Service Points" at bounding box center [377, 56] width 83 height 25
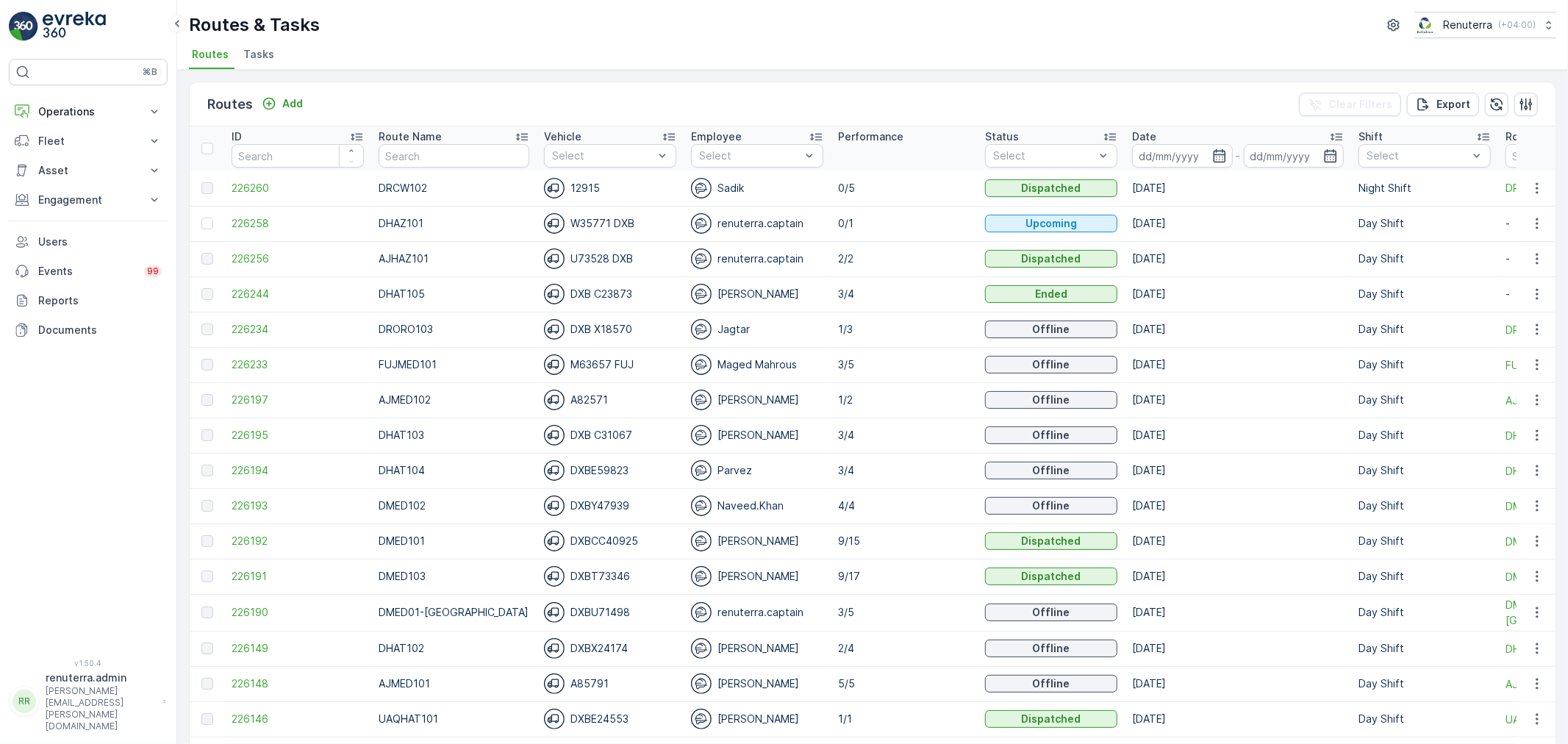
drag, startPoint x: 63, startPoint y: 107, endPoint x: 70, endPoint y: 133, distance: 26.9
click at [64, 107] on p "Operations" at bounding box center [88, 112] width 100 height 15
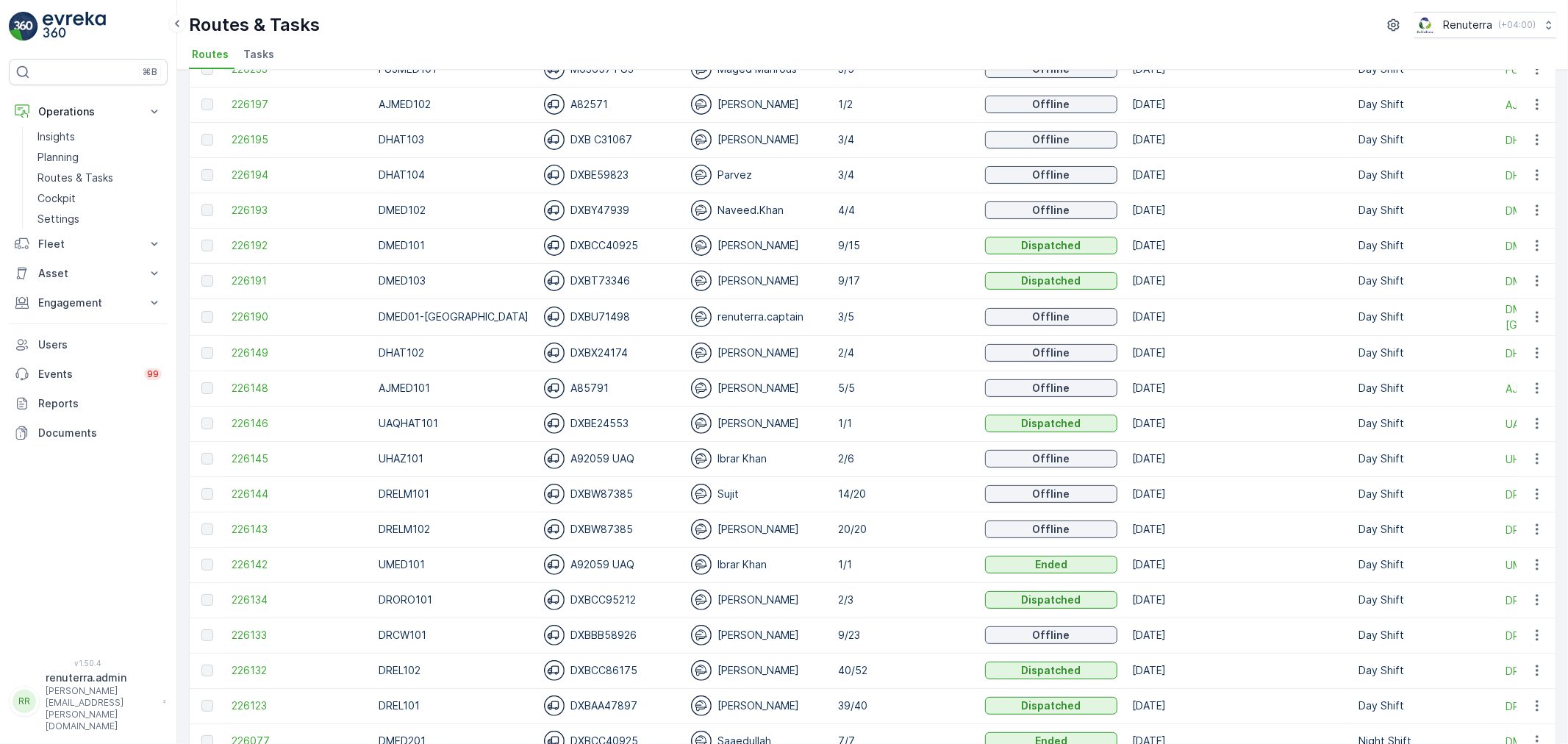
scroll to position [326, 0]
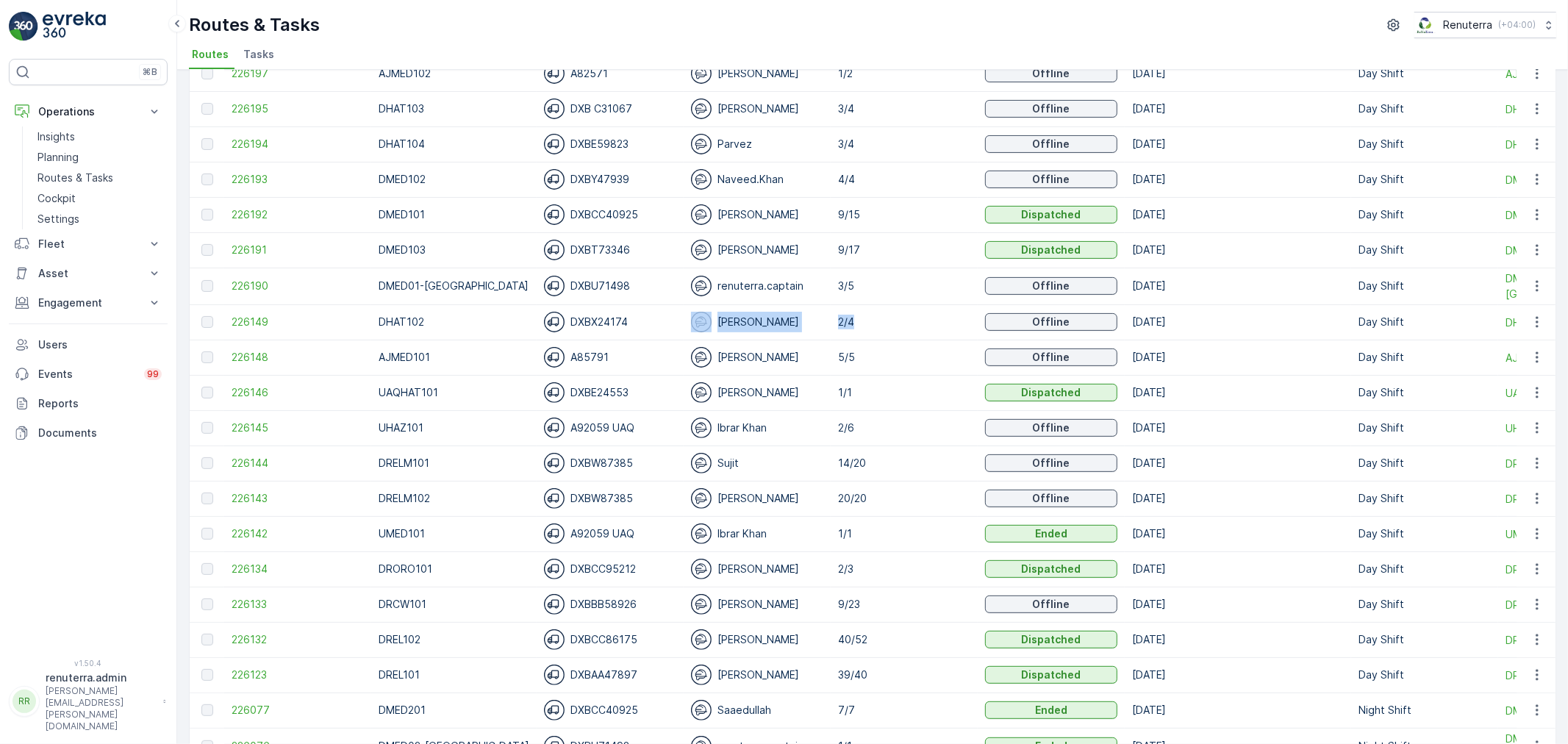
drag, startPoint x: 790, startPoint y: 319, endPoint x: 790, endPoint y: 342, distance: 23.0
click at [788, 320] on tr "226149 DHAT102 DXBX24174 [PERSON_NAME] 2/4 Offline [DATE] Day Shift DHAT102" at bounding box center [937, 322] width 1495 height 35
click at [803, 393] on div "[PERSON_NAME]" at bounding box center [756, 392] width 132 height 20
drag, startPoint x: 844, startPoint y: 350, endPoint x: 838, endPoint y: 365, distance: 16.2
click at [846, 350] on p "5/5" at bounding box center [904, 357] width 132 height 15
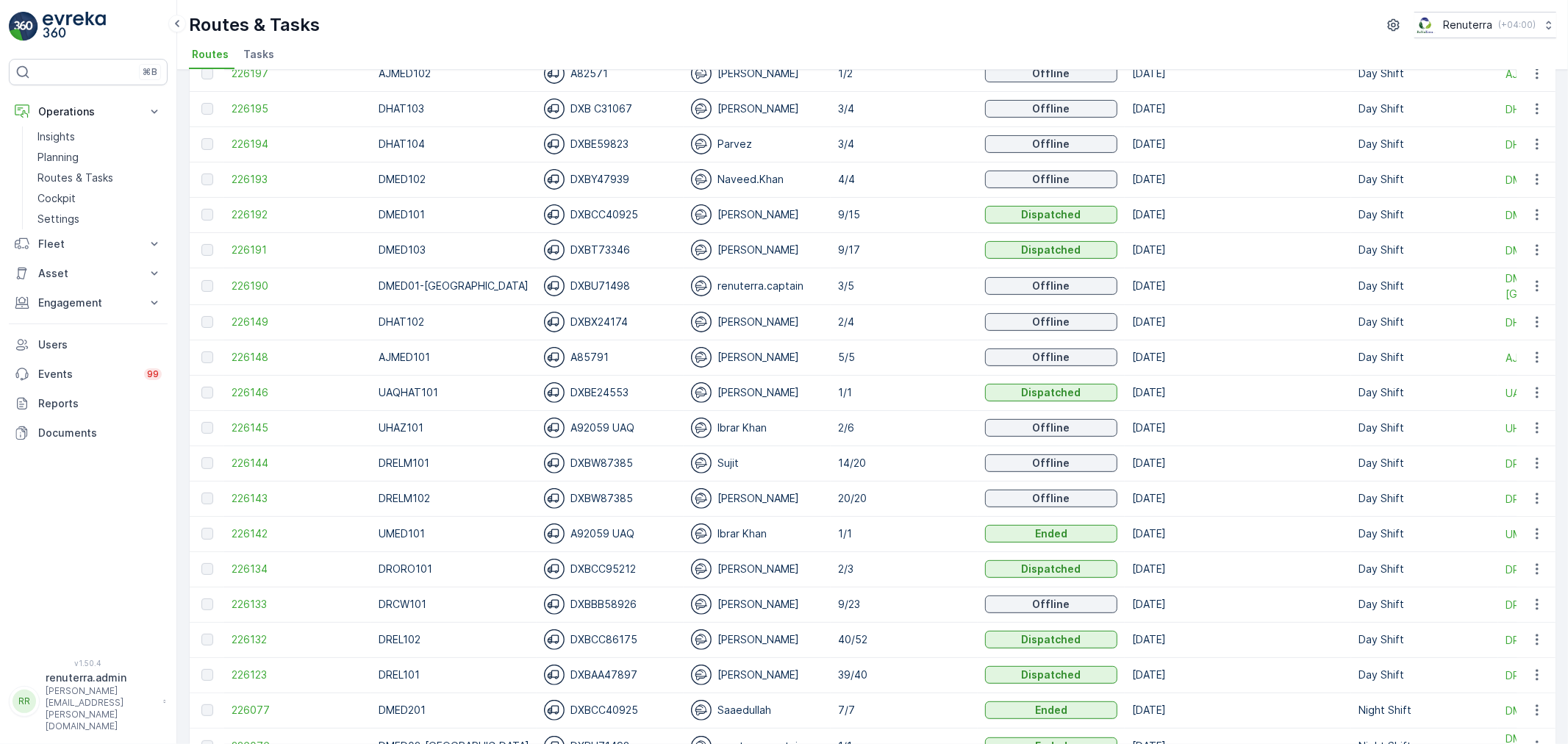
click at [838, 427] on p "2/6" at bounding box center [904, 428] width 132 height 15
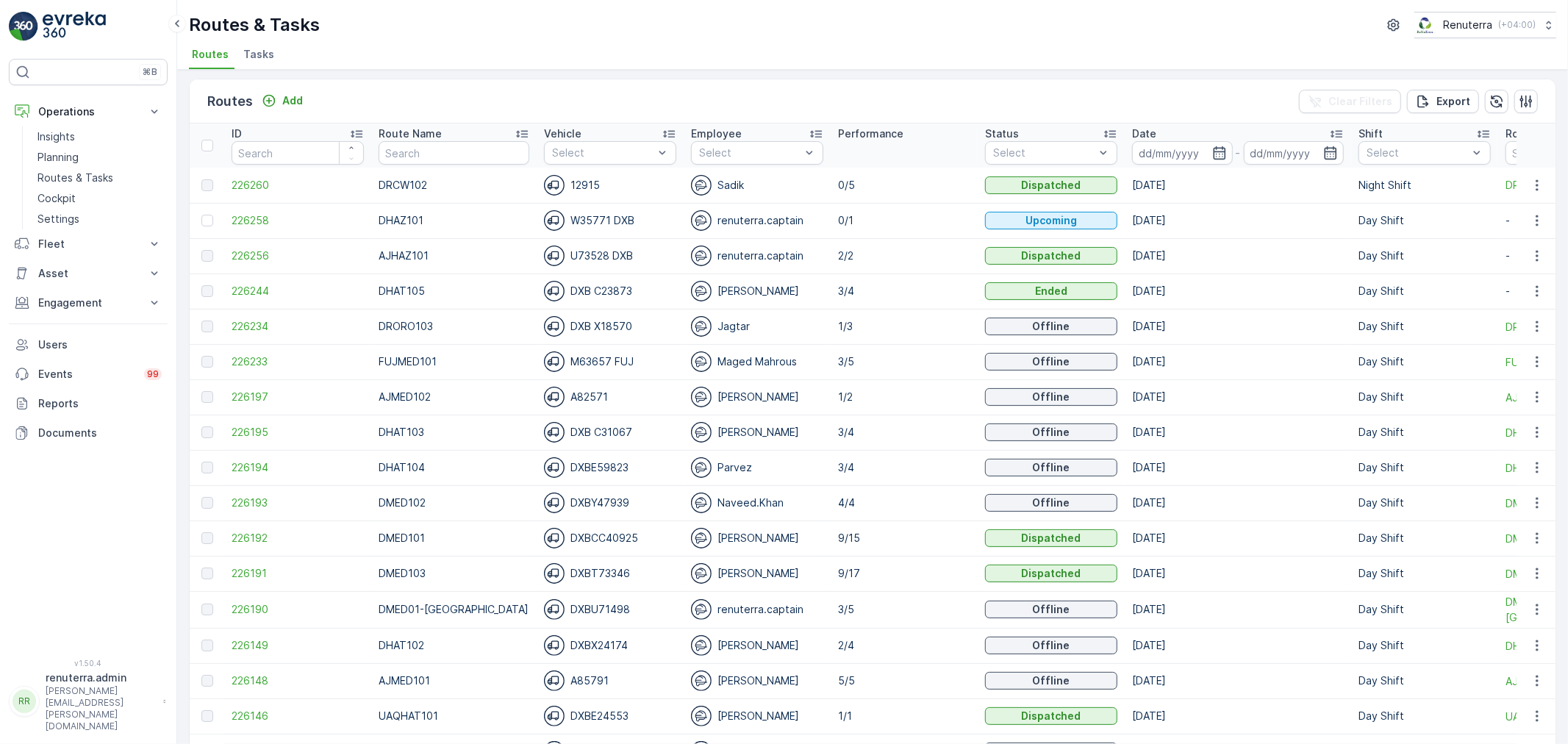
scroll to position [0, 0]
click at [274, 95] on button "Add" at bounding box center [281, 103] width 53 height 18
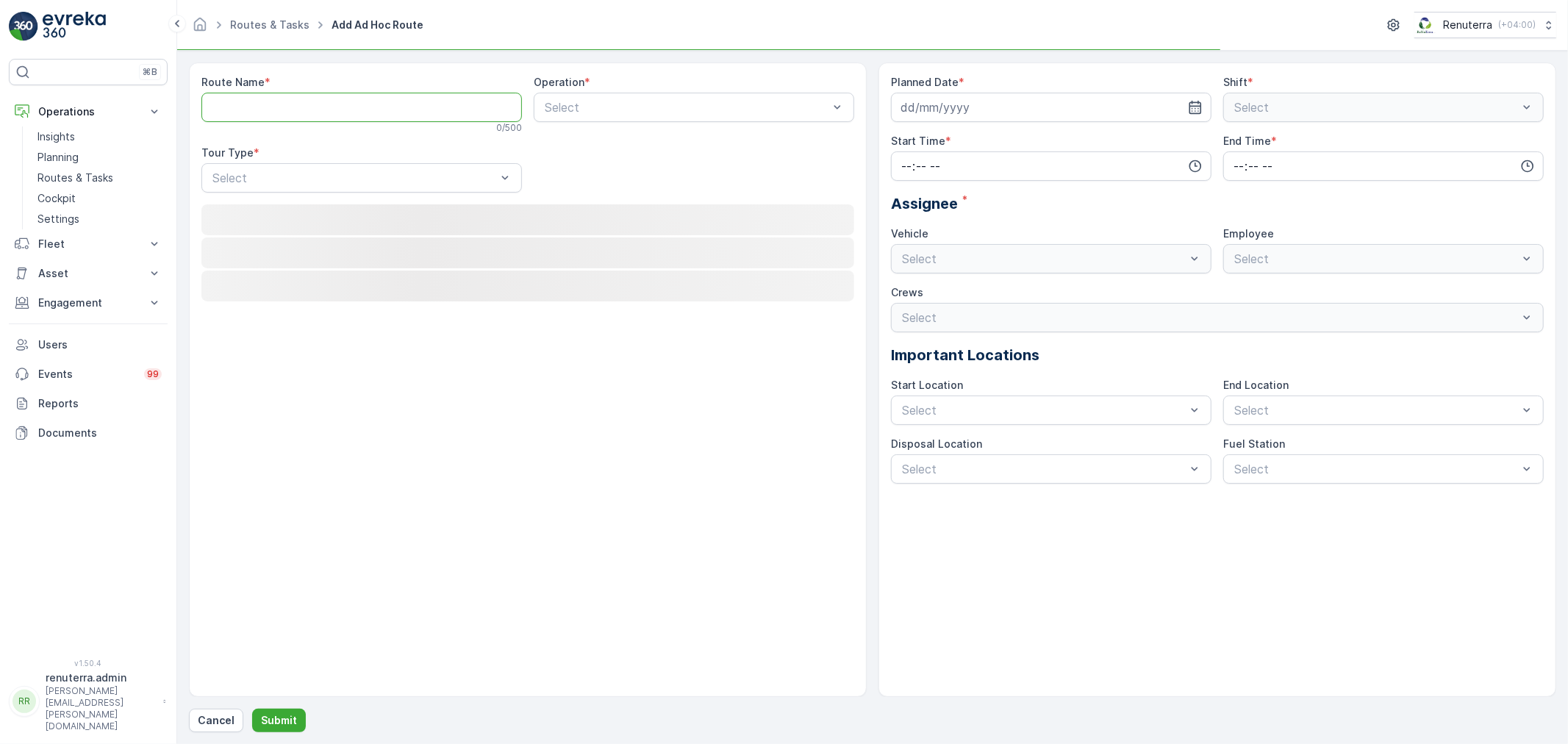
click at [278, 94] on Name "Route Name" at bounding box center [361, 107] width 320 height 30
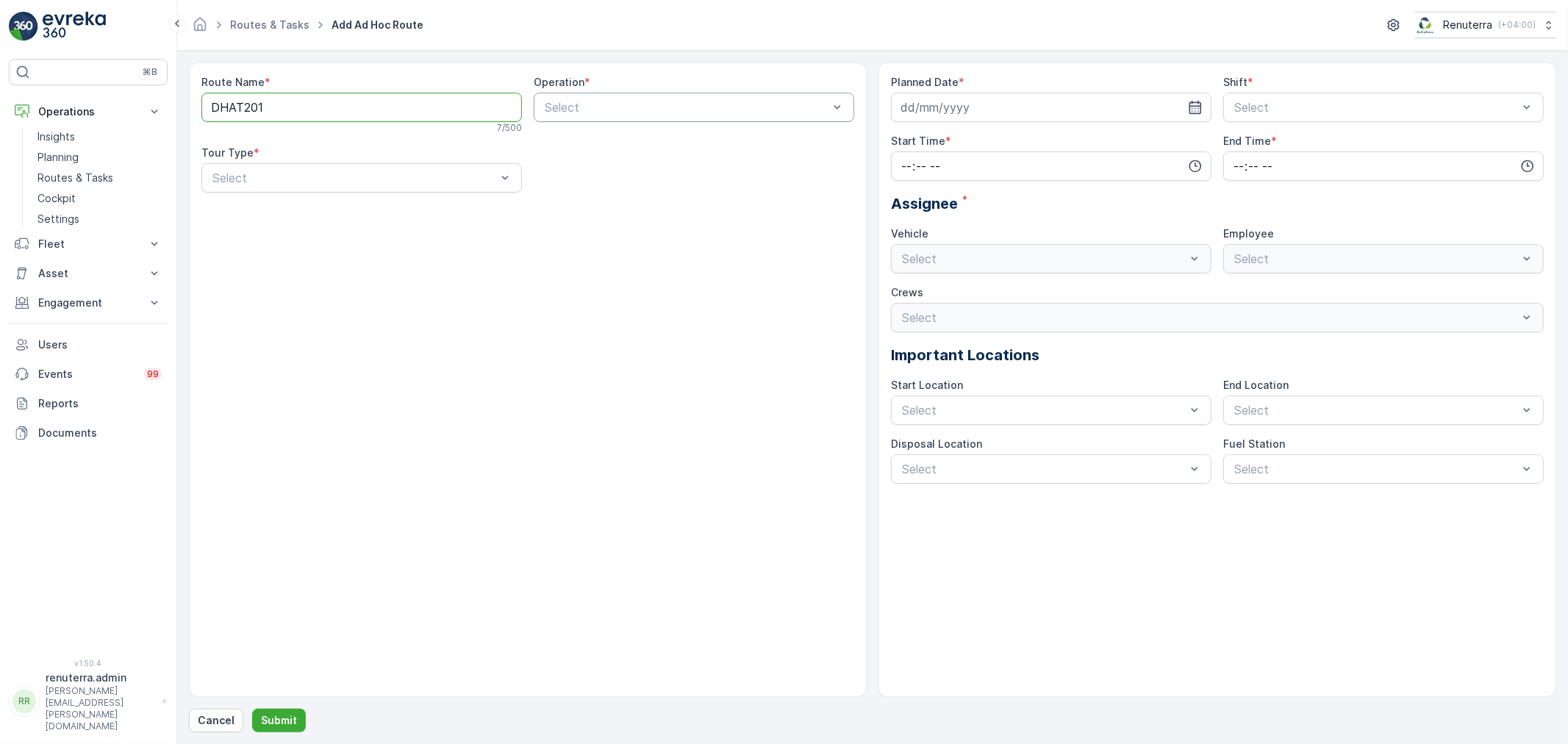
type Name "DHAT201"
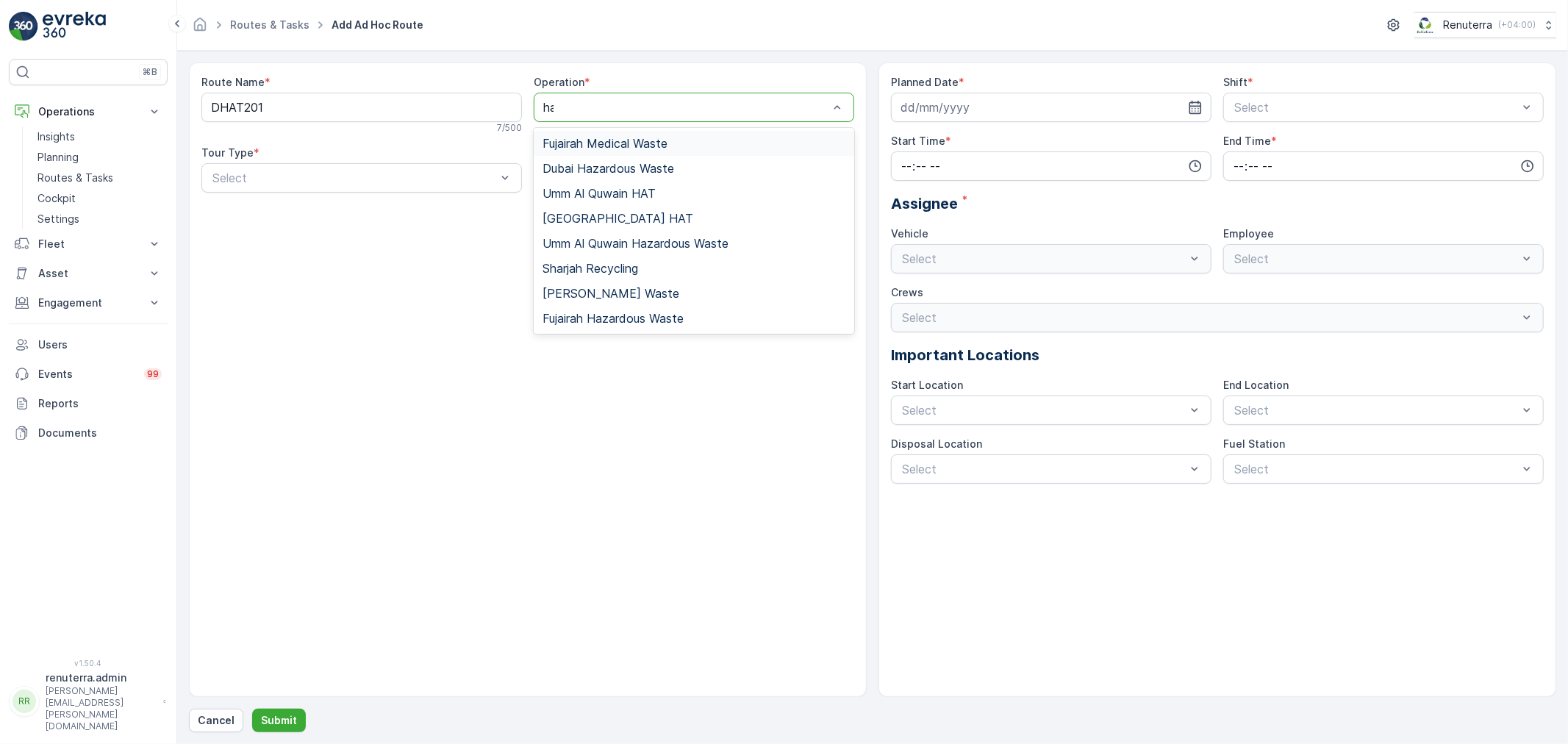
type input "hat"
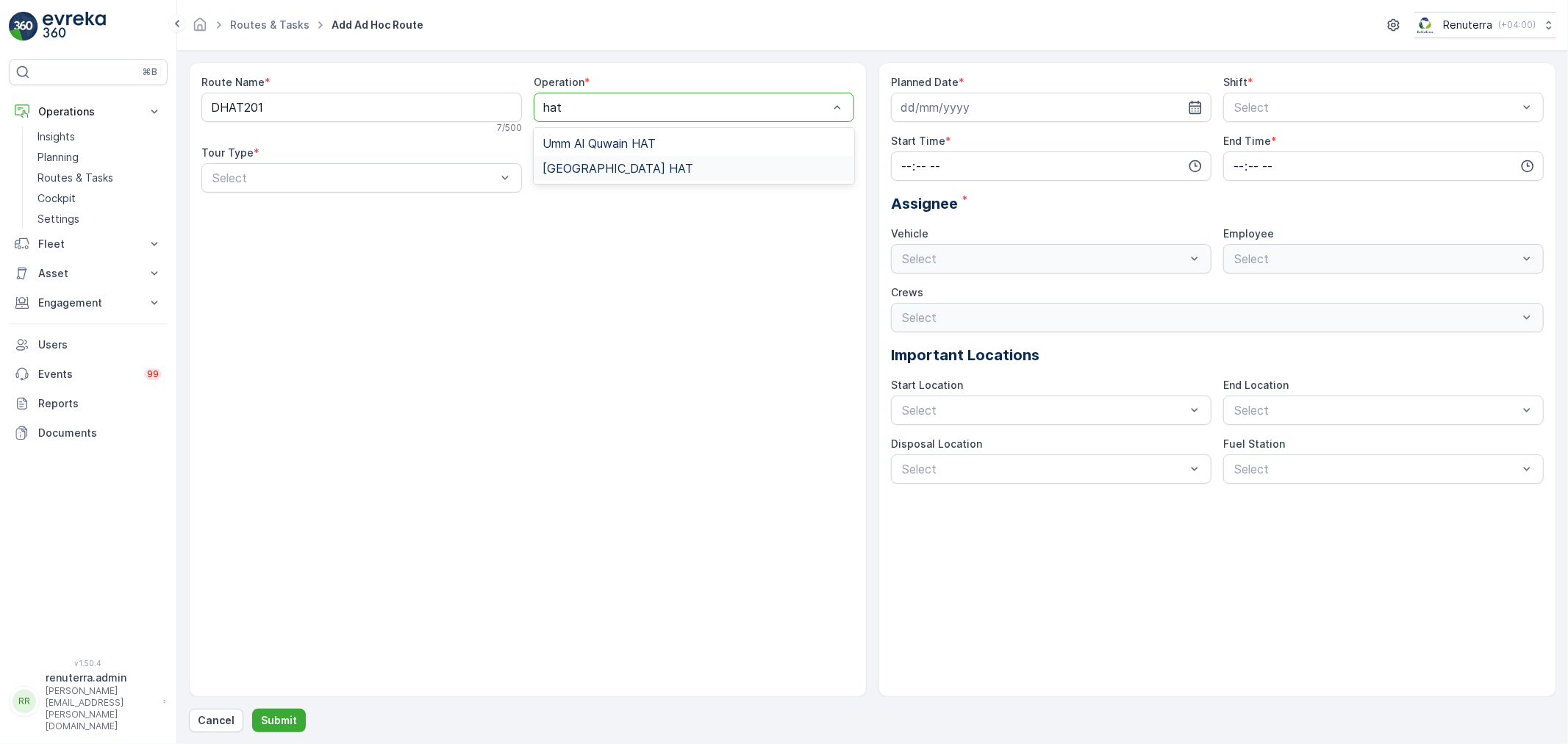
click at [594, 164] on span "[GEOGRAPHIC_DATA] HAT" at bounding box center [617, 168] width 150 height 13
click at [372, 194] on div "Route Name * DHAT201 7 / 500 Operation * option [GEOGRAPHIC_DATA] HAT, selected…" at bounding box center [528, 139] width 653 height 129
click at [328, 165] on div "Select" at bounding box center [361, 178] width 320 height 30
click at [279, 252] on div "Static Dynamic" at bounding box center [361, 226] width 320 height 56
click at [433, 236] on div "Dynamic" at bounding box center [362, 239] width 303 height 13
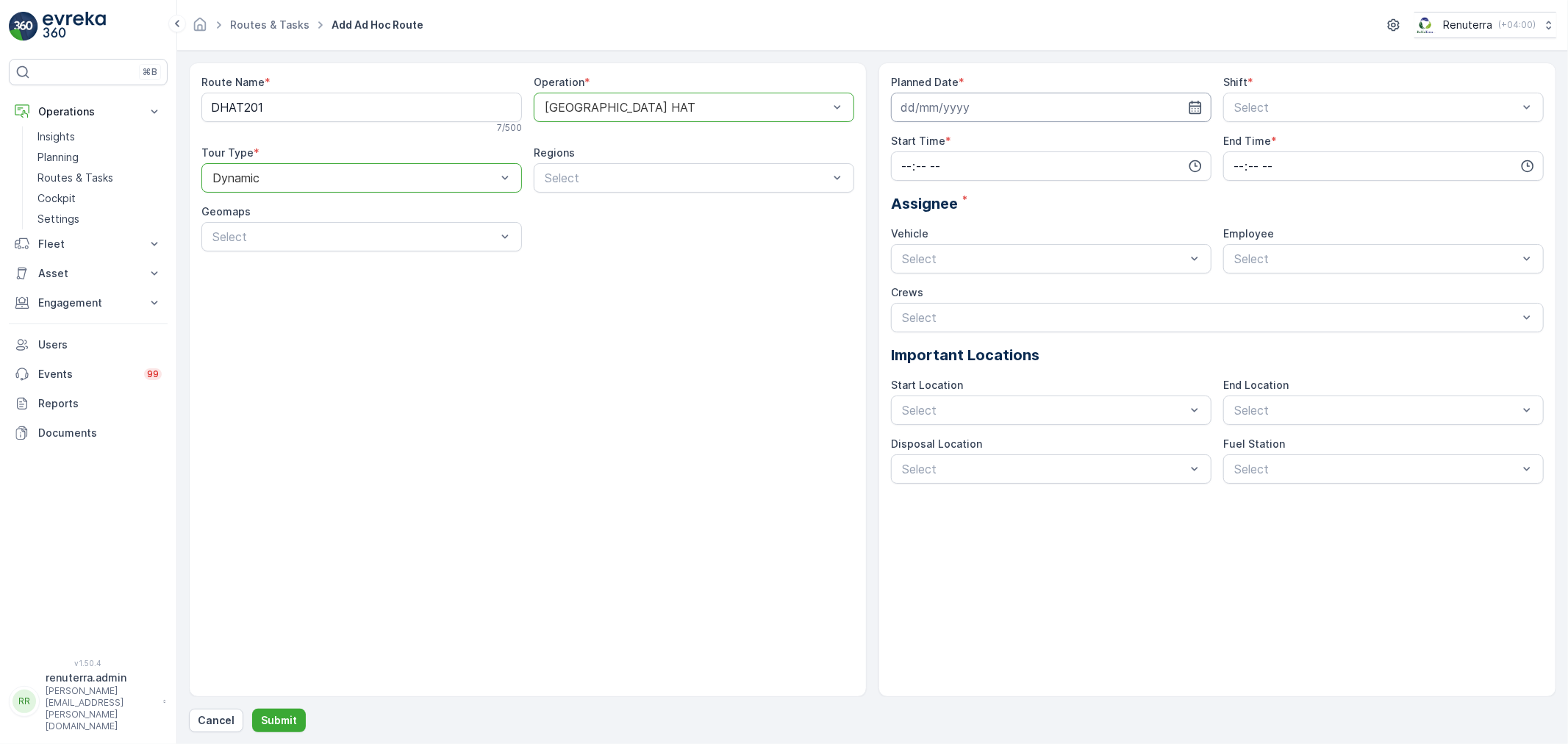
click at [985, 115] on input at bounding box center [1051, 107] width 320 height 30
click at [1071, 255] on div "20" at bounding box center [1075, 260] width 24 height 24
type input "[DATE]"
click at [1266, 157] on div "Night Shift" at bounding box center [1383, 168] width 320 height 25
click at [1039, 164] on input "time" at bounding box center [1051, 166] width 320 height 30
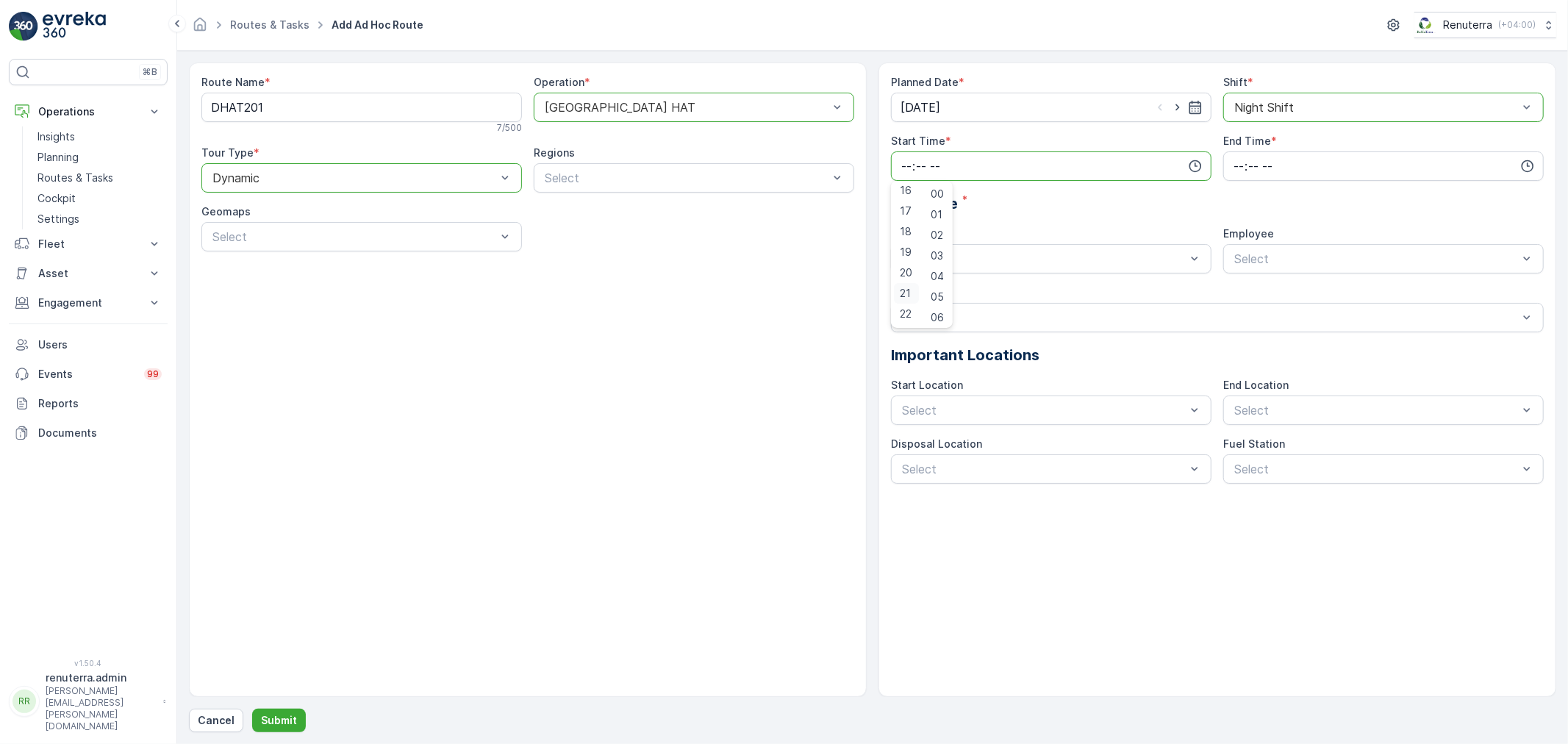
scroll to position [353, 0]
click at [906, 211] on span "18" at bounding box center [905, 212] width 12 height 15
type input "18:00"
click at [1280, 171] on input "time" at bounding box center [1383, 166] width 320 height 30
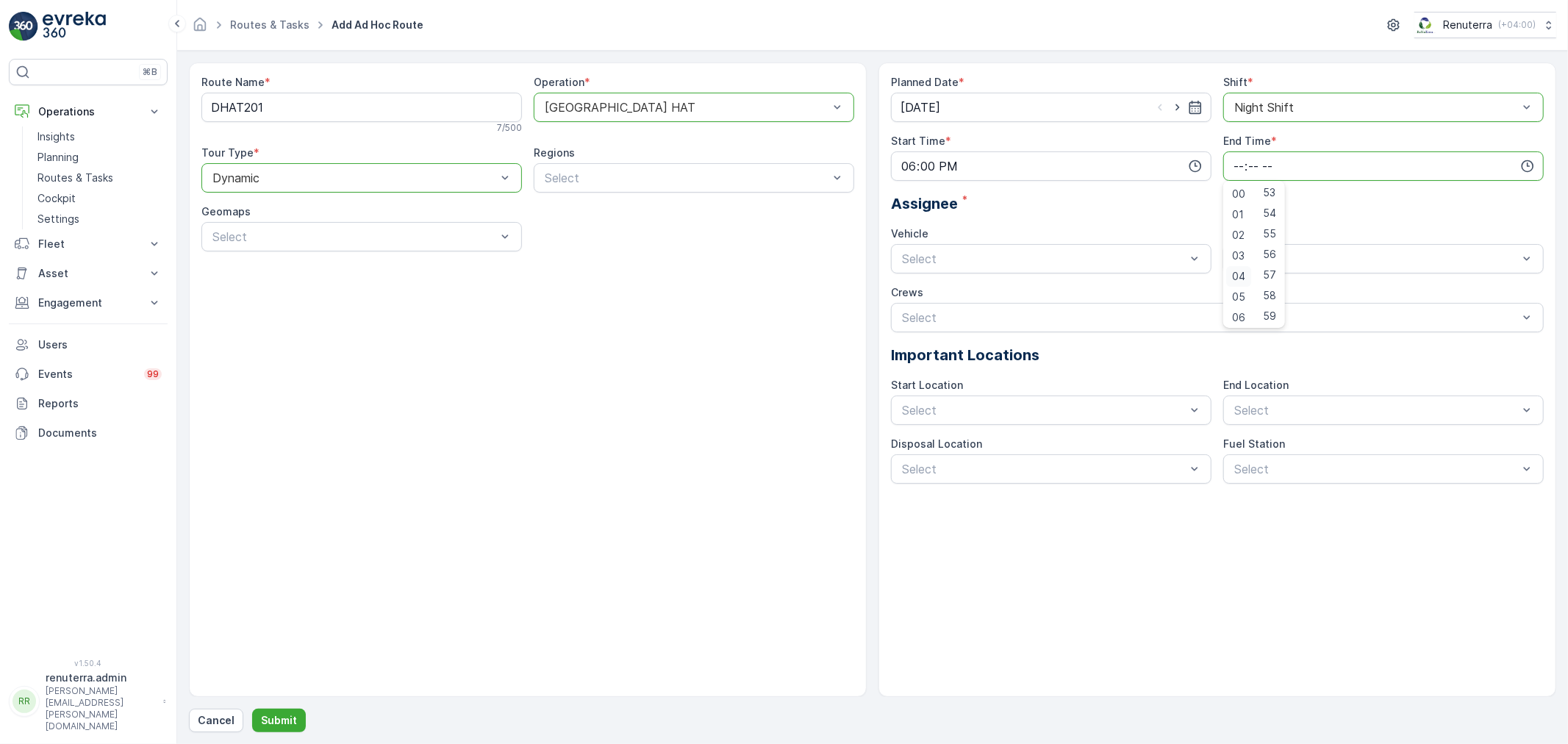
click at [1243, 277] on span "04" at bounding box center [1239, 277] width 13 height 15
click at [1240, 238] on span "06" at bounding box center [1239, 236] width 13 height 15
type input "06:00"
drag, startPoint x: 1134, startPoint y: 233, endPoint x: 1034, endPoint y: 266, distance: 105.3
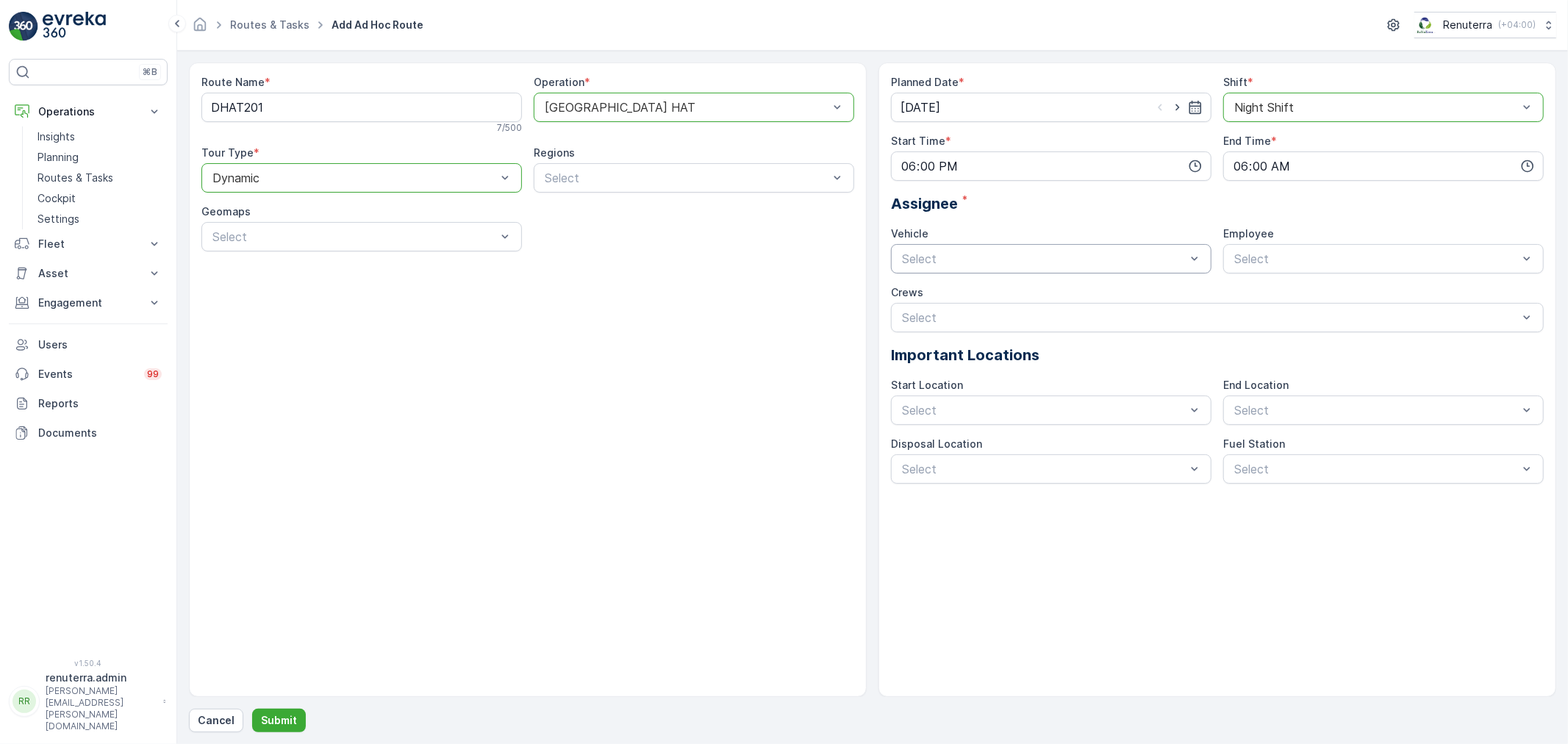
click at [1130, 232] on div "Vehicle" at bounding box center [1051, 233] width 320 height 15
type input "598"
click at [954, 295] on div "DXBE59823 Busy" at bounding box center [1051, 294] width 303 height 13
click at [1263, 272] on div "Select" at bounding box center [1383, 259] width 320 height 30
type input "raz"
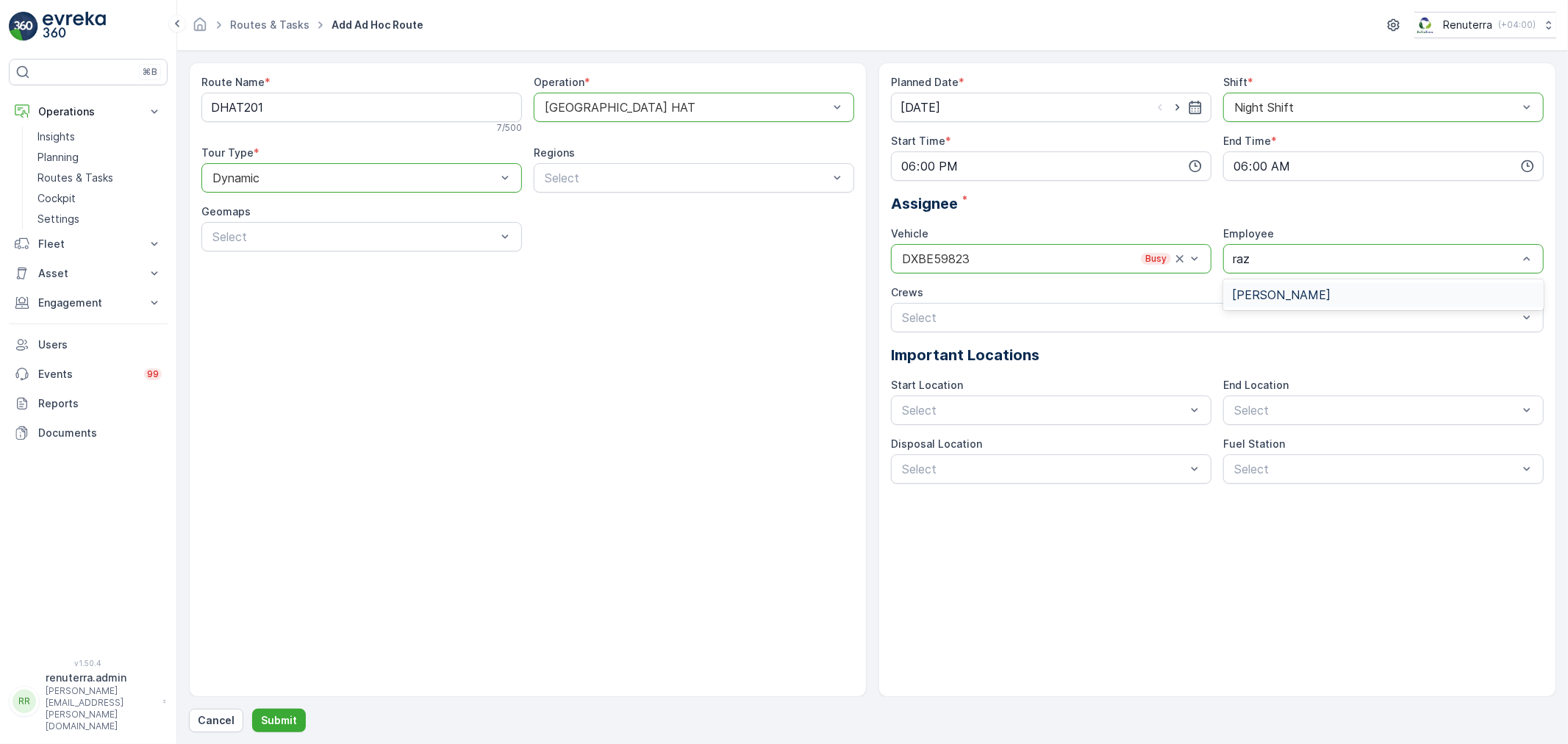
click at [1304, 288] on div "[PERSON_NAME]" at bounding box center [1384, 294] width 303 height 13
click at [939, 302] on div "Crews 3 results available. Use Up and Down to choose options, press Enter to se…" at bounding box center [1218, 308] width 653 height 47
click at [957, 362] on div "[PERSON_NAME]" at bounding box center [1218, 353] width 653 height 25
click at [267, 720] on p "Submit" at bounding box center [279, 720] width 36 height 15
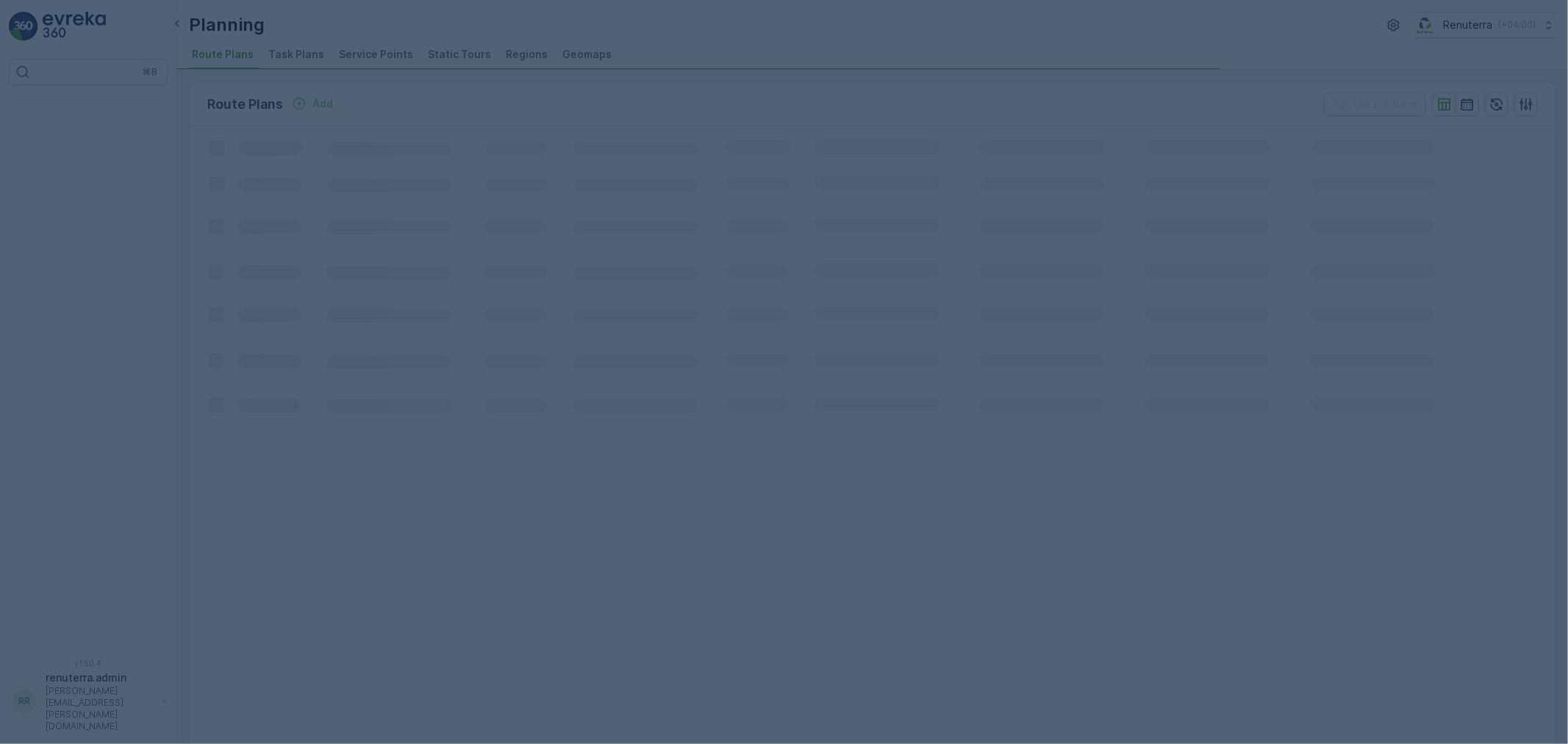
click at [371, 59] on div at bounding box center [784, 372] width 1568 height 744
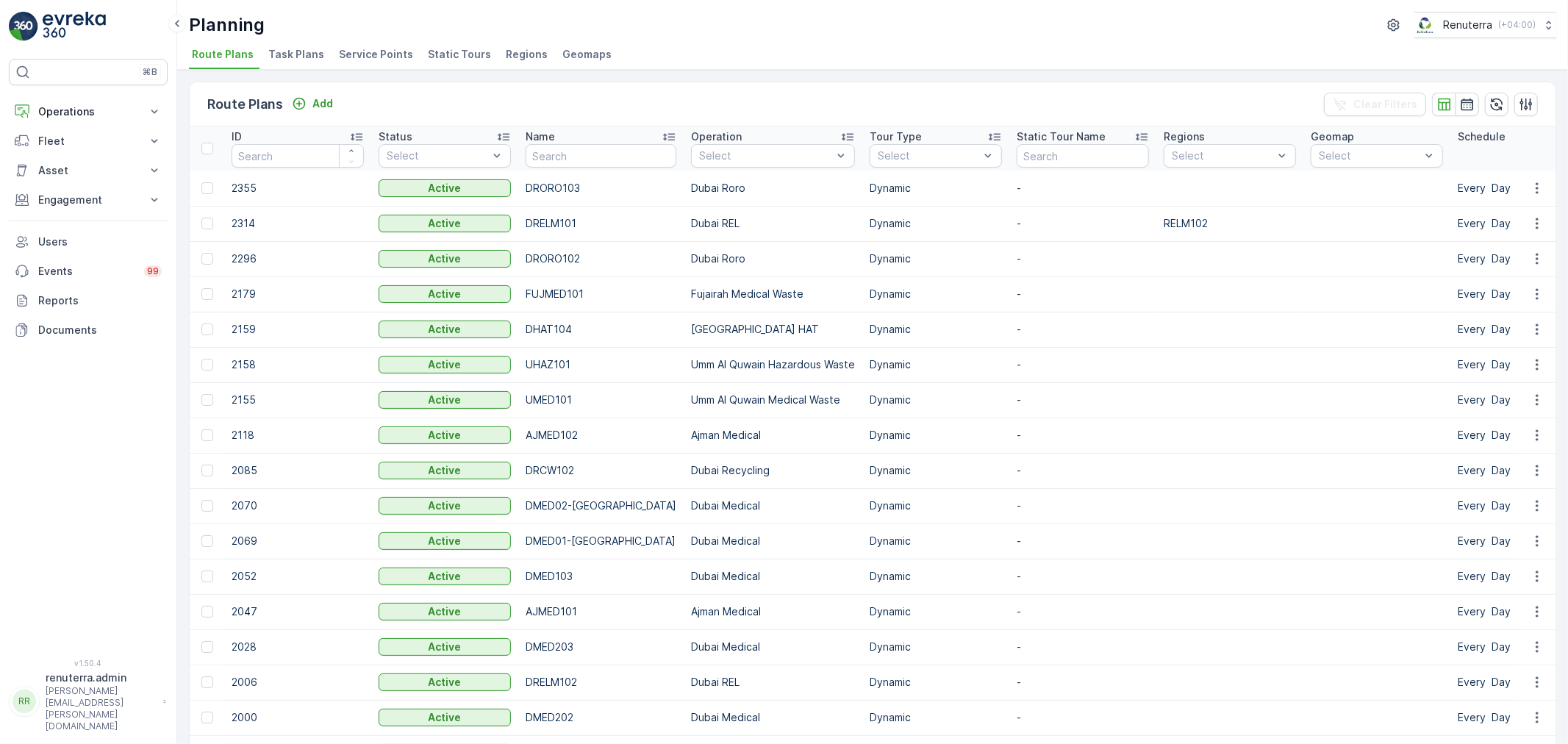
click at [371, 59] on span "Service Points" at bounding box center [375, 54] width 74 height 15
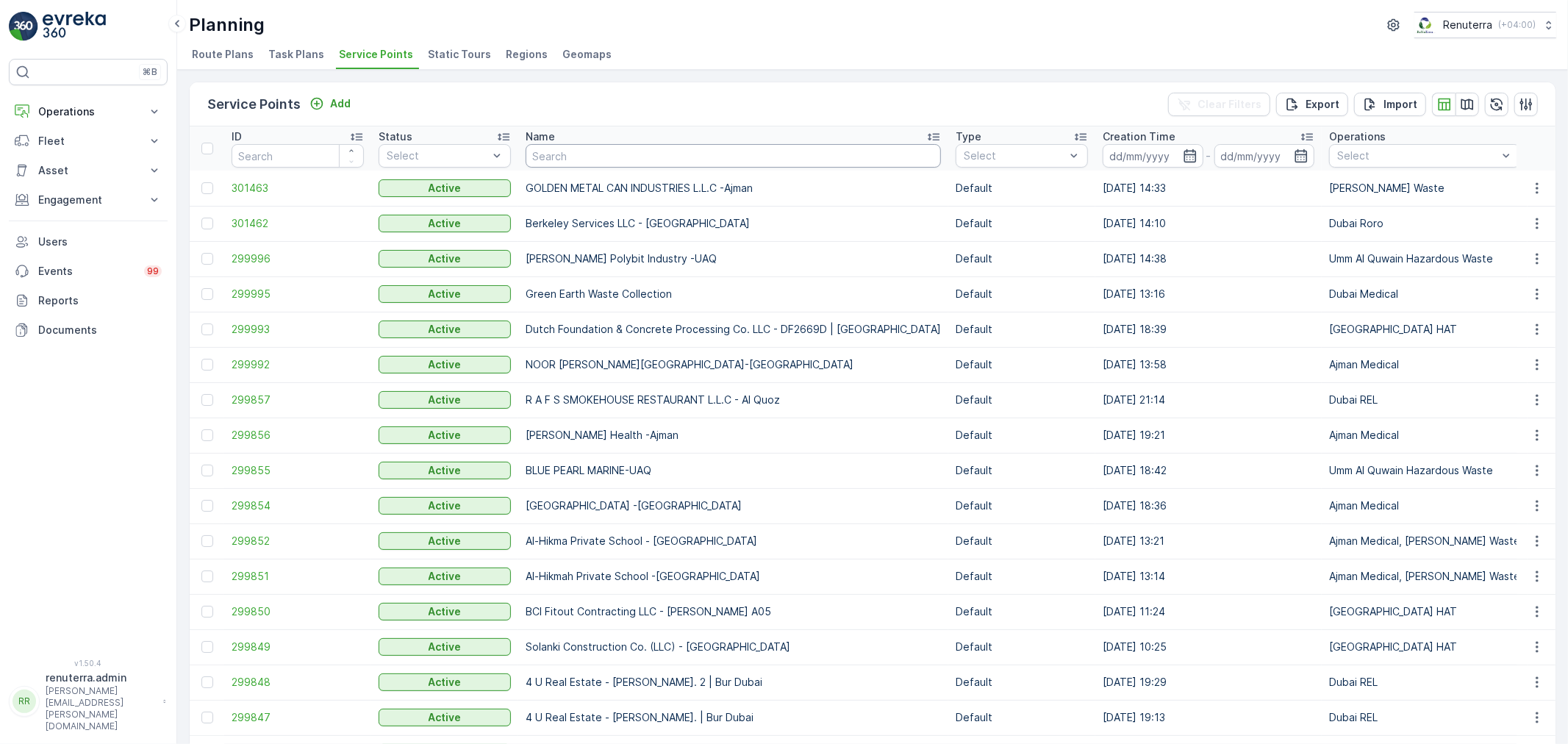
click at [596, 165] on input "text" at bounding box center [733, 156] width 415 height 24
type input "delta"
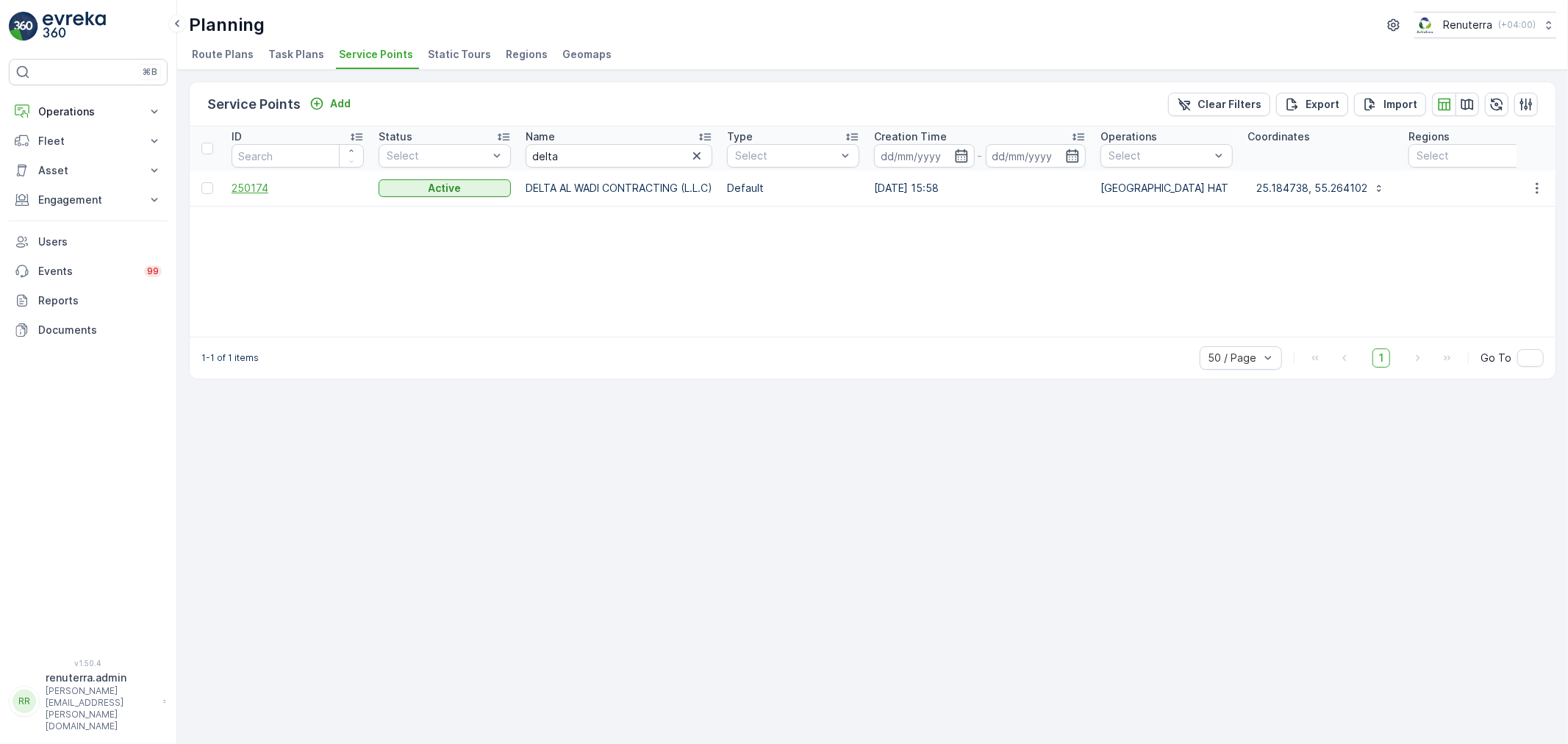
click at [254, 189] on span "250174" at bounding box center [297, 188] width 132 height 15
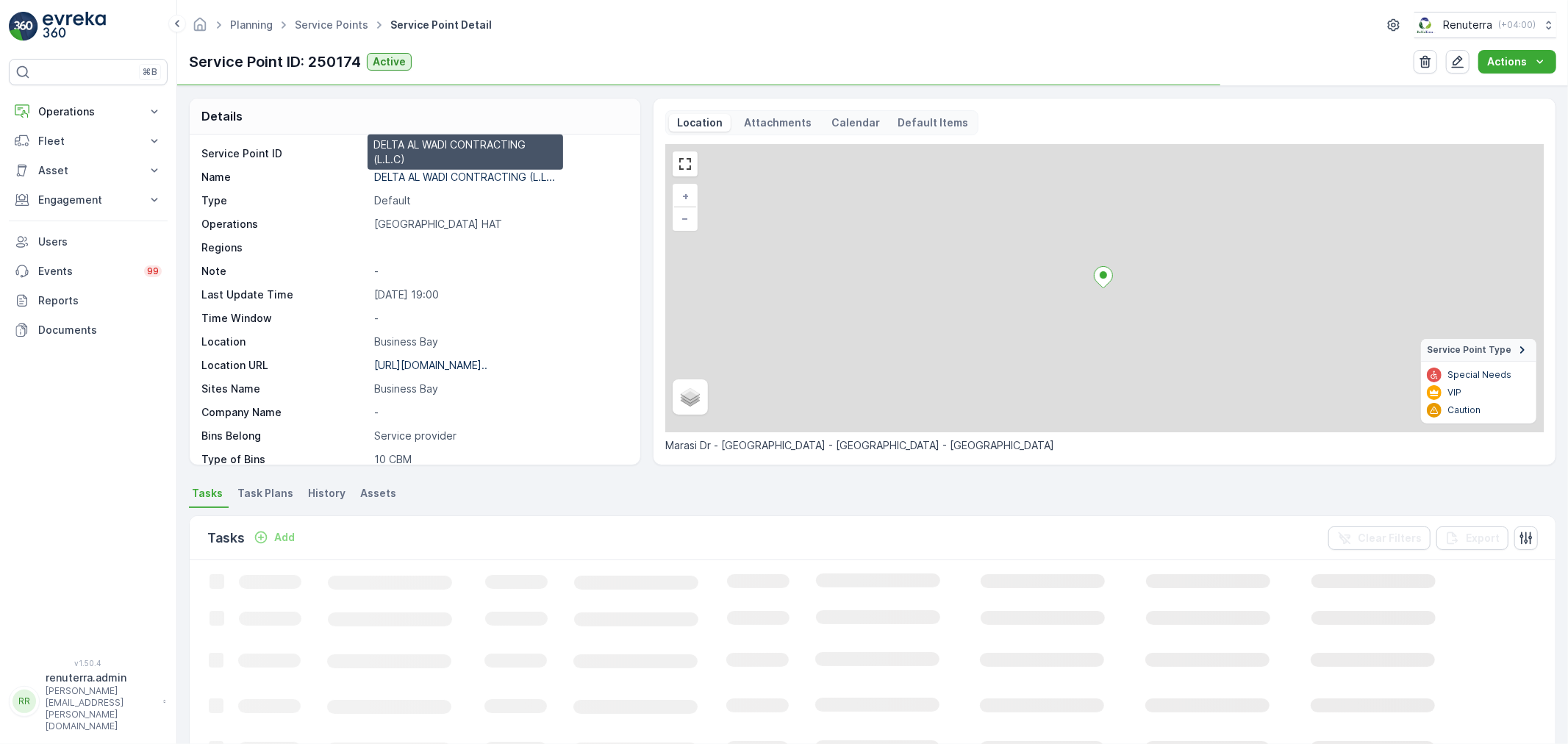
click at [410, 179] on p "DELTA AL WADI CONTRACTING (L.L..." at bounding box center [465, 177] width 181 height 13
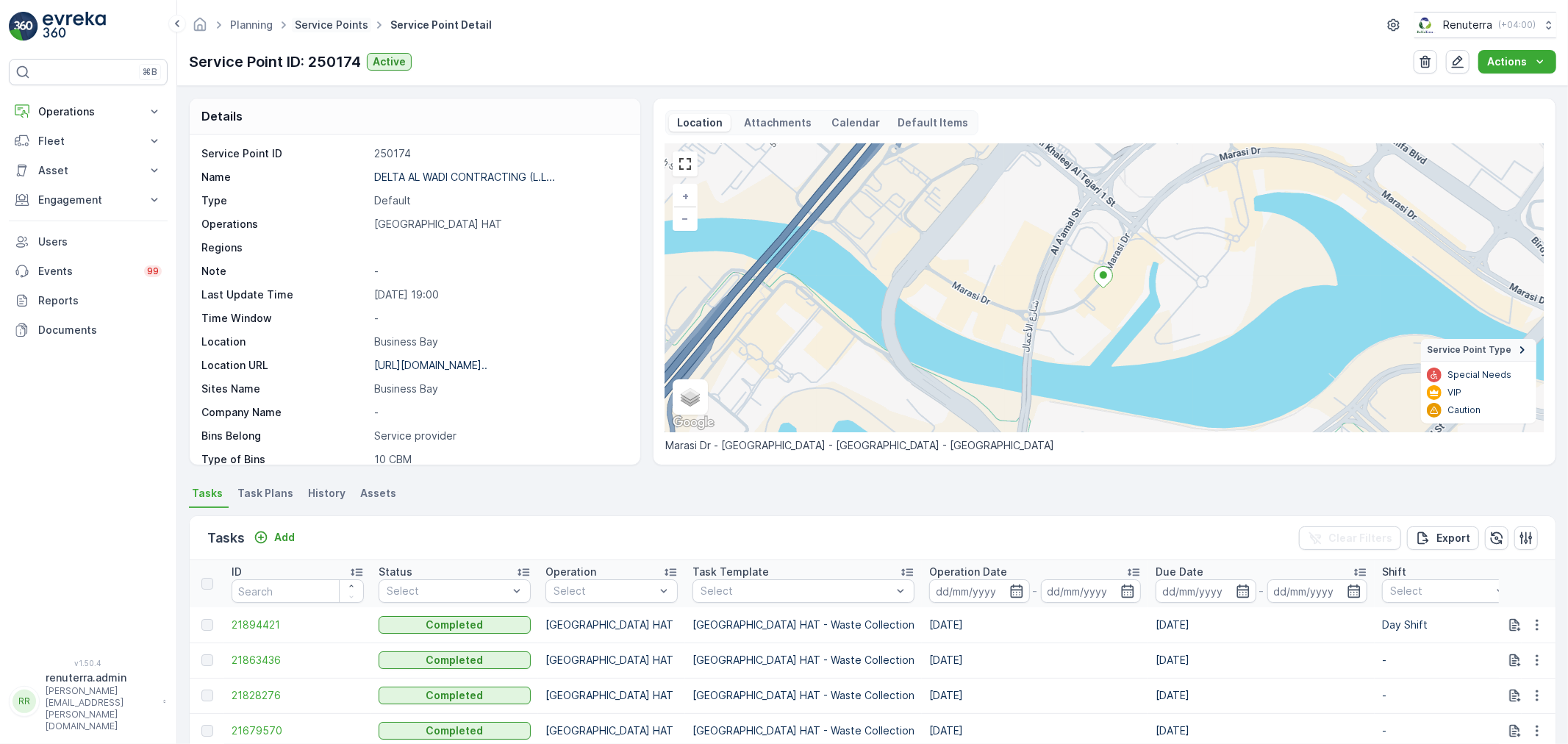
click at [335, 27] on link "Service Points" at bounding box center [332, 25] width 74 height 13
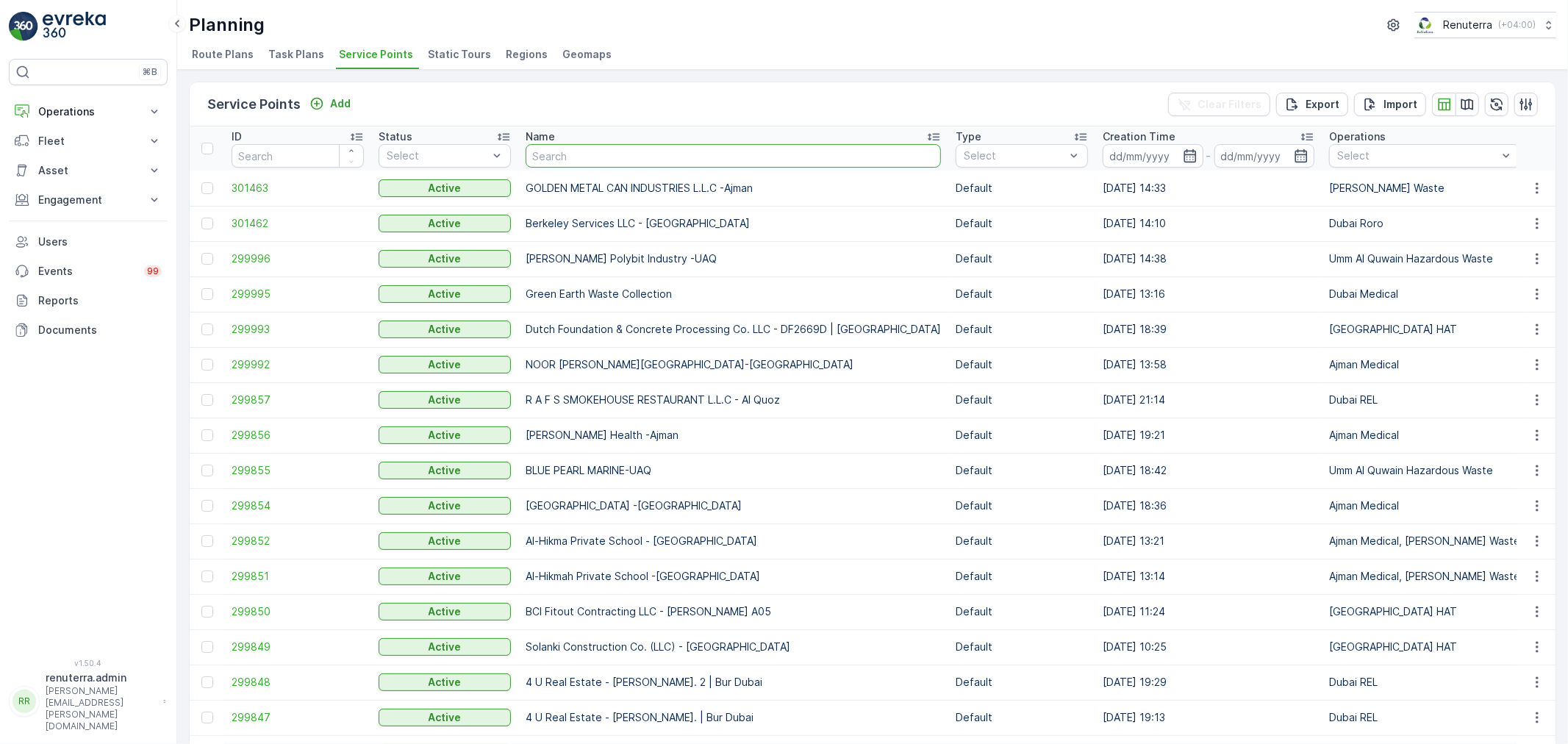
click at [545, 158] on input "text" at bounding box center [733, 156] width 415 height 24
type input "[PERSON_NAME]"
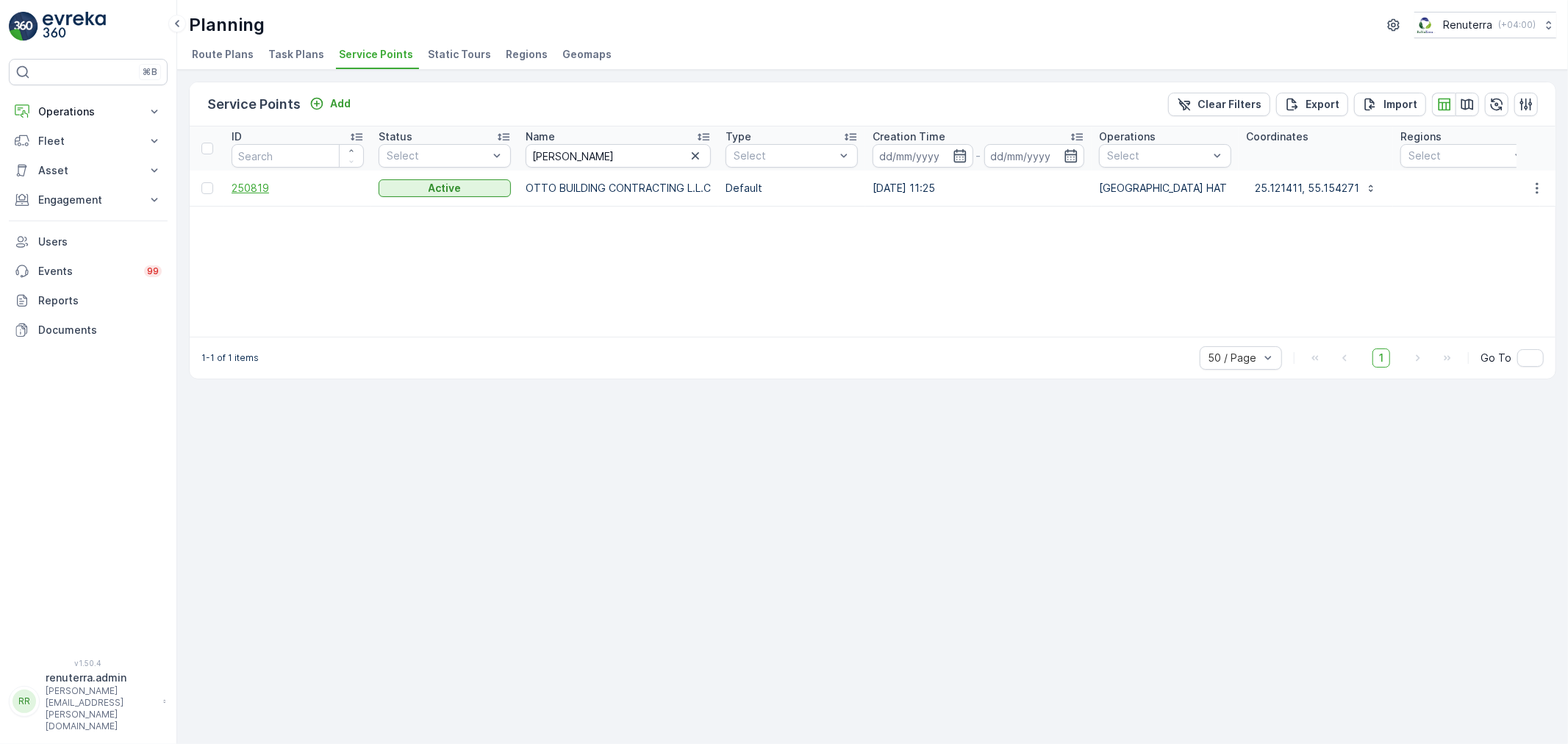
click at [259, 181] on span "250819" at bounding box center [297, 188] width 132 height 15
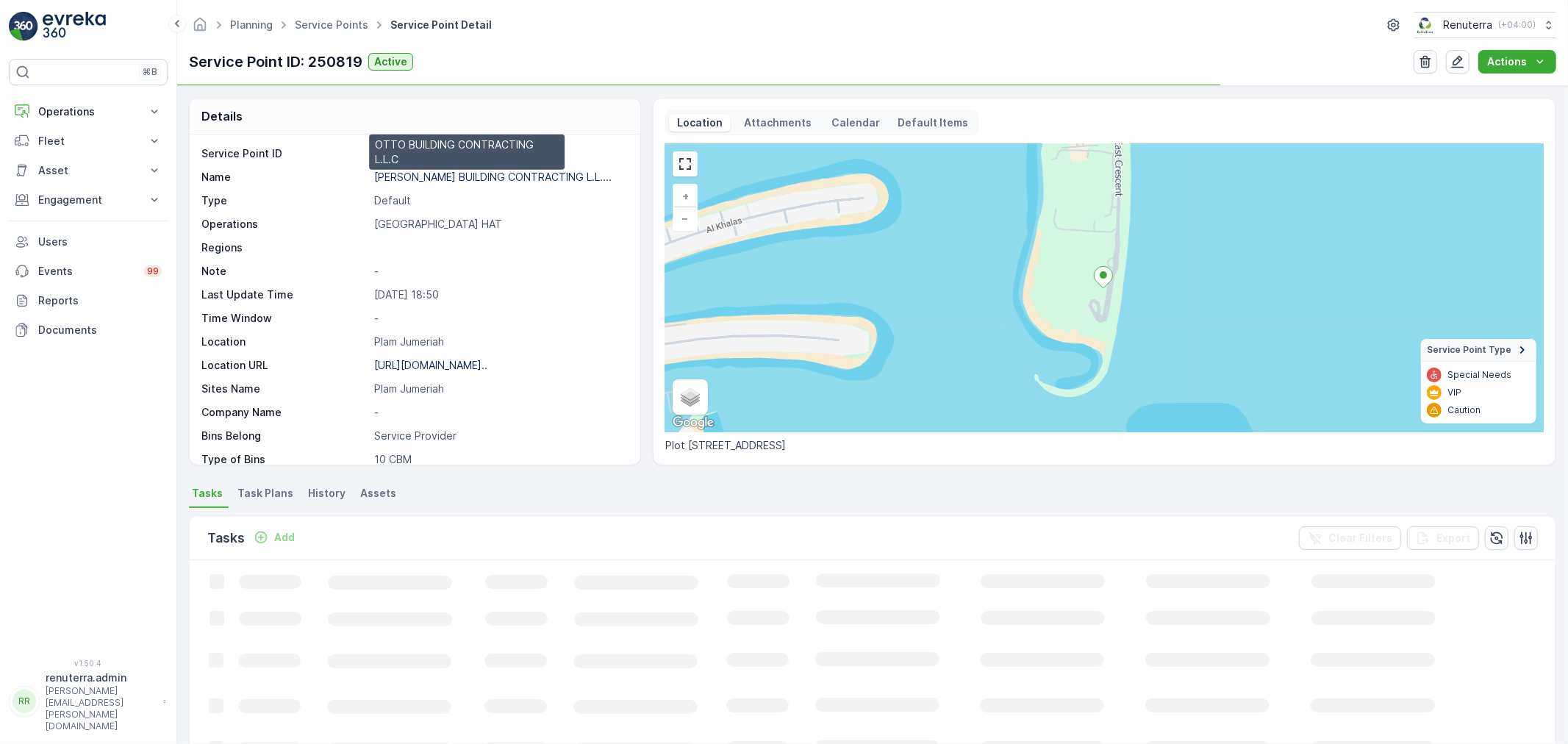
click at [426, 173] on p "[PERSON_NAME] BUILDING CONTRACTING L.L...." at bounding box center [493, 177] width 237 height 13
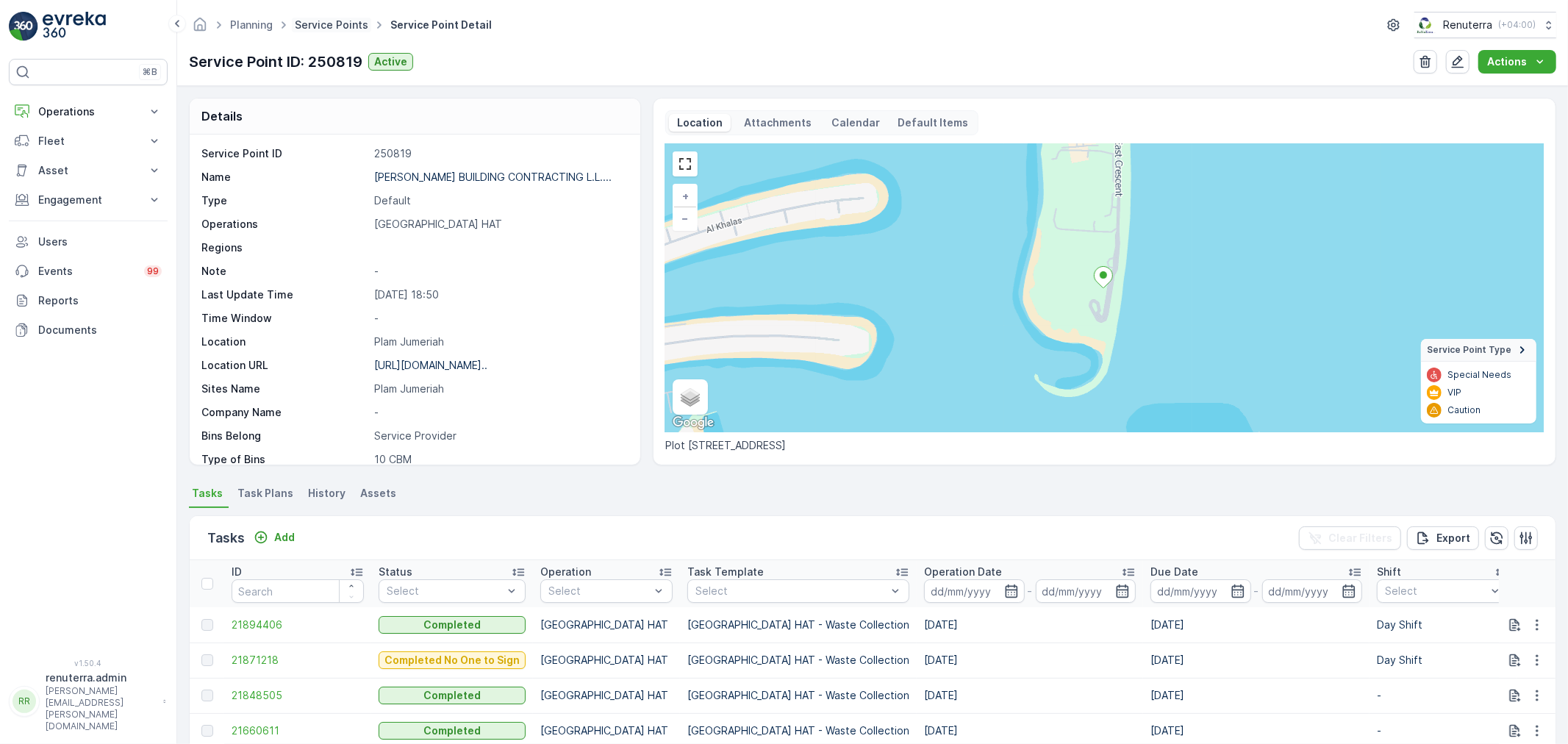
click at [337, 30] on link "Service Points" at bounding box center [332, 25] width 74 height 13
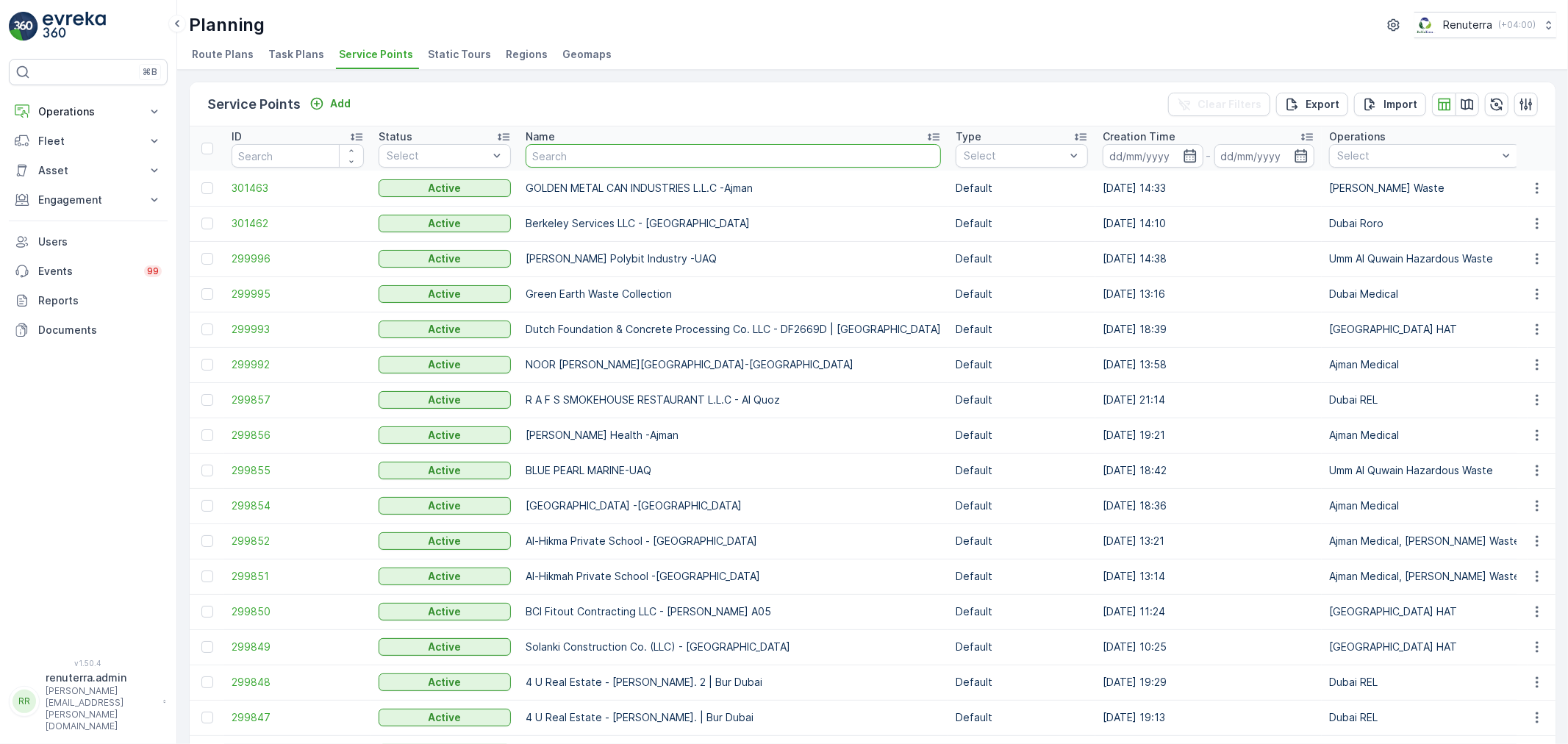
click at [576, 158] on input "text" at bounding box center [733, 156] width 415 height 24
type input "A"
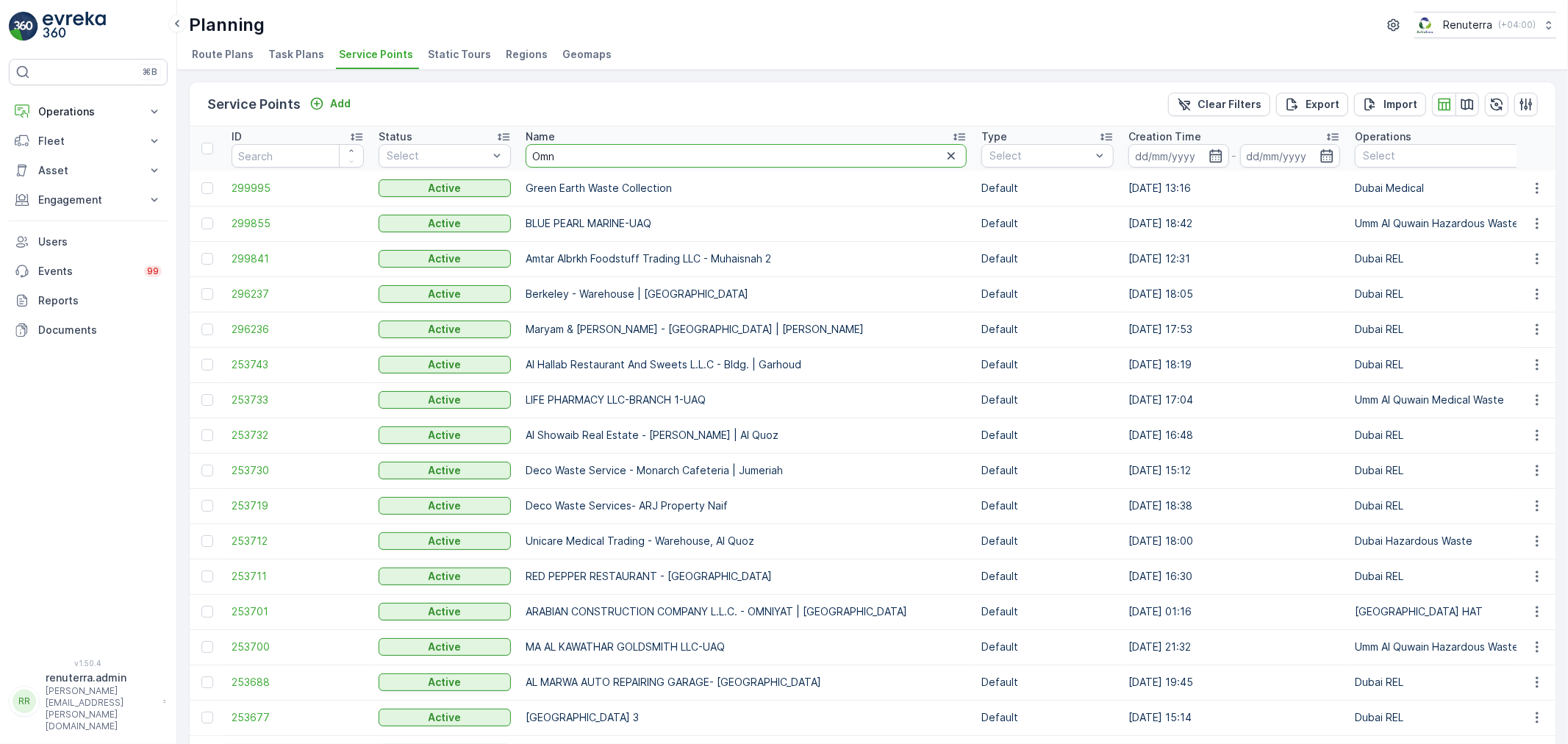
type input "Omni"
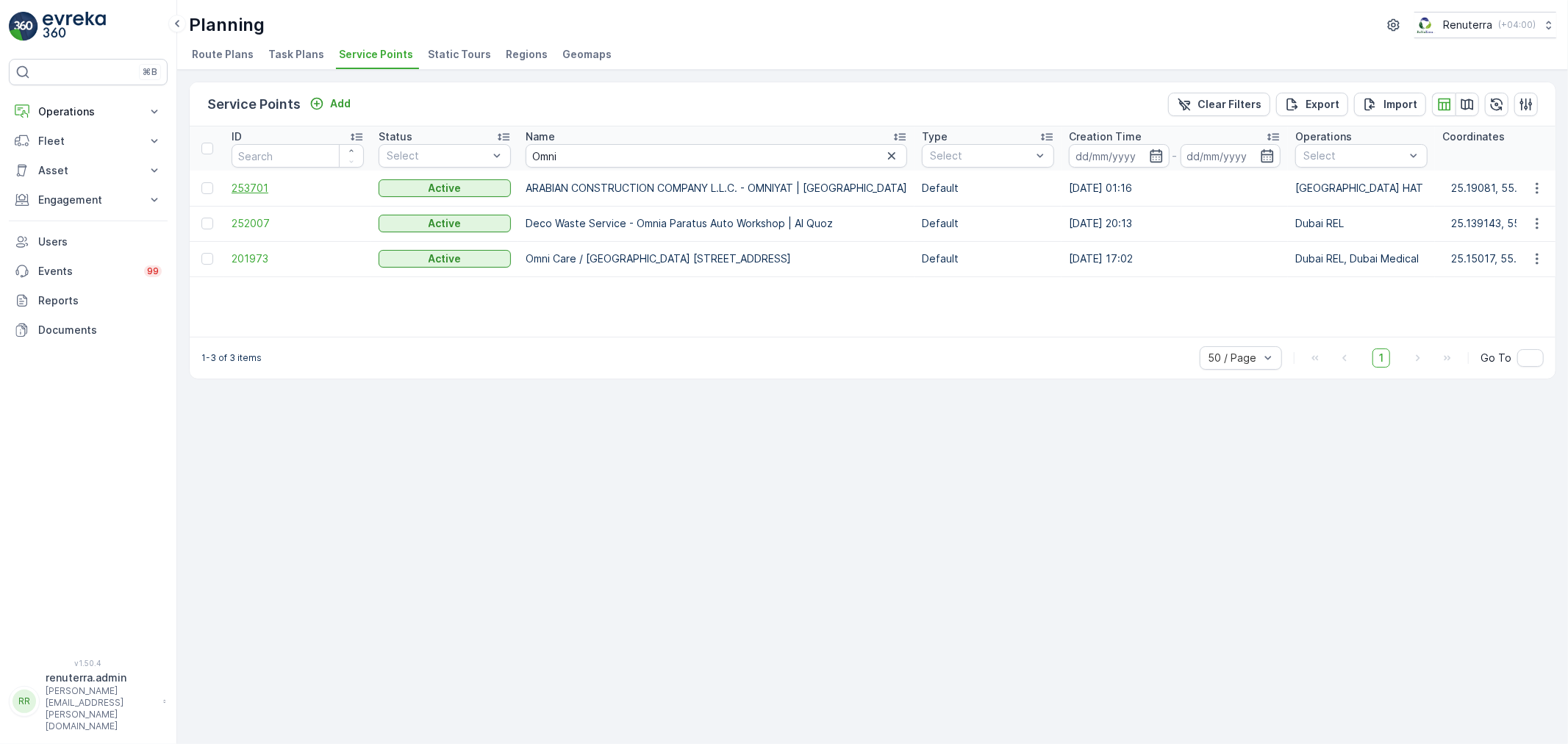
click at [267, 191] on span "253701" at bounding box center [297, 188] width 132 height 15
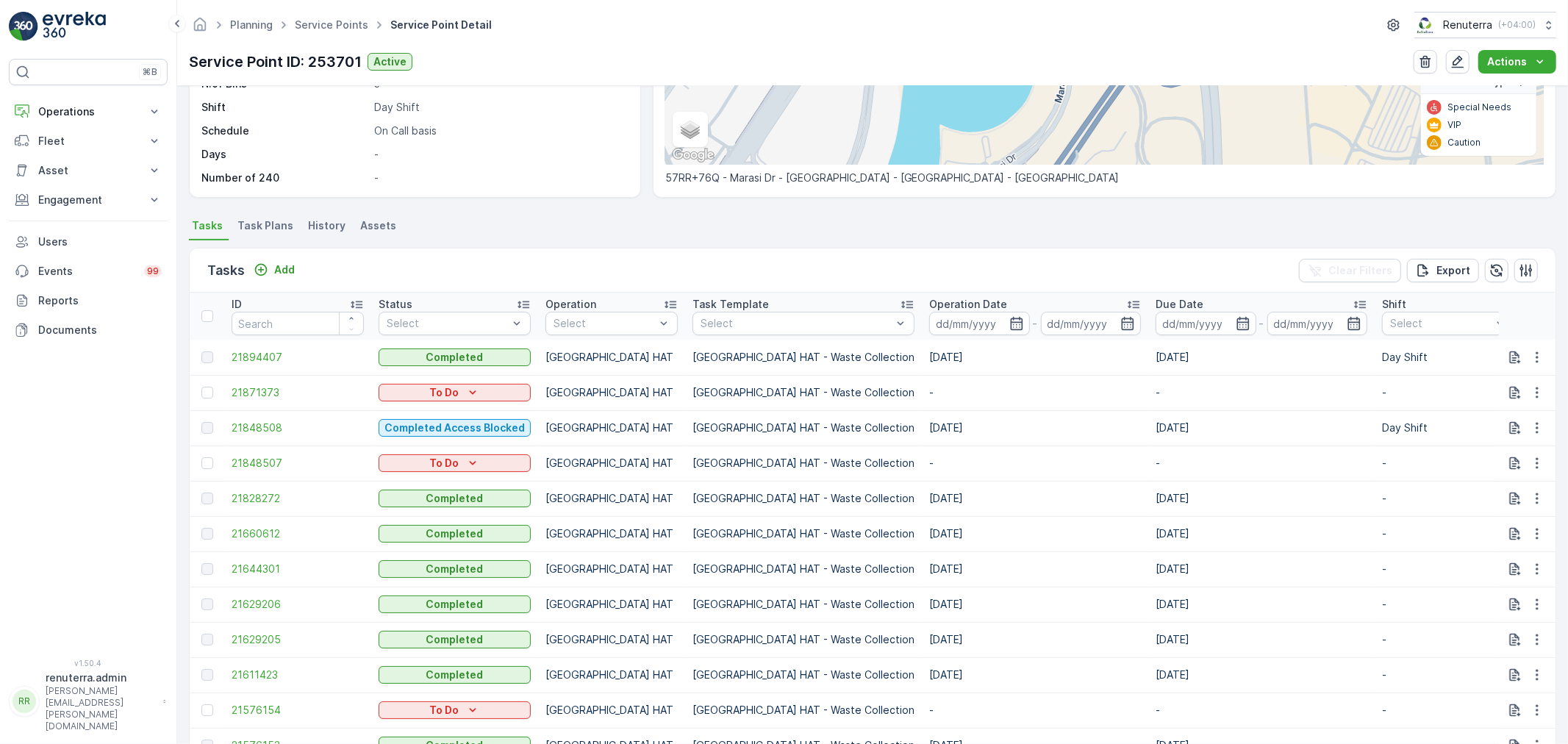
scroll to position [244, 0]
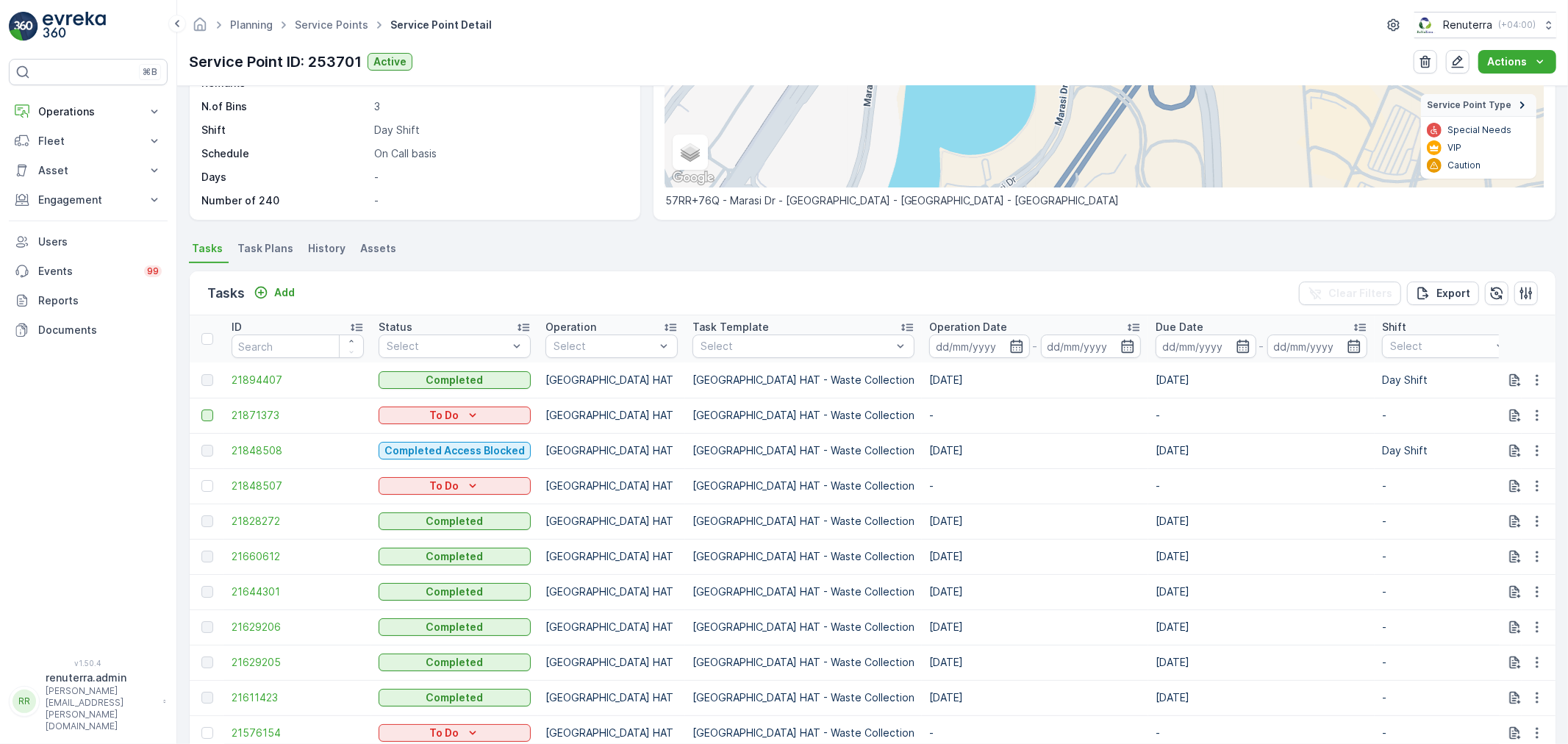
click at [210, 414] on div at bounding box center [207, 415] width 12 height 12
click at [201, 409] on input "checkbox" at bounding box center [201, 409] width 0 height 0
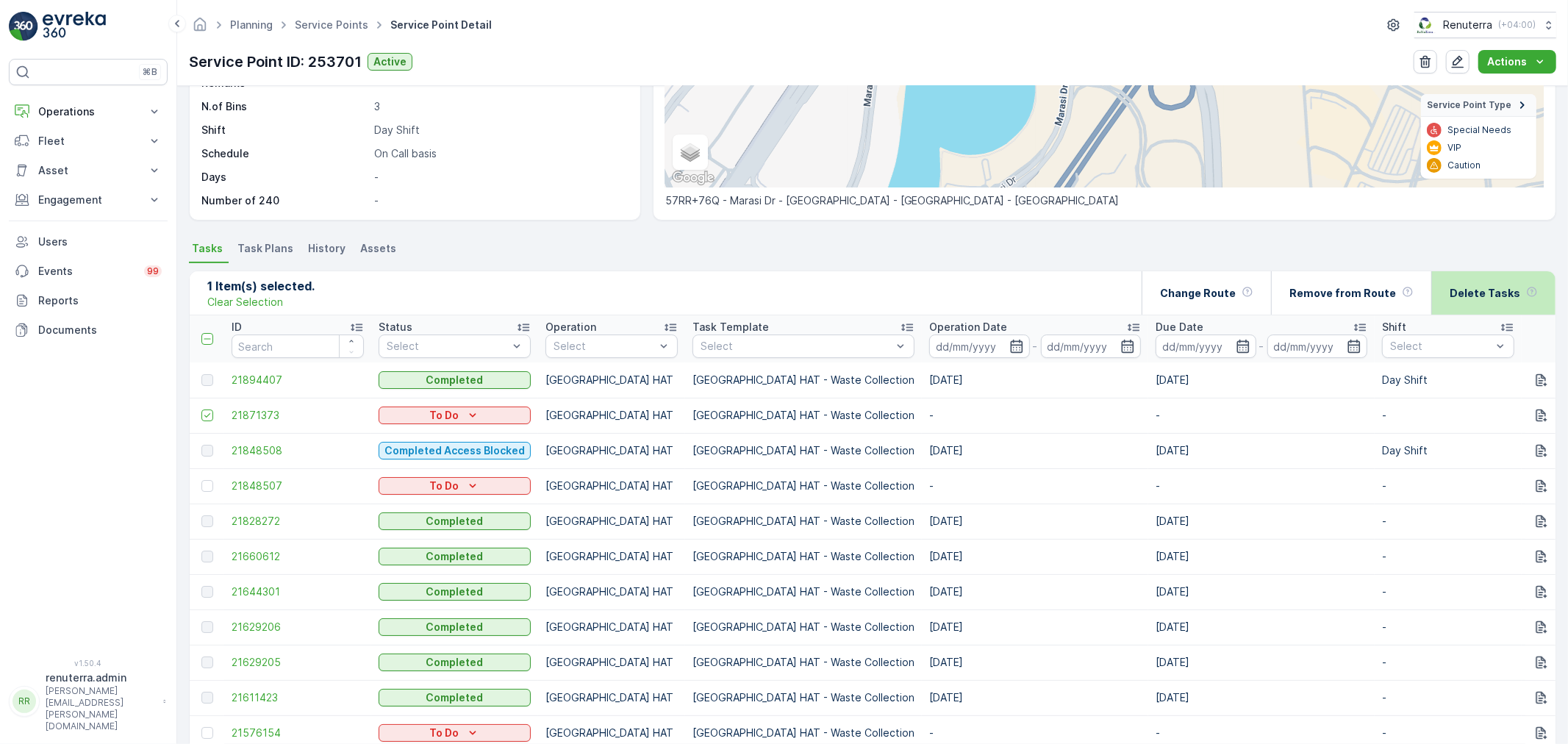
click at [1472, 301] on div "Delete Tasks" at bounding box center [1494, 292] width 89 height 43
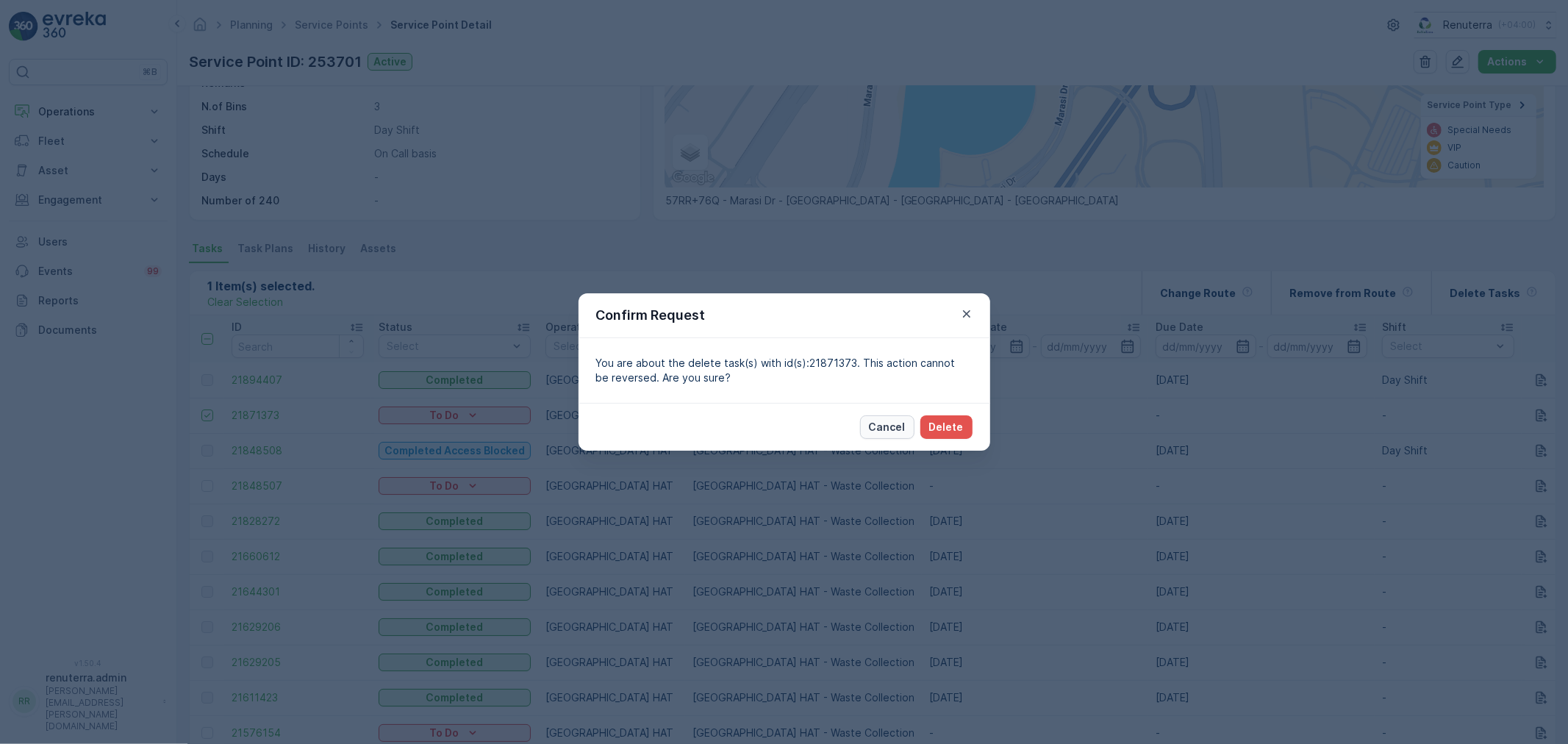
click at [902, 429] on p "Cancel" at bounding box center [887, 427] width 37 height 15
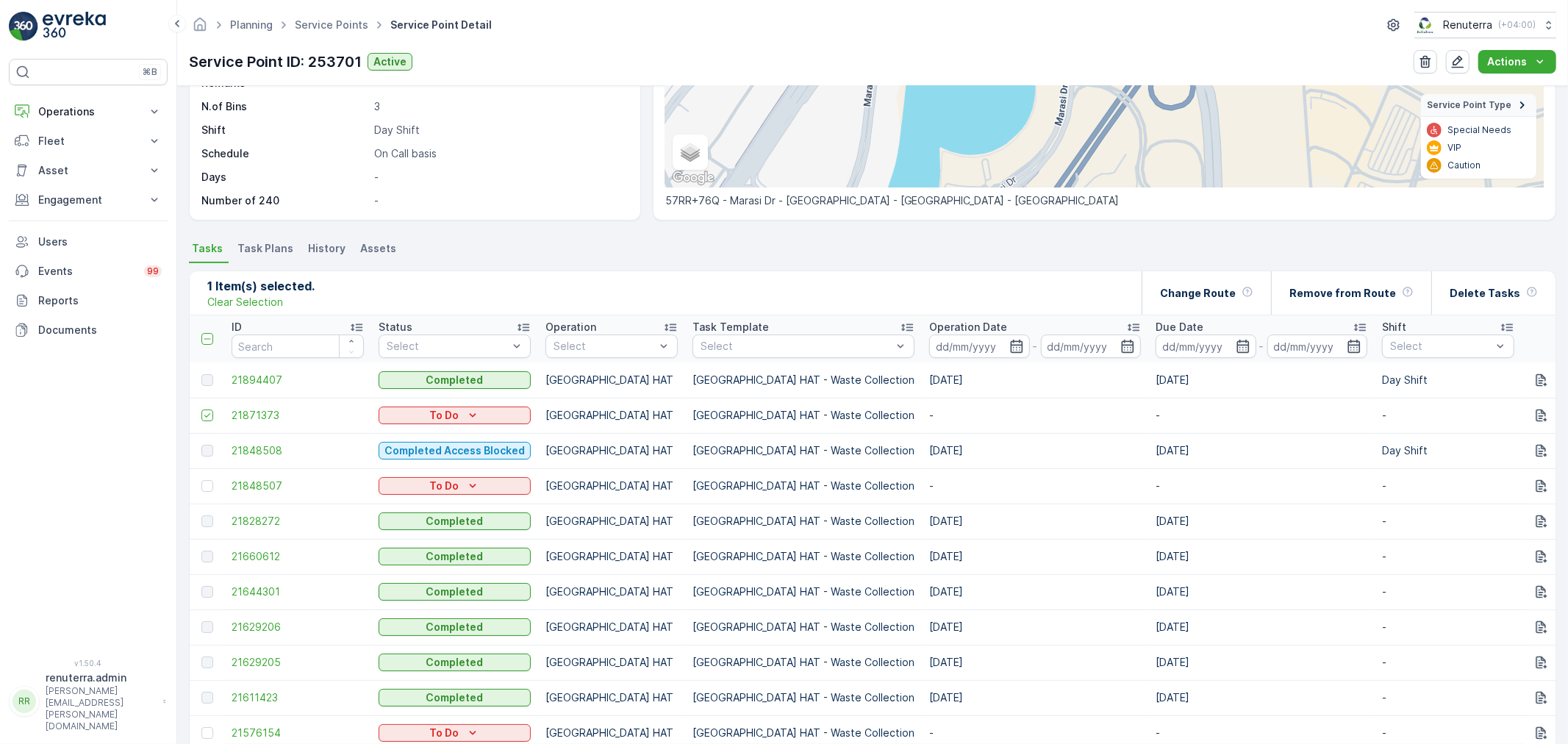
click at [198, 408] on td at bounding box center [207, 415] width 34 height 35
click at [207, 410] on icon at bounding box center [207, 415] width 10 height 10
click at [201, 409] on input "checkbox" at bounding box center [201, 409] width 0 height 0
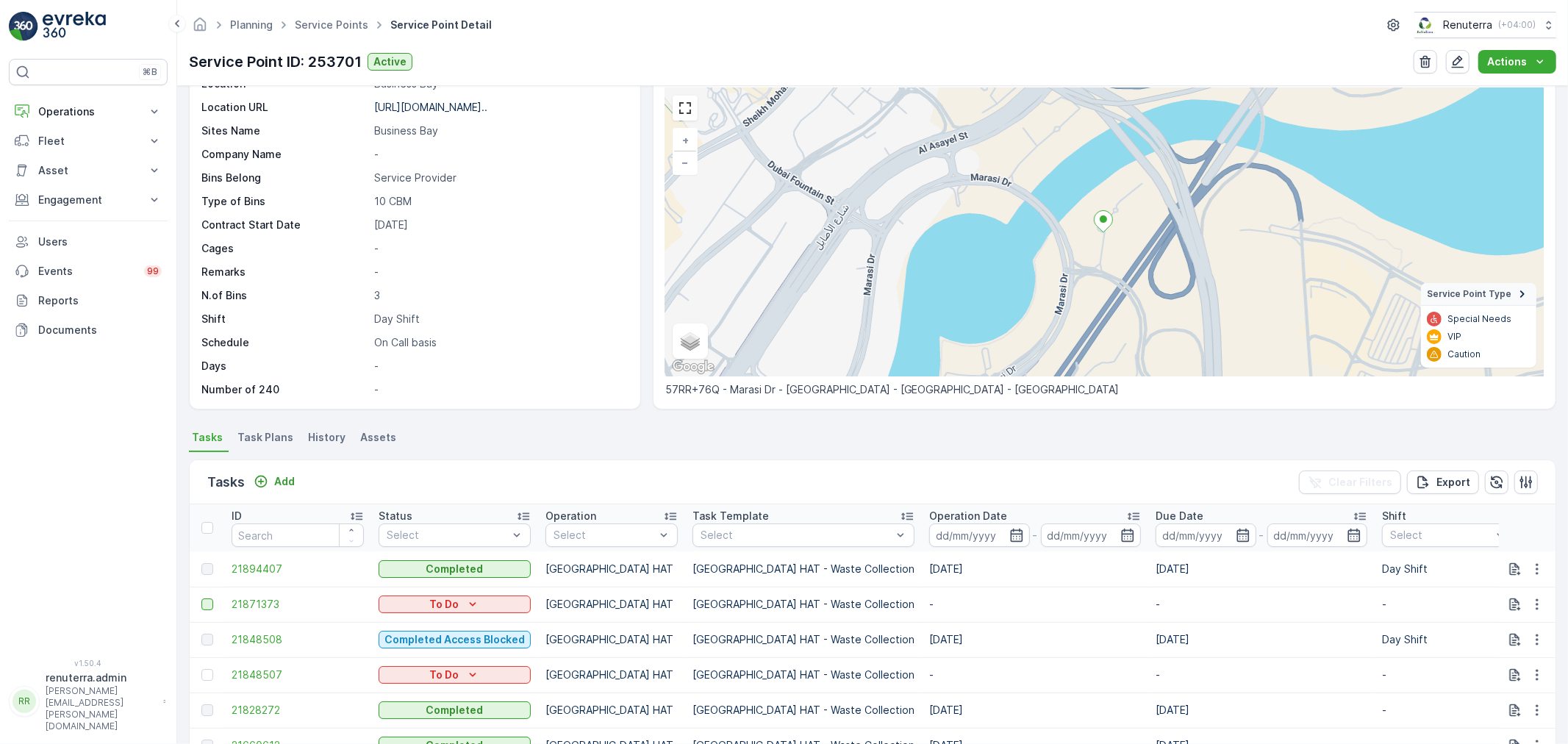
scroll to position [0, 0]
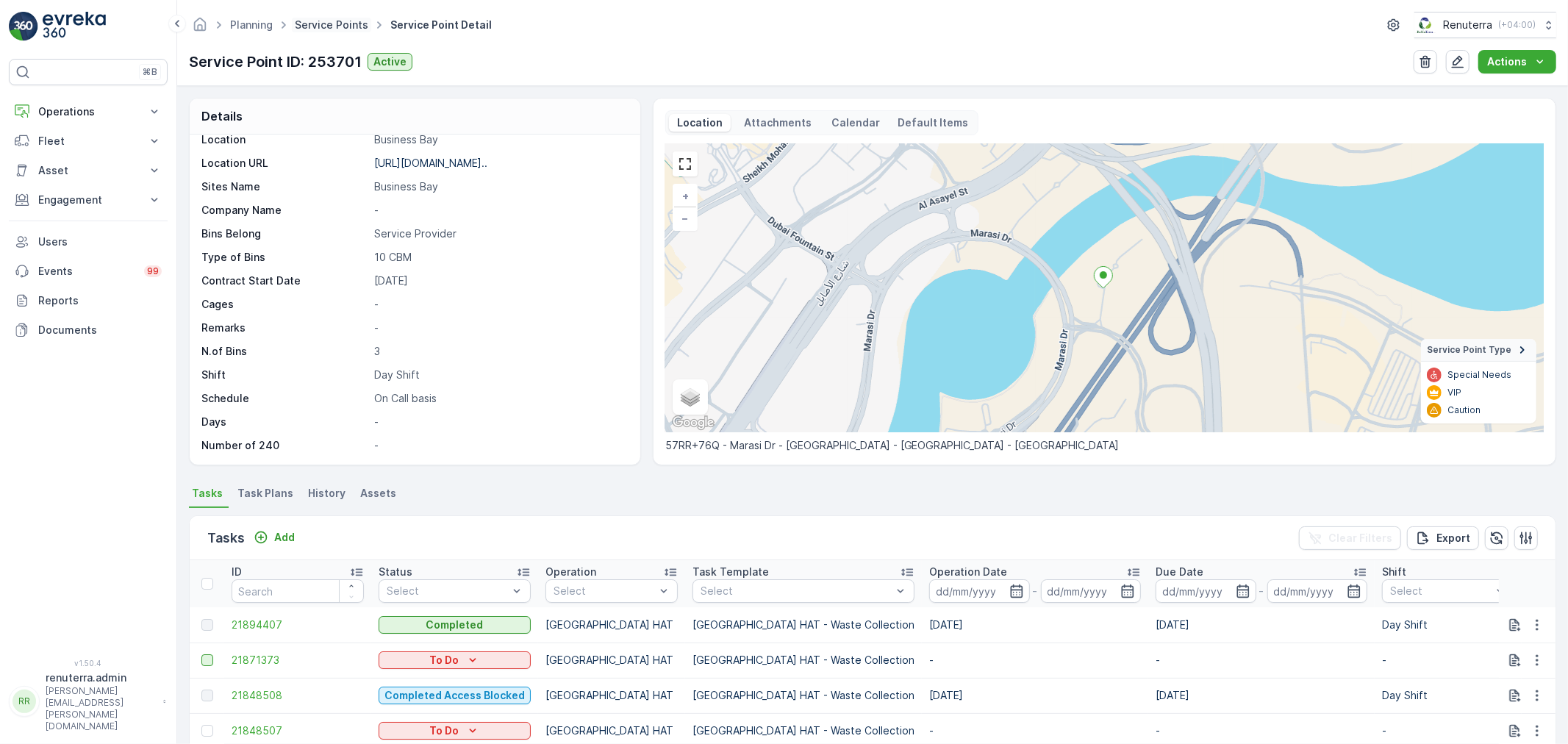
click at [343, 20] on link "Service Points" at bounding box center [332, 25] width 74 height 13
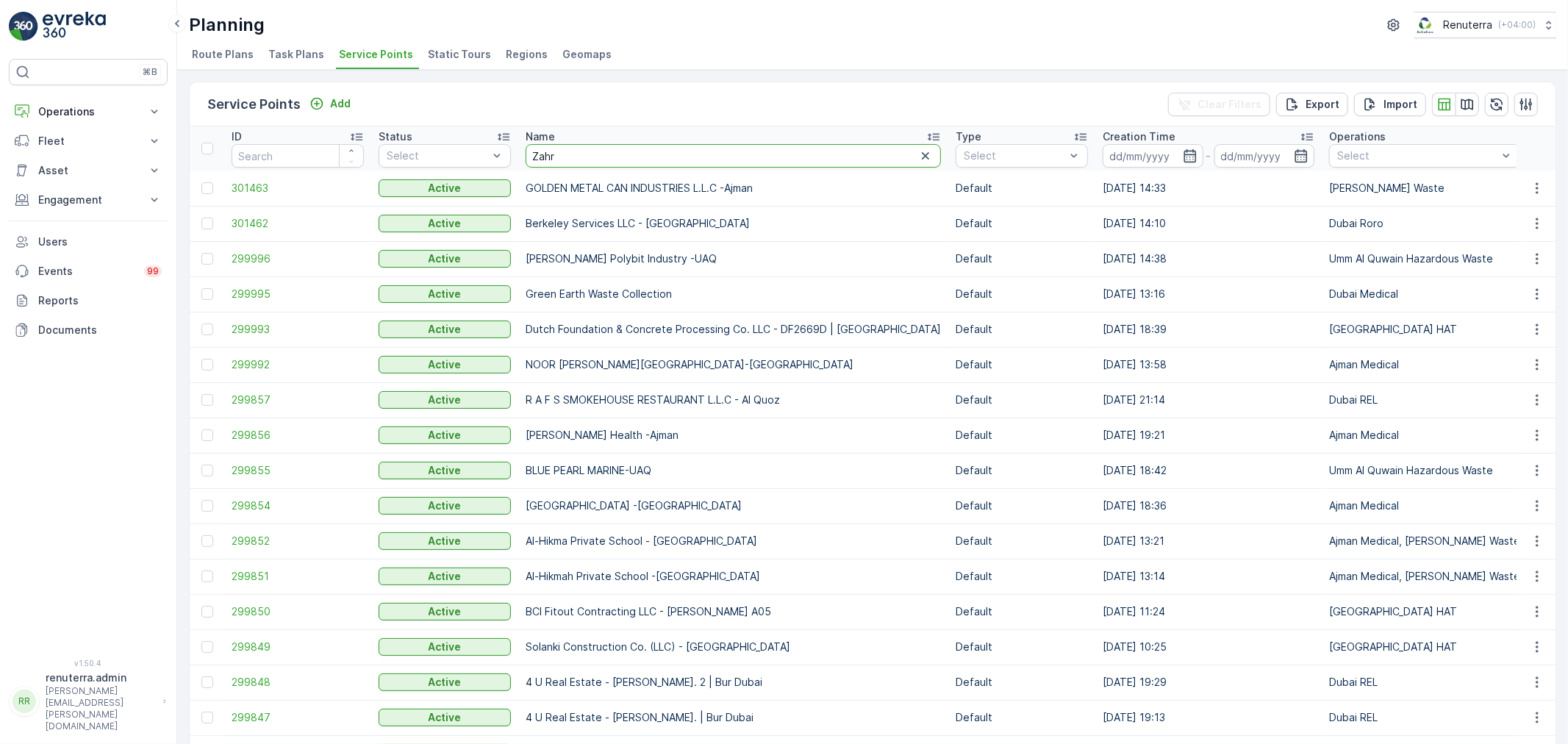
type input "Zahra"
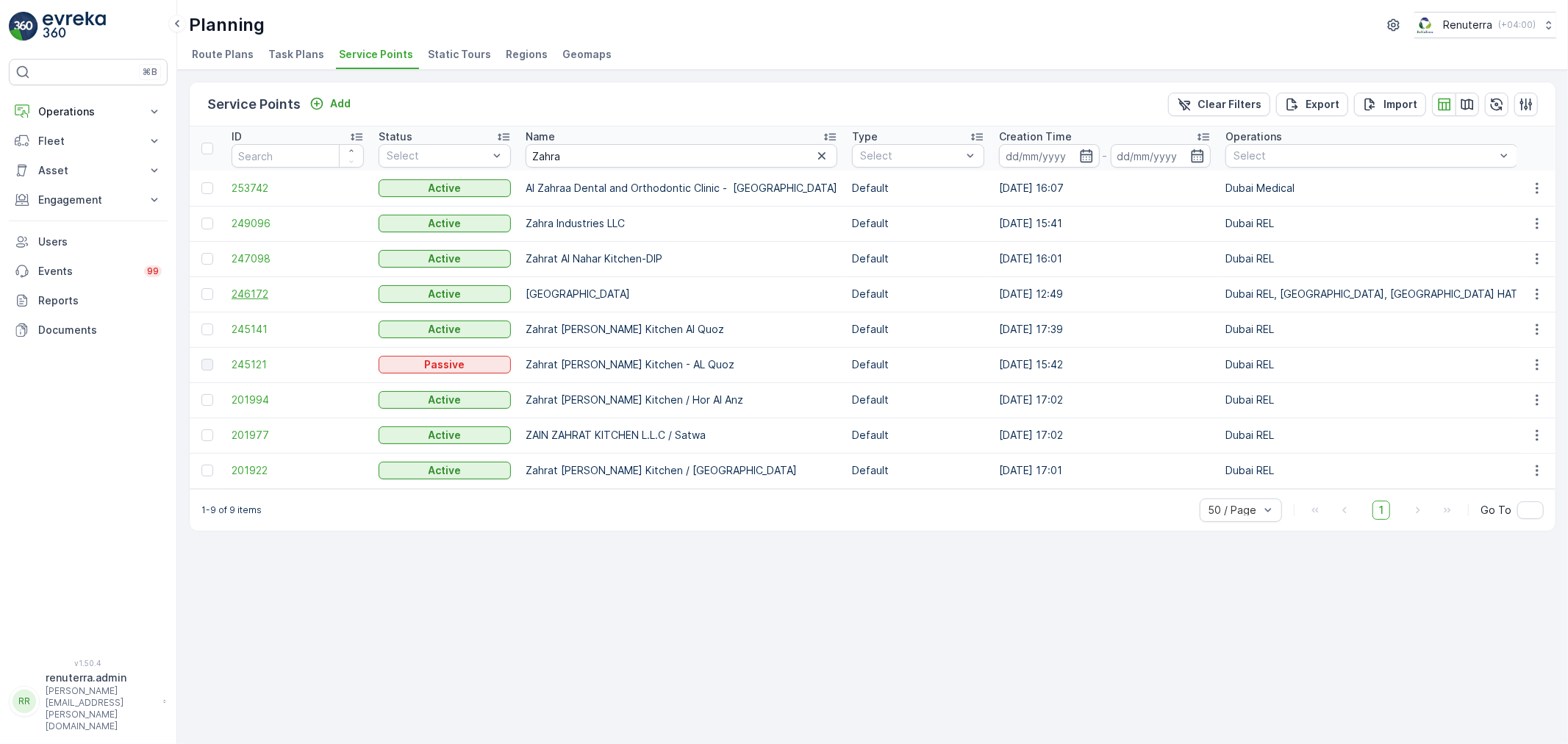
drag, startPoint x: 226, startPoint y: 302, endPoint x: 233, endPoint y: 289, distance: 14.8
click at [228, 298] on td "246172" at bounding box center [297, 294] width 147 height 35
click at [233, 289] on span "246172" at bounding box center [297, 294] width 132 height 15
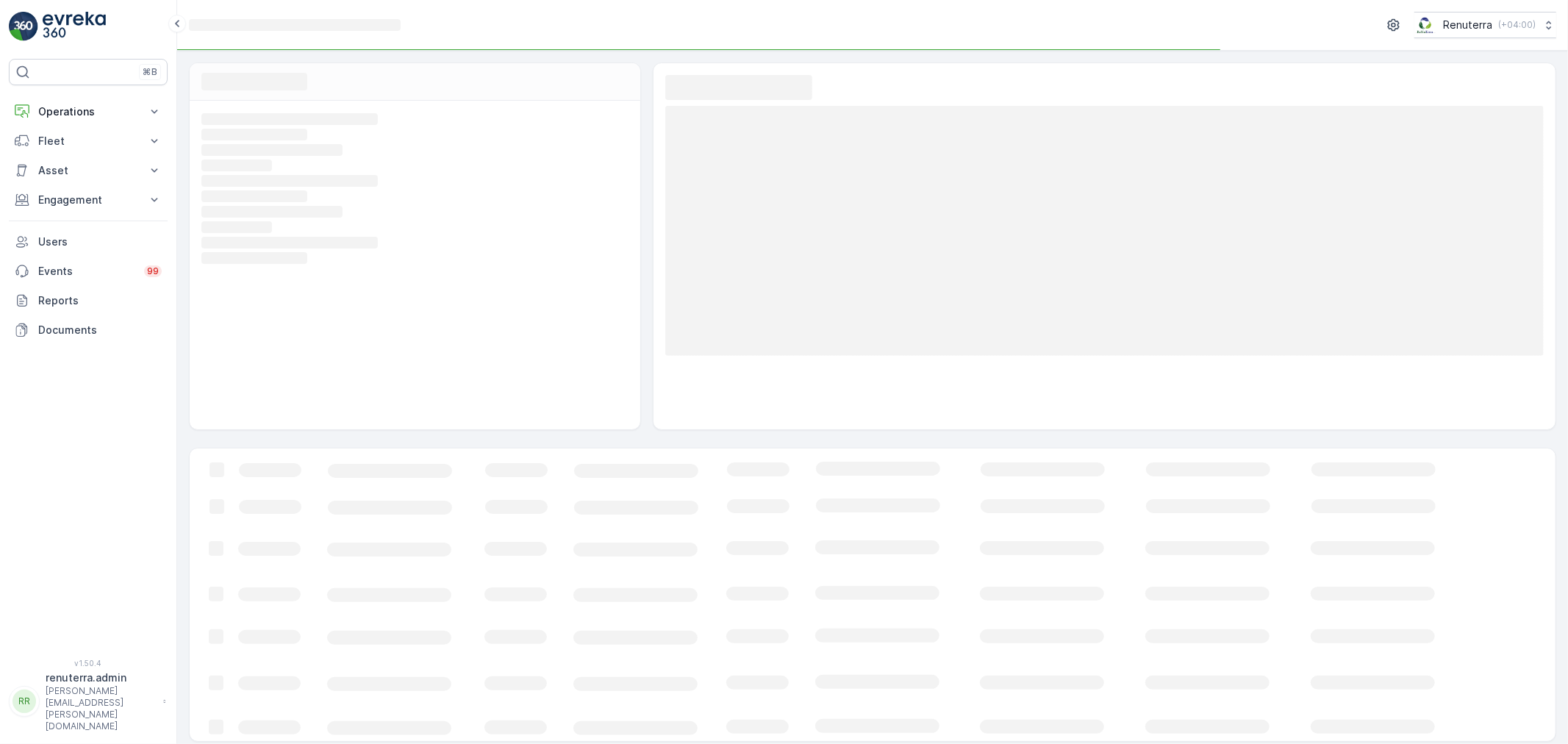
scroll to position [6, 0]
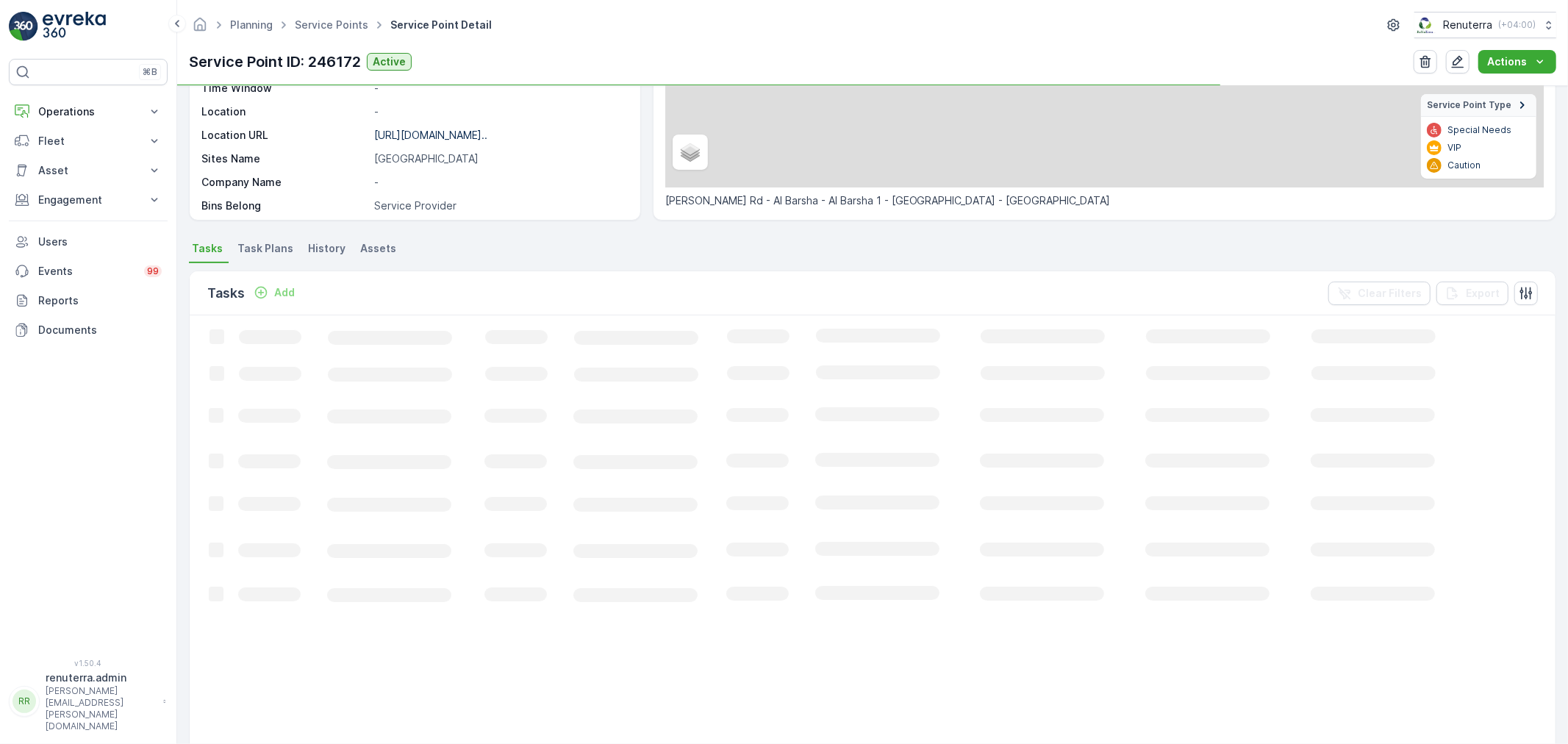
scroll to position [244, 0]
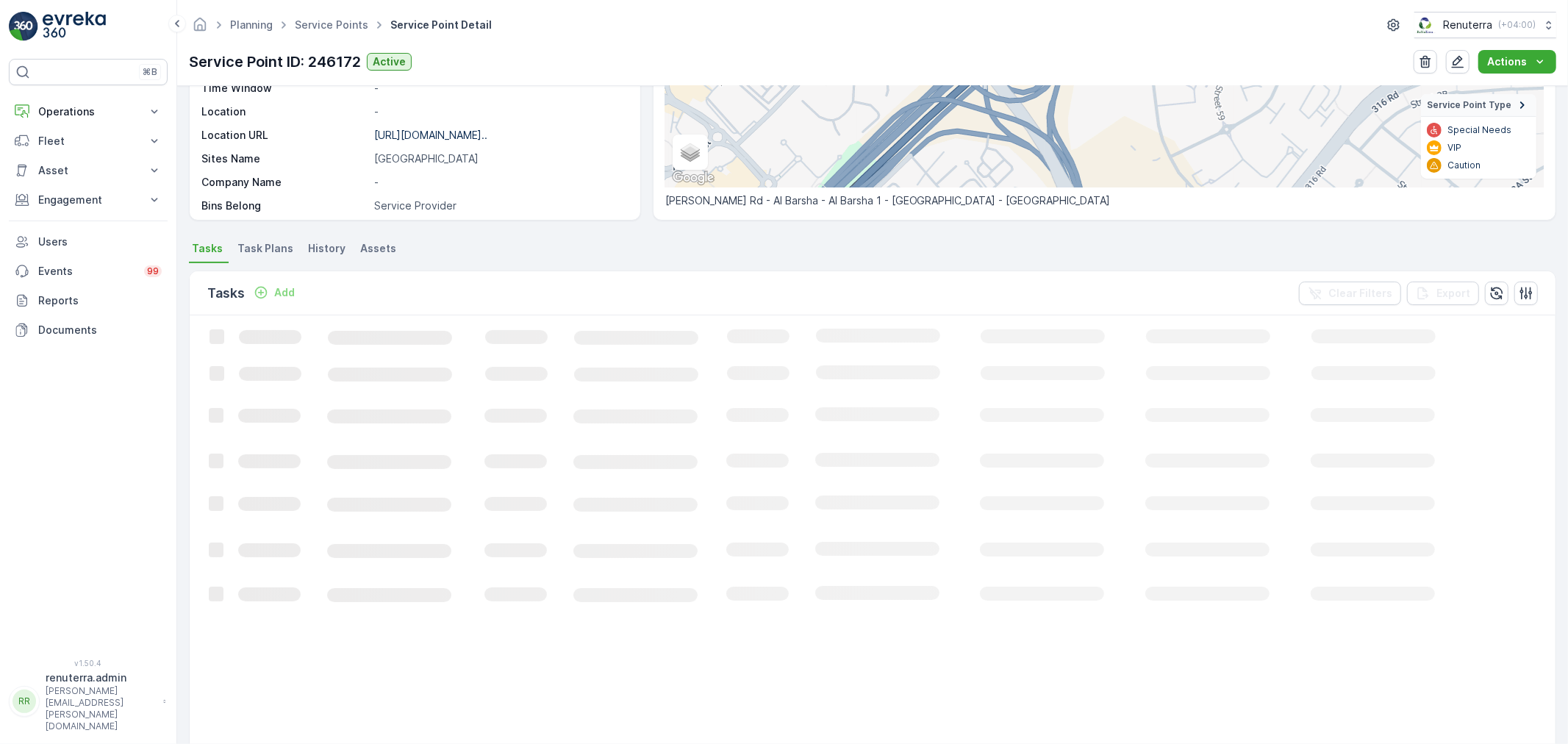
click at [284, 295] on p "Add" at bounding box center [284, 292] width 20 height 15
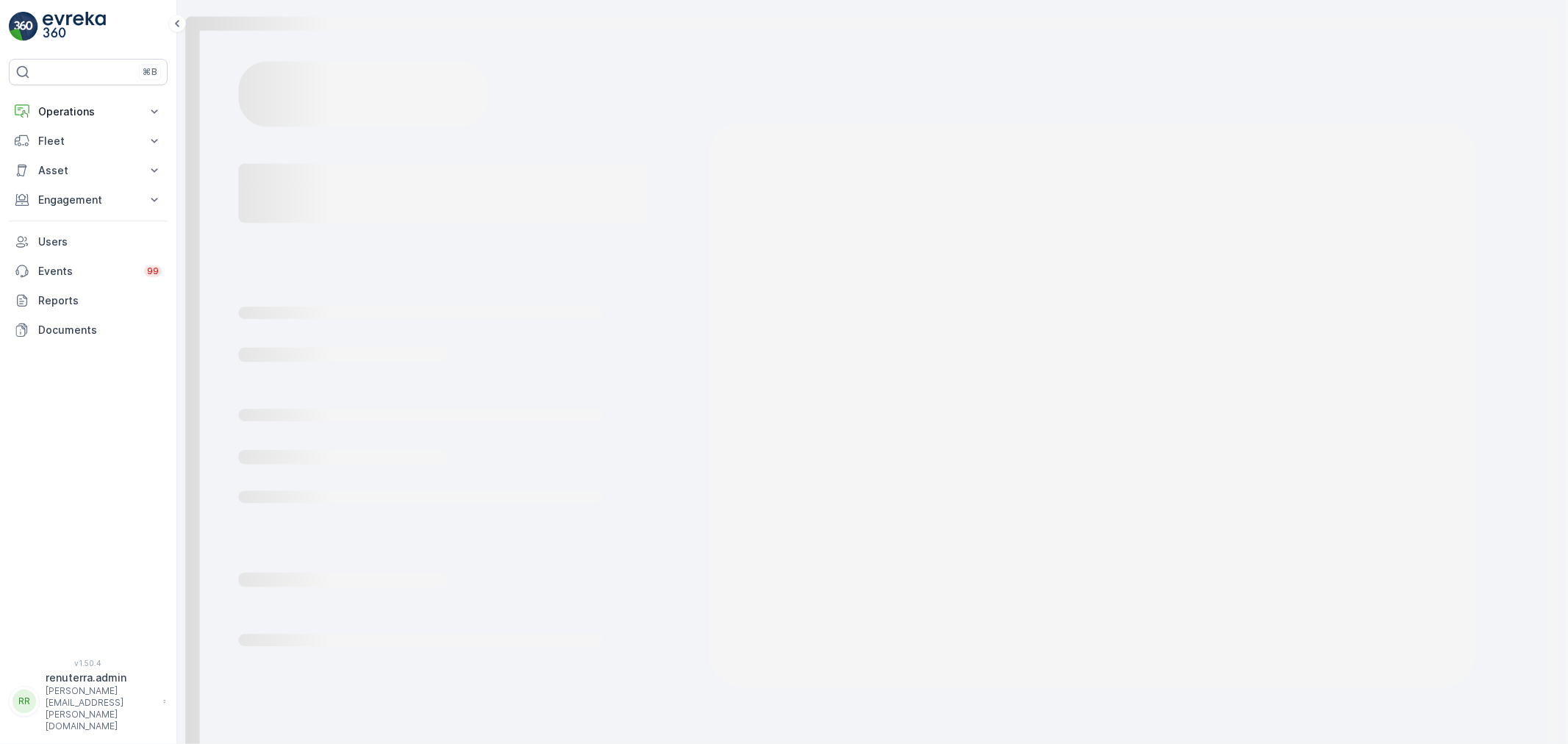
click at [284, 295] on icon "Loading..." at bounding box center [873, 398] width 1391 height 797
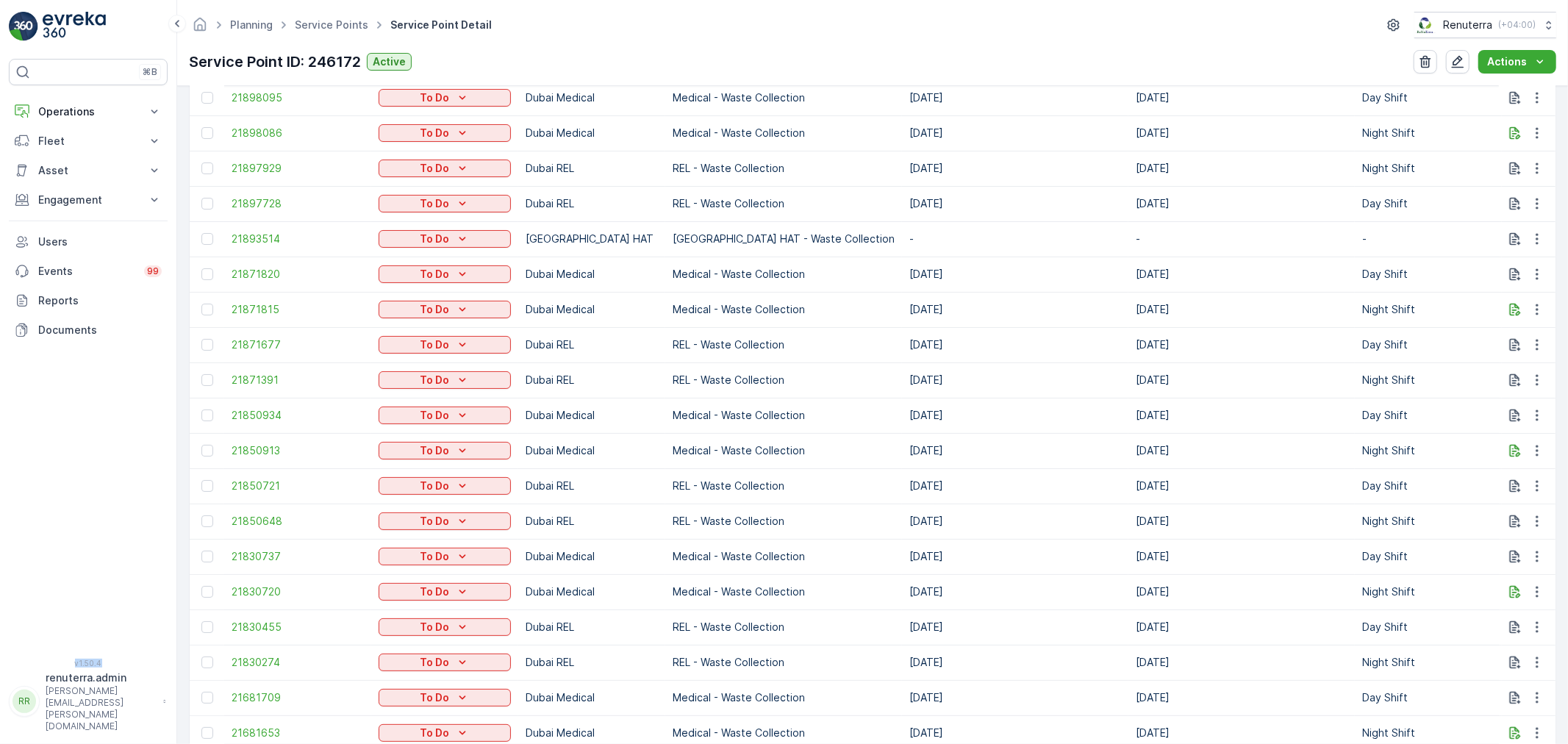
scroll to position [490, 0]
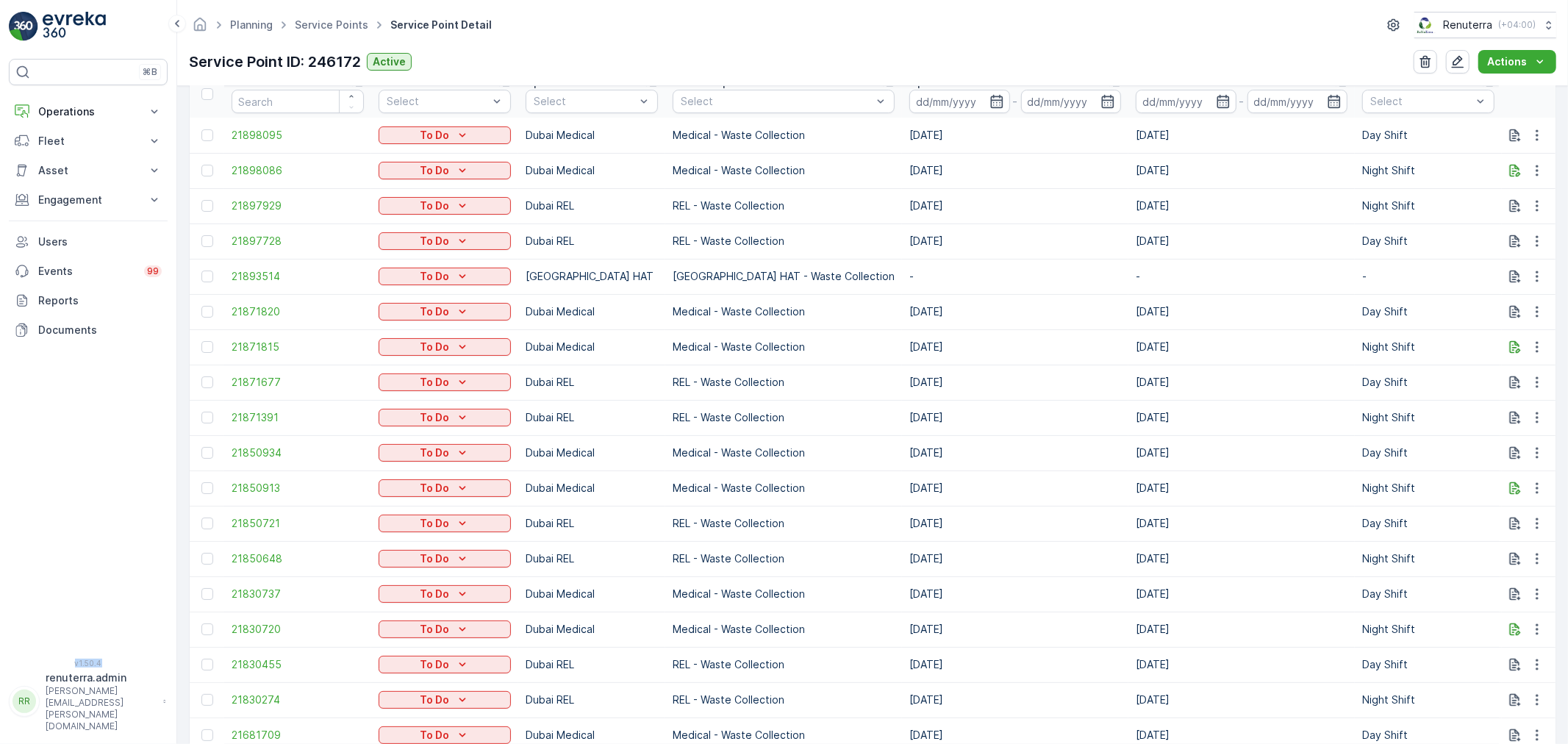
drag, startPoint x: 201, startPoint y: 273, endPoint x: 1051, endPoint y: 252, distance: 850.3
click at [201, 273] on div at bounding box center [207, 276] width 12 height 12
click at [201, 270] on input "checkbox" at bounding box center [201, 270] width 0 height 0
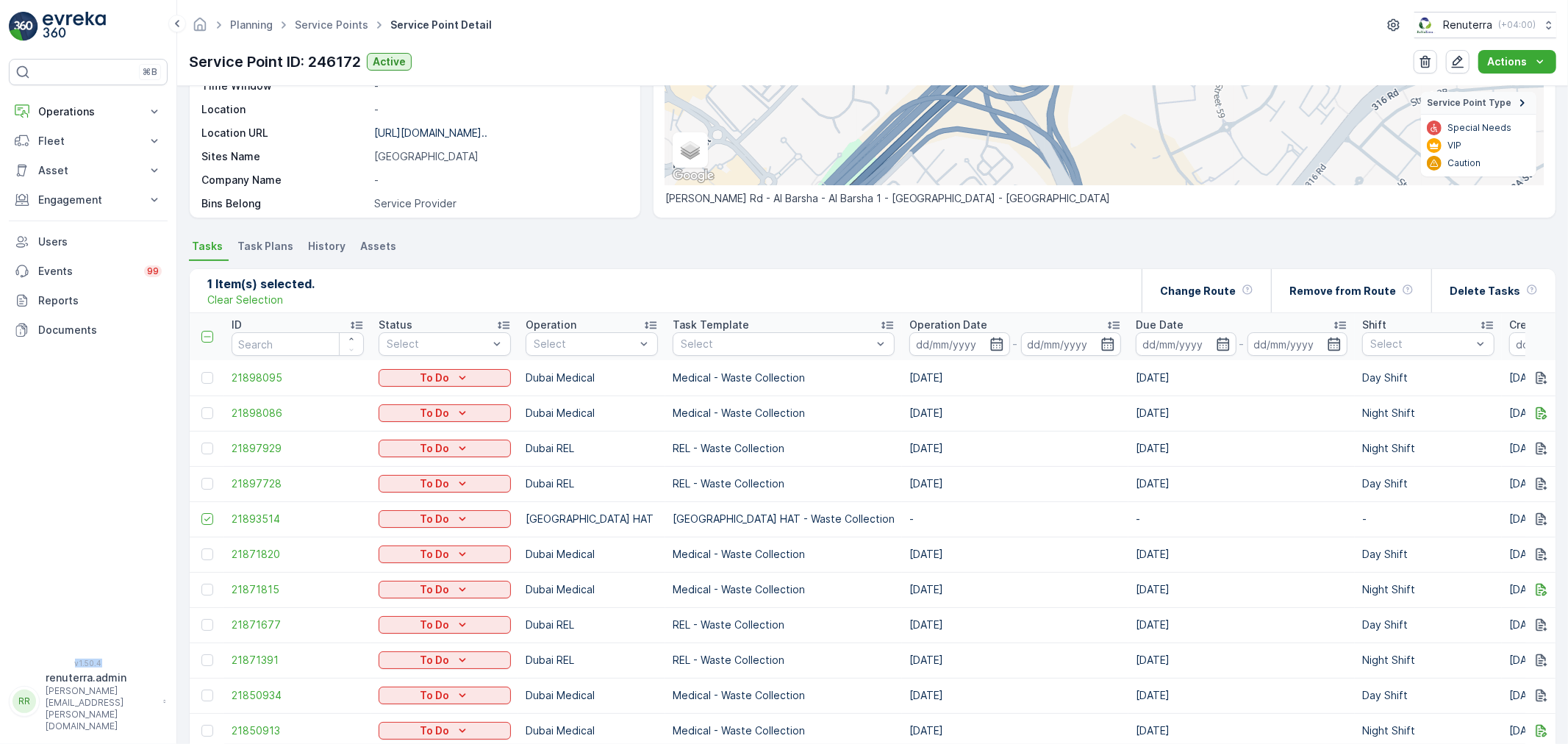
scroll to position [244, 0]
click at [1236, 291] on p "Change Route" at bounding box center [1198, 293] width 76 height 15
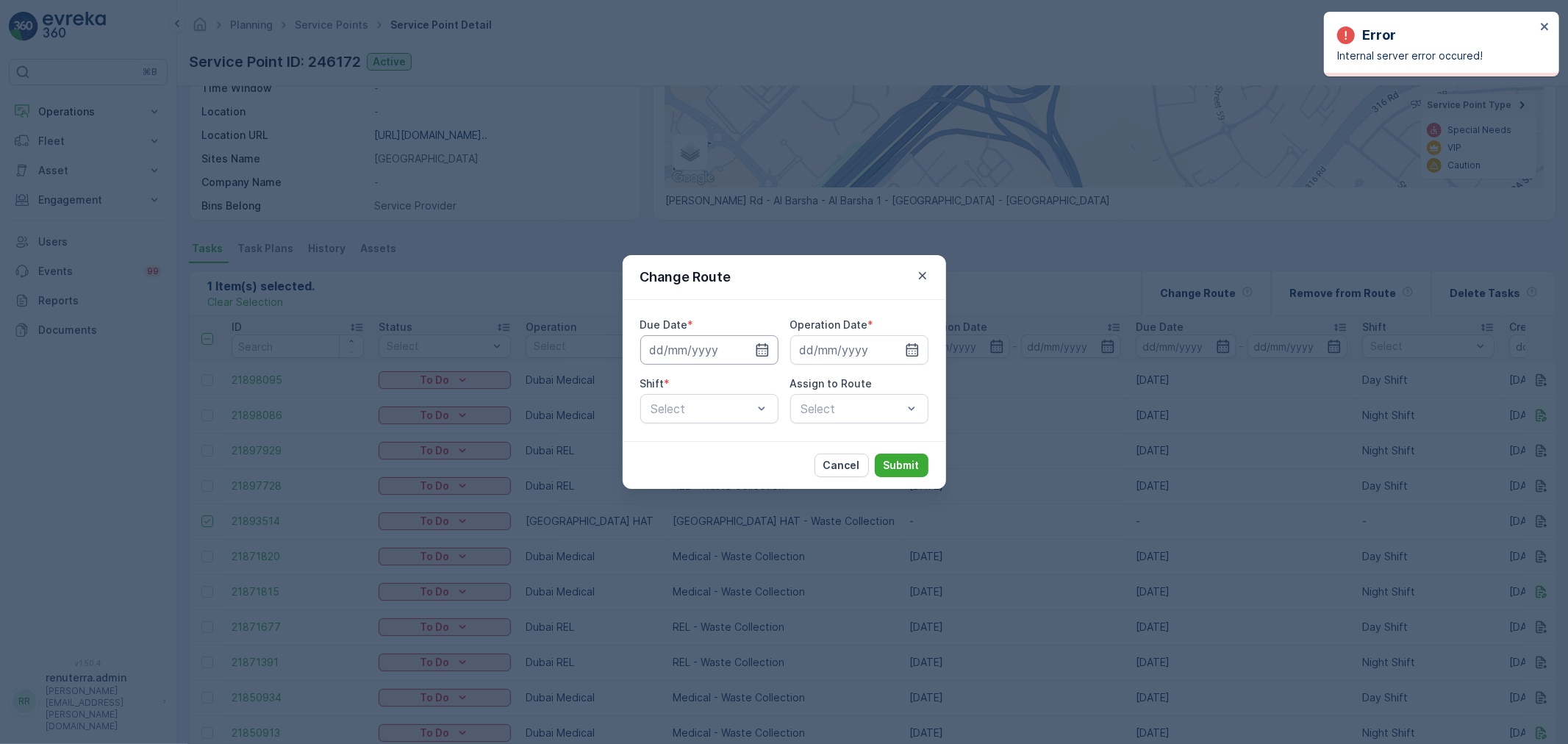
click at [753, 349] on input at bounding box center [709, 349] width 138 height 30
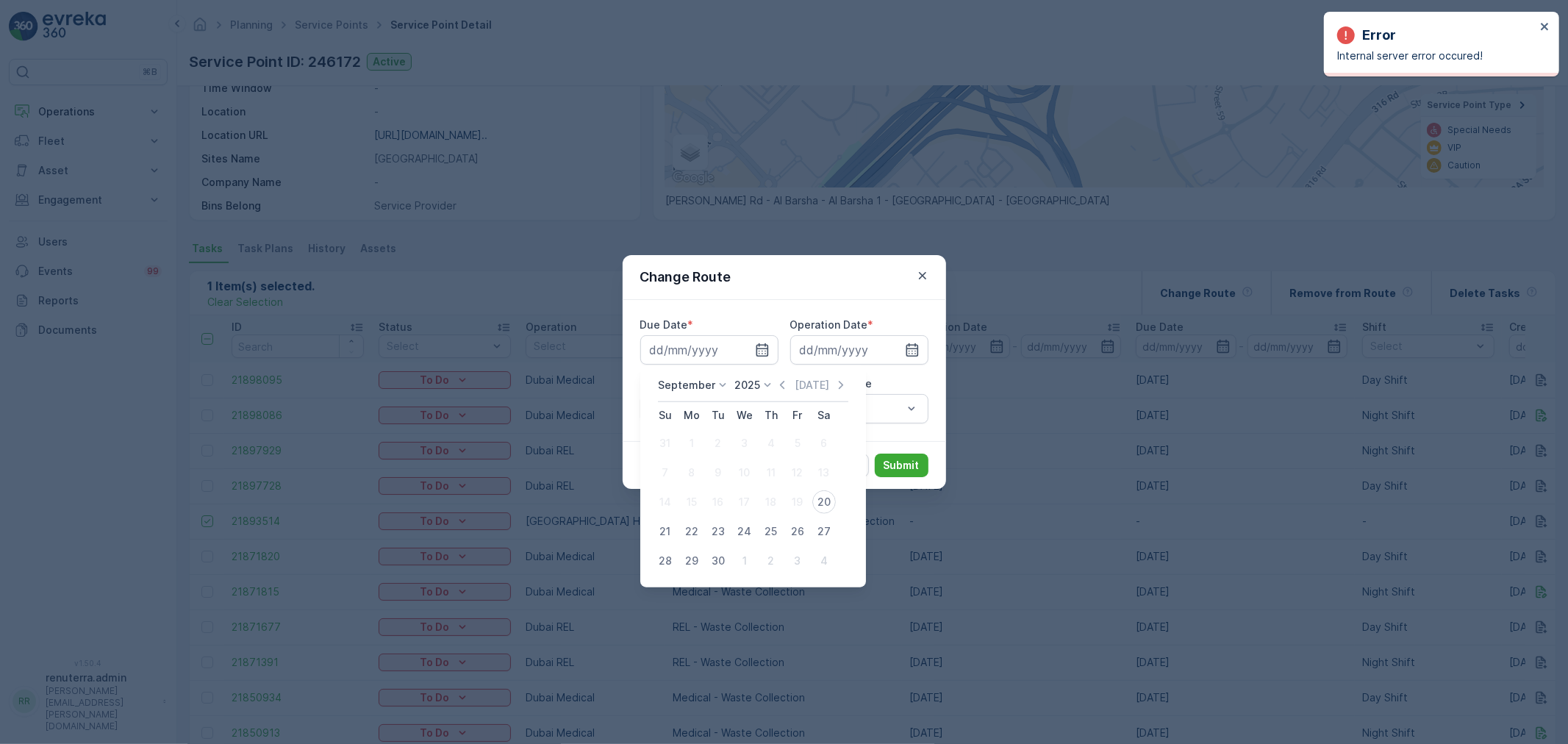
click at [821, 508] on div "20" at bounding box center [825, 502] width 24 height 24
type input "[DATE]"
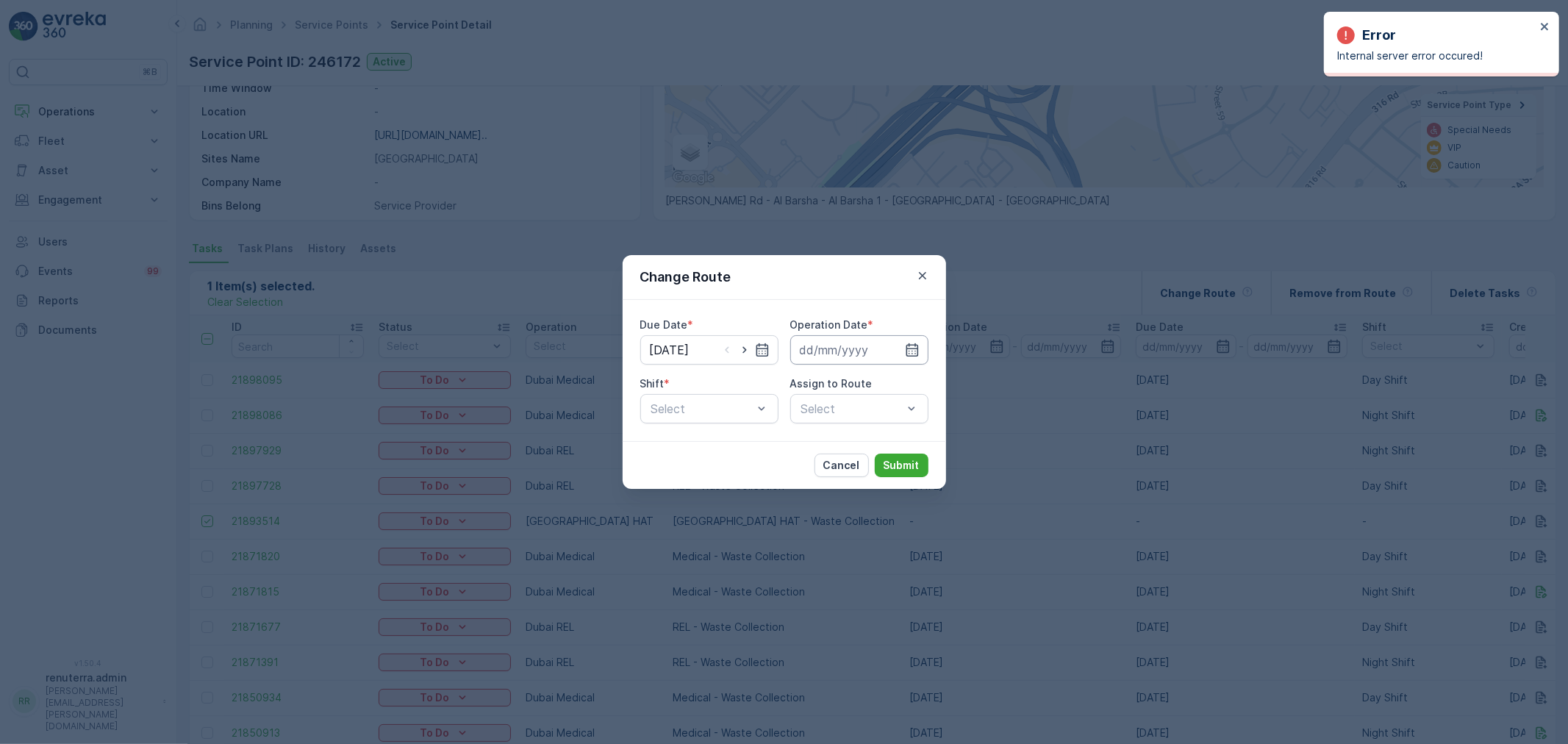
click at [831, 360] on input at bounding box center [860, 349] width 138 height 30
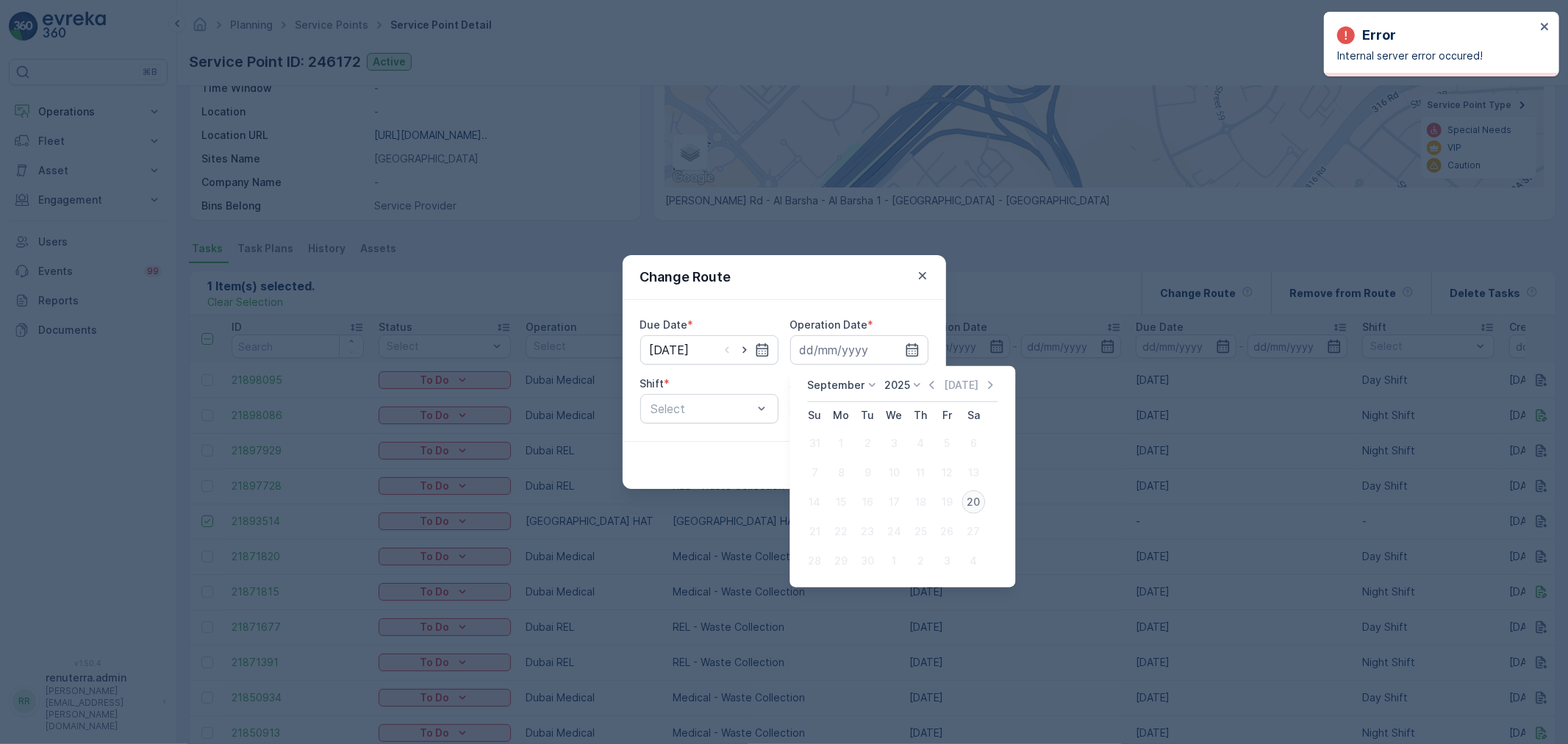
click at [965, 494] on div "20" at bounding box center [973, 502] width 24 height 24
type input "[DATE]"
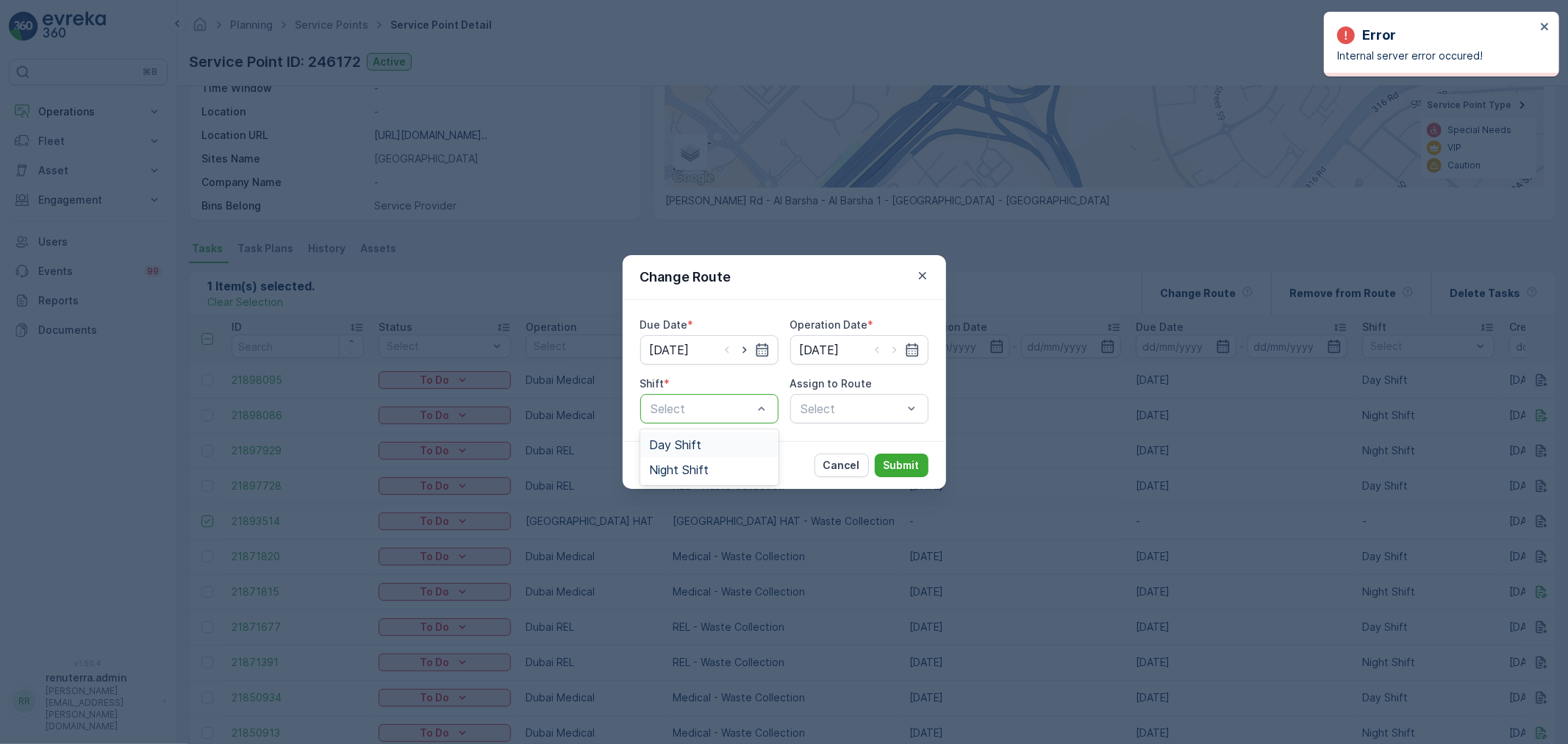
drag, startPoint x: 716, startPoint y: 414, endPoint x: 711, endPoint y: 441, distance: 27.5
click at [706, 458] on div "Night Shift" at bounding box center [709, 469] width 138 height 25
click at [852, 412] on div "Select" at bounding box center [860, 408] width 138 height 30
type input "201"
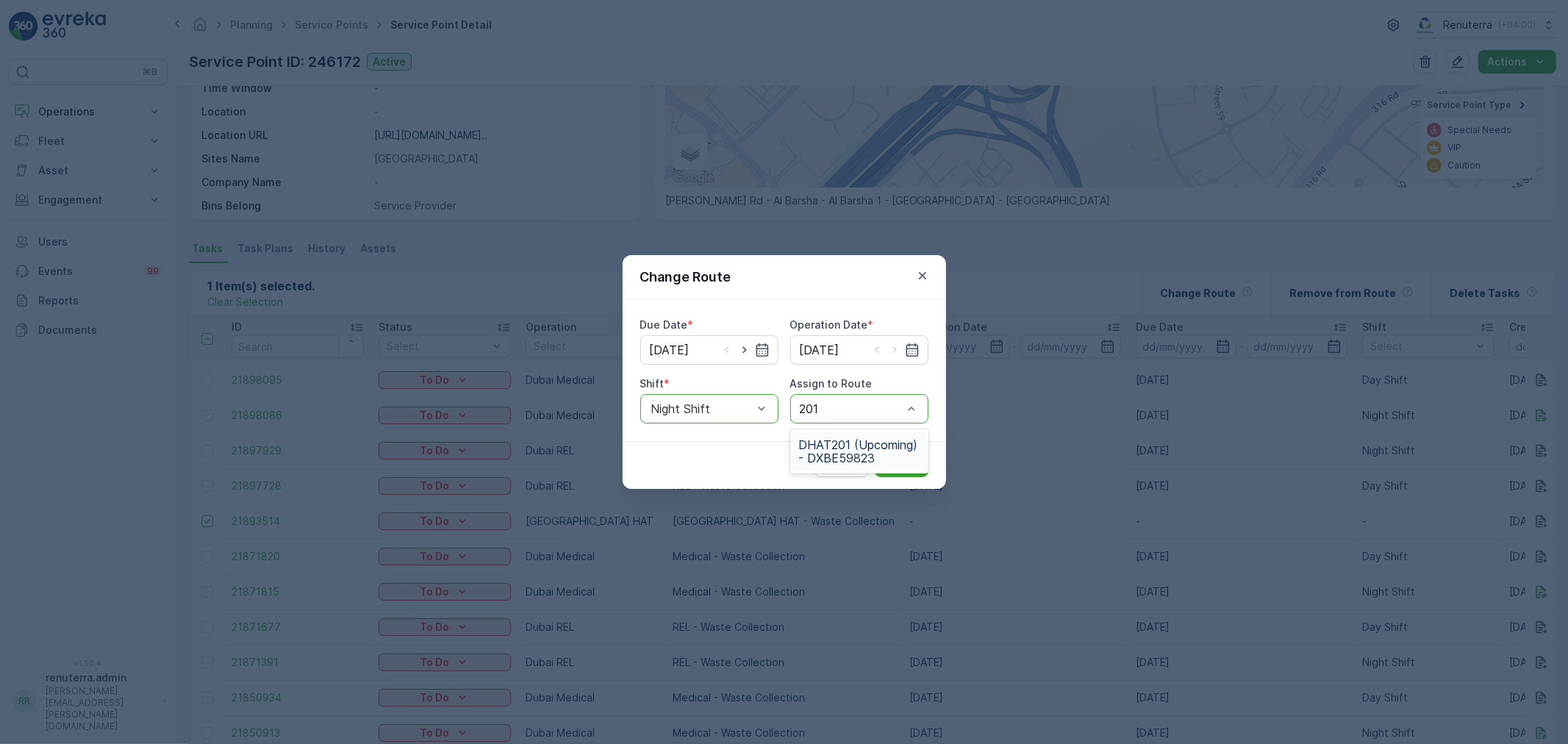
click at [837, 443] on span "DHAT201 (Upcoming) - DXBE59823" at bounding box center [859, 451] width 121 height 27
click at [889, 467] on p "Submit" at bounding box center [901, 466] width 36 height 15
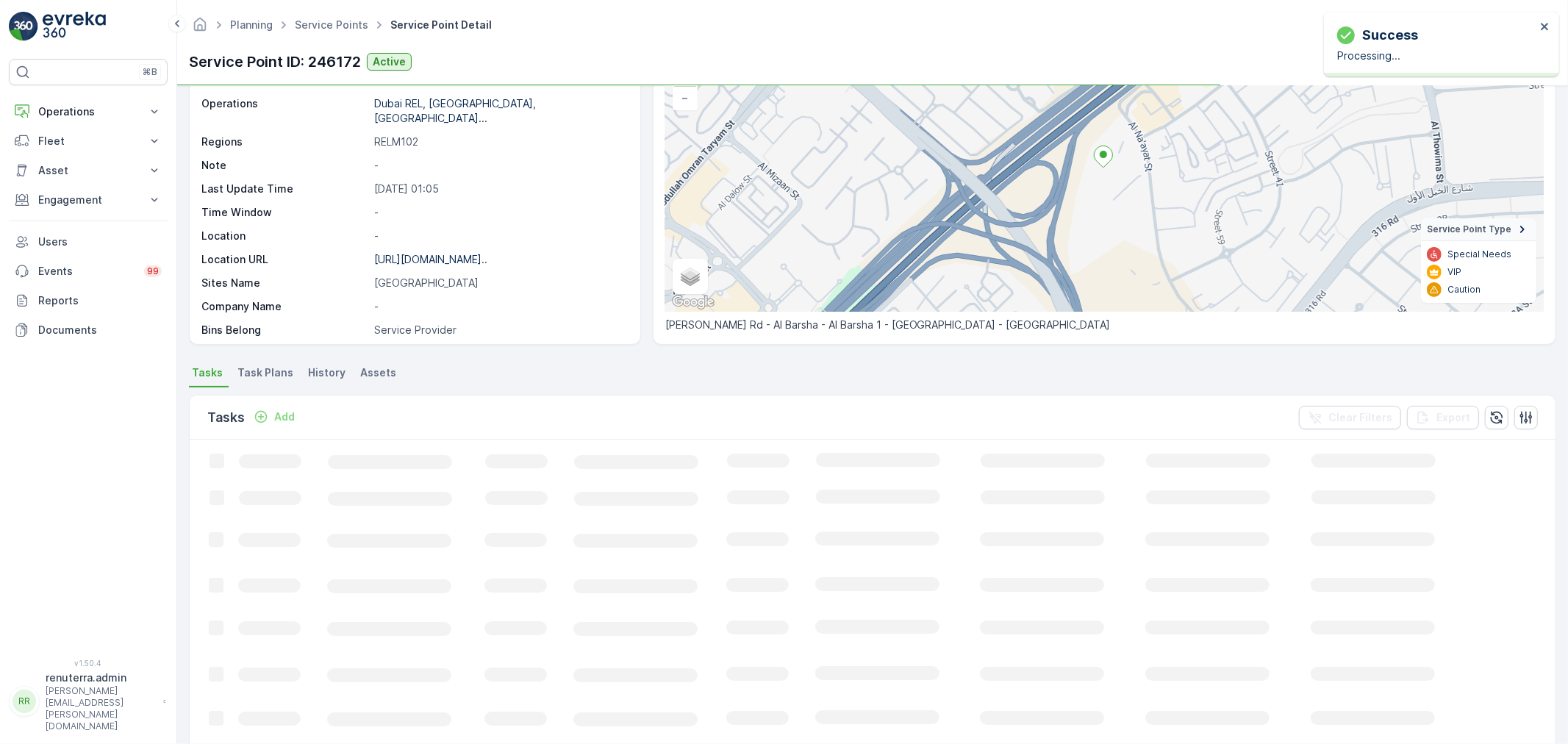
scroll to position [0, 0]
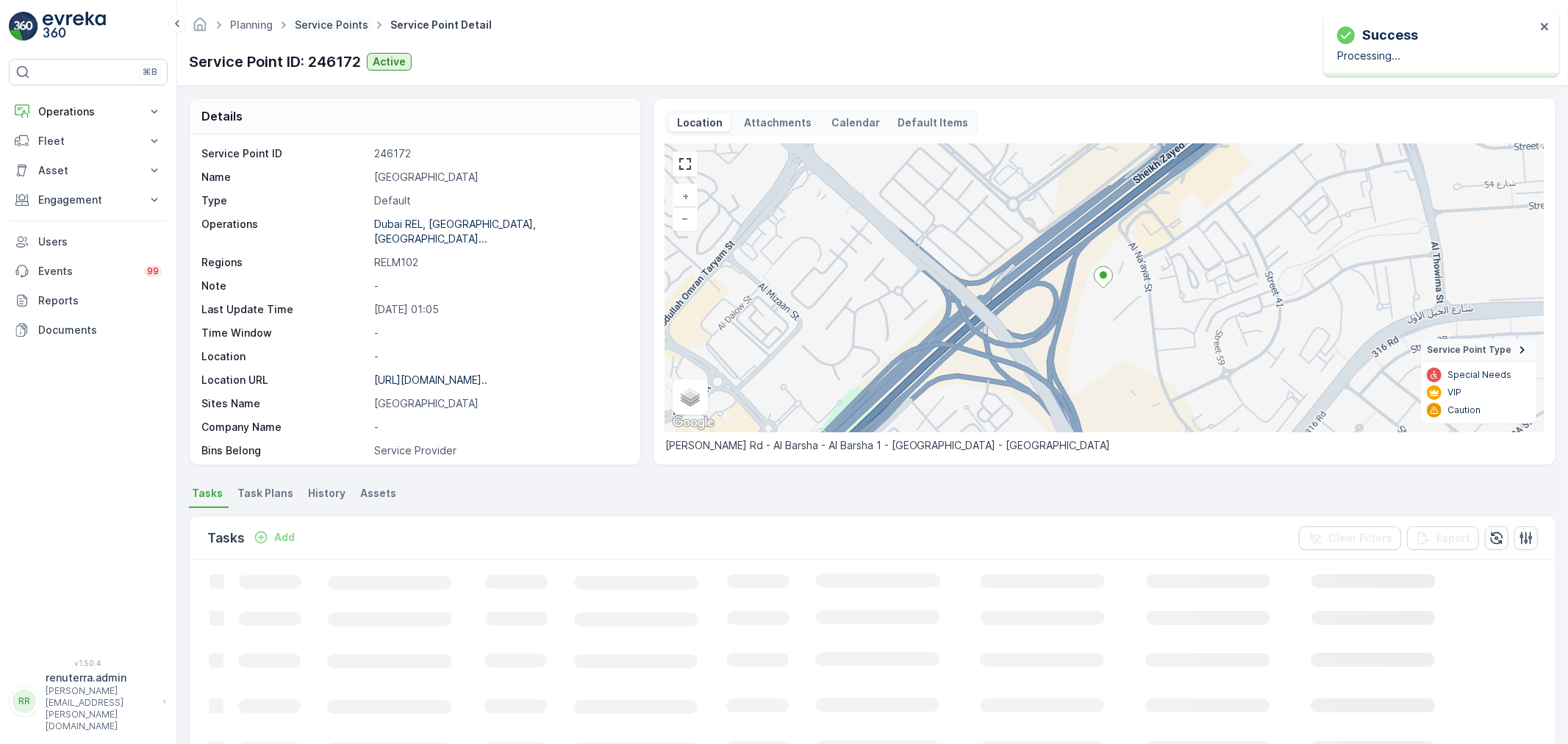
click at [327, 30] on link "Service Points" at bounding box center [332, 25] width 74 height 13
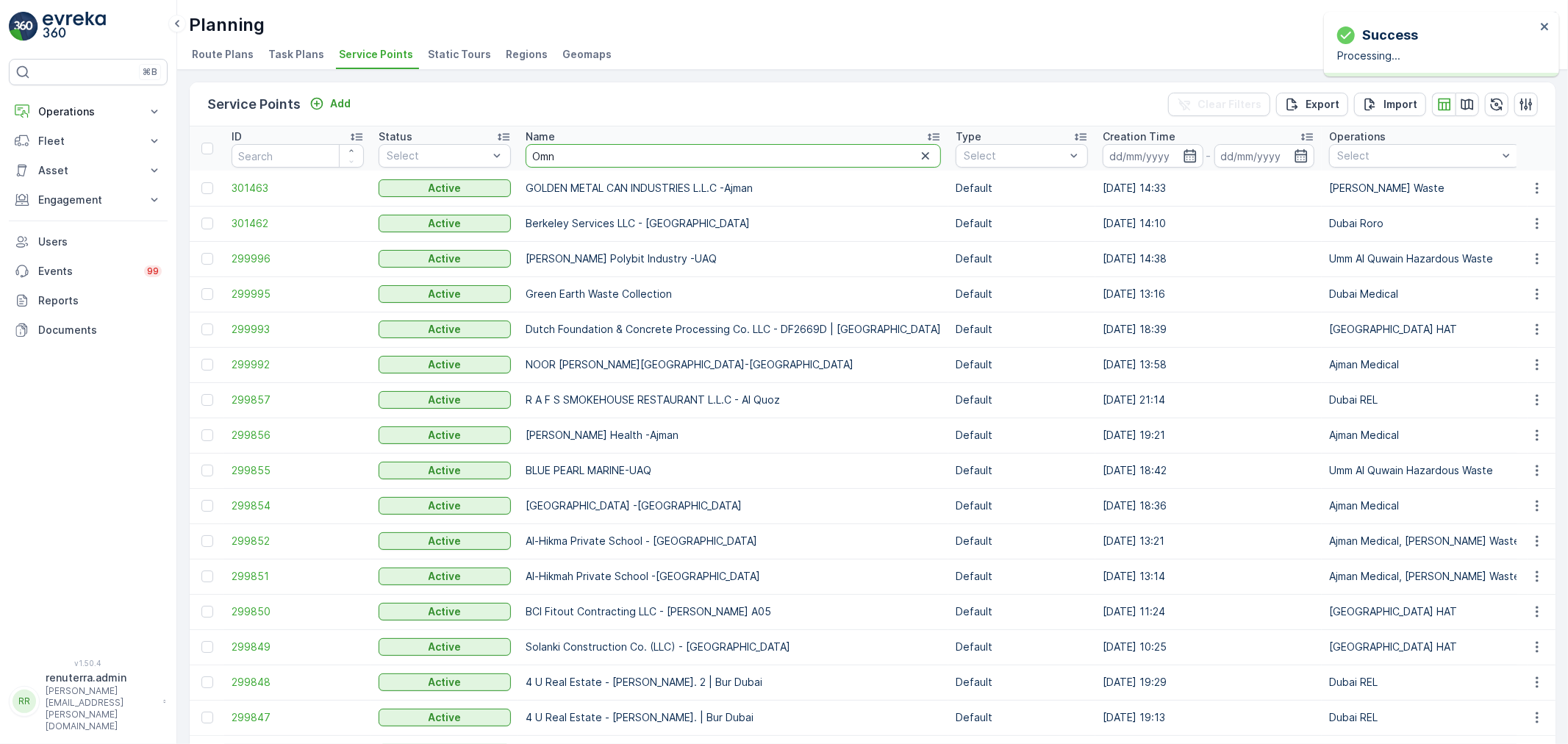
type input "Omni"
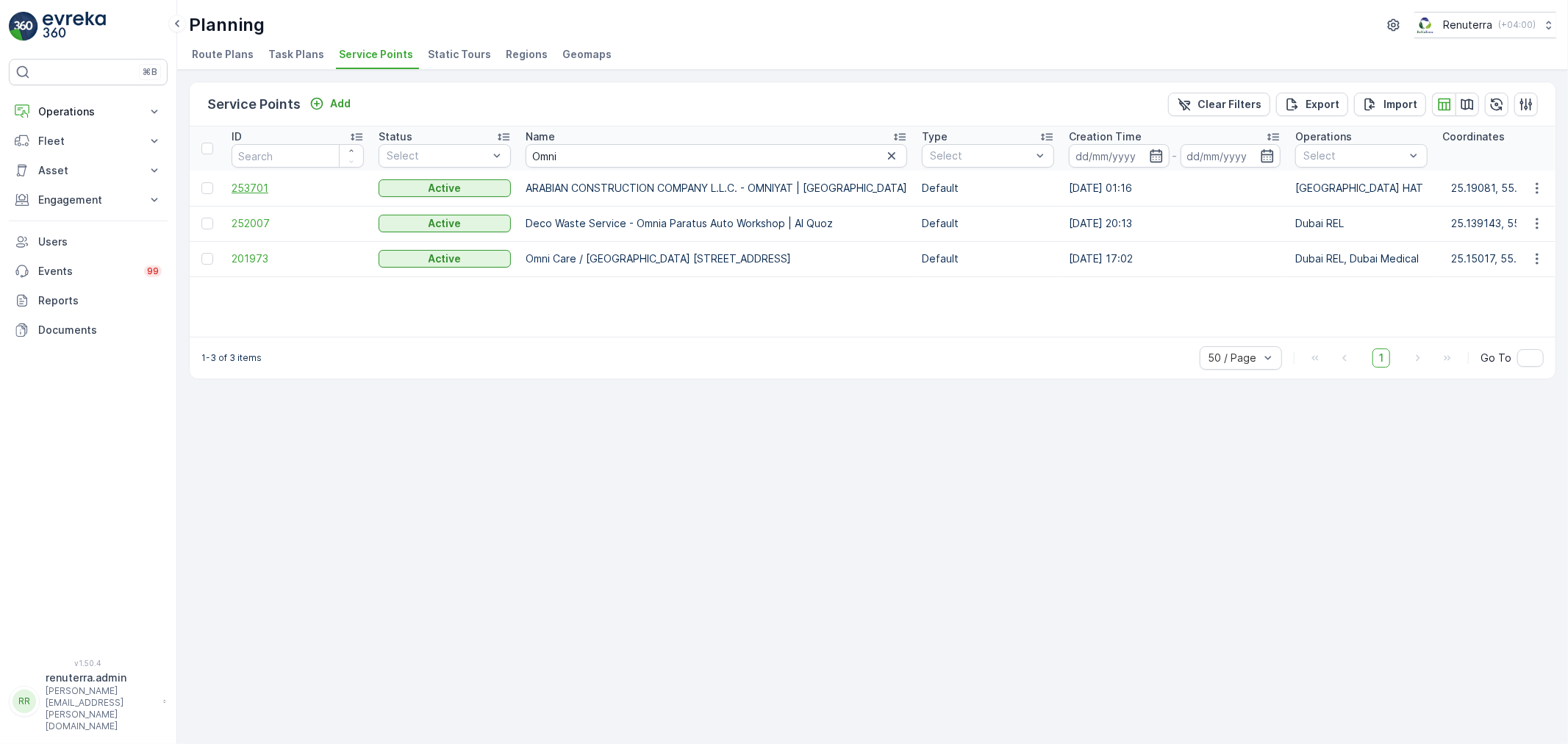
click at [273, 184] on span "253701" at bounding box center [297, 188] width 132 height 15
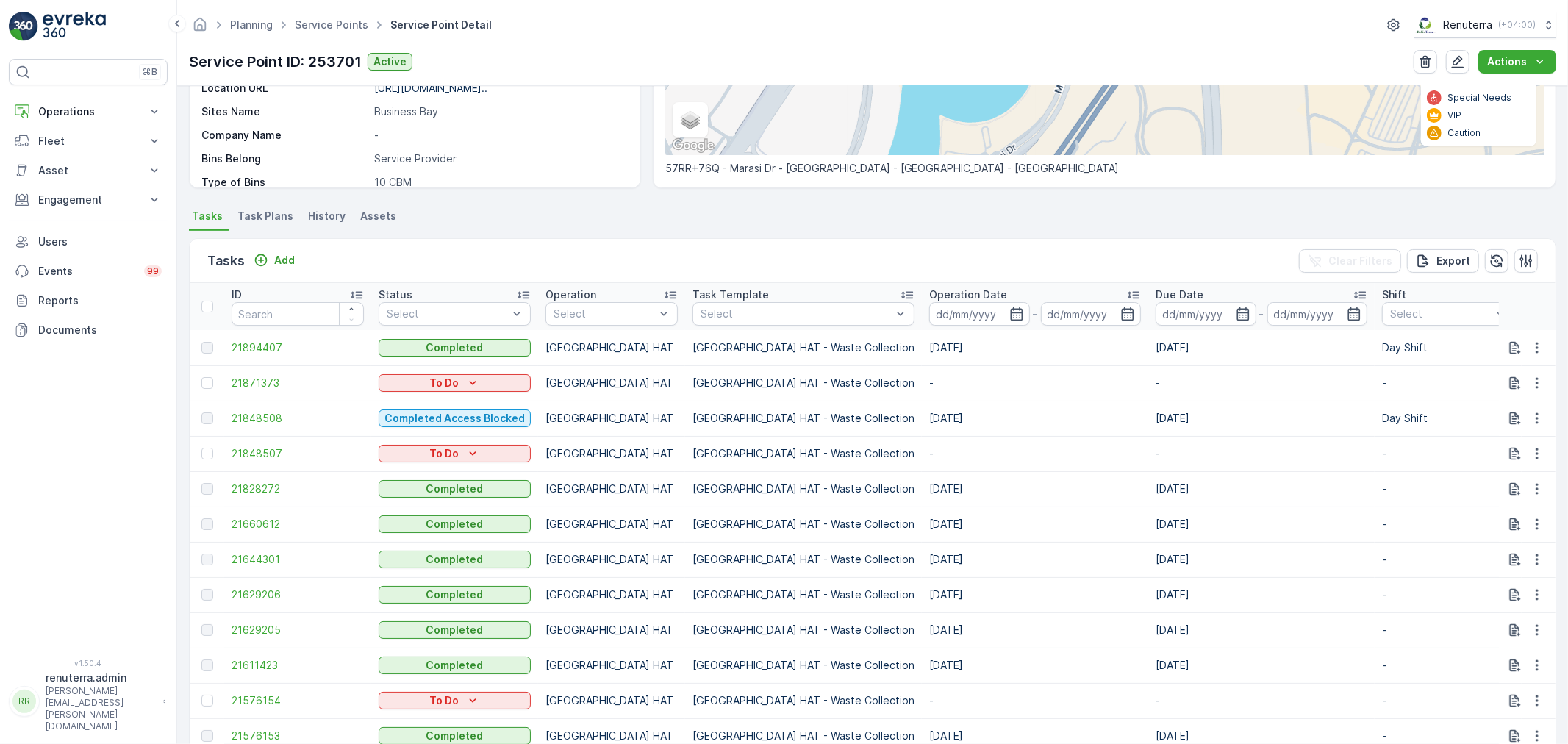
scroll to position [326, 0]
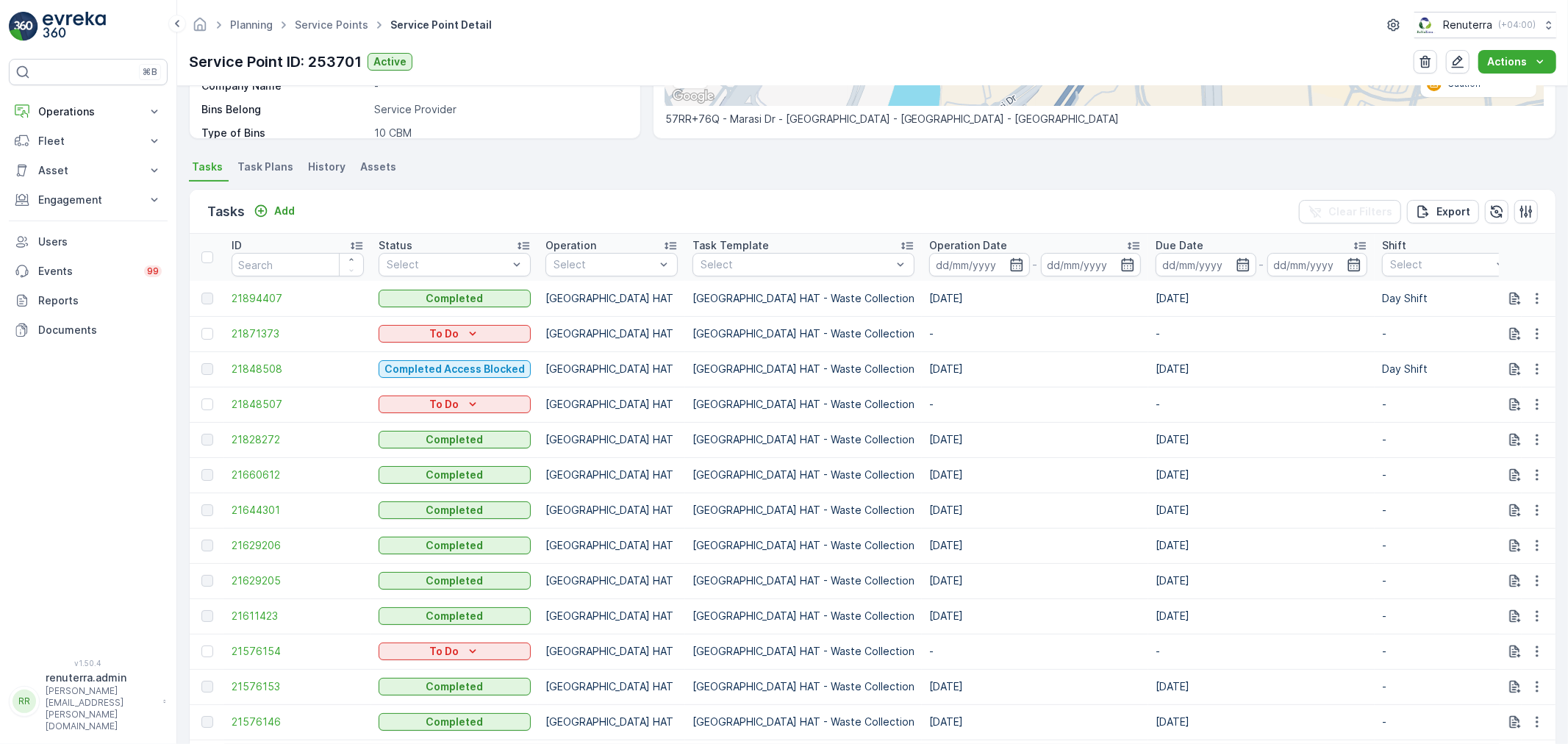
click at [205, 327] on div at bounding box center [207, 333] width 12 height 12
click at [201, 327] on input "checkbox" at bounding box center [201, 327] width 0 height 0
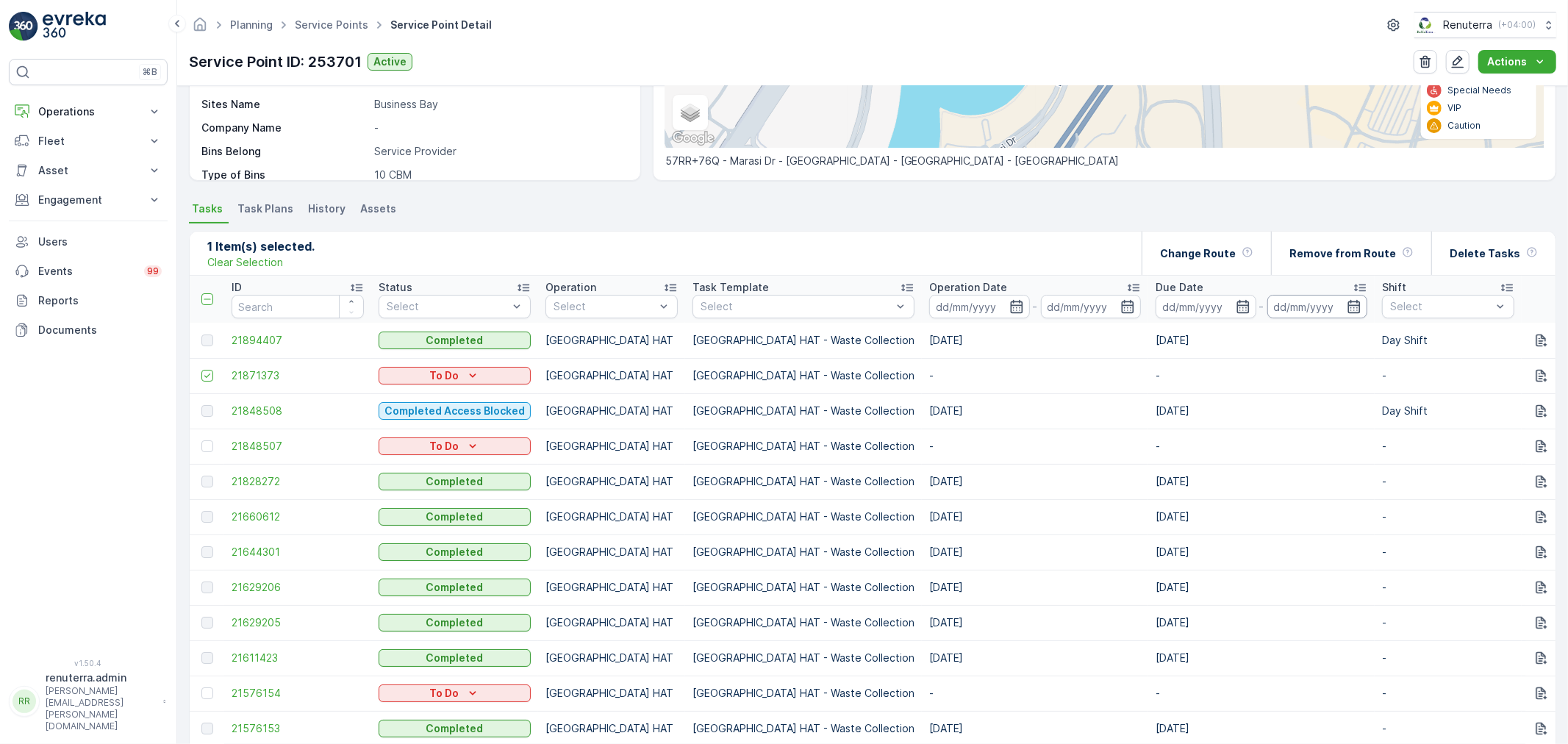
scroll to position [244, 0]
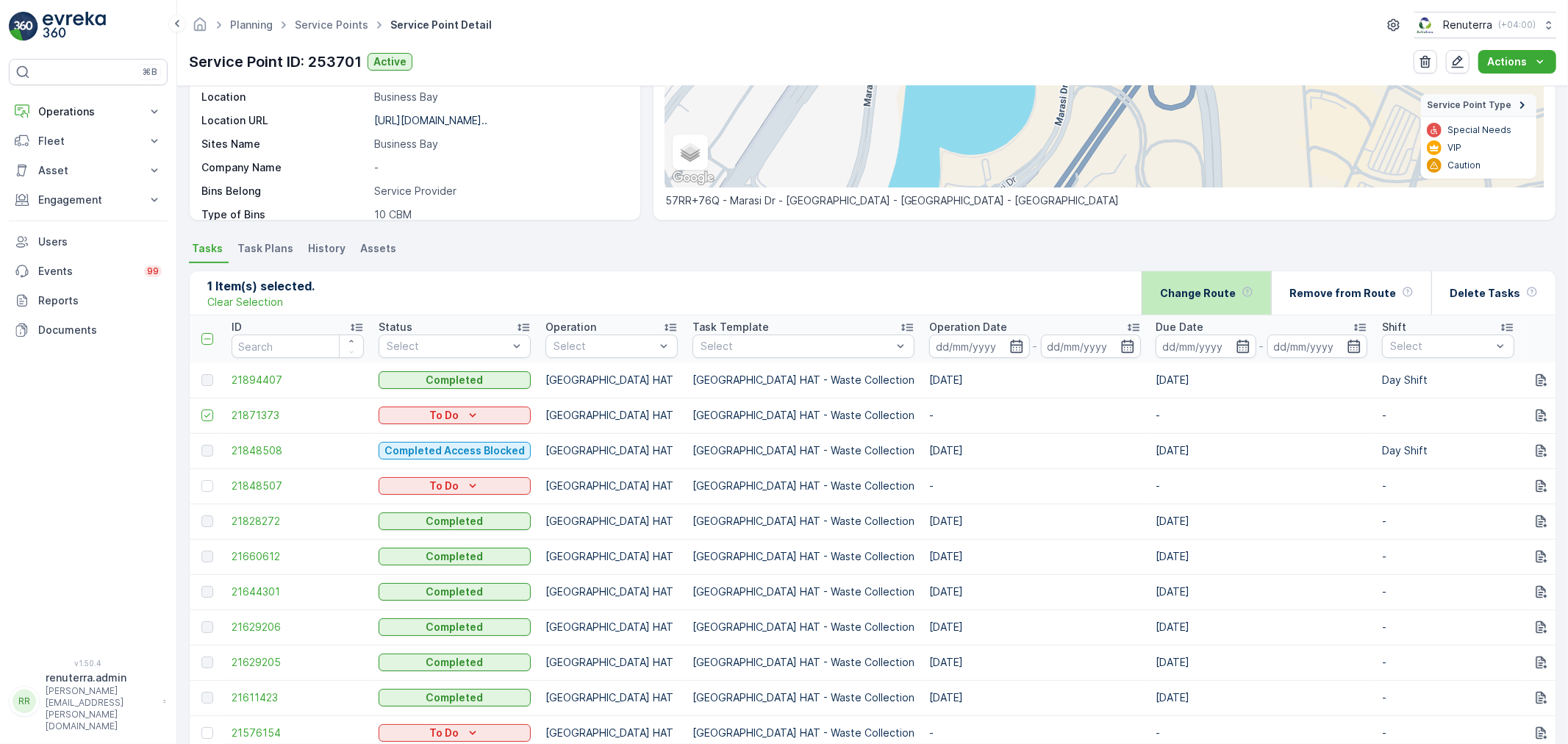
click at [1237, 302] on div "Change Route" at bounding box center [1206, 292] width 93 height 43
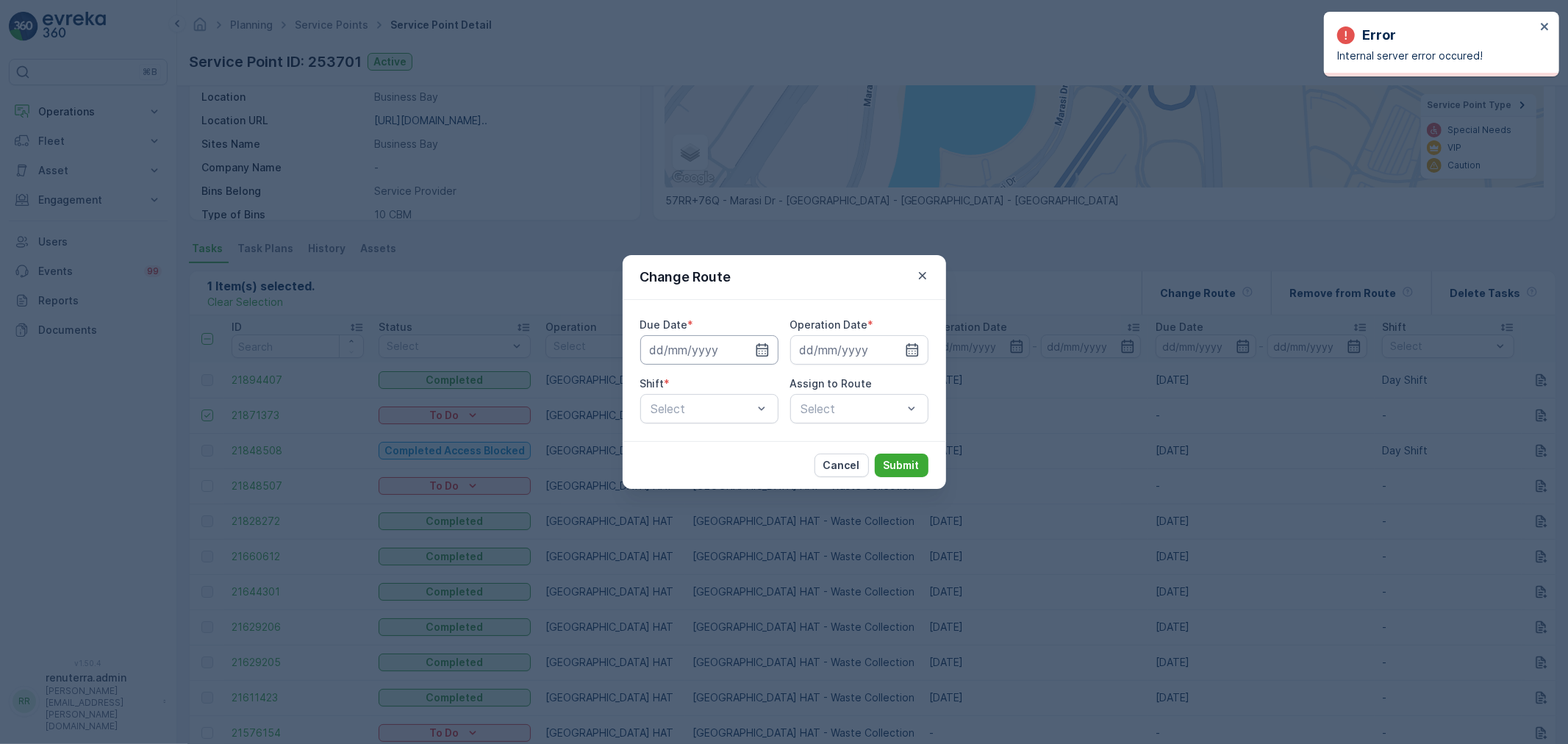
click at [726, 346] on input at bounding box center [709, 349] width 138 height 30
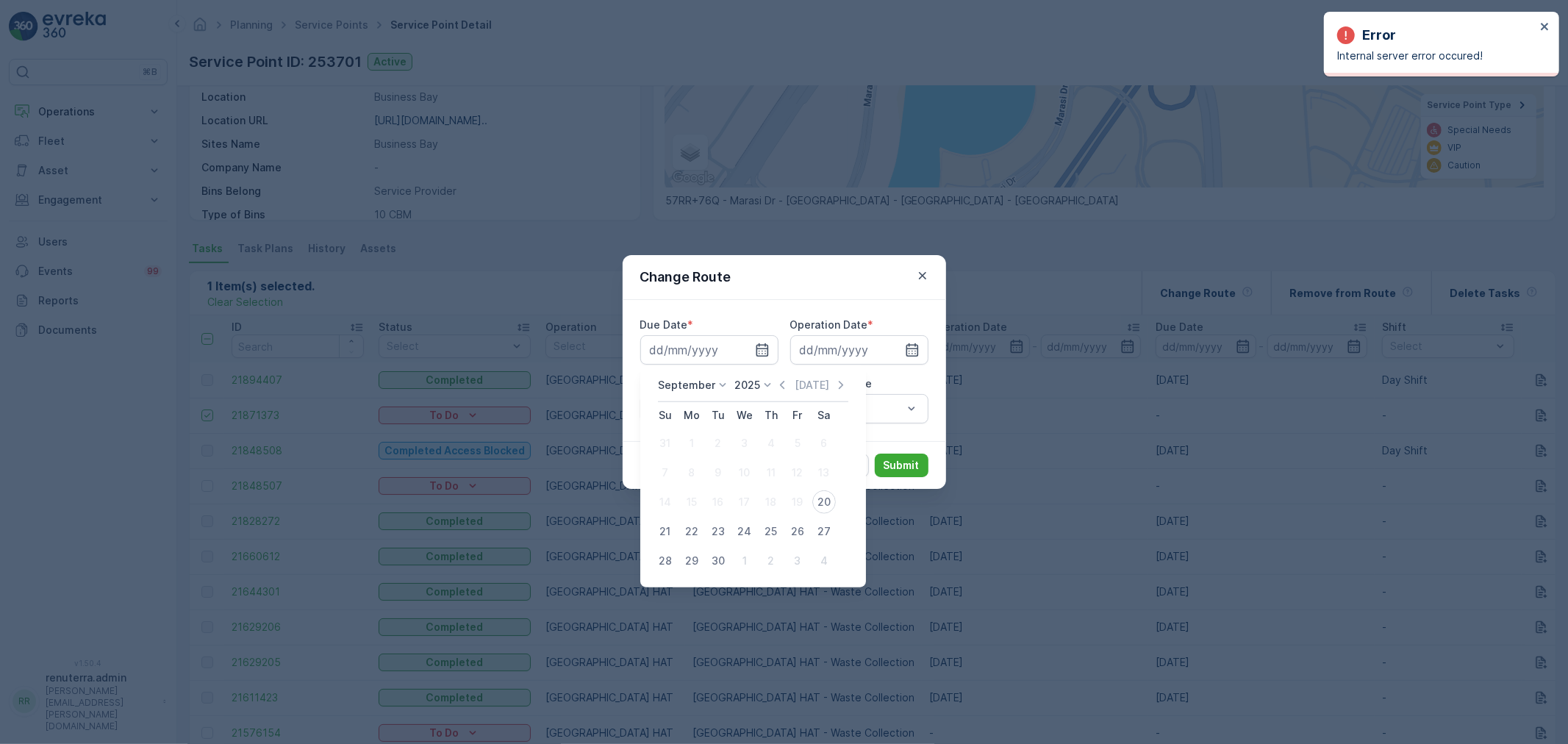
click at [818, 495] on div "20" at bounding box center [825, 502] width 24 height 24
type input "[DATE]"
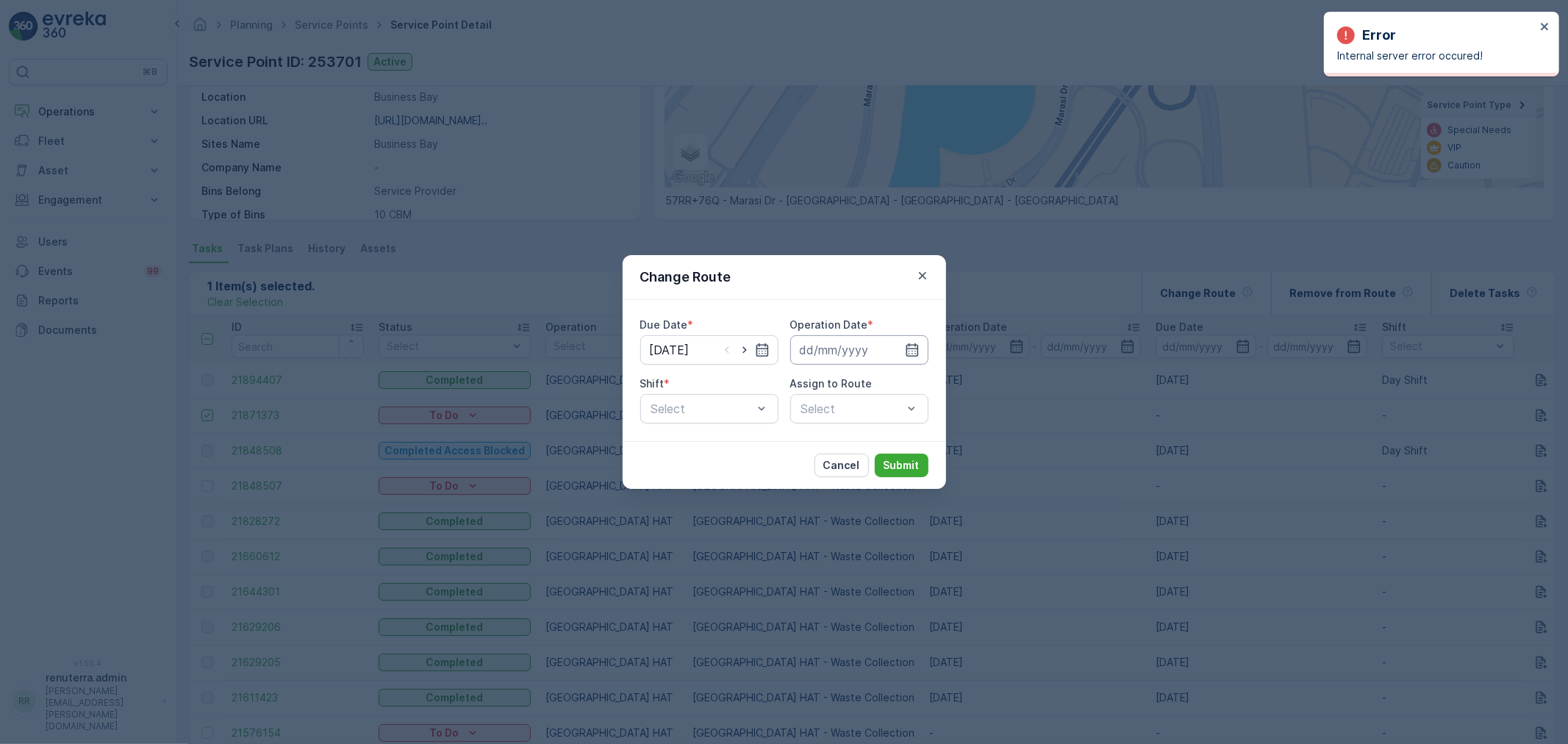
click at [831, 350] on input at bounding box center [860, 349] width 138 height 30
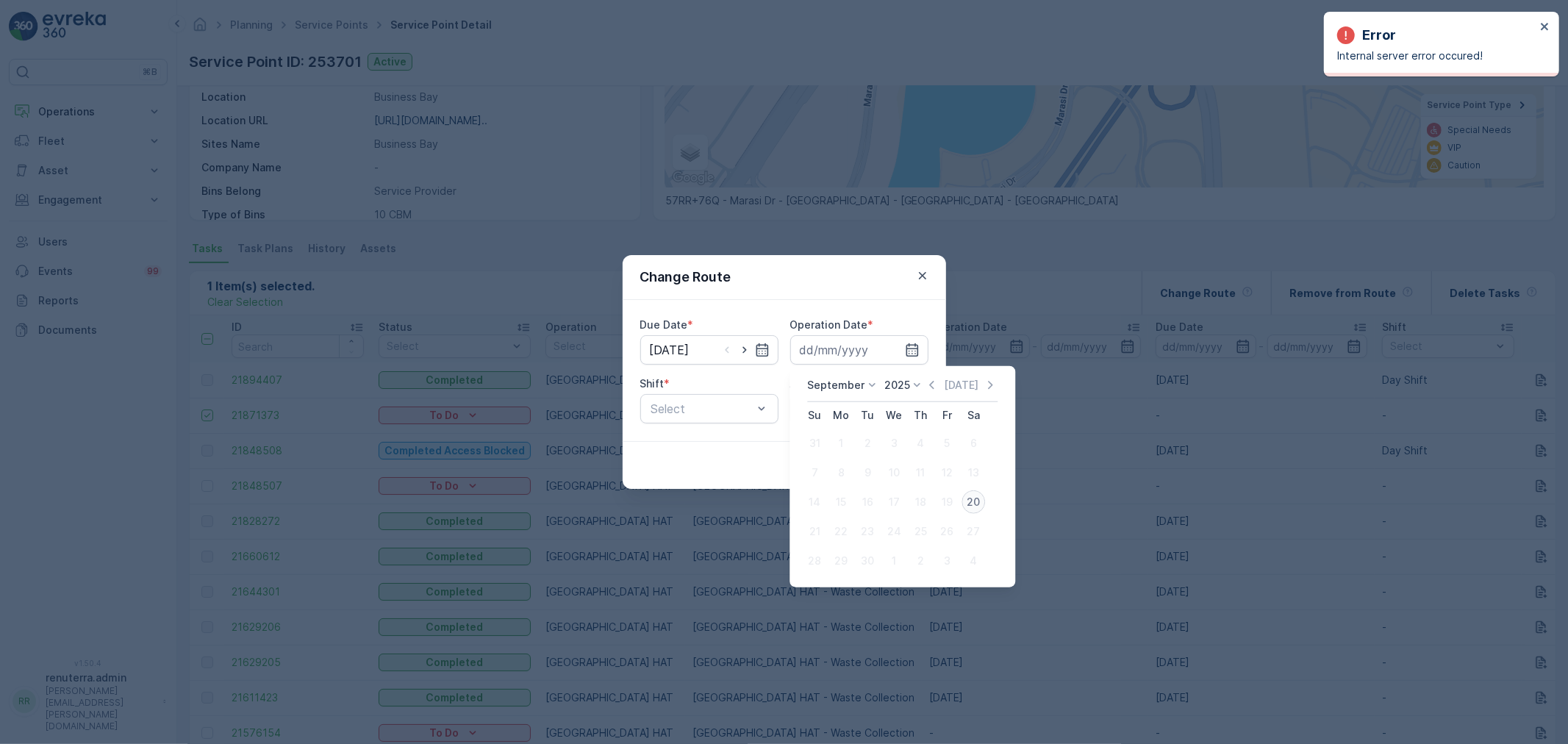
click at [976, 498] on div "20" at bounding box center [973, 502] width 24 height 24
type input "[DATE]"
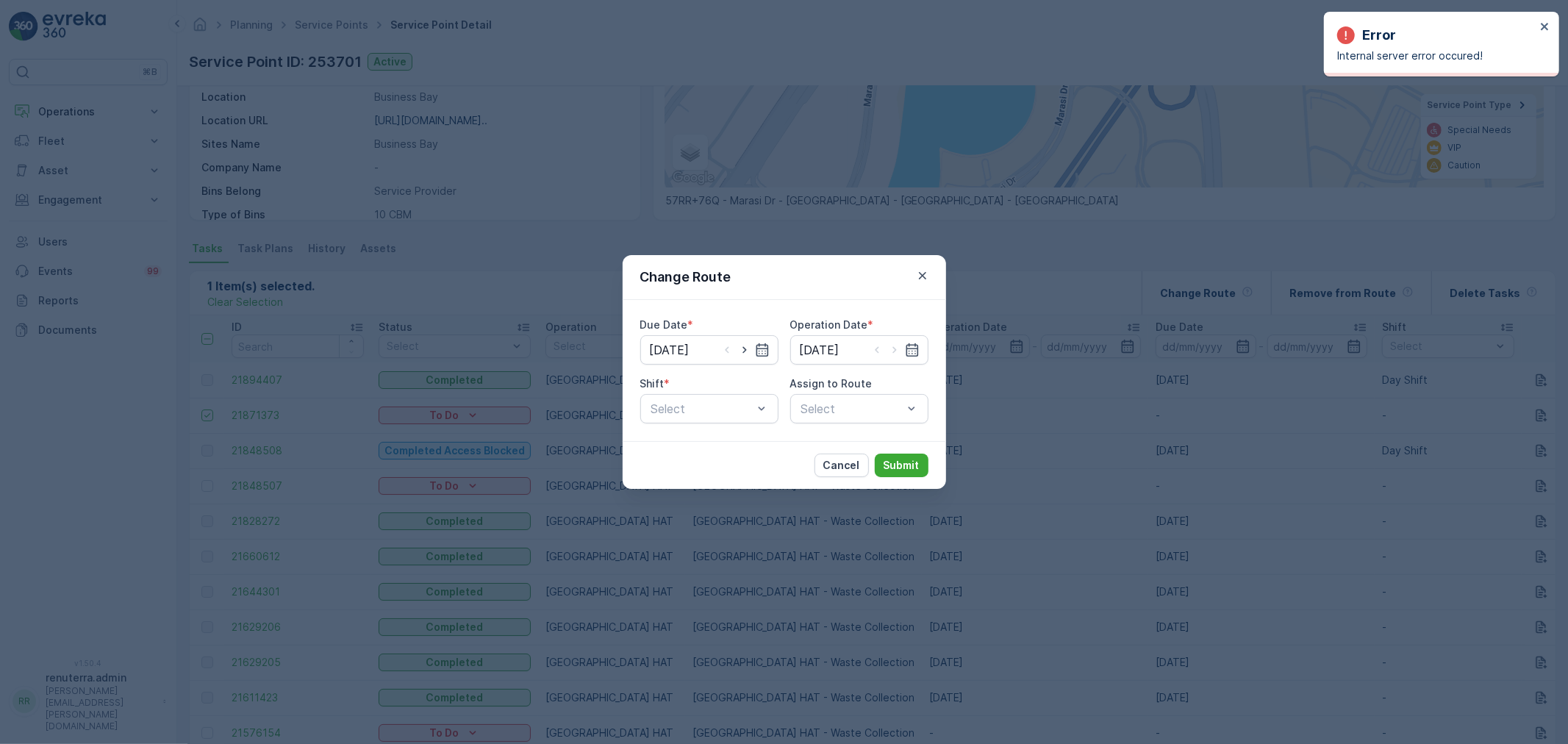
click at [649, 393] on div "Shift * Select" at bounding box center [709, 399] width 138 height 47
click at [707, 460] on div "Night Shift" at bounding box center [709, 469] width 138 height 25
click at [800, 407] on div "Select" at bounding box center [860, 408] width 138 height 30
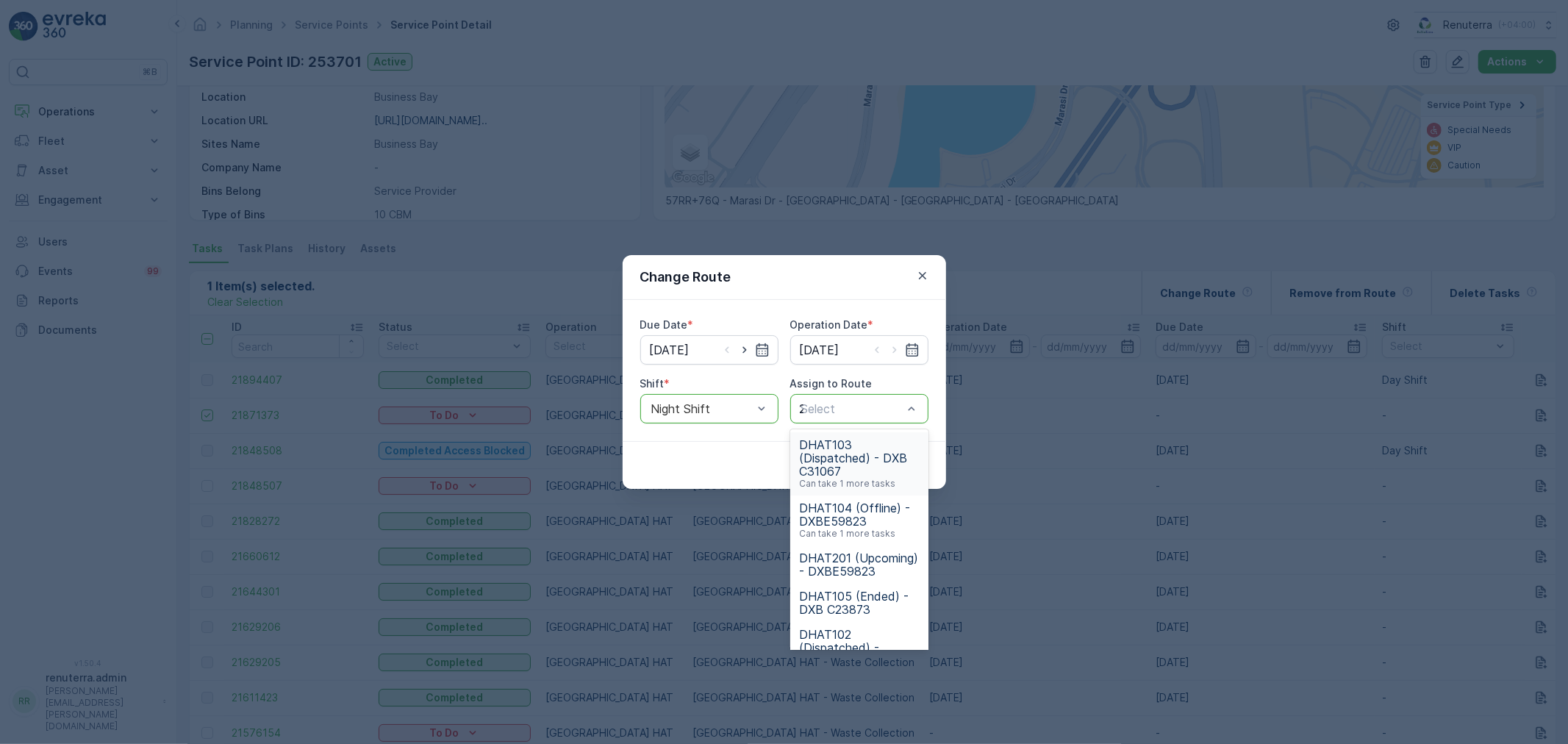
type input "201"
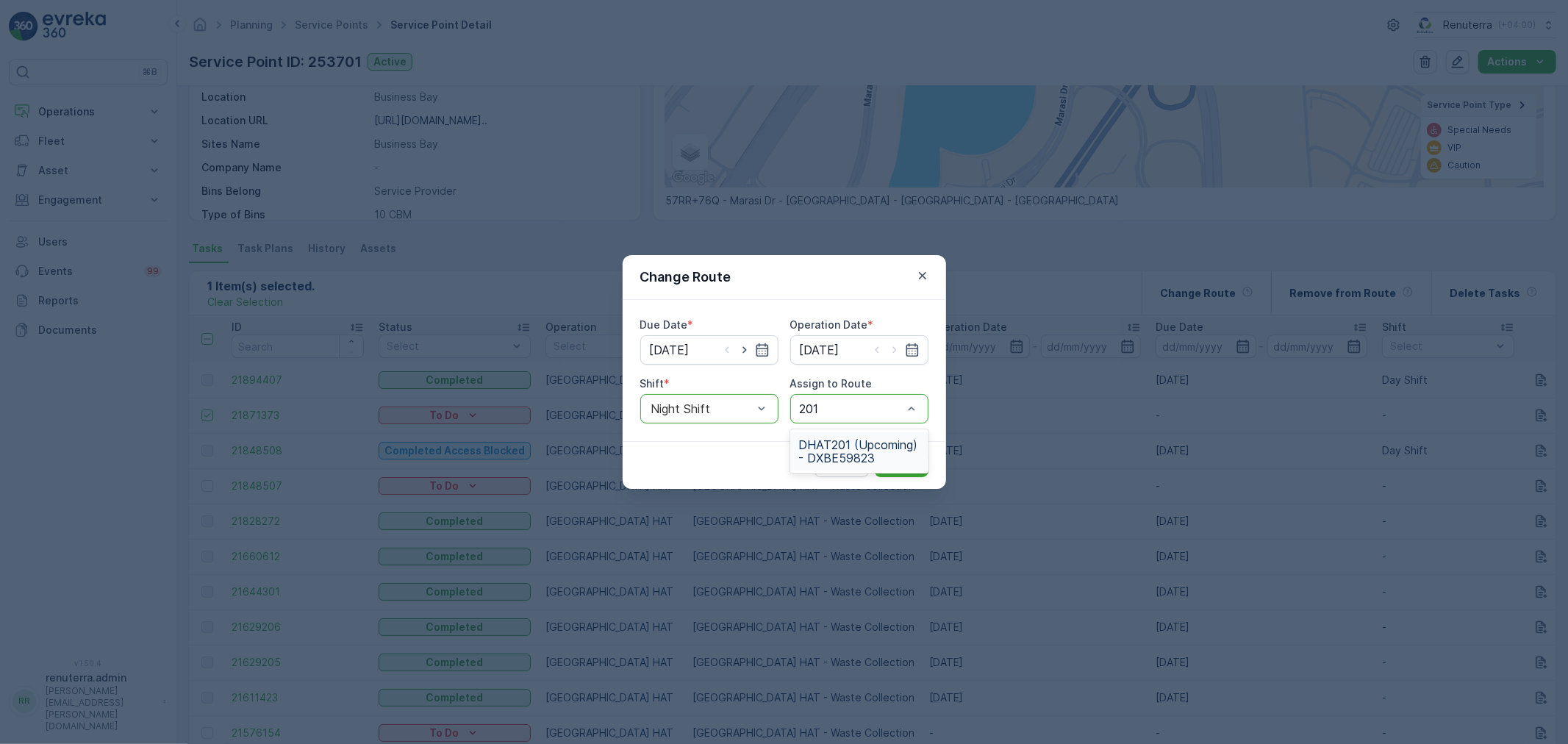
click at [836, 458] on span "DHAT201 (Upcoming) - DXBE59823" at bounding box center [859, 451] width 121 height 27
click at [915, 472] on p "Submit" at bounding box center [901, 466] width 36 height 15
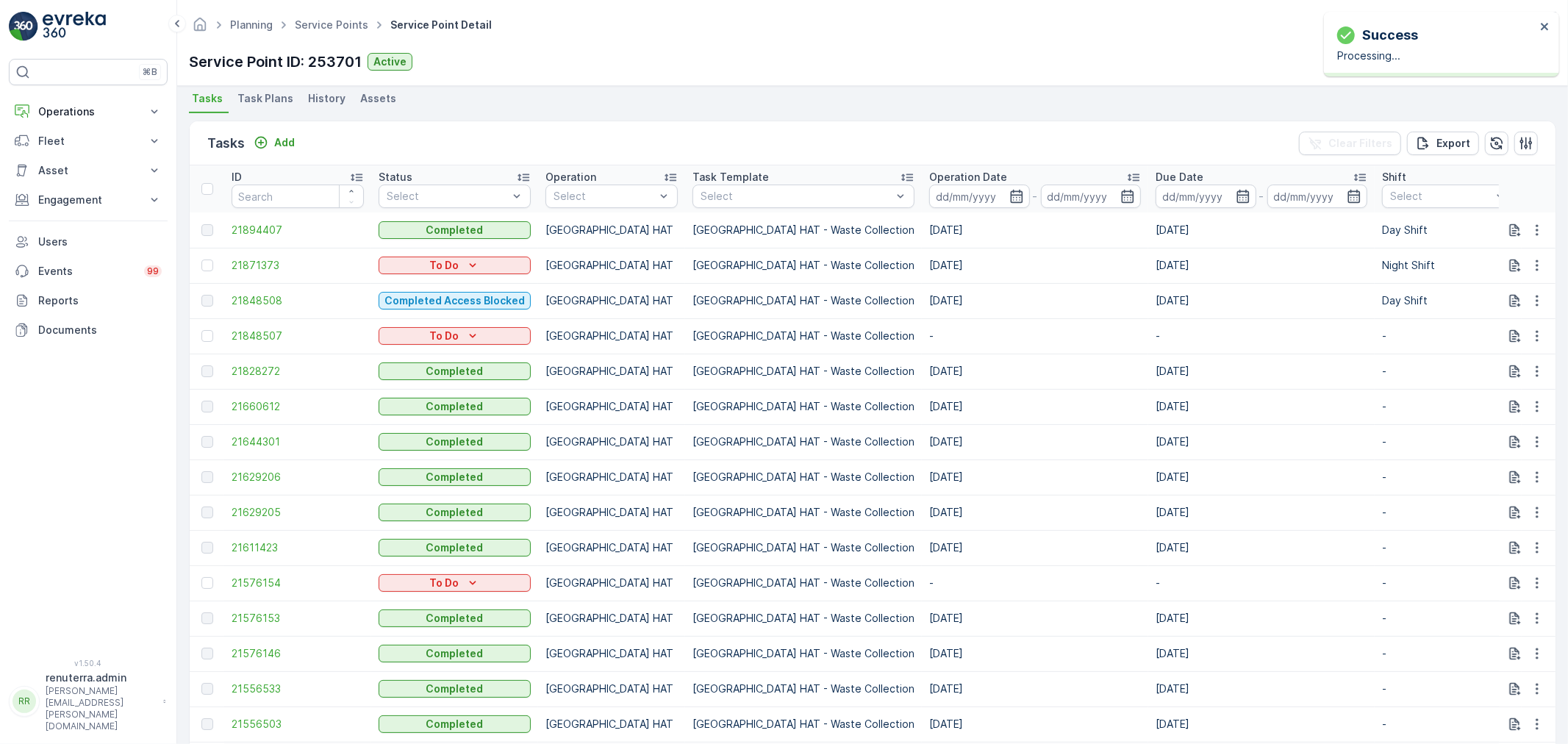
scroll to position [407, 0]
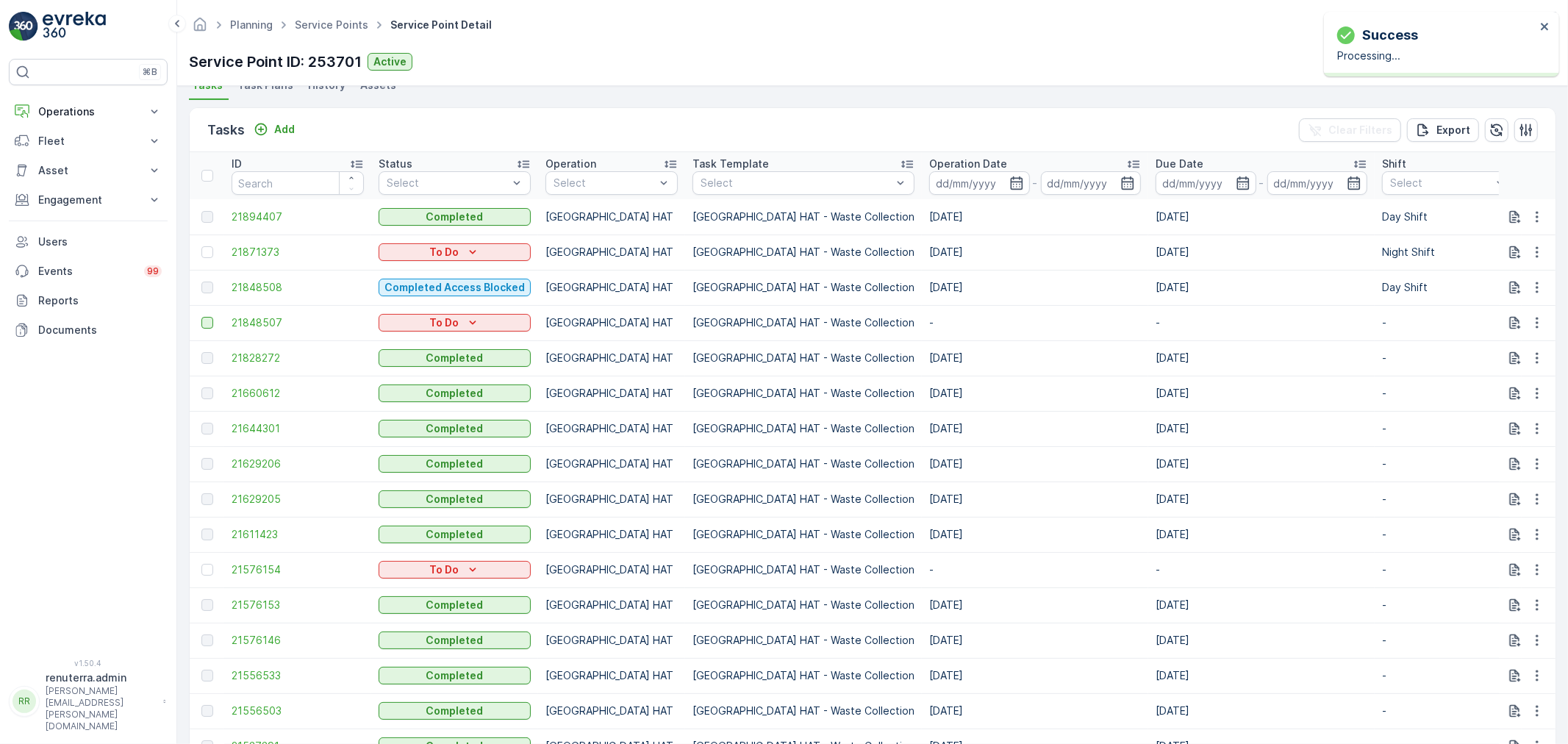
click at [213, 320] on div at bounding box center [208, 322] width 16 height 12
click at [201, 316] on input "checkbox" at bounding box center [201, 316] width 0 height 0
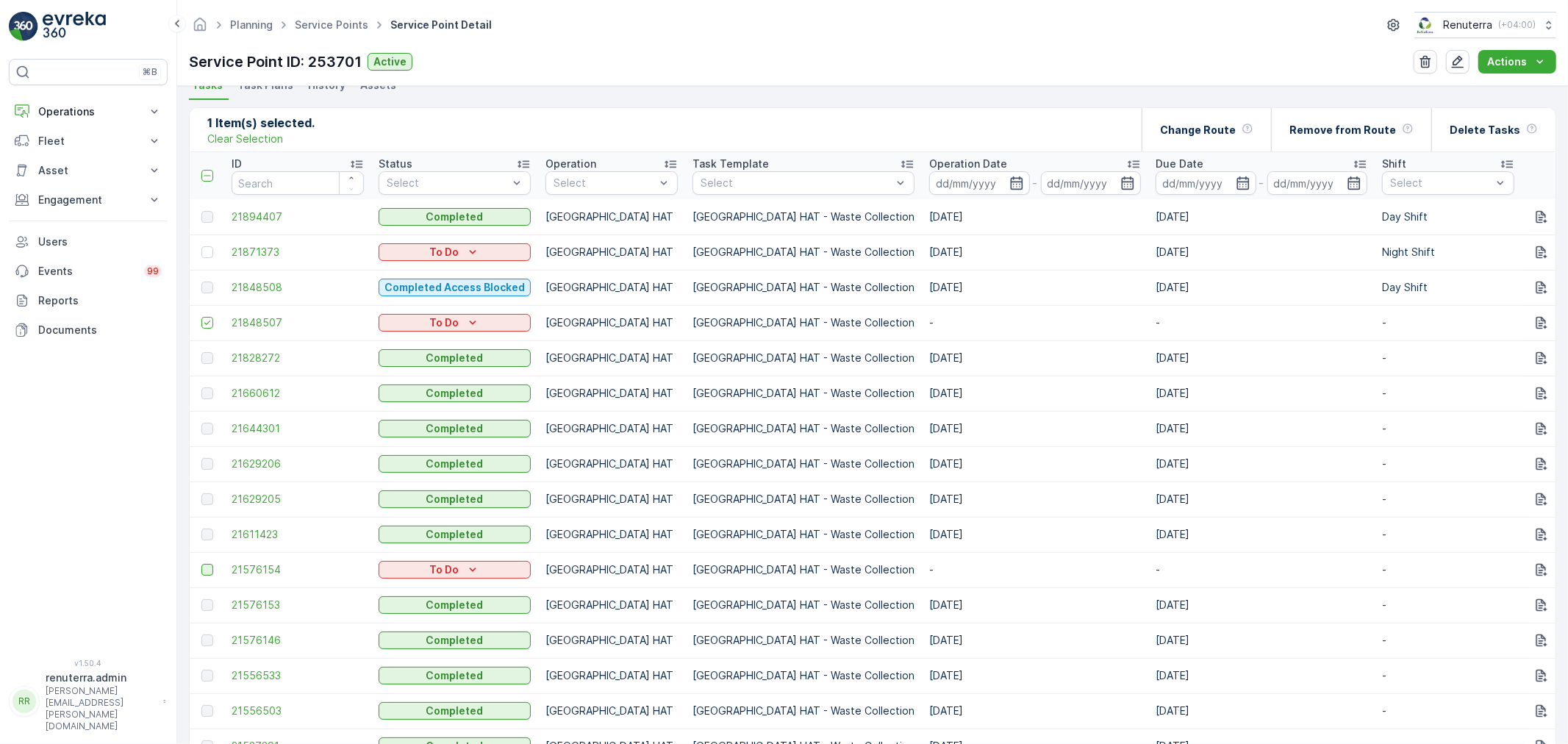
click at [208, 573] on div at bounding box center [207, 569] width 12 height 12
click at [201, 563] on input "checkbox" at bounding box center [201, 563] width 0 height 0
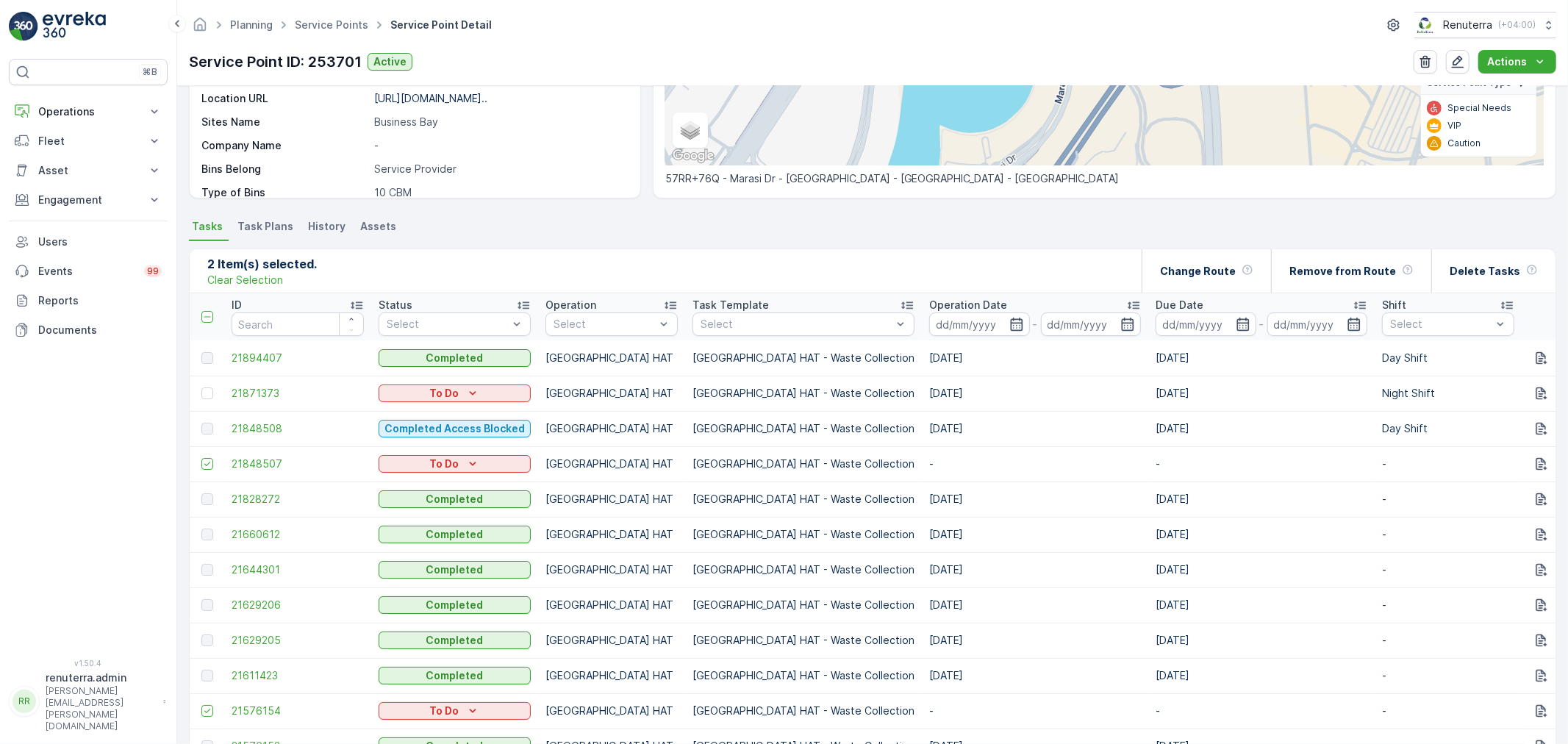
scroll to position [244, 0]
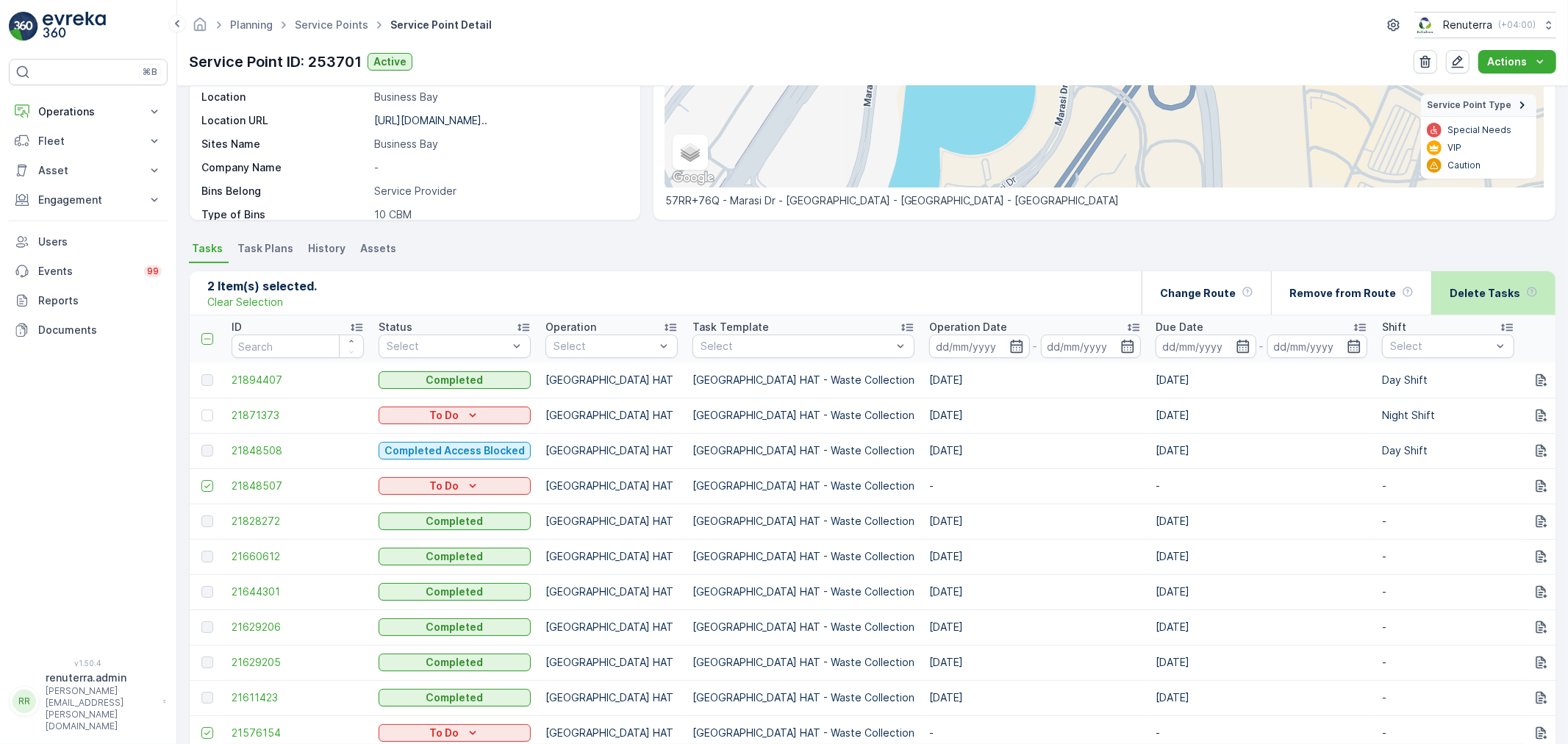
click at [1508, 288] on p "Delete Tasks" at bounding box center [1485, 293] width 71 height 15
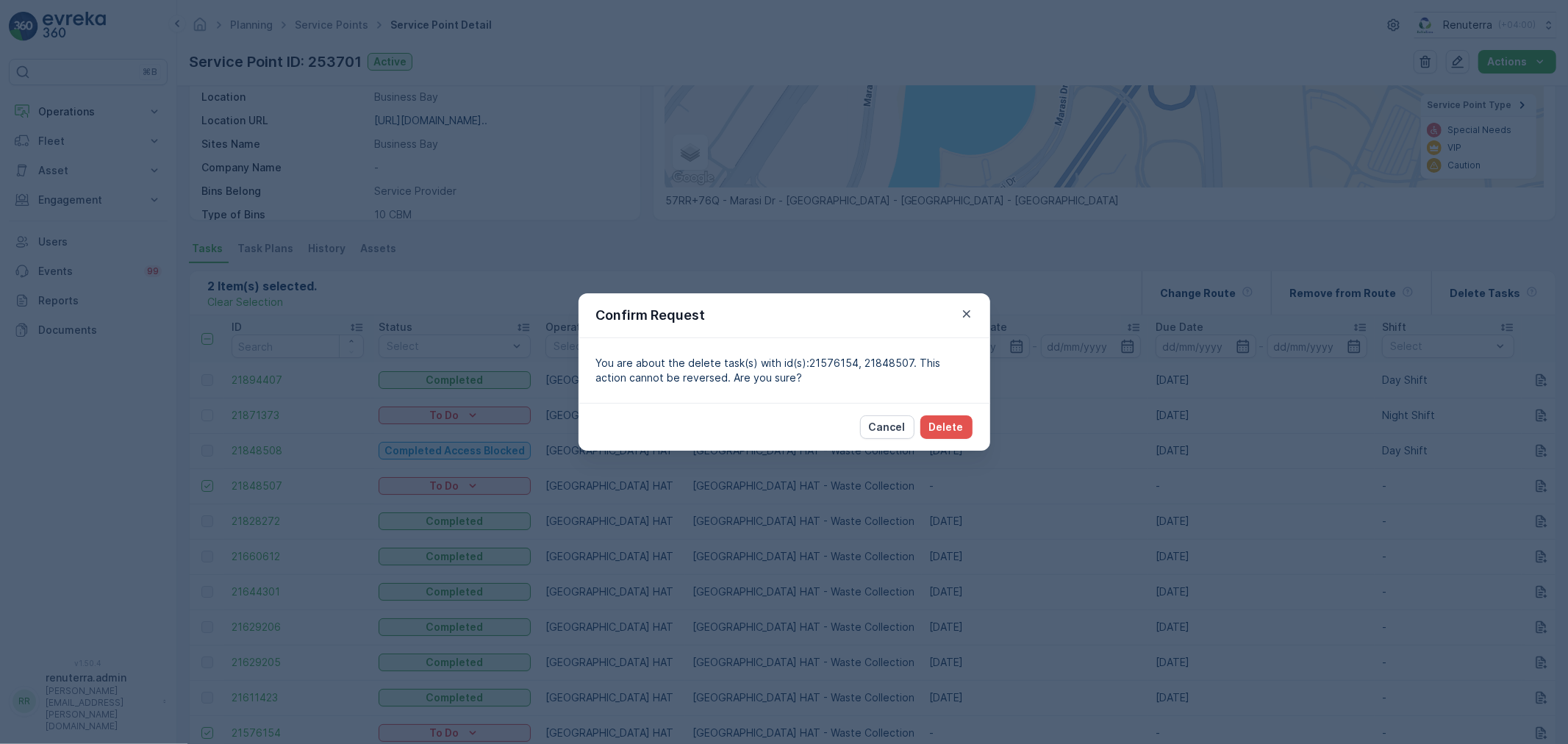
click at [932, 405] on div "Cancel Delete" at bounding box center [784, 427] width 411 height 48
click at [936, 414] on div "Cancel Delete" at bounding box center [784, 427] width 411 height 48
click at [941, 419] on p "Delete" at bounding box center [945, 427] width 34 height 15
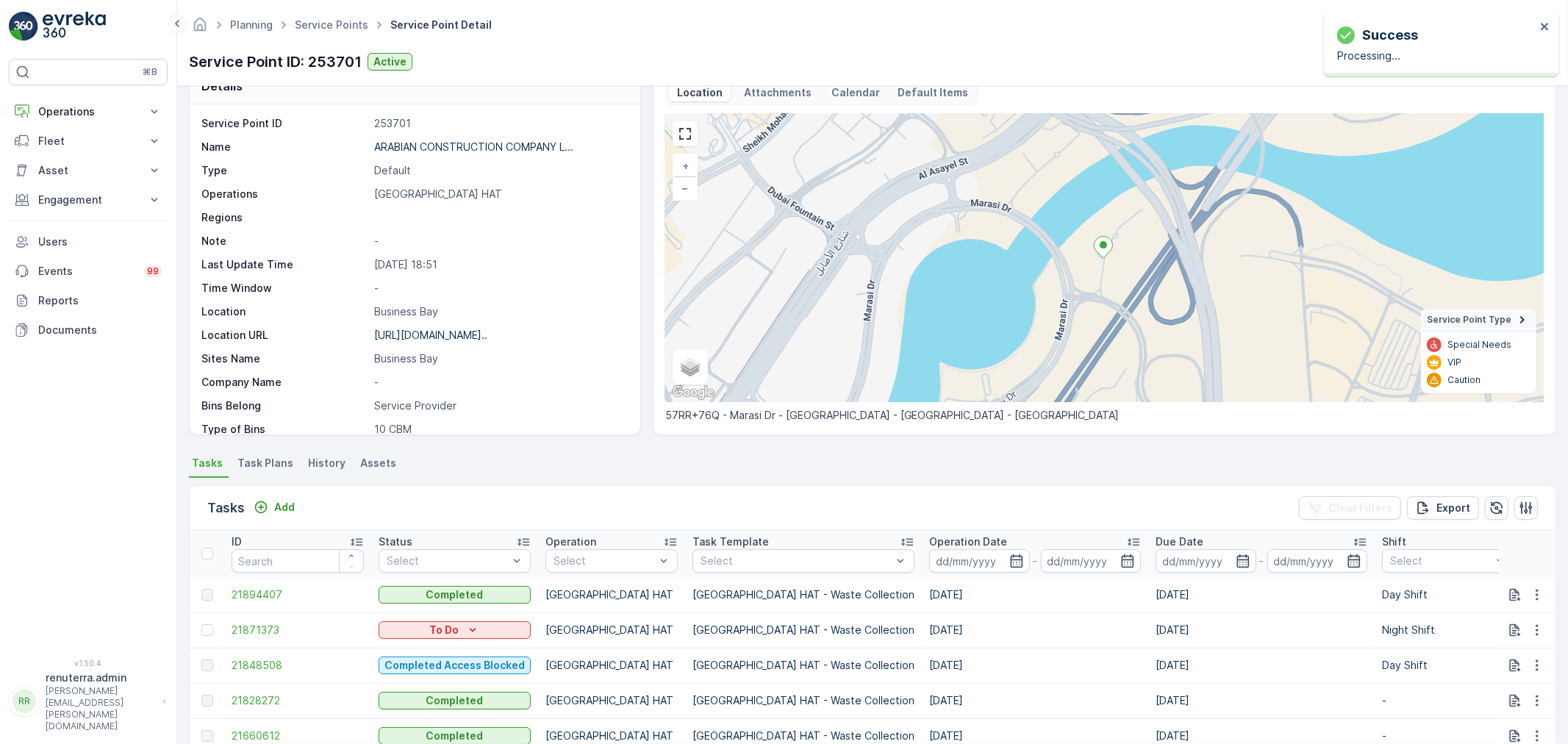
scroll to position [0, 0]
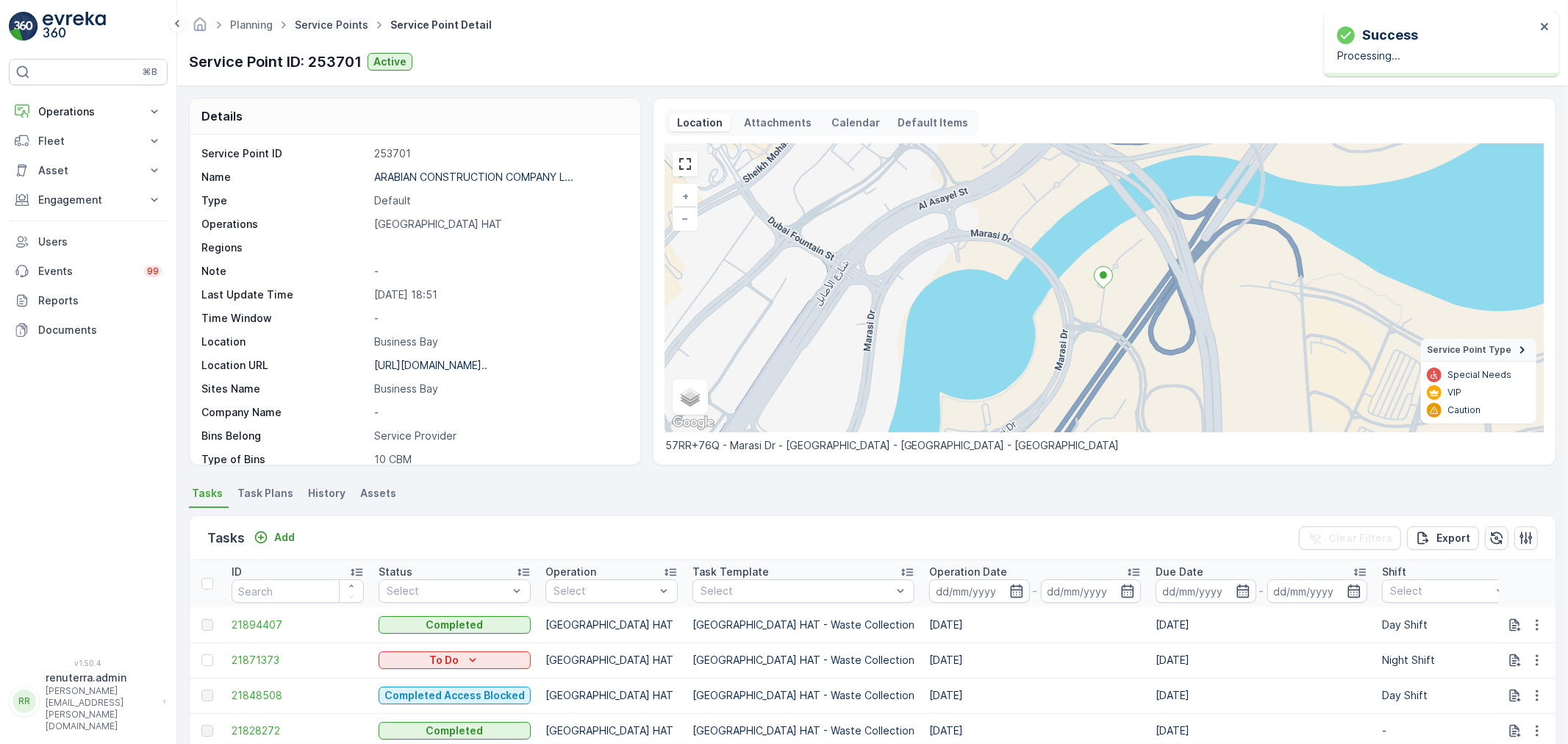
click at [327, 23] on link "Service Points" at bounding box center [332, 25] width 74 height 13
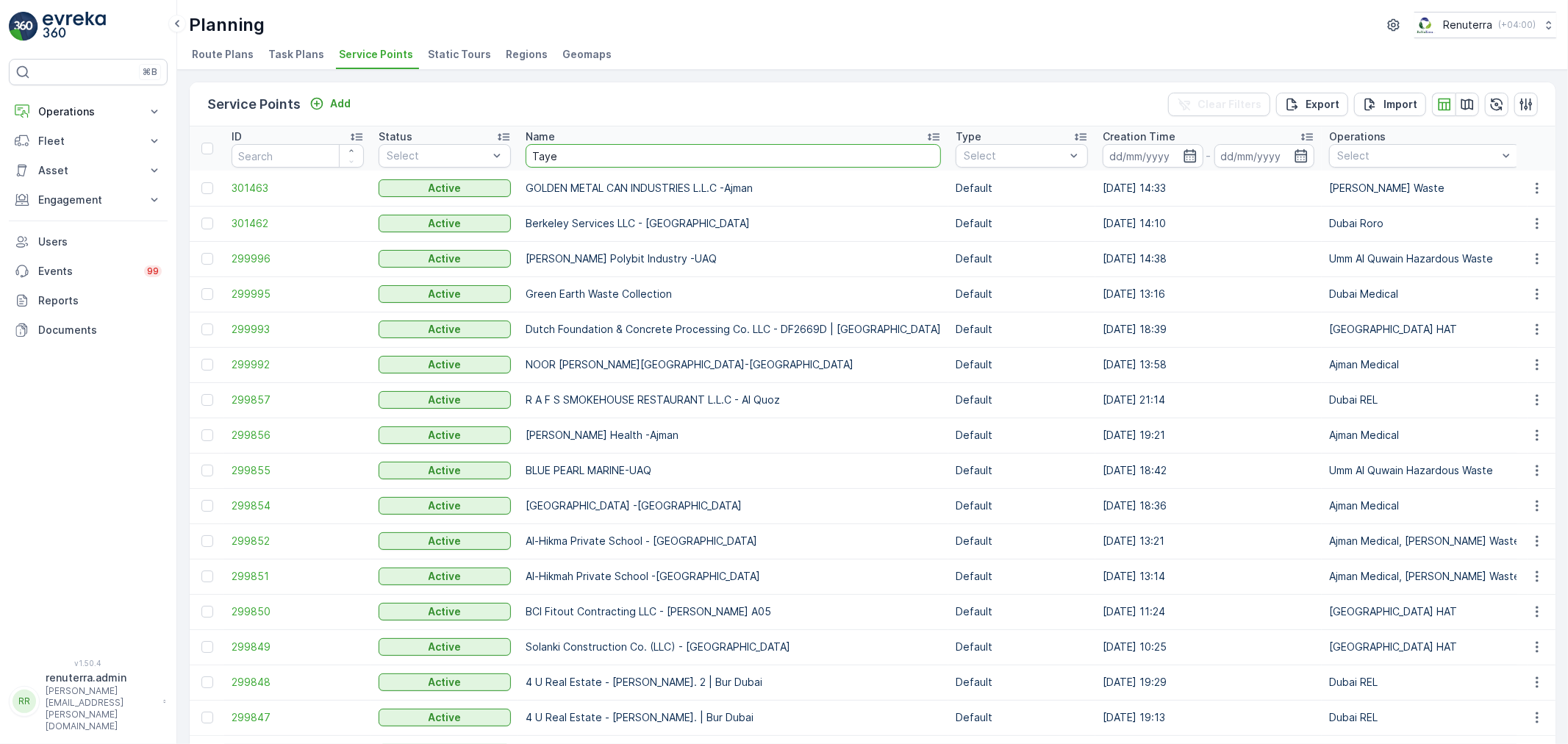
type input "Tayer"
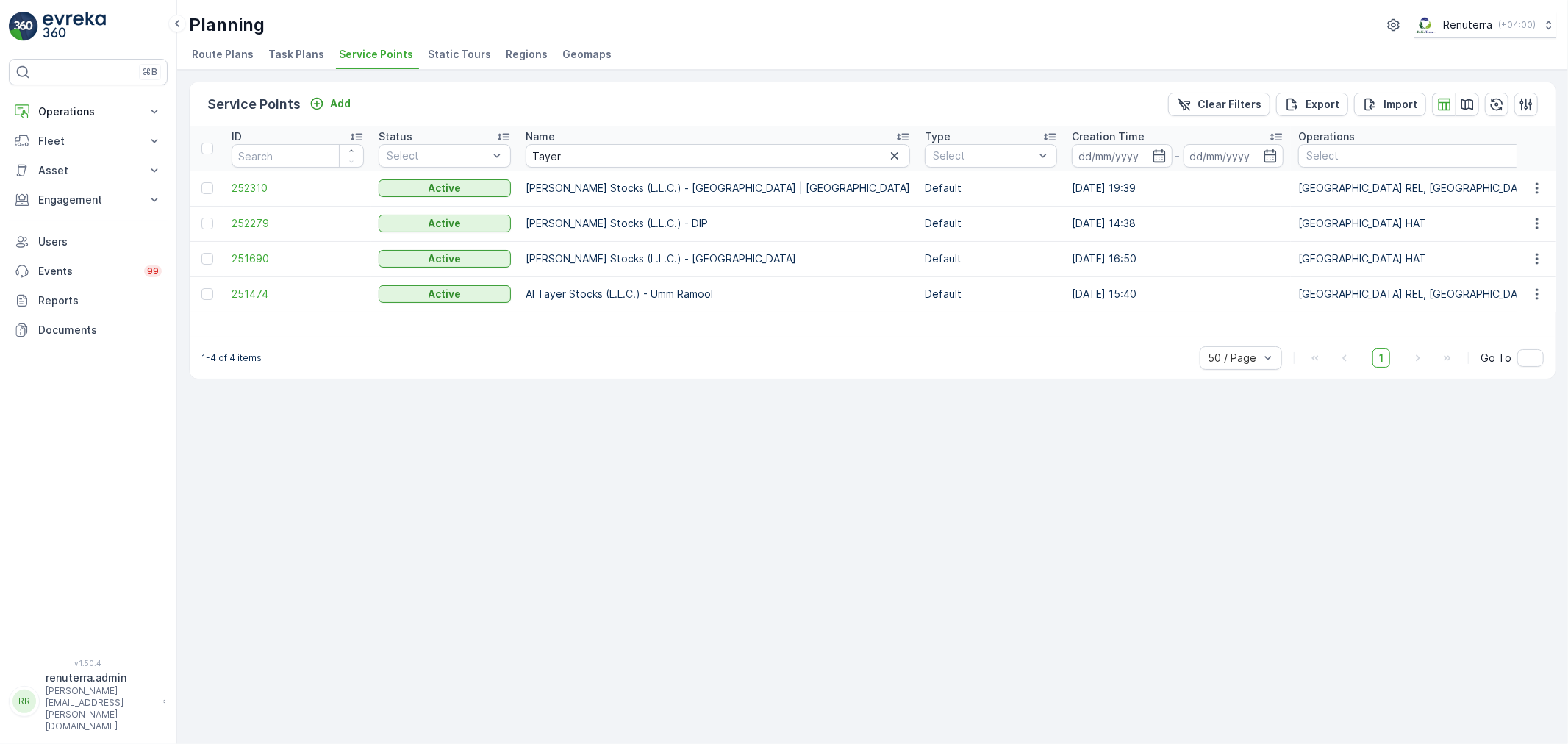
click at [238, 176] on td "252310" at bounding box center [297, 188] width 147 height 35
click at [259, 194] on span "252310" at bounding box center [297, 188] width 132 height 15
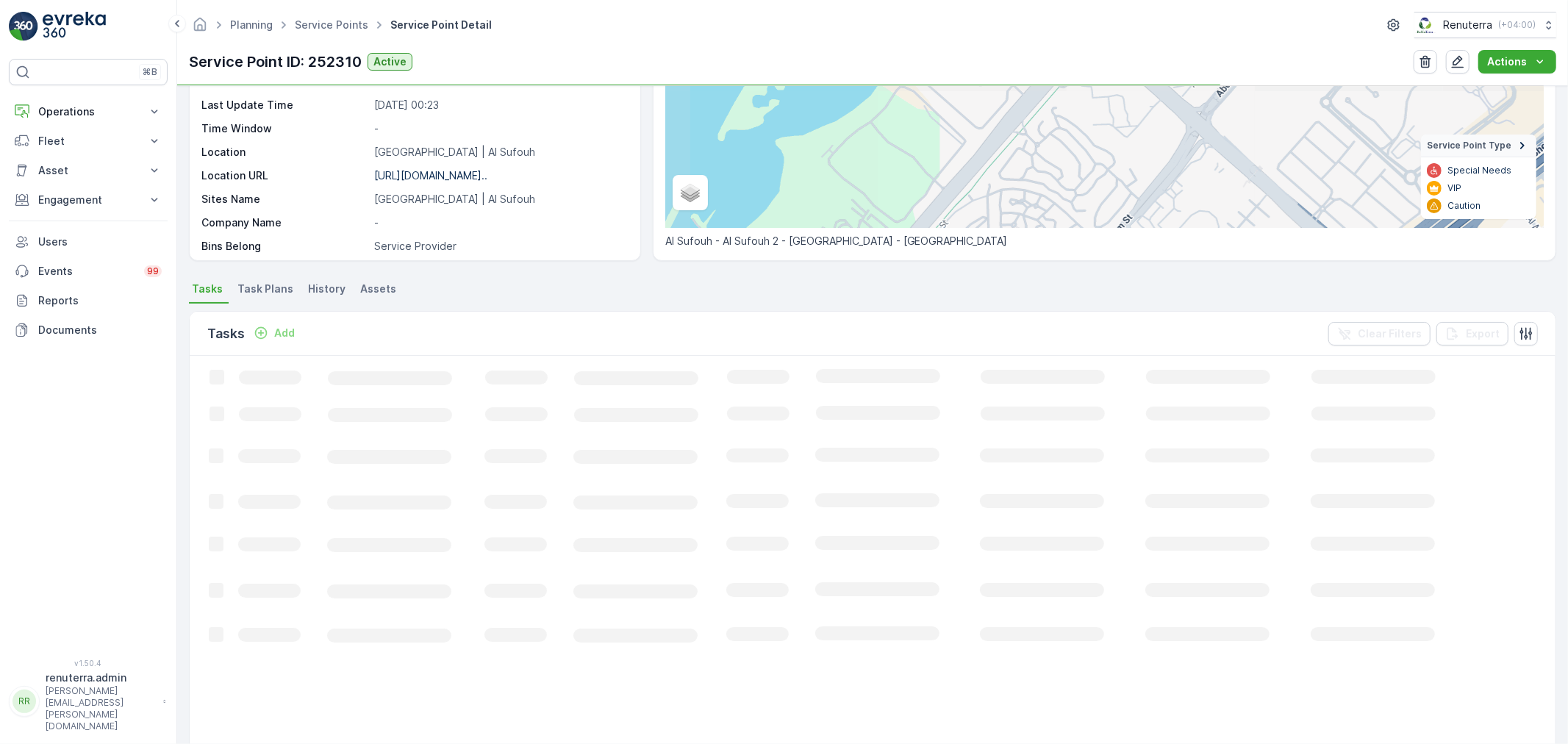
scroll to position [239, 0]
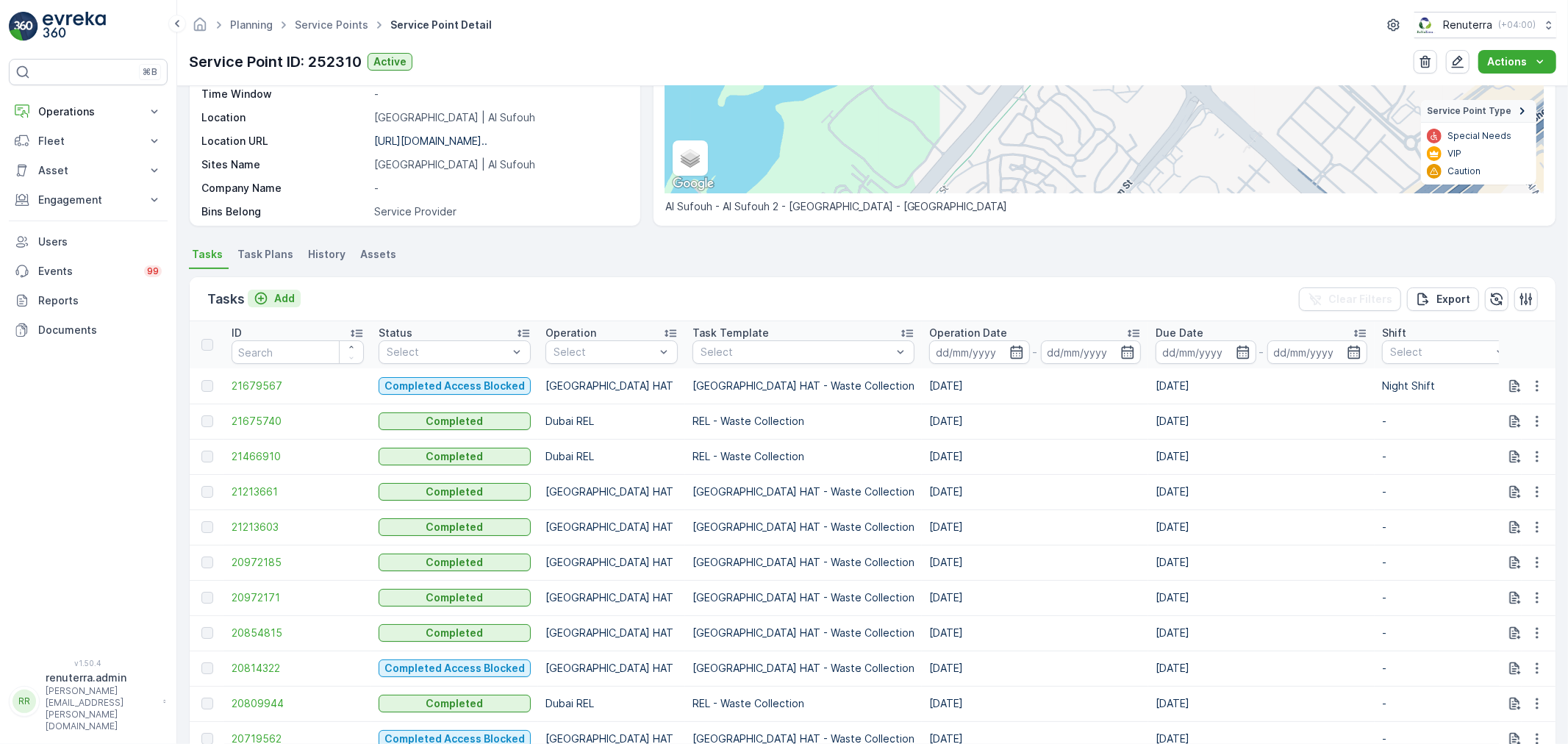
click at [280, 292] on p "Add" at bounding box center [284, 299] width 20 height 15
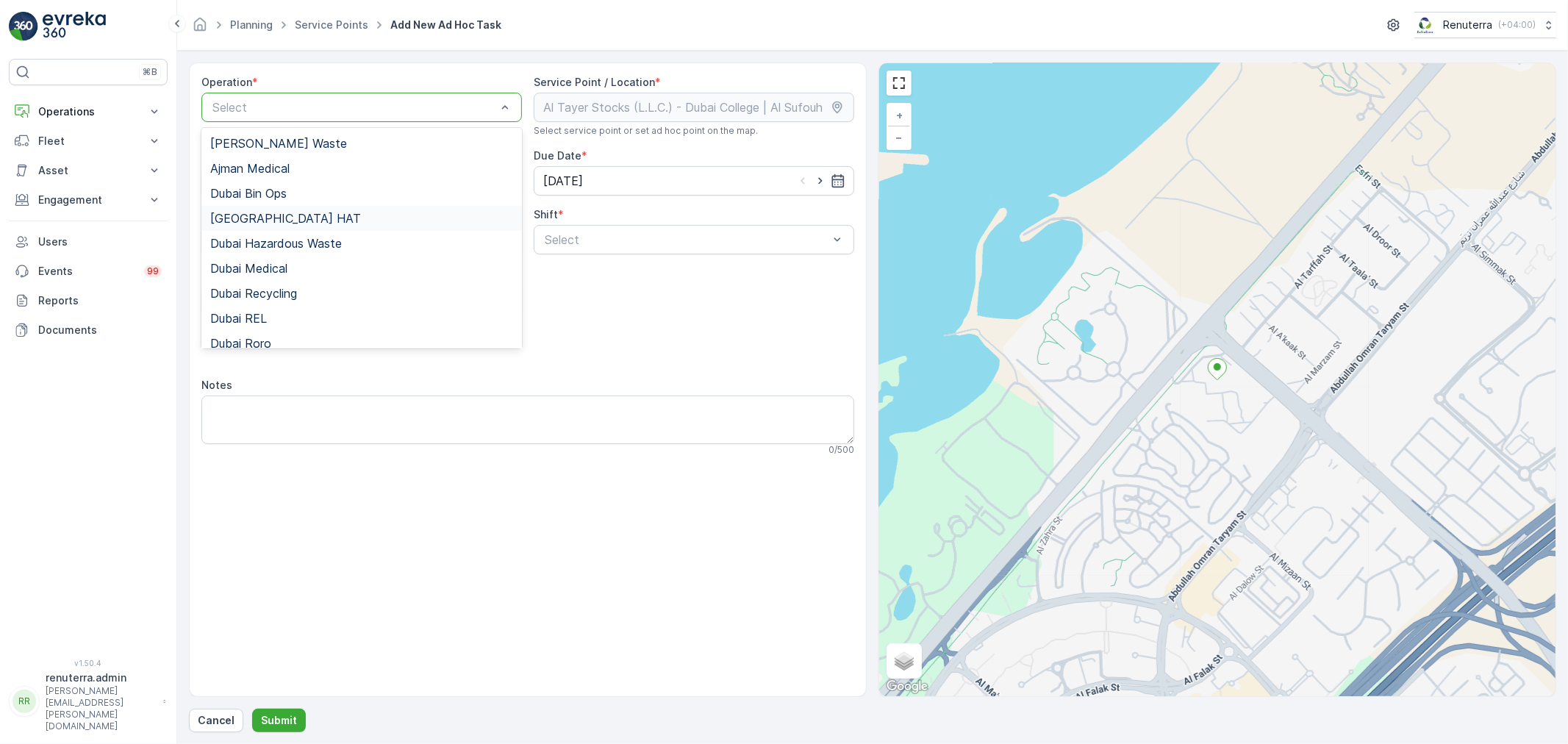
click at [299, 218] on div "[GEOGRAPHIC_DATA] HAT" at bounding box center [362, 218] width 303 height 13
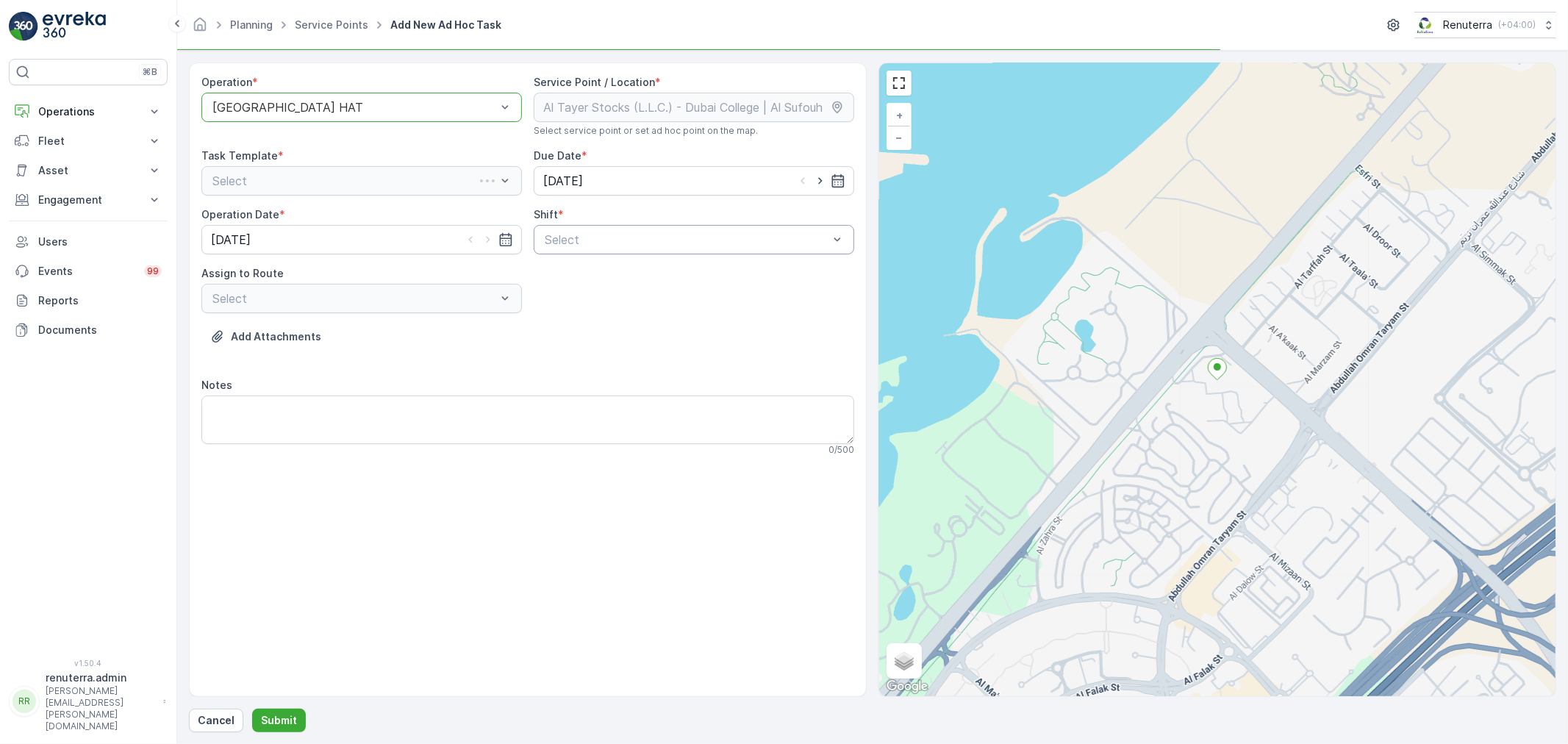
click at [600, 248] on div "Select" at bounding box center [694, 240] width 320 height 30
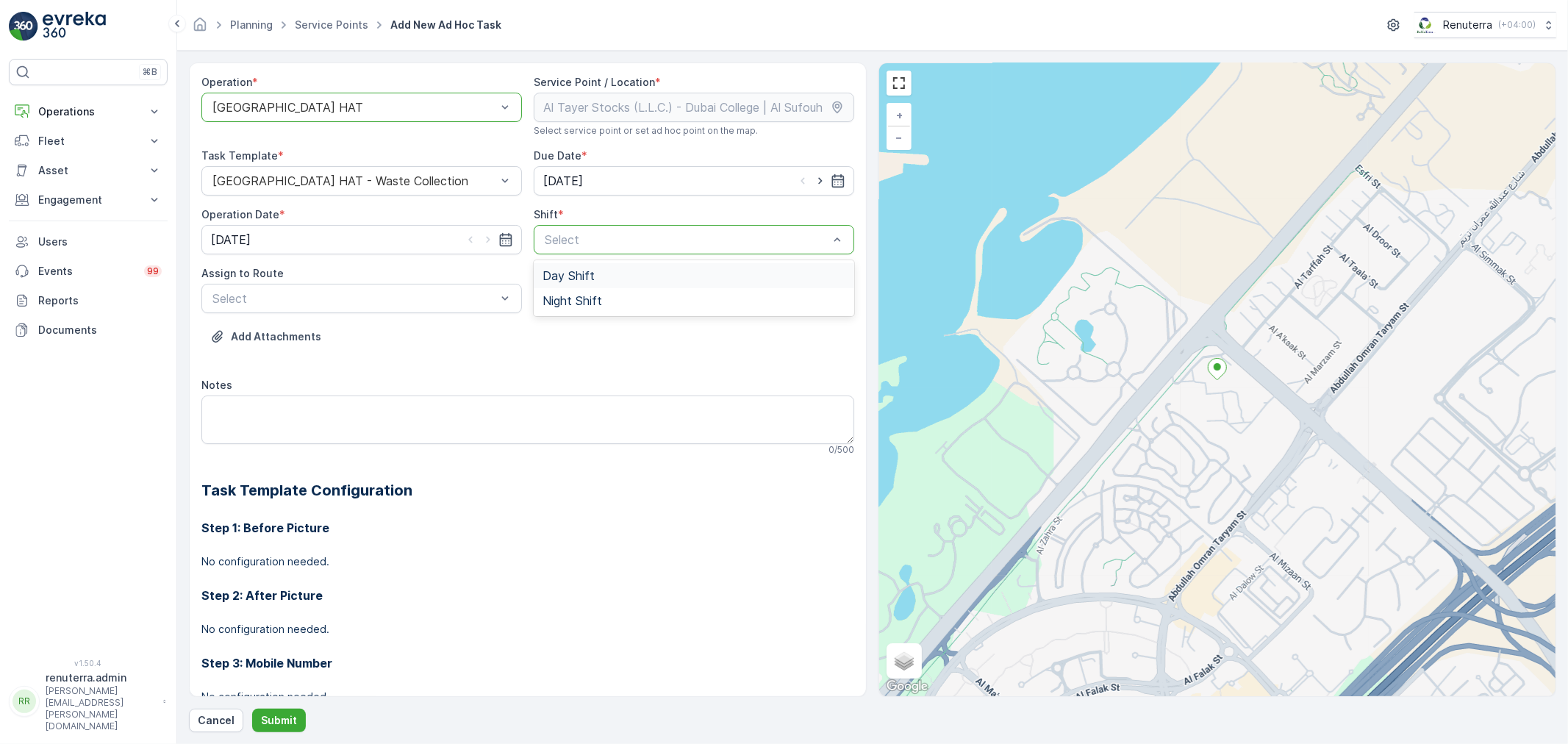
click at [583, 284] on div "Day Shift" at bounding box center [694, 275] width 320 height 25
click at [582, 238] on div at bounding box center [686, 240] width 287 height 13
drag, startPoint x: 570, startPoint y: 289, endPoint x: 546, endPoint y: 292, distance: 24.2
click at [570, 289] on div "Night Shift" at bounding box center [694, 300] width 320 height 25
click at [467, 288] on div "Select" at bounding box center [361, 299] width 320 height 30
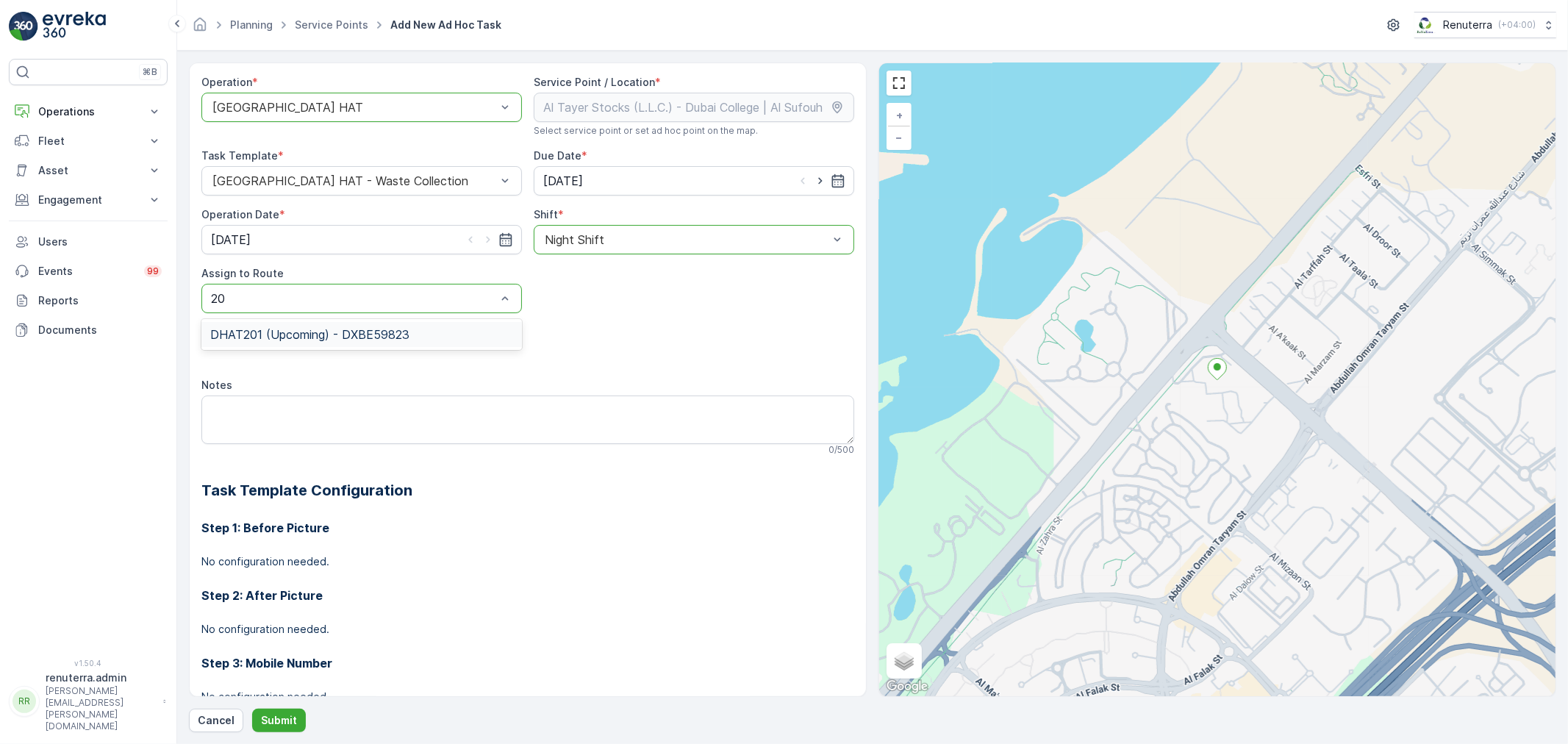
type input "201"
drag, startPoint x: 388, startPoint y: 327, endPoint x: 394, endPoint y: 476, distance: 149.1
click at [395, 327] on span "DHAT201 (Upcoming) - DXBE59823" at bounding box center [310, 334] width 199 height 13
click at [277, 711] on button "Submit" at bounding box center [279, 720] width 53 height 24
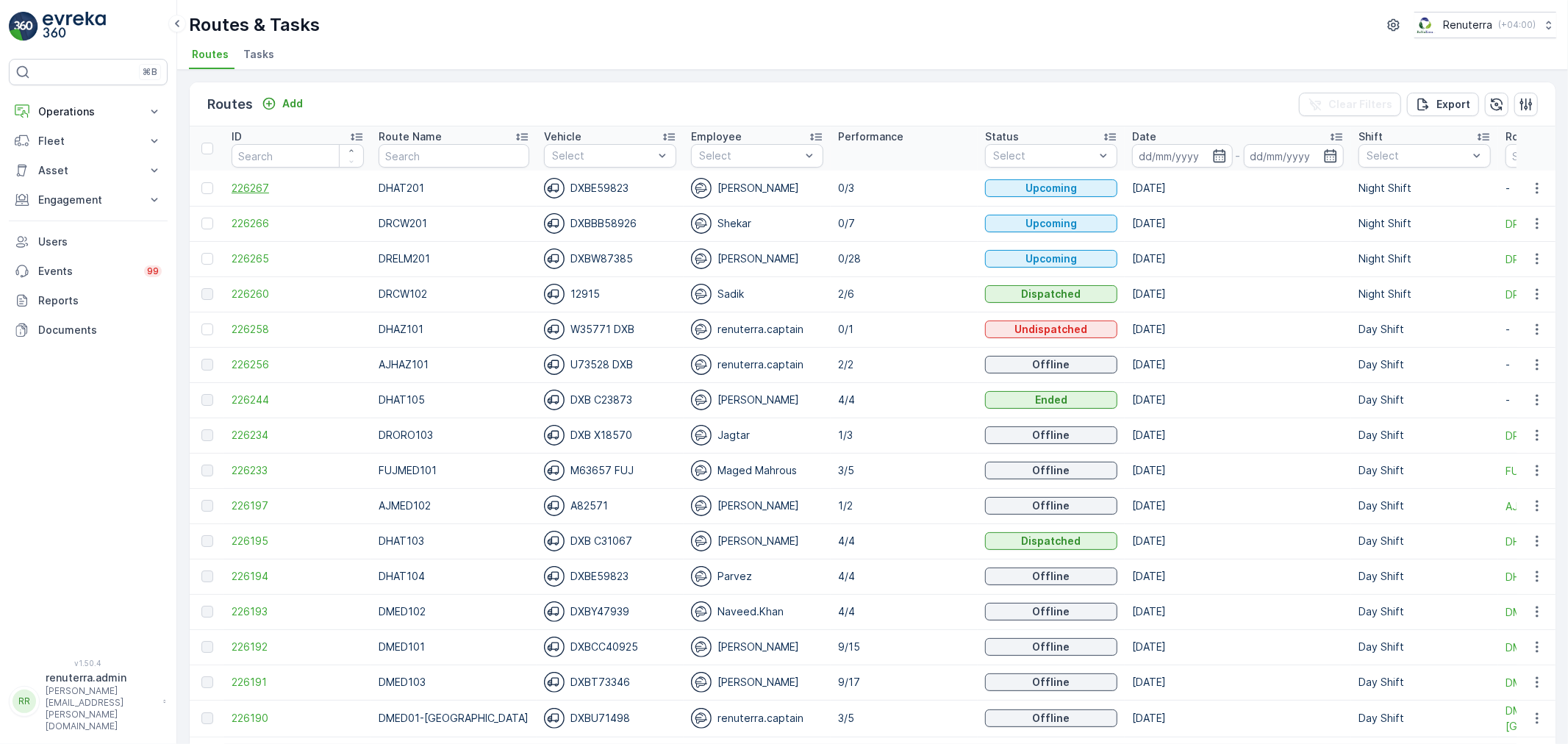
click at [295, 188] on span "226267" at bounding box center [297, 188] width 132 height 15
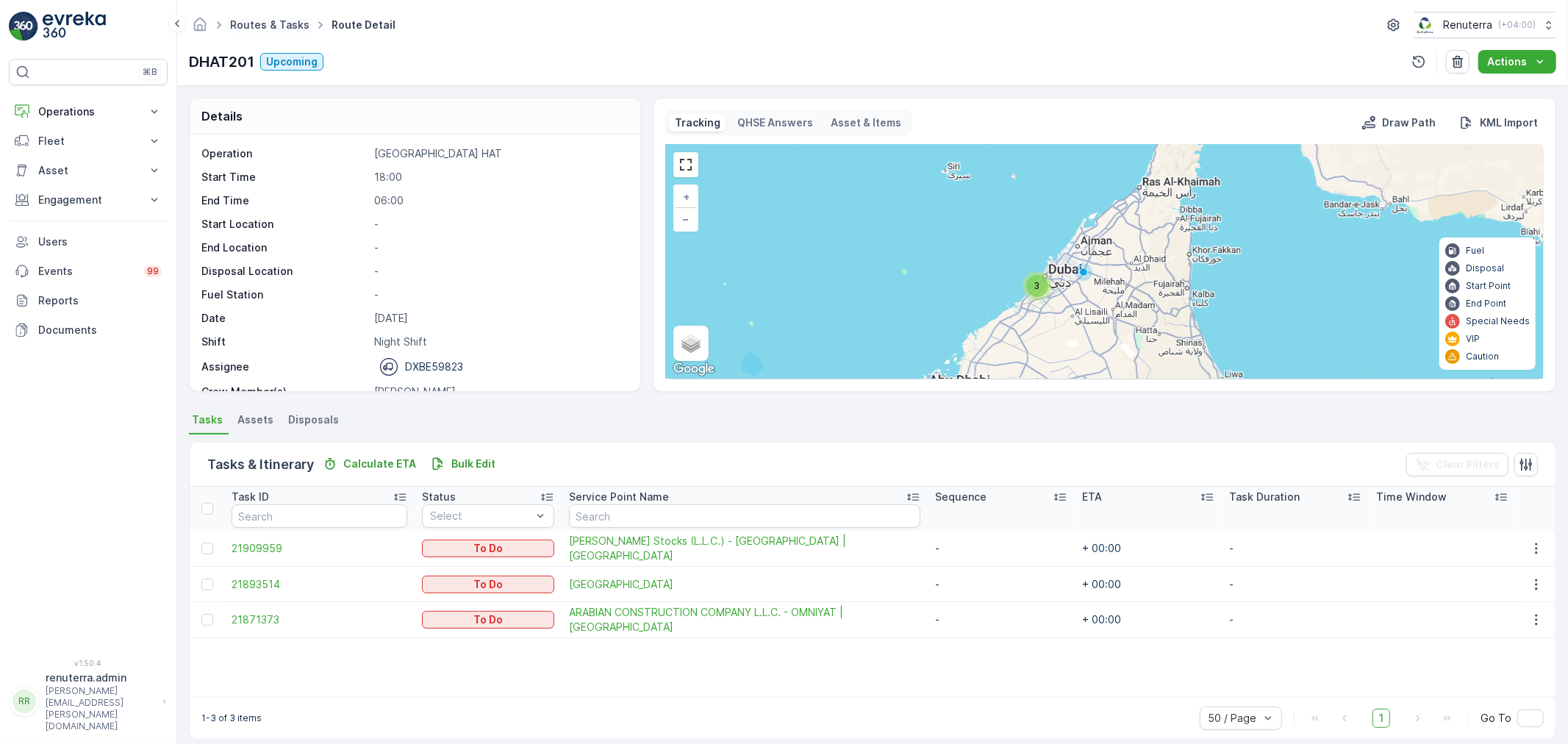
click at [258, 24] on link "Routes & Tasks" at bounding box center [269, 25] width 79 height 13
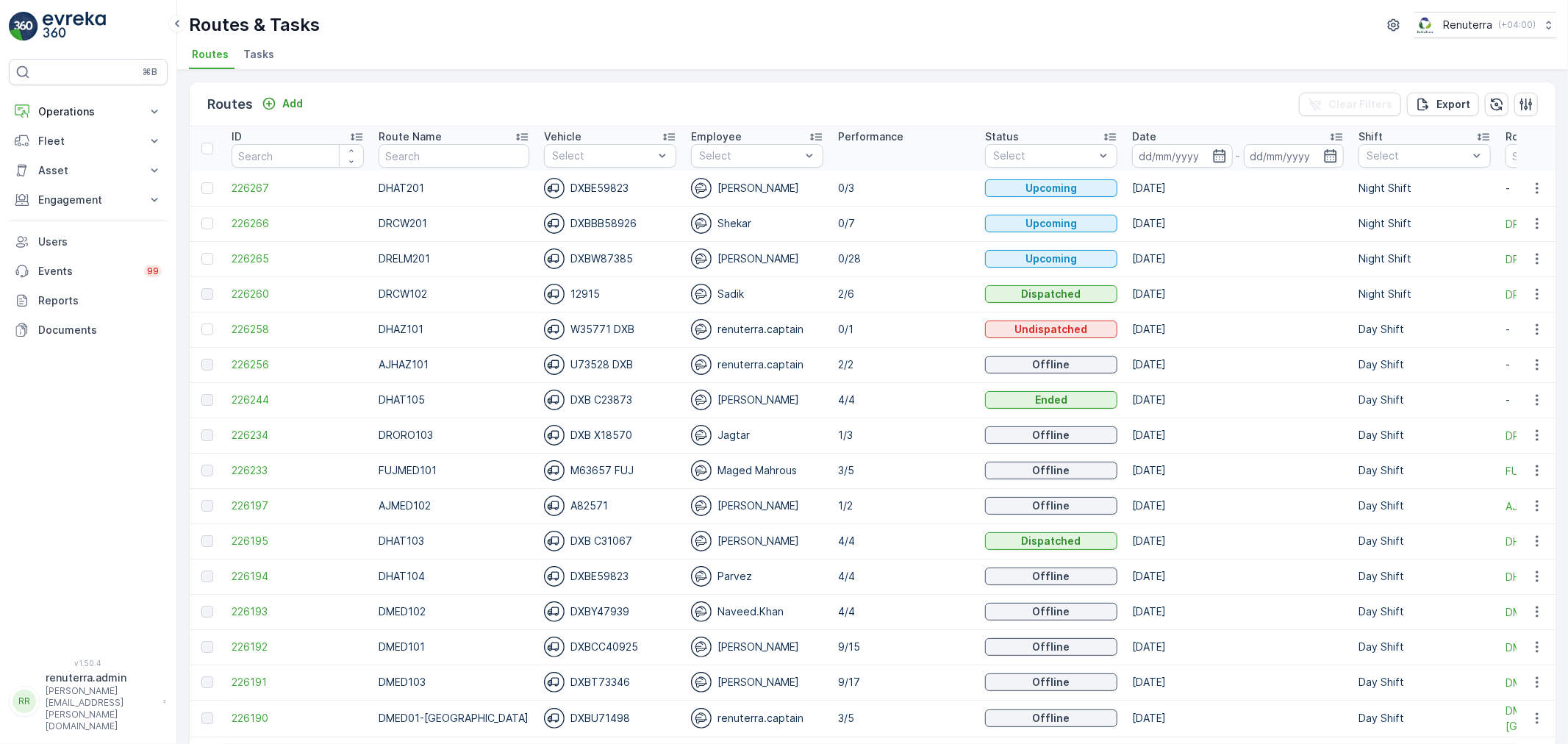
drag, startPoint x: 220, startPoint y: 300, endPoint x: 425, endPoint y: 162, distance: 247.1
click at [425, 162] on input "text" at bounding box center [453, 156] width 150 height 24
type input "AJ"
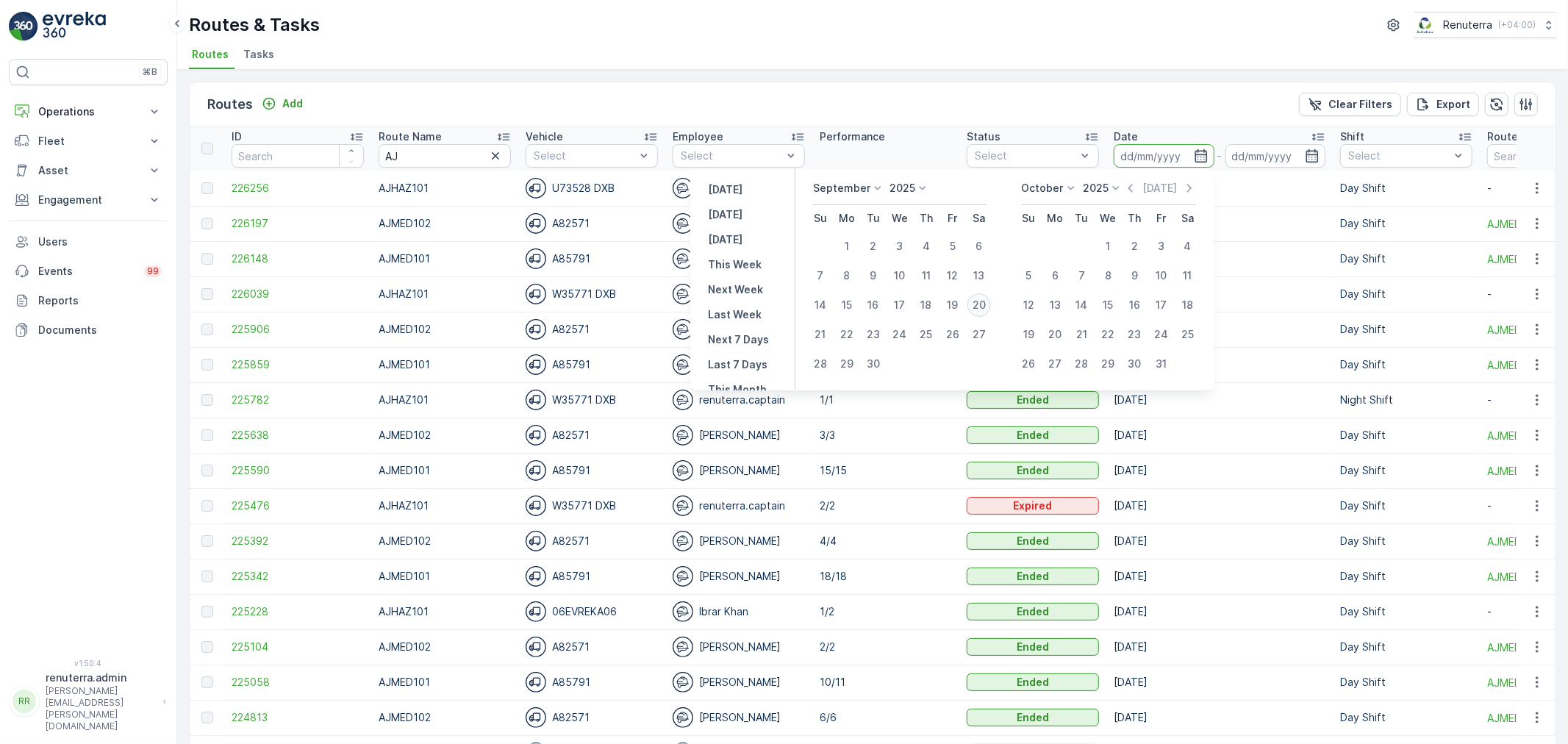
click at [989, 296] on div "20" at bounding box center [980, 305] width 24 height 24
type input "[DATE]"
drag, startPoint x: 989, startPoint y: 296, endPoint x: 983, endPoint y: 319, distance: 23.8
click at [989, 295] on button "20" at bounding box center [979, 304] width 27 height 27
type input "[DATE]"
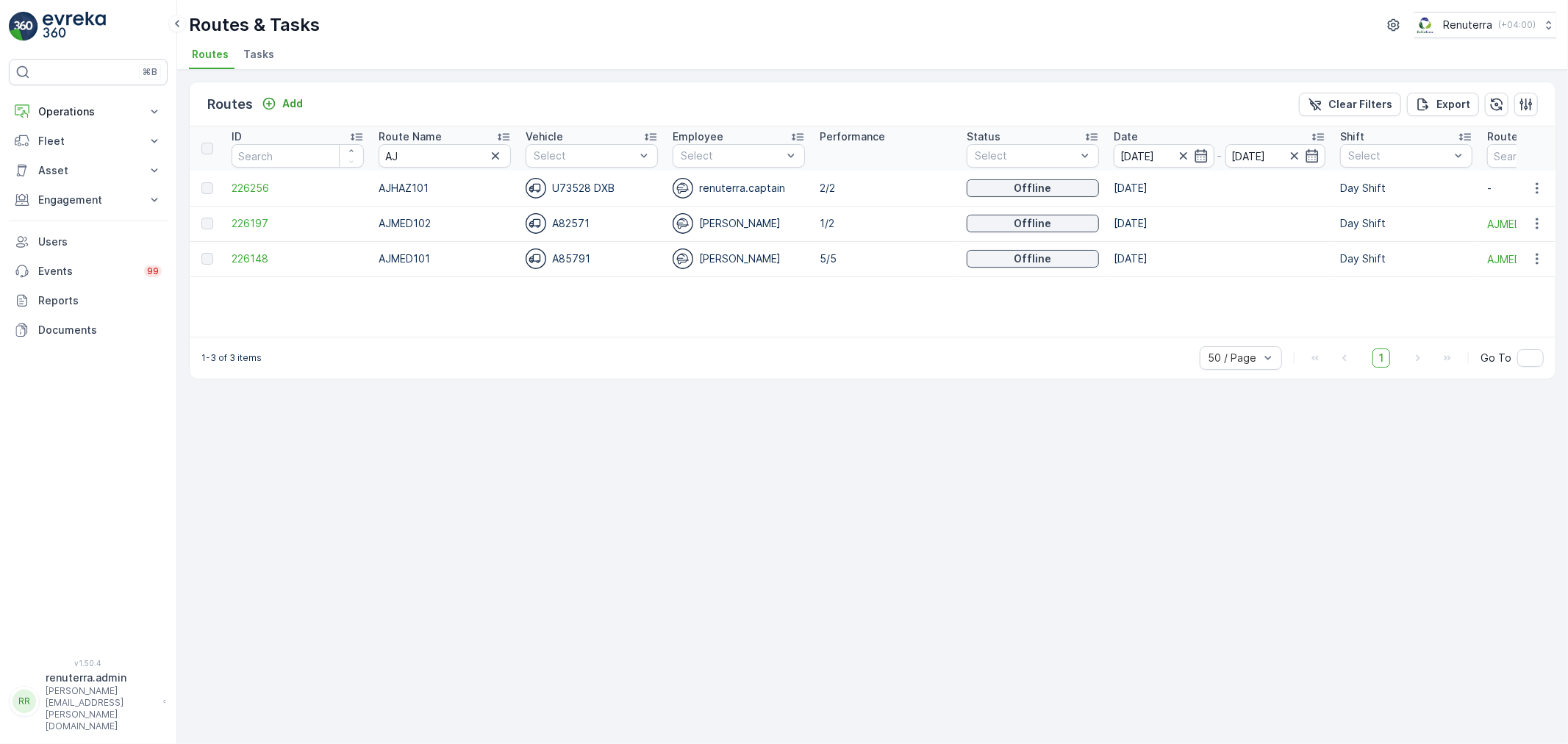
click at [295, 177] on td "226256" at bounding box center [297, 188] width 147 height 35
click at [279, 181] on span "226256" at bounding box center [297, 188] width 132 height 15
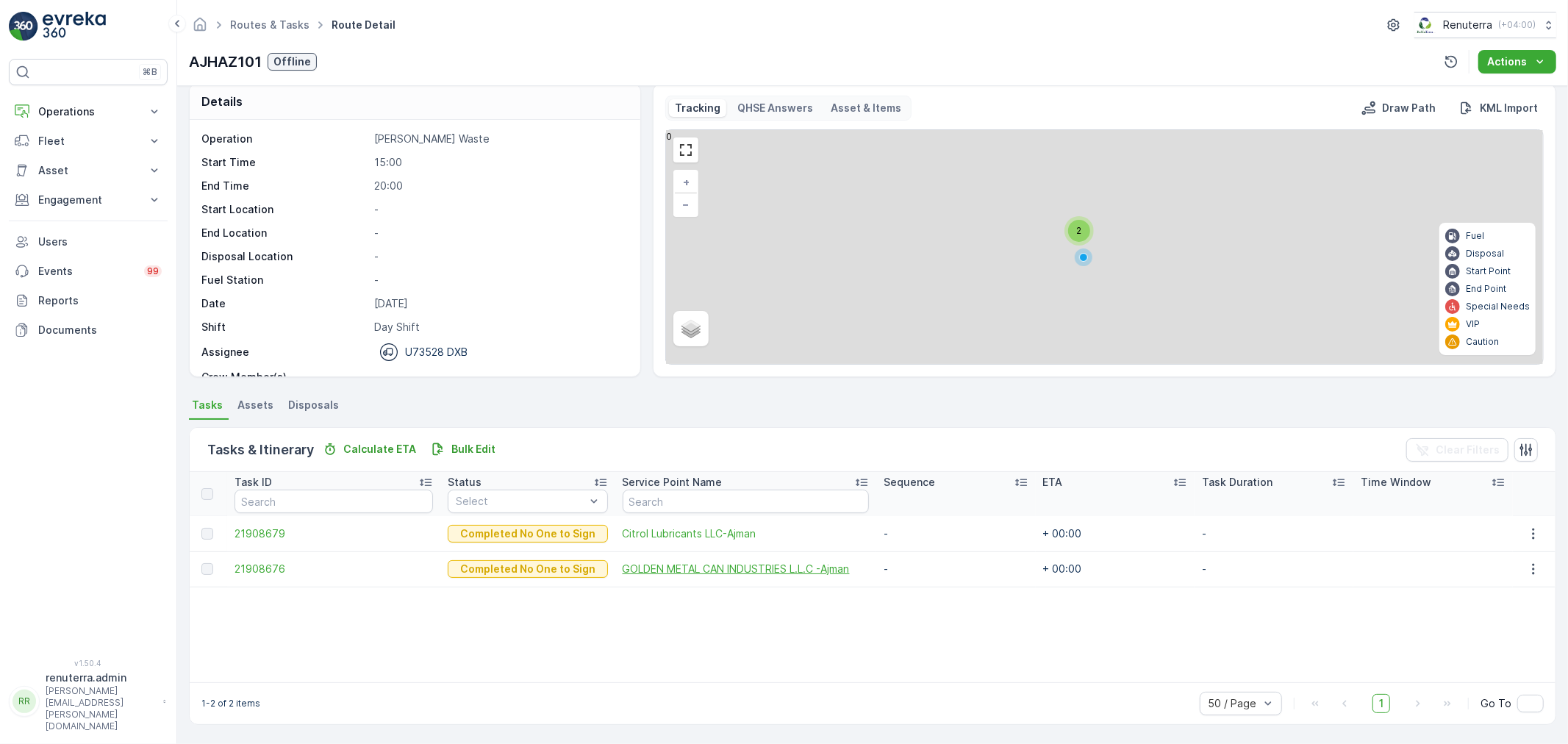
scroll to position [15, 0]
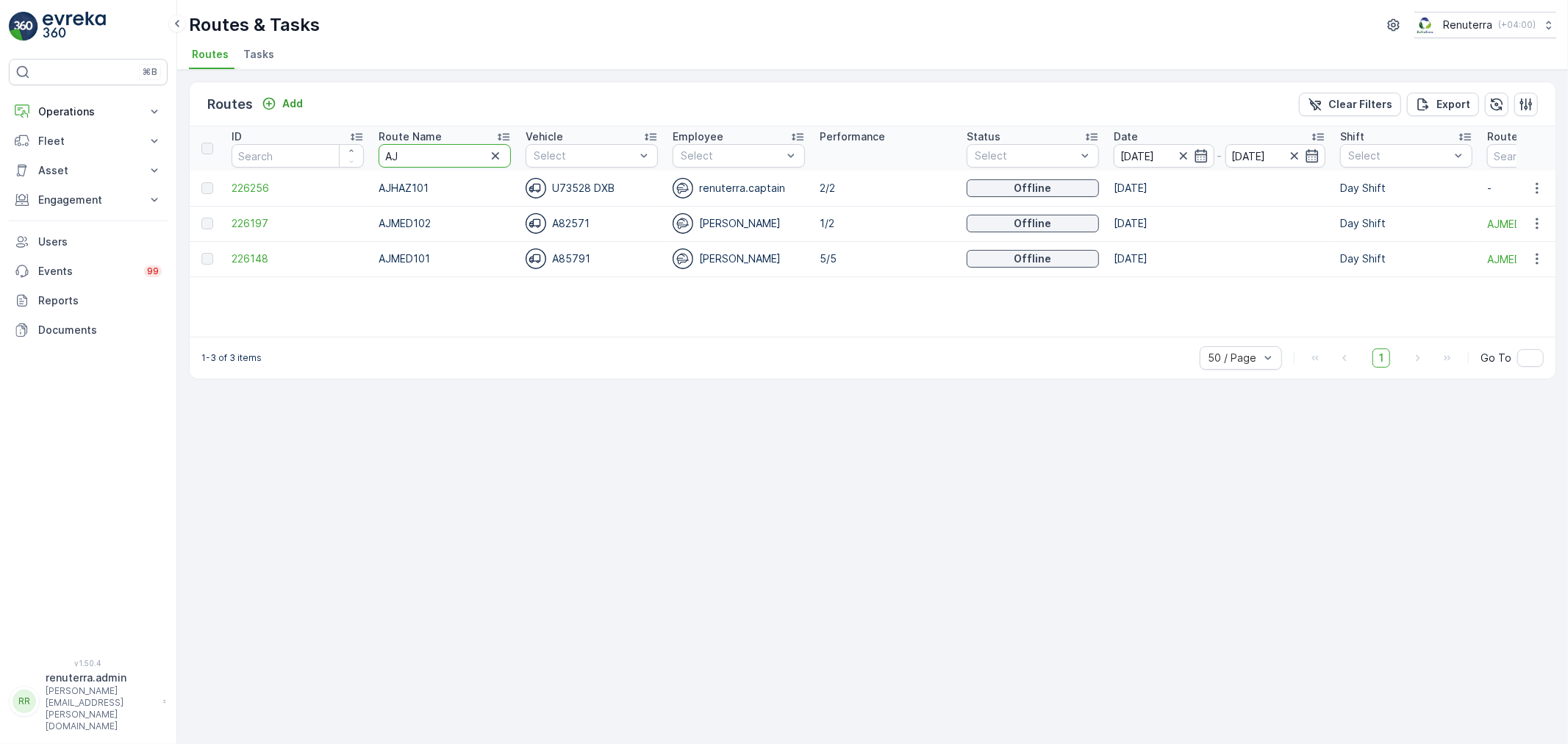
drag, startPoint x: 404, startPoint y: 152, endPoint x: 369, endPoint y: 149, distance: 35.1
click at [369, 149] on tr "ID Route Name AJ Vehicle Select Employee Select Performance Status Select Date …" at bounding box center [928, 148] width 1477 height 44
type input "HAZ|"
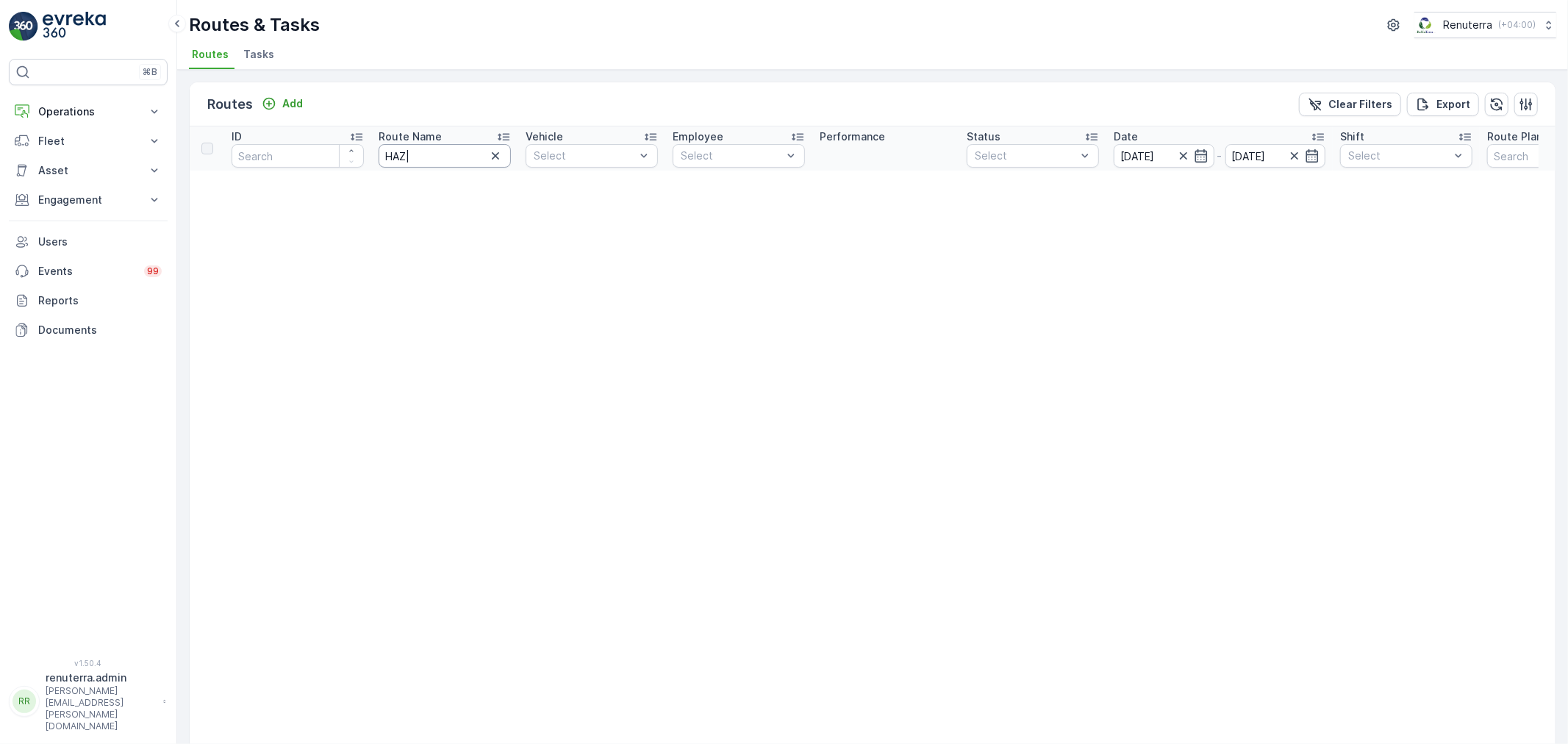
click at [436, 153] on input "HAZ|" at bounding box center [444, 156] width 132 height 24
type input "HAZ"
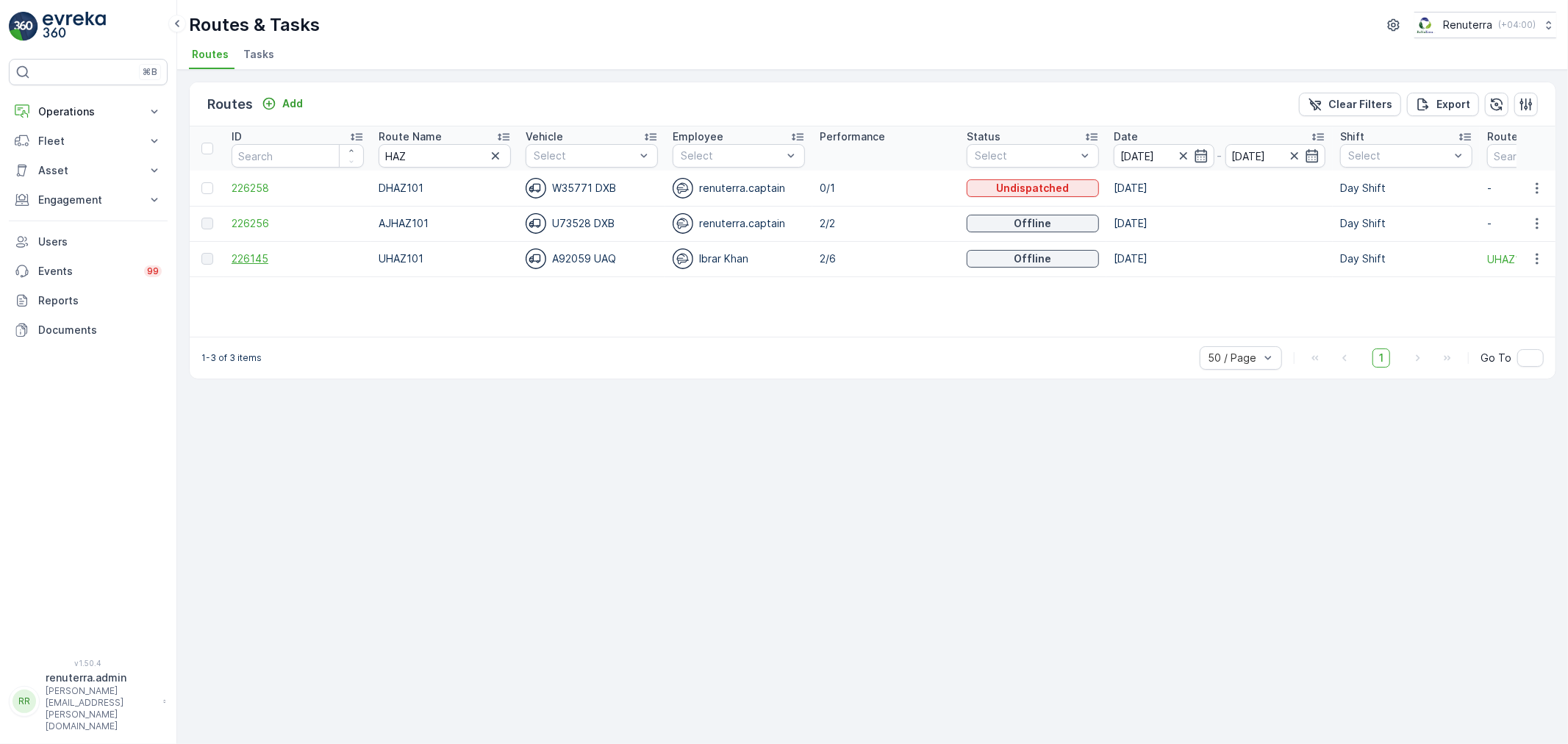
click at [275, 260] on span "226145" at bounding box center [297, 259] width 132 height 15
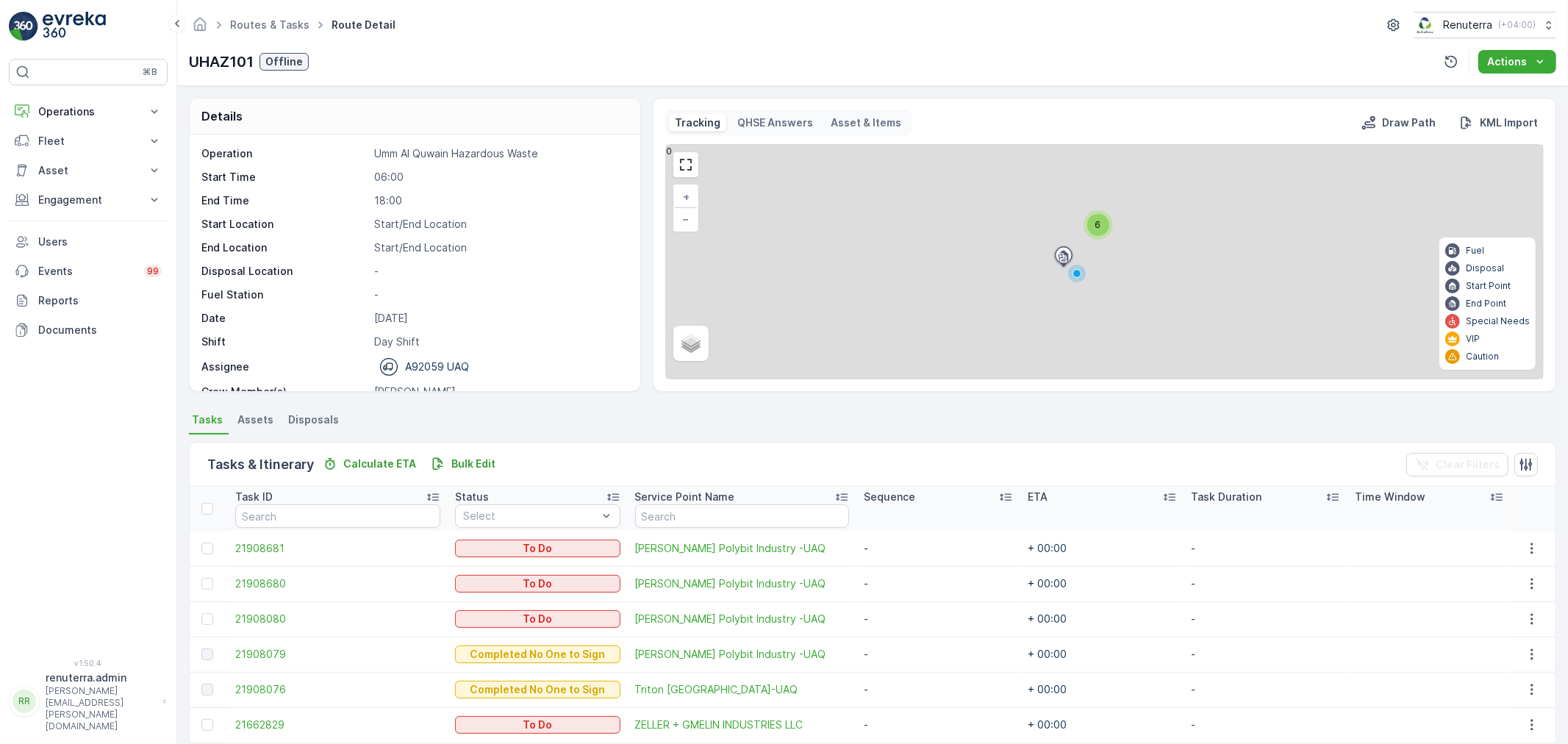
scroll to position [60, 0]
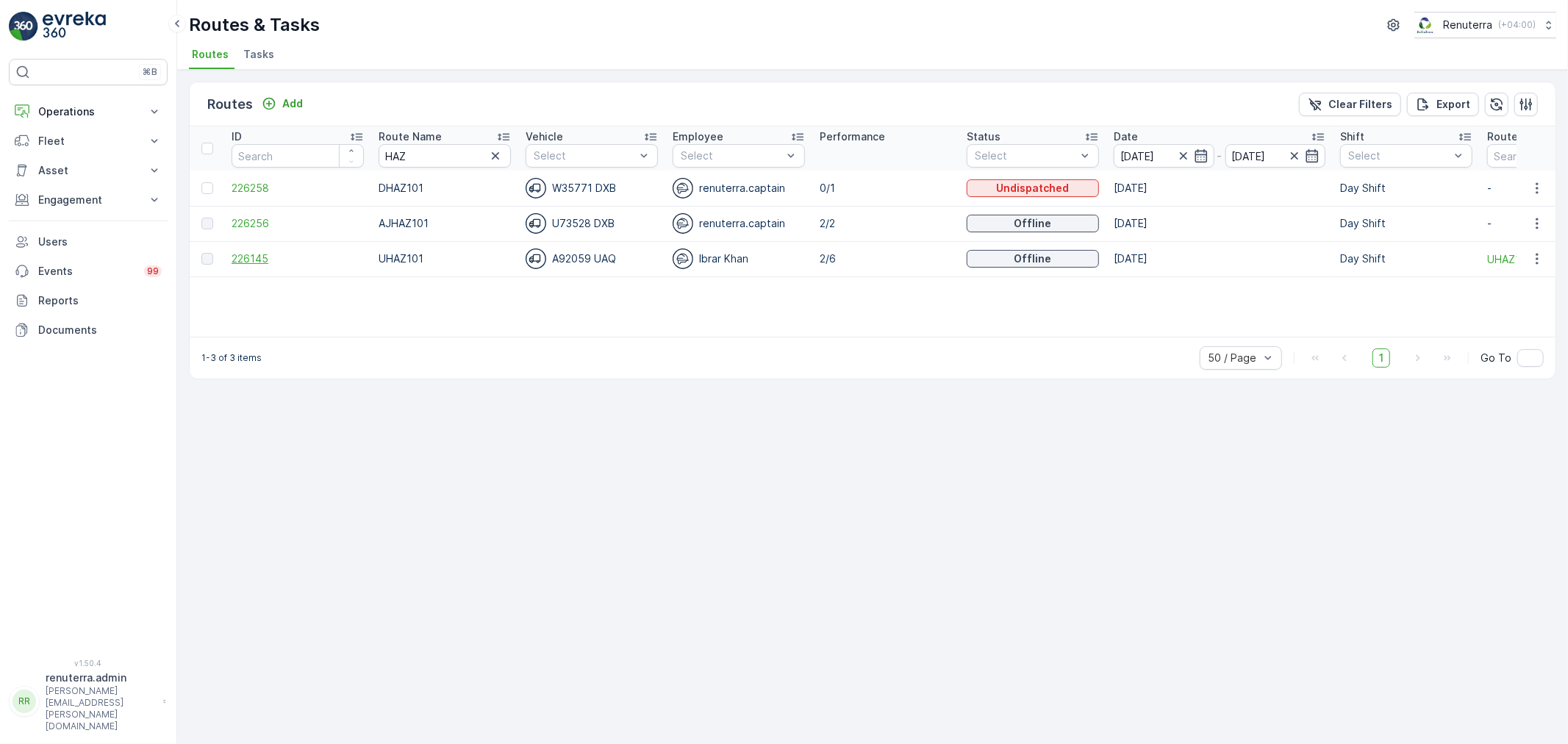
click at [255, 259] on span "226145" at bounding box center [297, 259] width 132 height 15
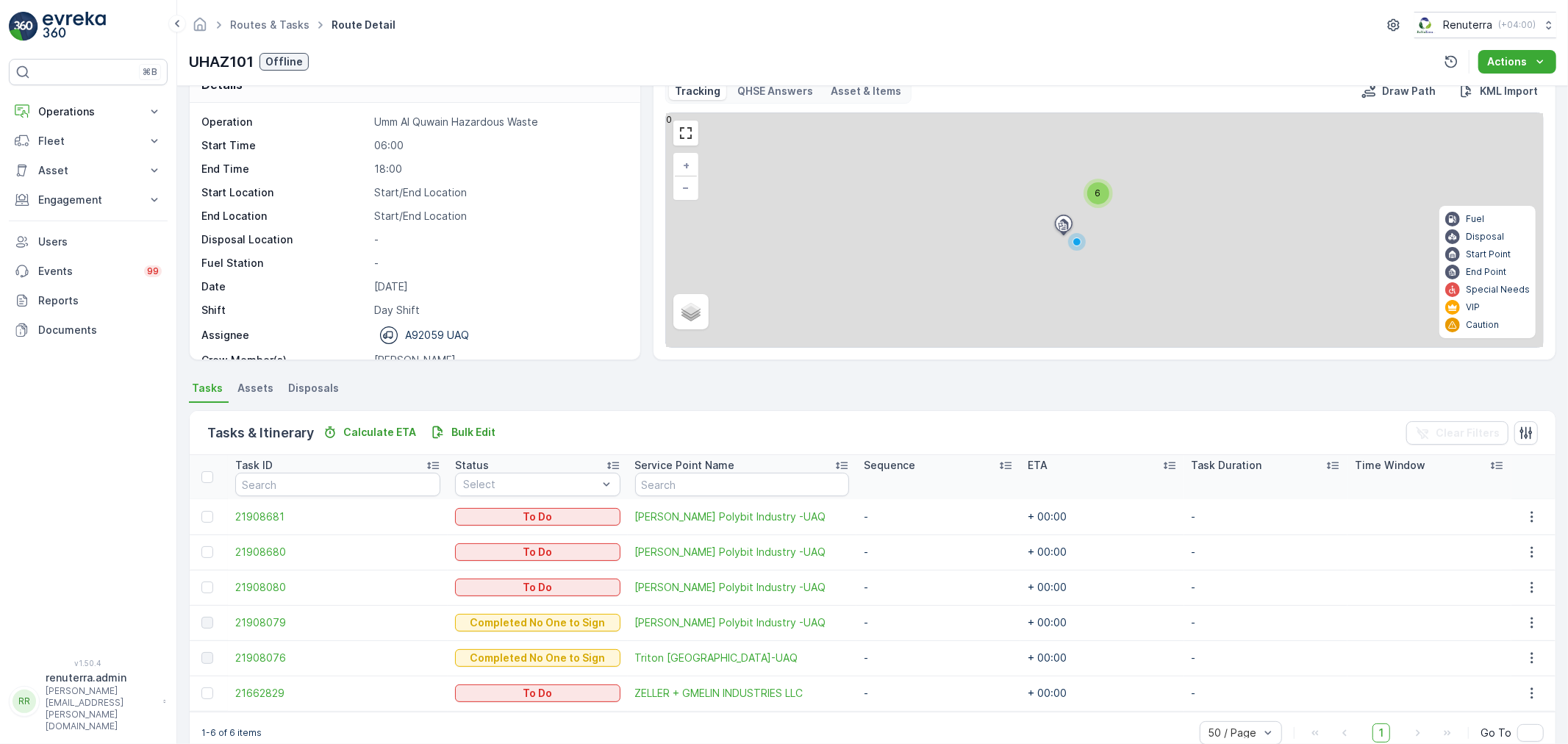
scroll to position [60, 0]
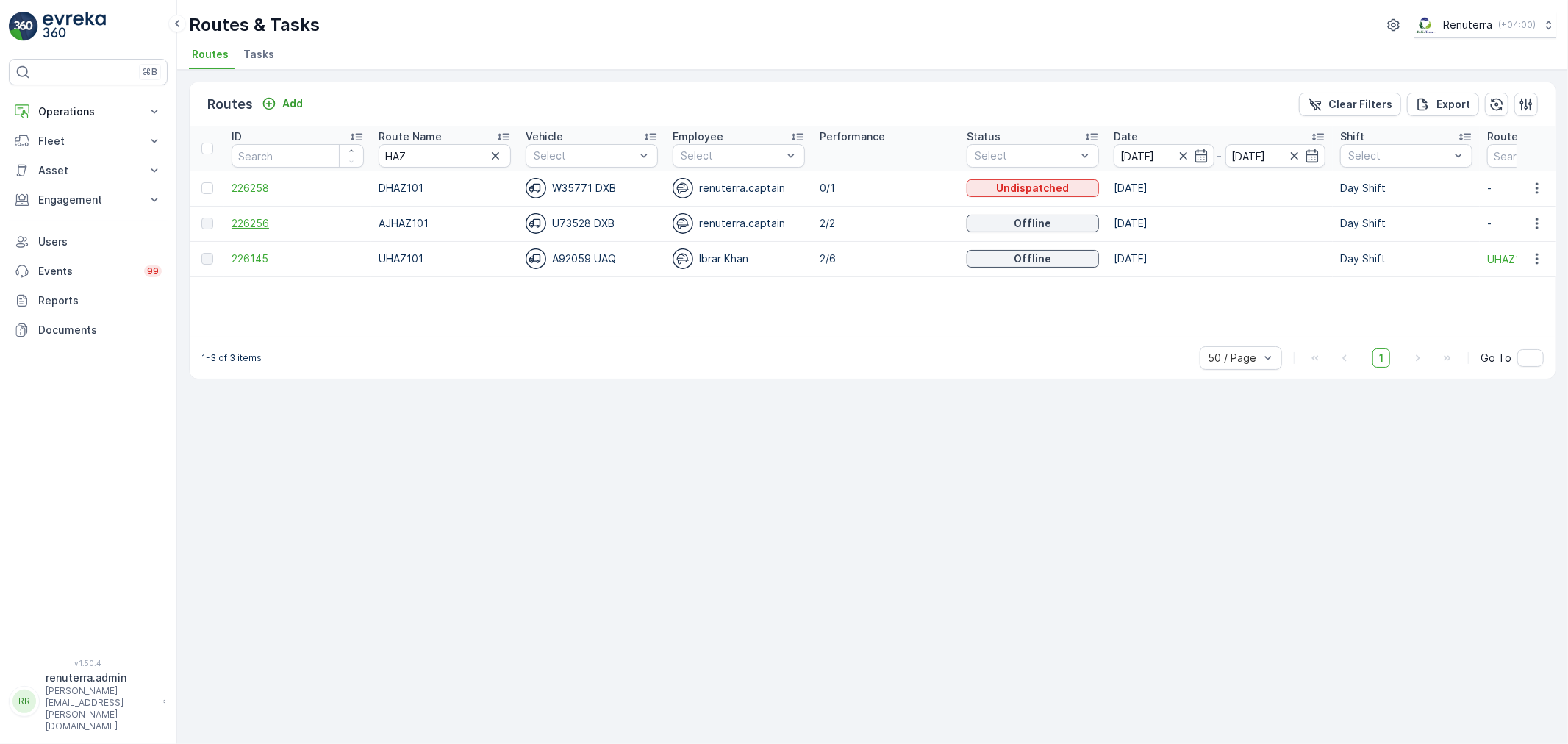
click at [267, 216] on span "226256" at bounding box center [297, 223] width 132 height 15
click at [259, 183] on span "226258" at bounding box center [297, 188] width 132 height 15
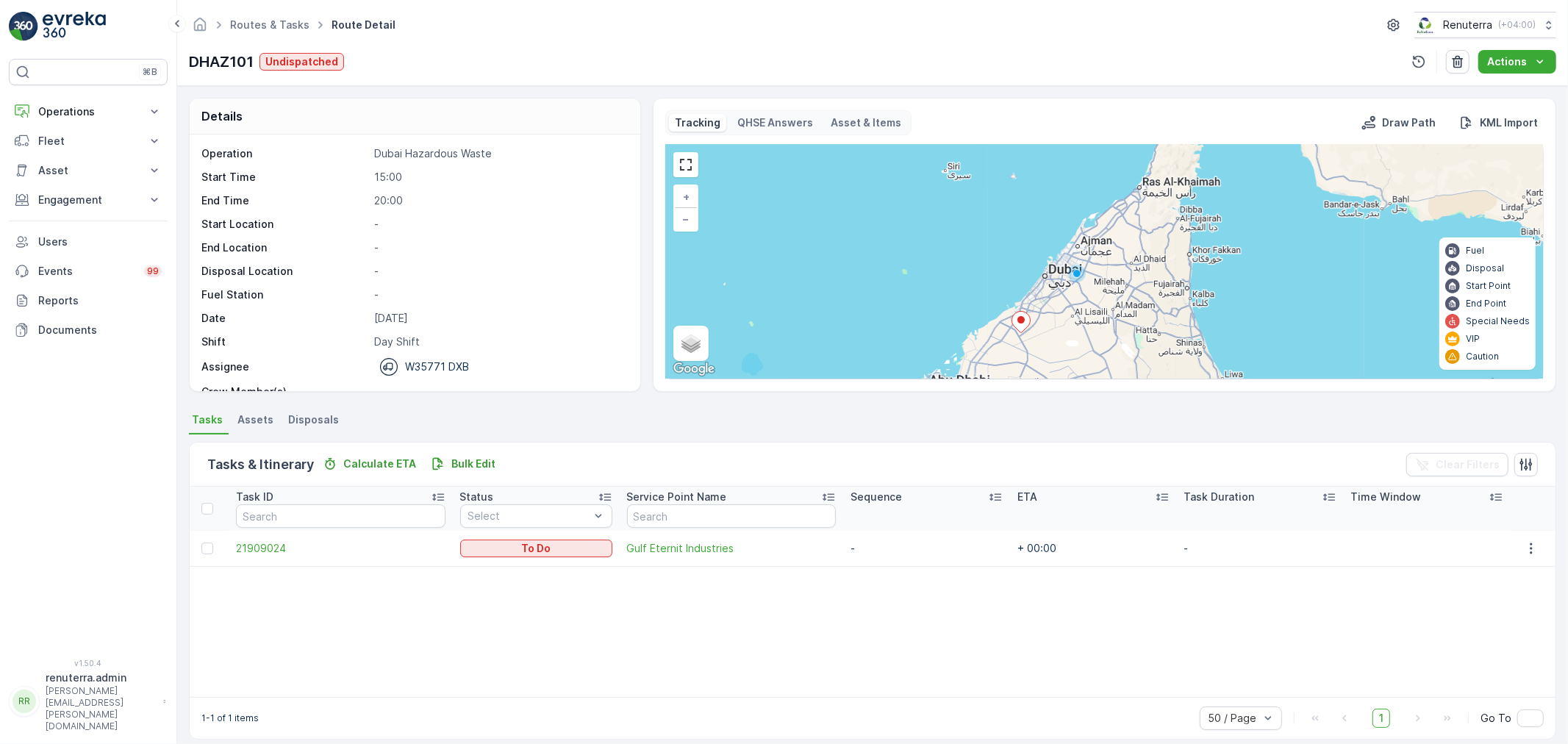
scroll to position [13, 0]
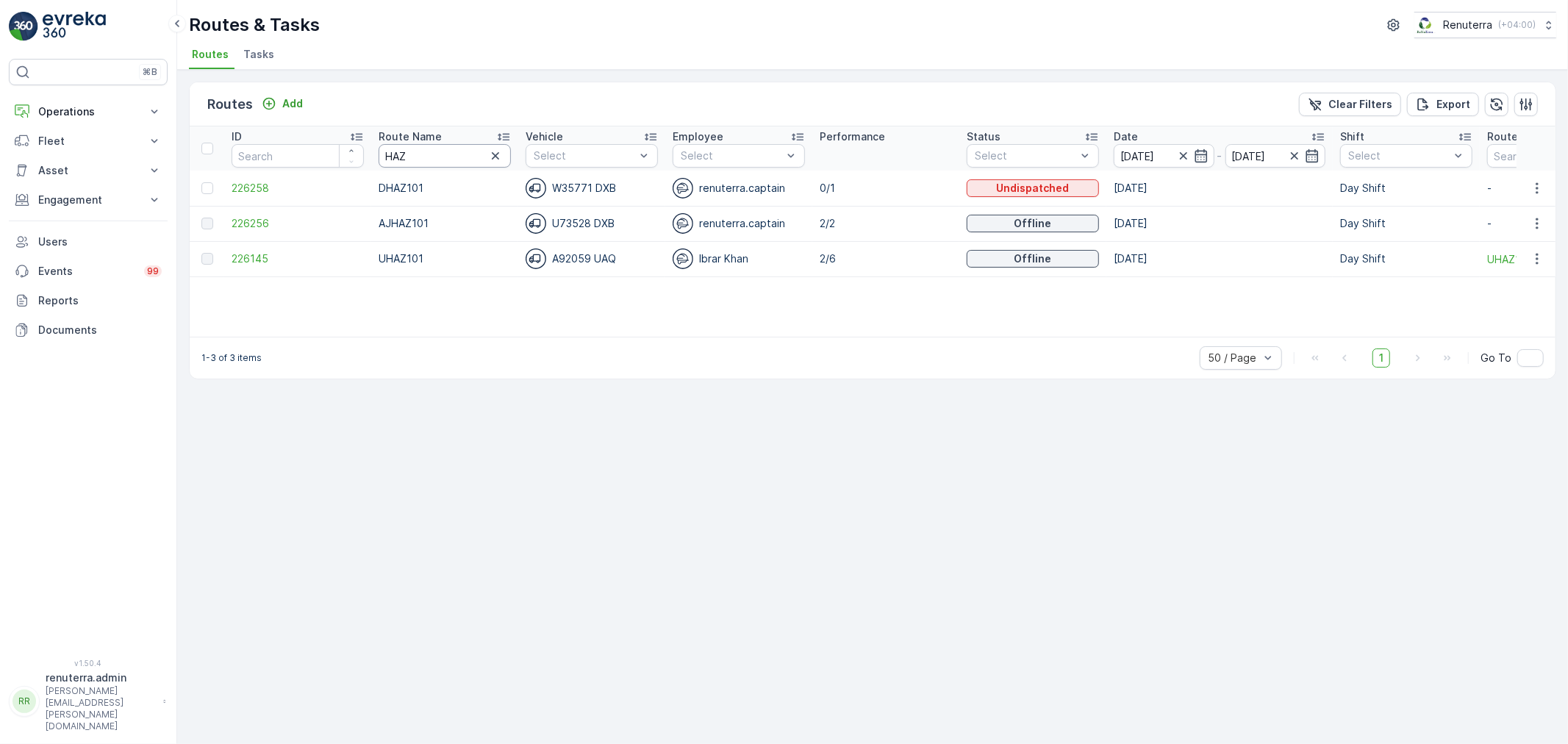
drag, startPoint x: 422, startPoint y: 148, endPoint x: 381, endPoint y: 143, distance: 41.3
click at [381, 144] on input "HAZ" at bounding box center [444, 156] width 132 height 24
